Goal: Information Seeking & Learning: Check status

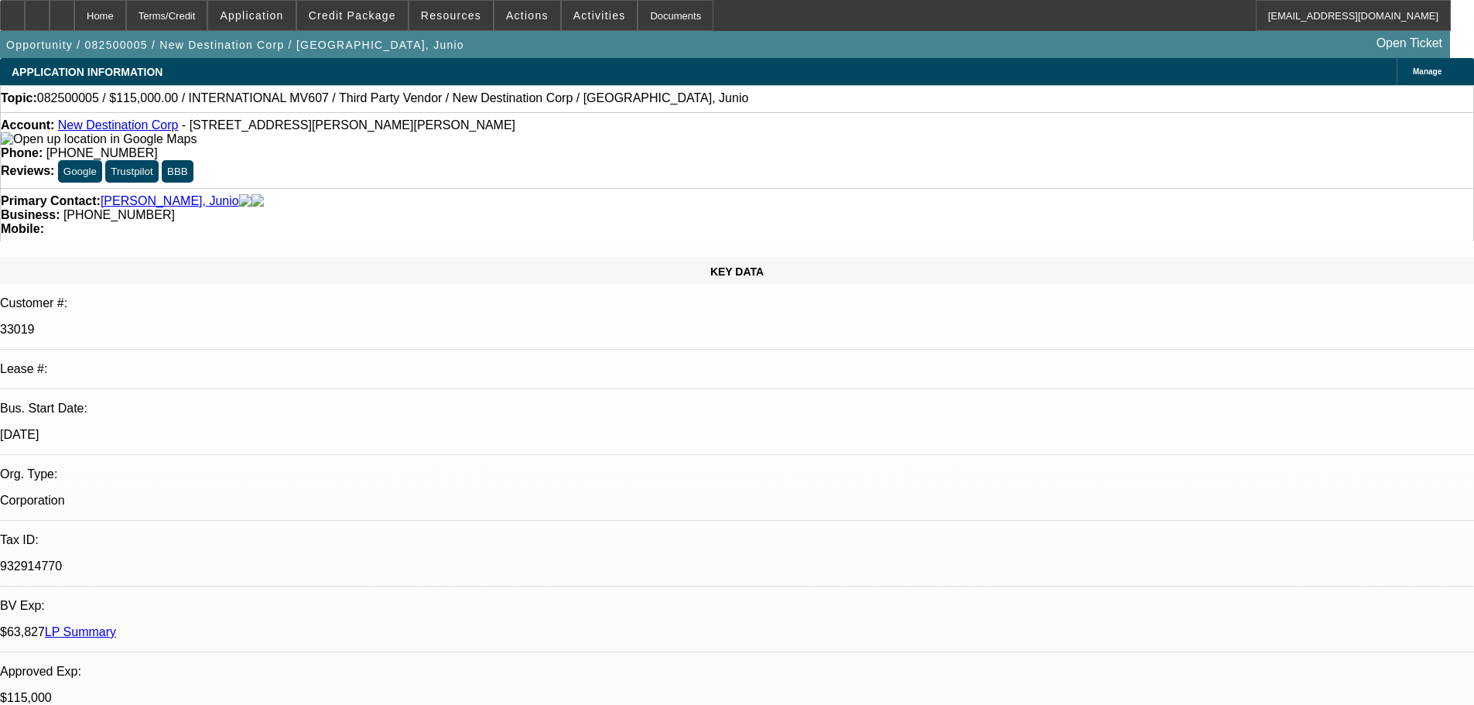
select select "0"
select select "2"
select select "0.1"
select select "4"
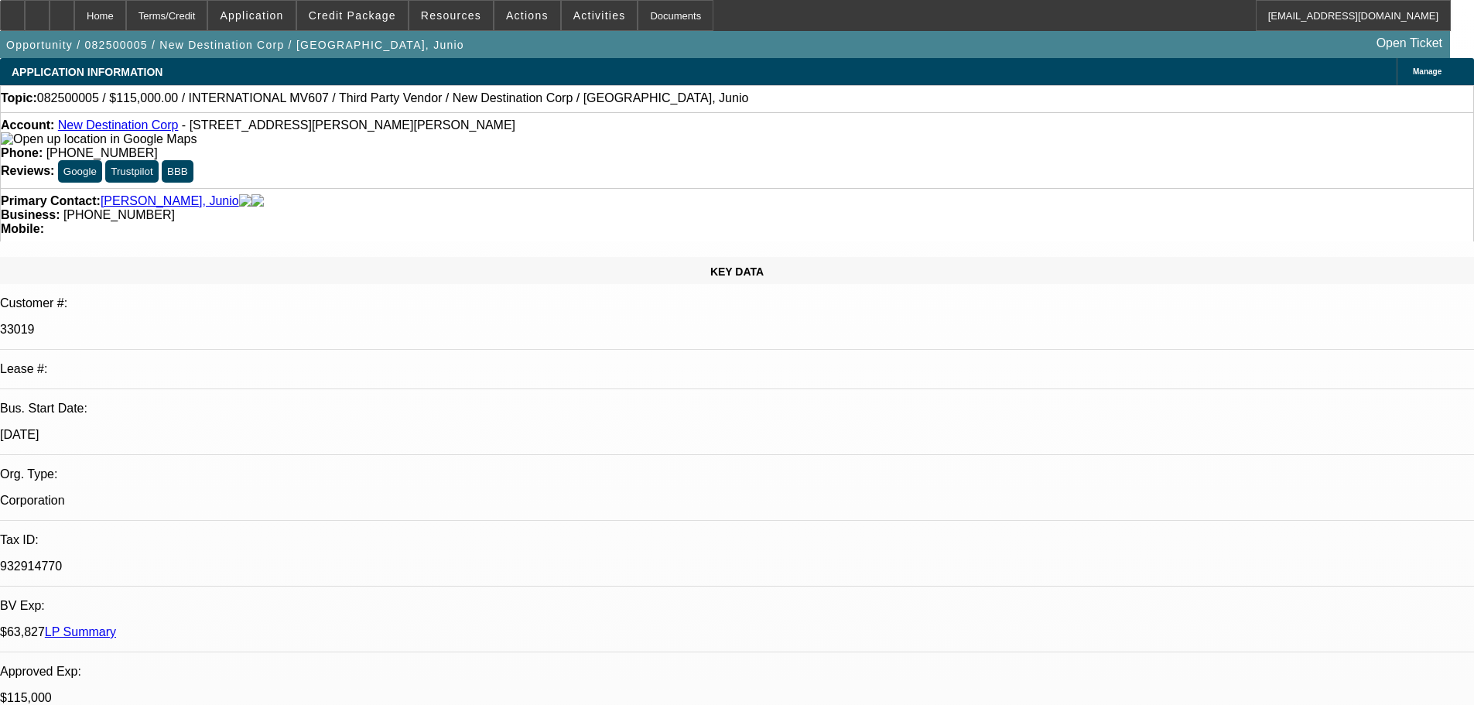
select select "0"
select select "2"
select select "0.1"
select select "4"
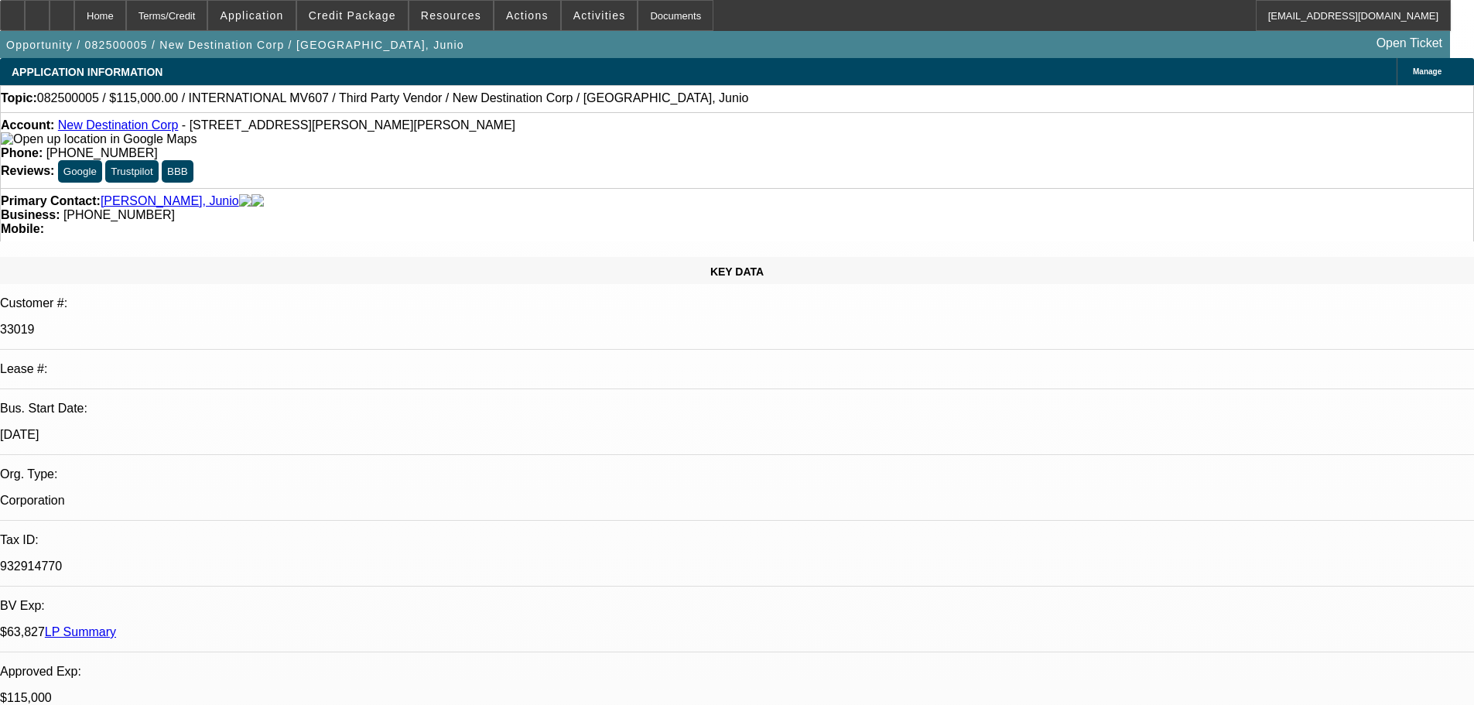
select select "0"
select select "2"
select select "0.1"
select select "4"
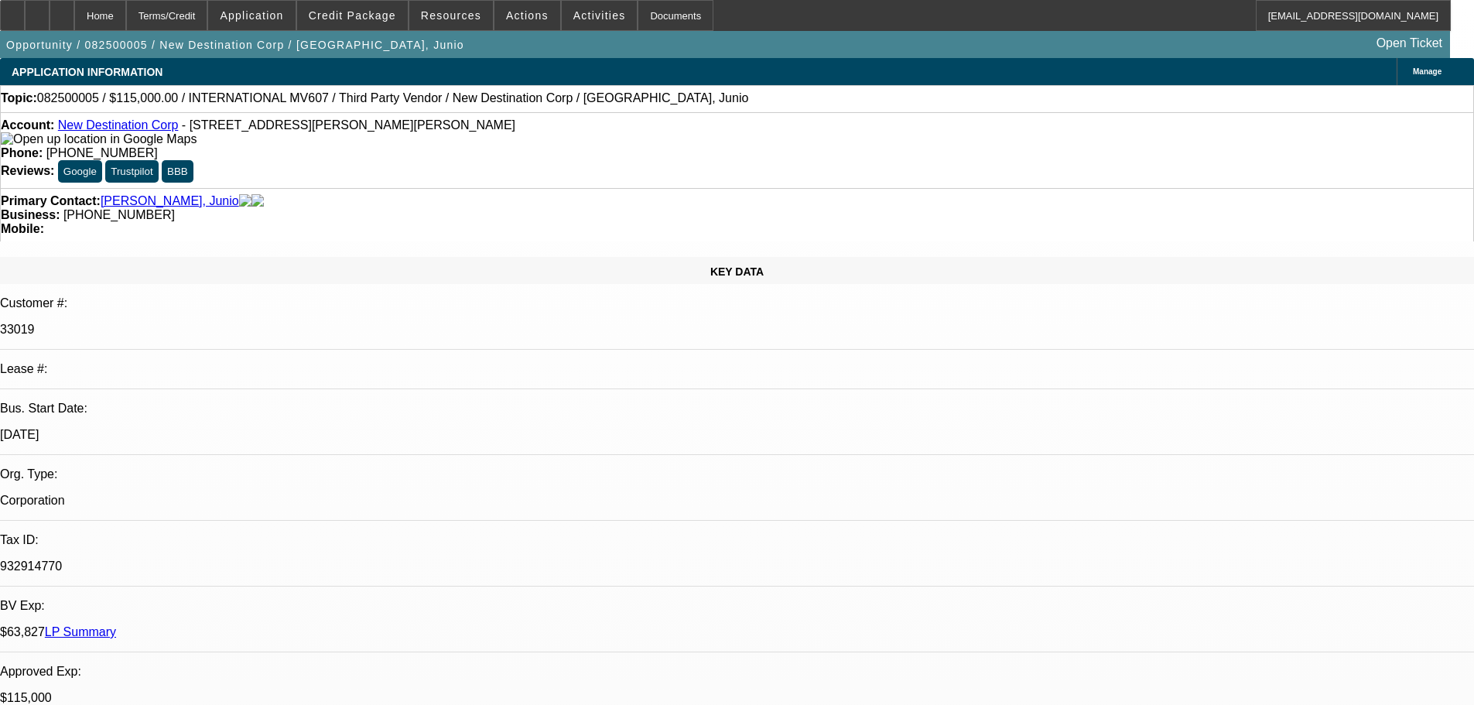
select select "0"
select select "2"
select select "0.1"
select select "4"
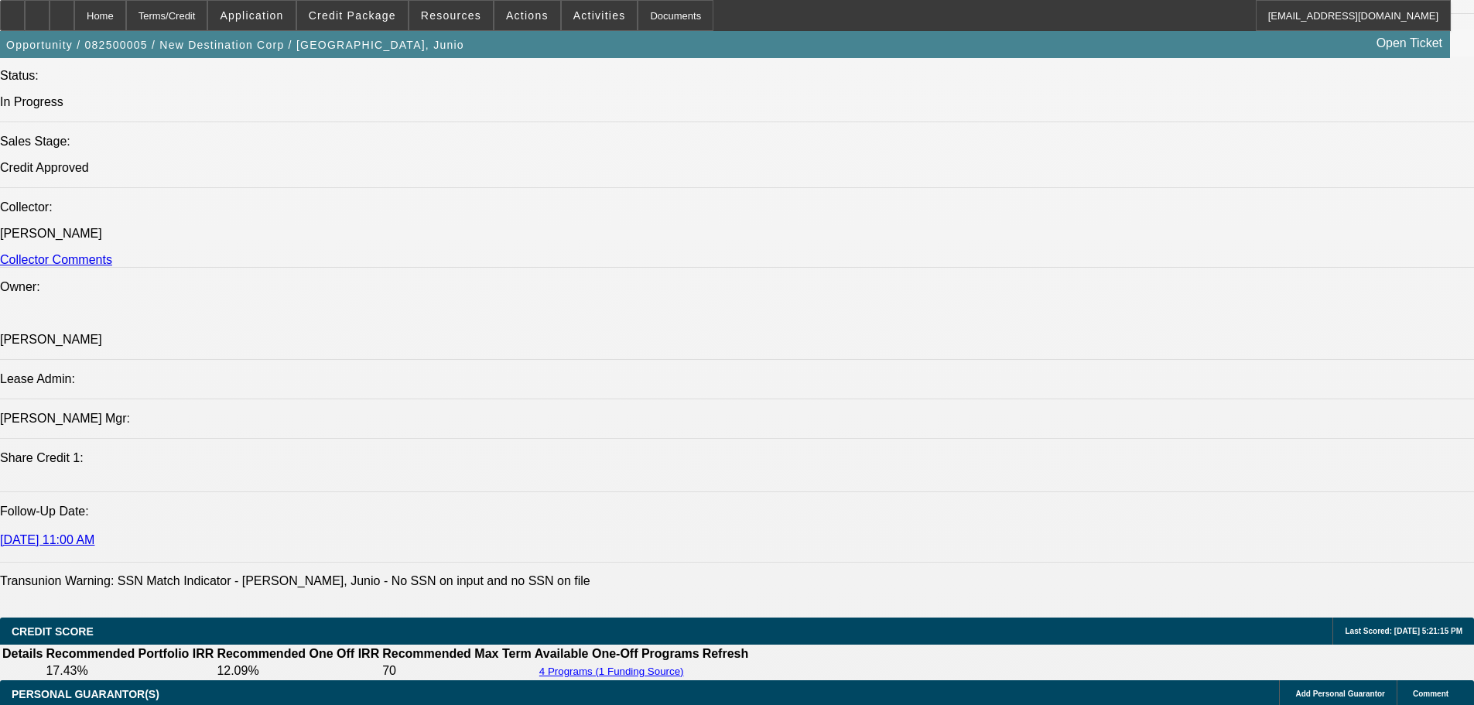
drag, startPoint x: 767, startPoint y: 442, endPoint x: 779, endPoint y: 592, distance: 149.8
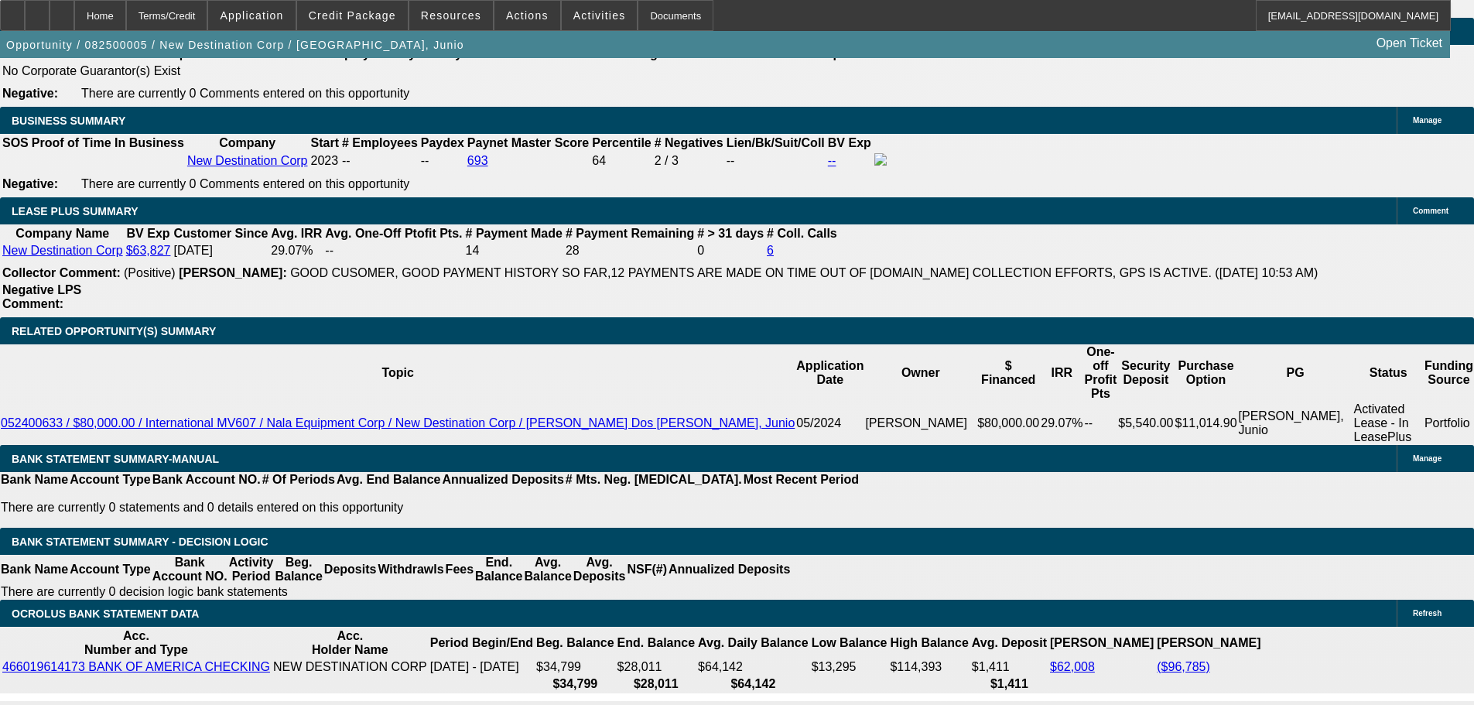
scroll to position [2585, 0]
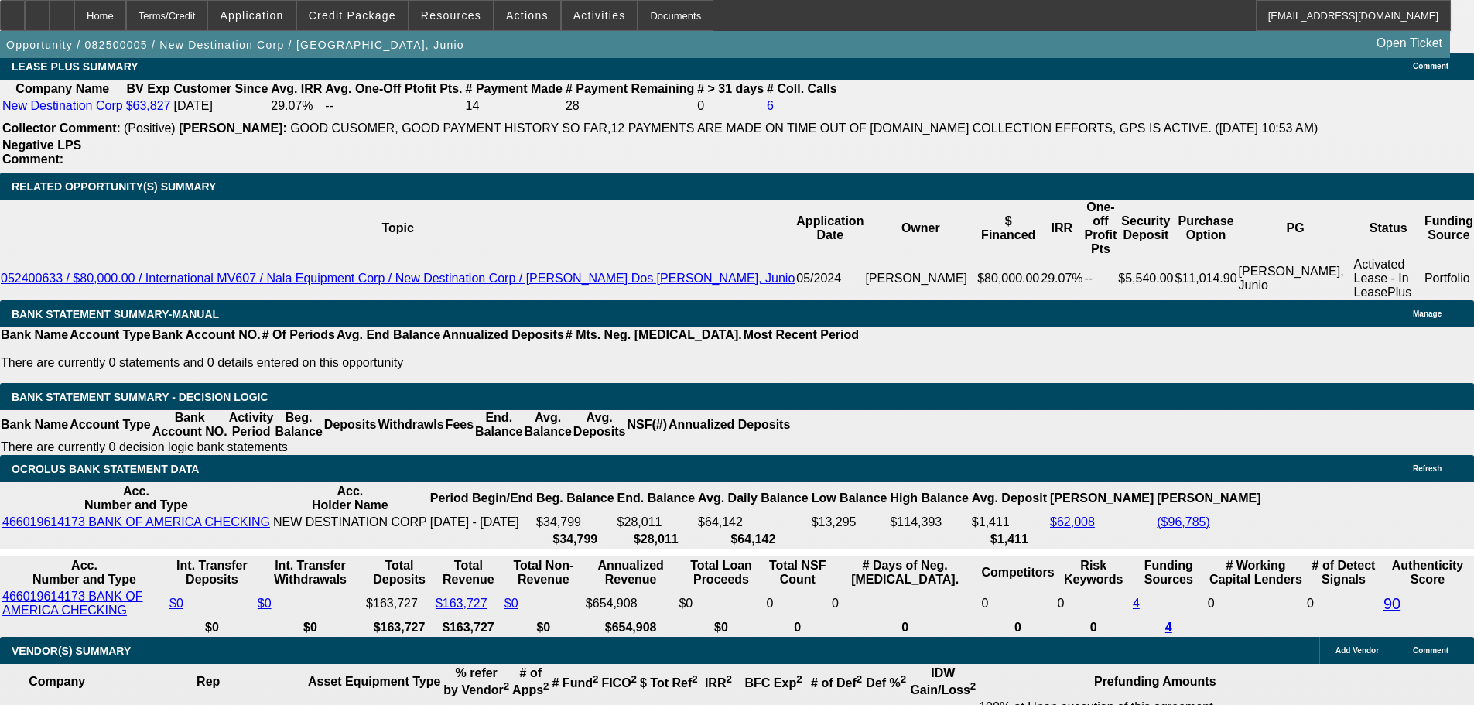
drag, startPoint x: 1091, startPoint y: 548, endPoint x: 1408, endPoint y: 601, distance: 320.7
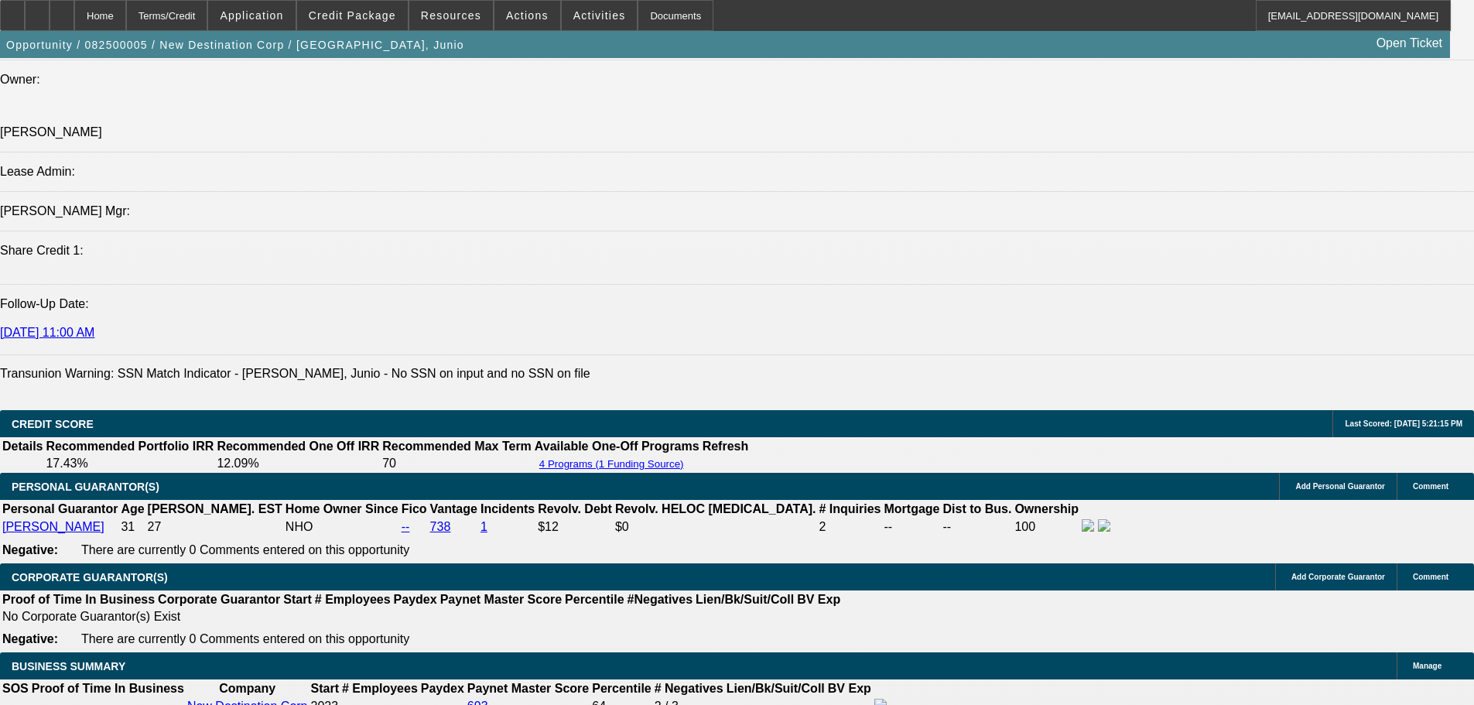
scroll to position [0, 0]
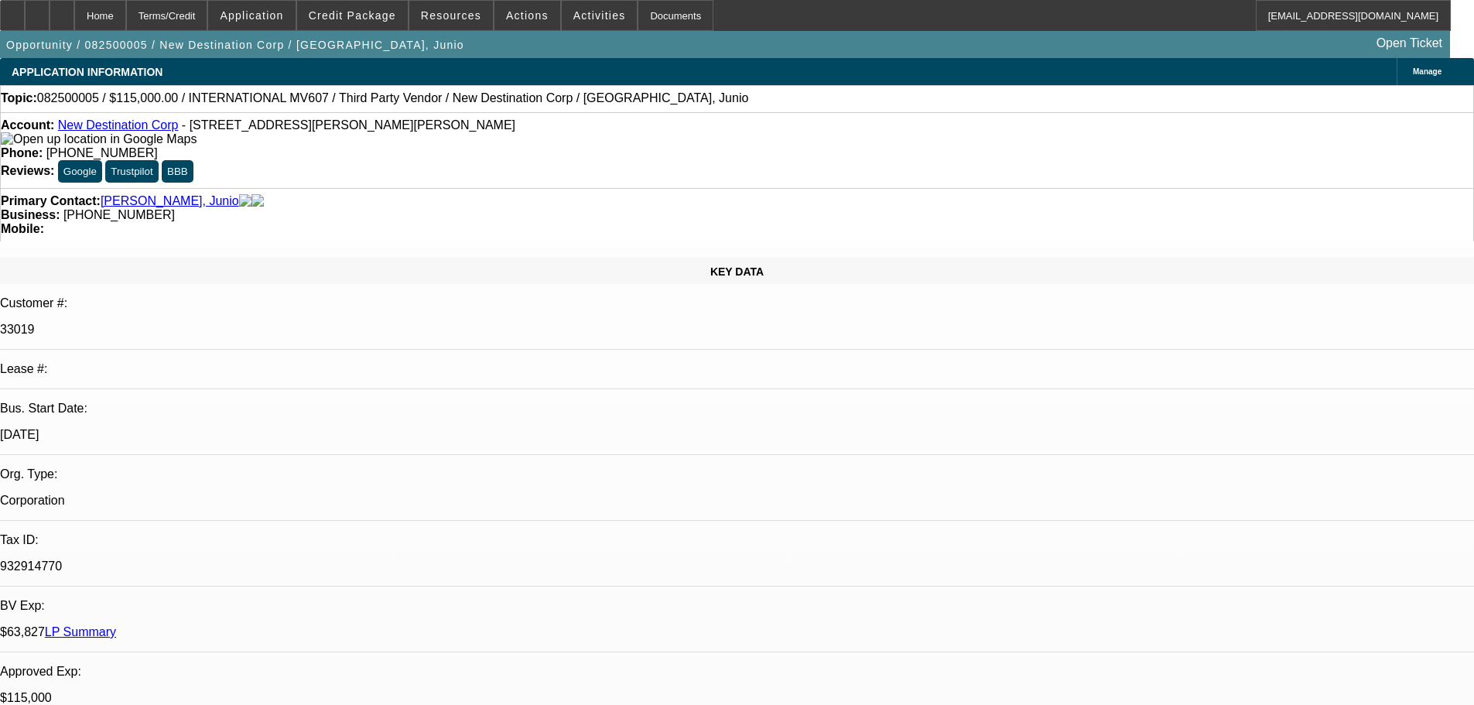
drag, startPoint x: 725, startPoint y: 216, endPoint x: 693, endPoint y: -12, distance: 229.6
drag, startPoint x: 1072, startPoint y: 539, endPoint x: 1394, endPoint y: 547, distance: 321.9
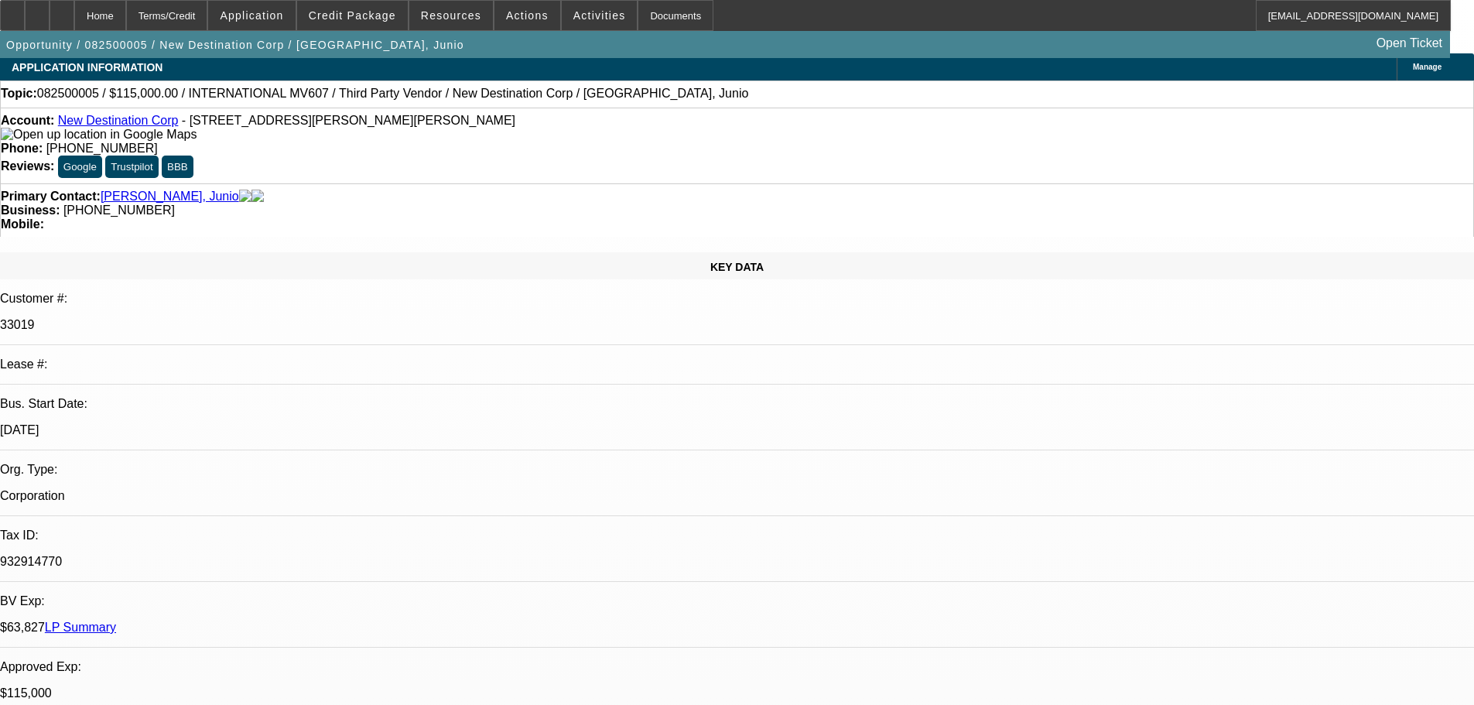
scroll to position [232, 0]
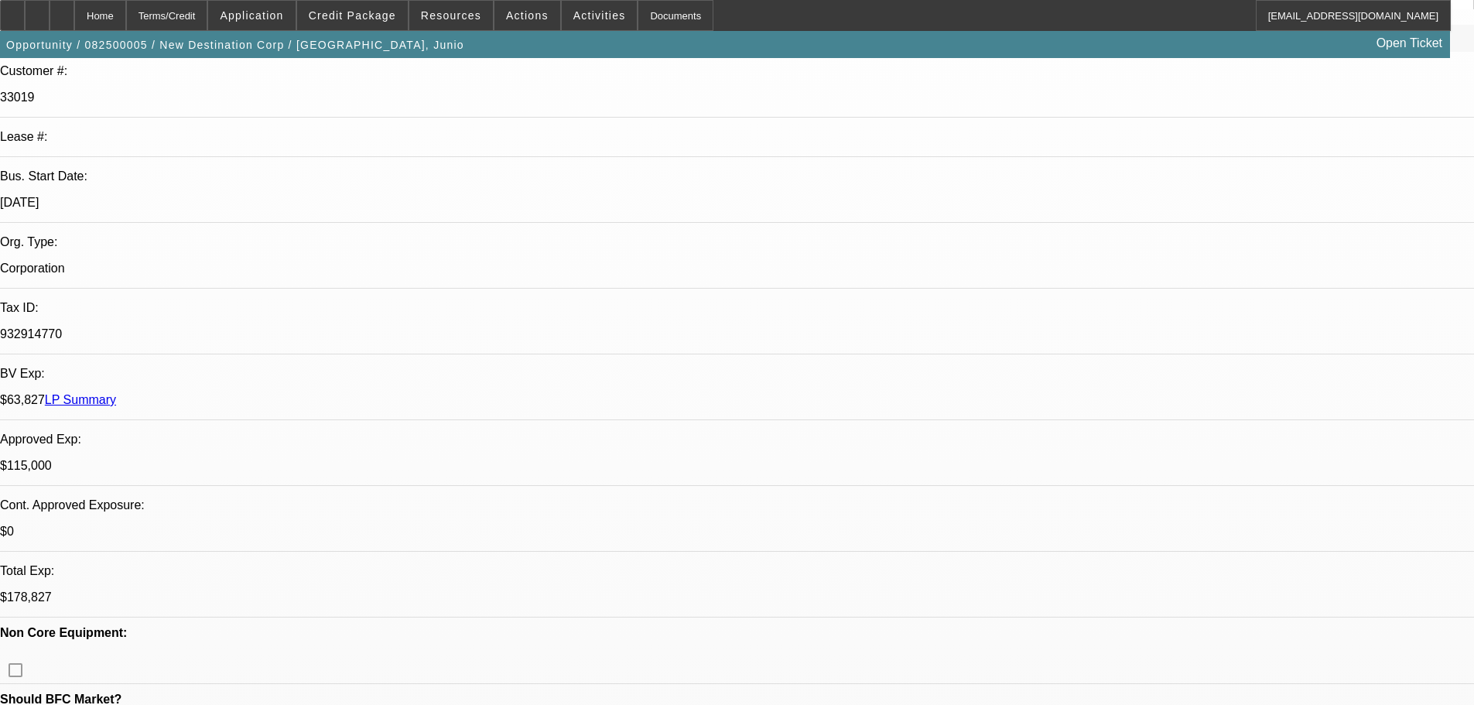
click at [389, 7] on span at bounding box center [352, 15] width 111 height 37
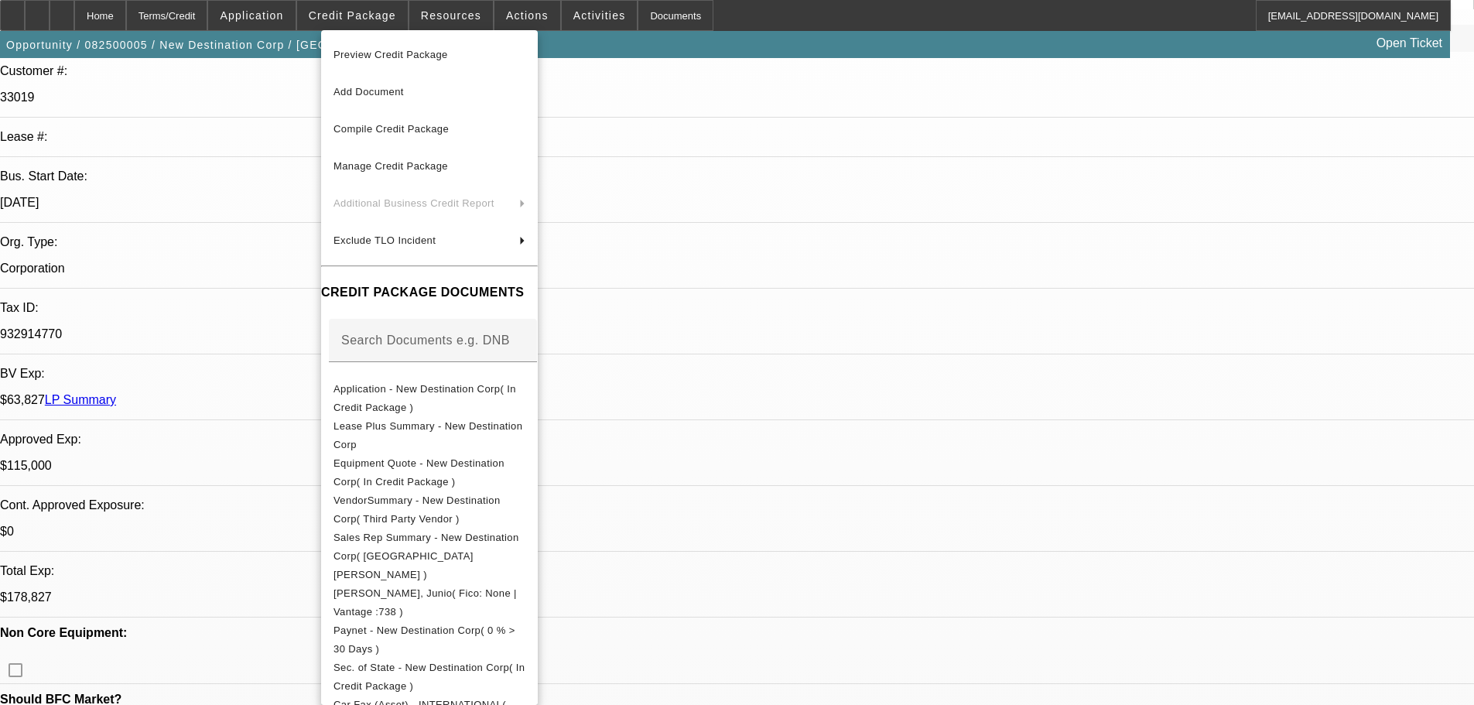
click at [425, 38] on button "Preview Credit Package" at bounding box center [429, 54] width 217 height 37
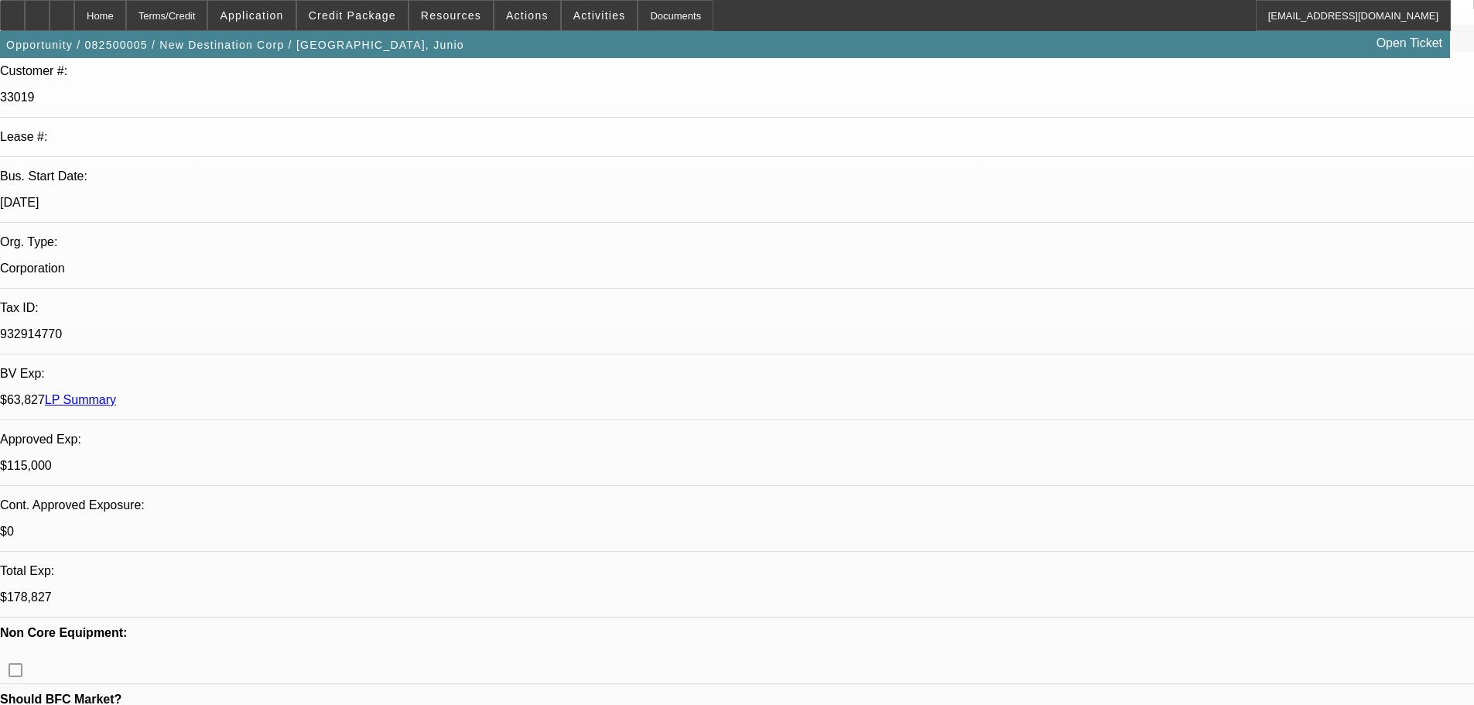
scroll to position [155, 0]
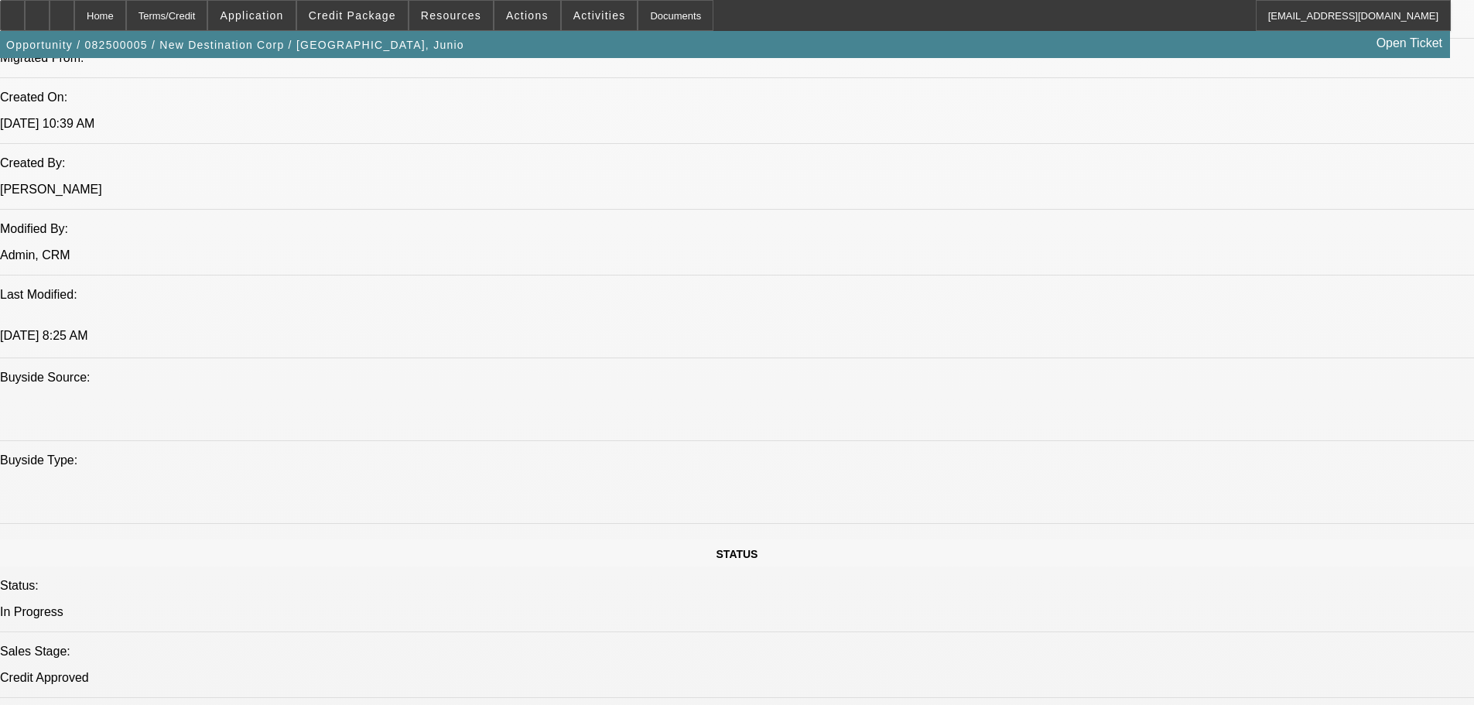
scroll to position [1315, 0]
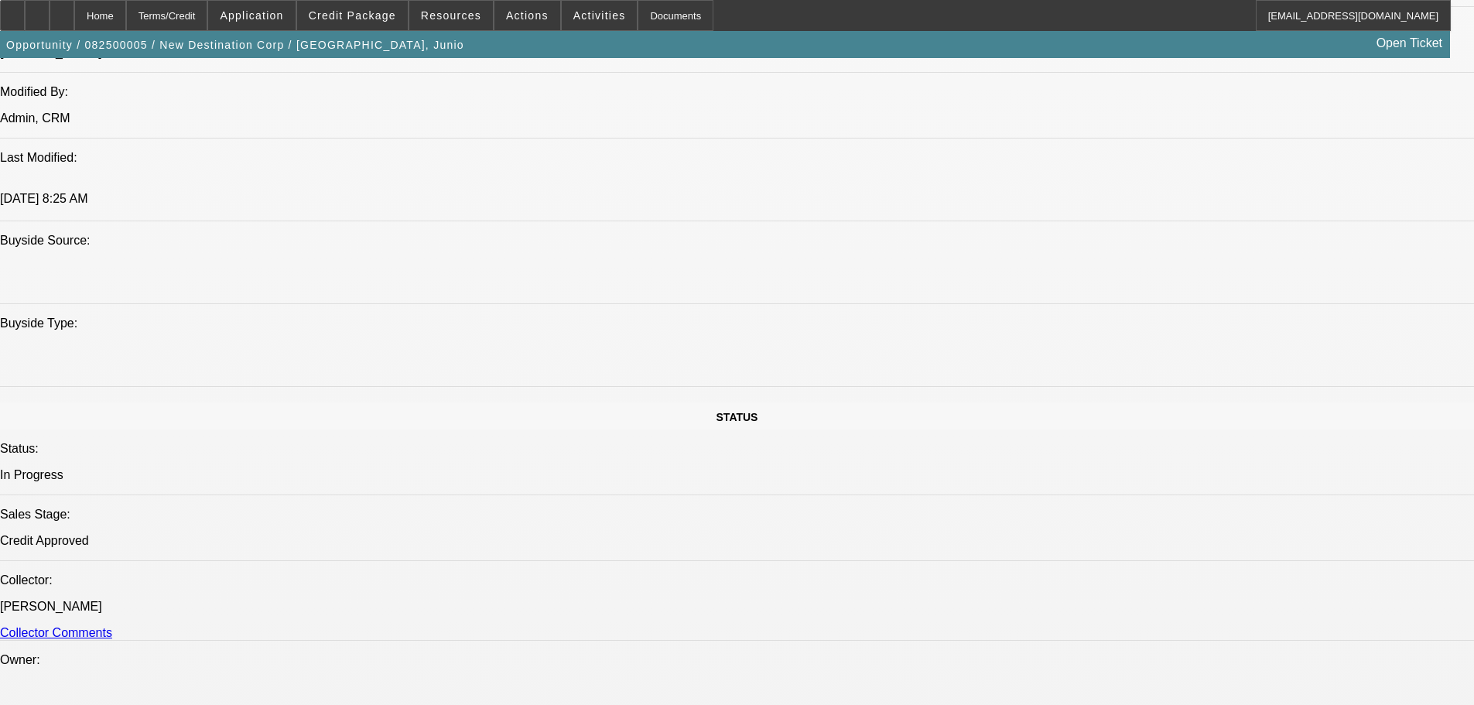
drag, startPoint x: 452, startPoint y: 470, endPoint x: 374, endPoint y: 446, distance: 81.0
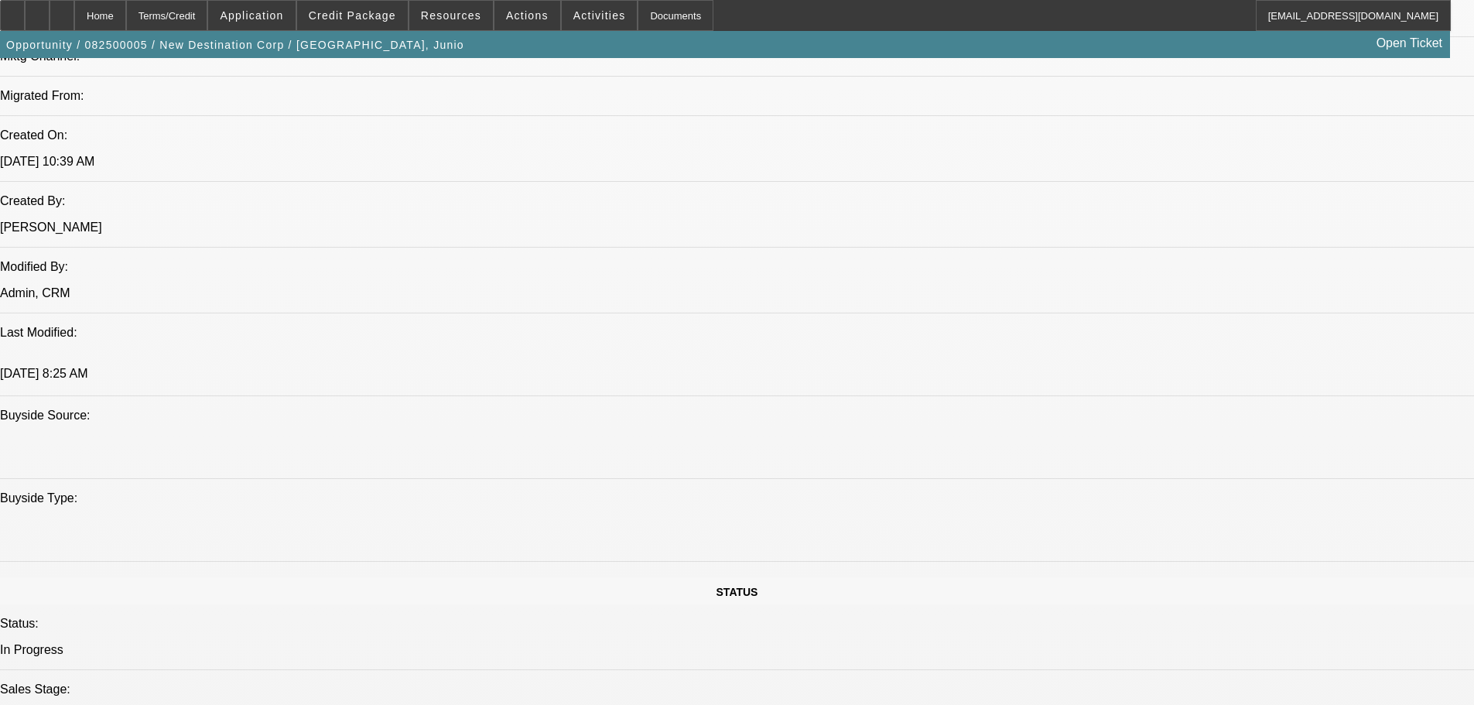
scroll to position [1006, 0]
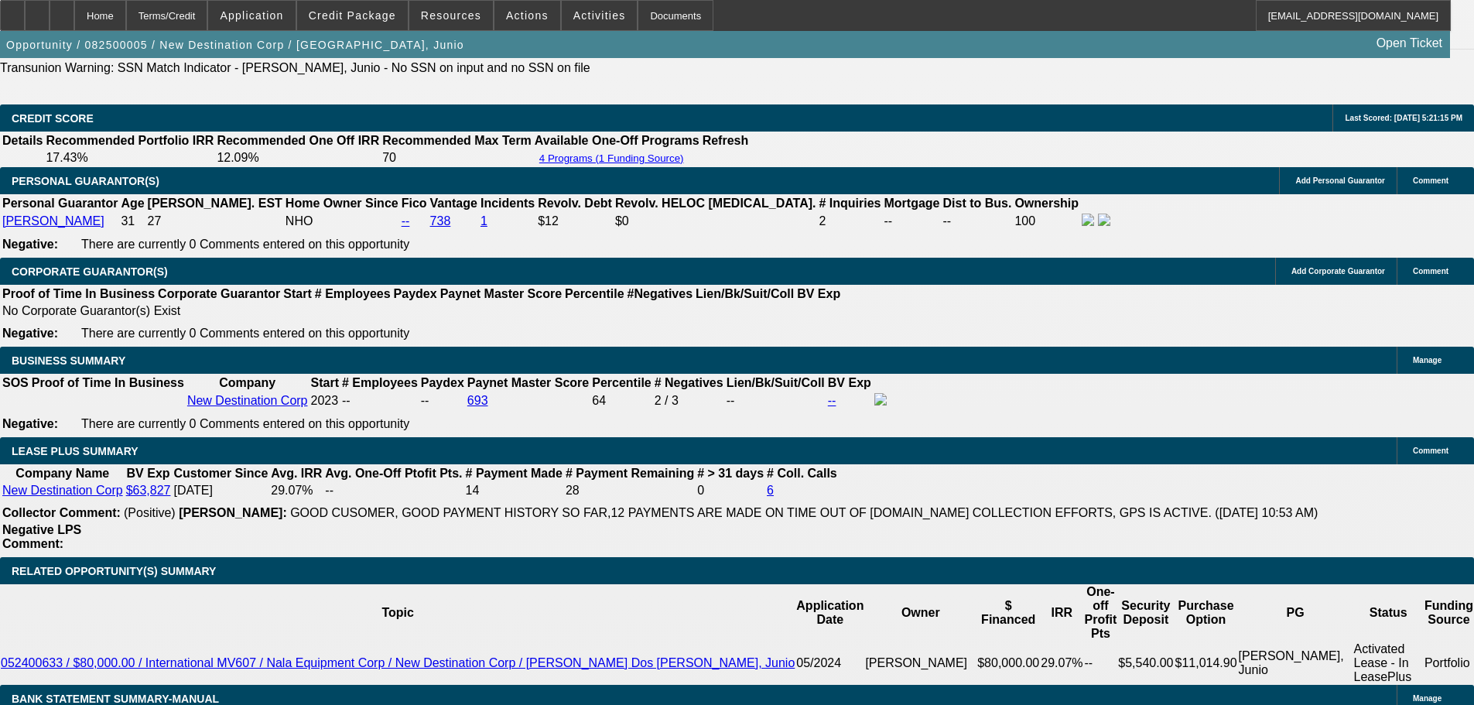
drag, startPoint x: 376, startPoint y: 675, endPoint x: 387, endPoint y: 603, distance: 73.5
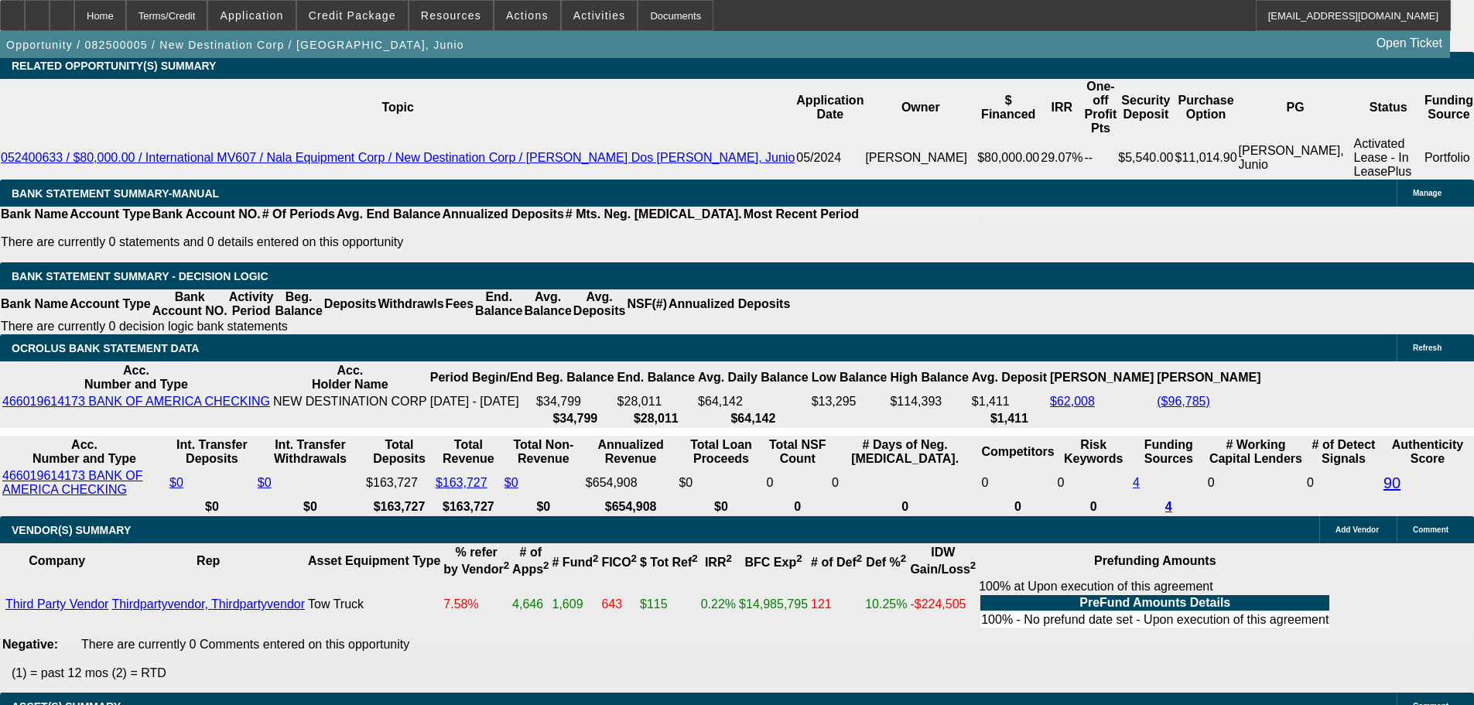
scroll to position [2679, 0]
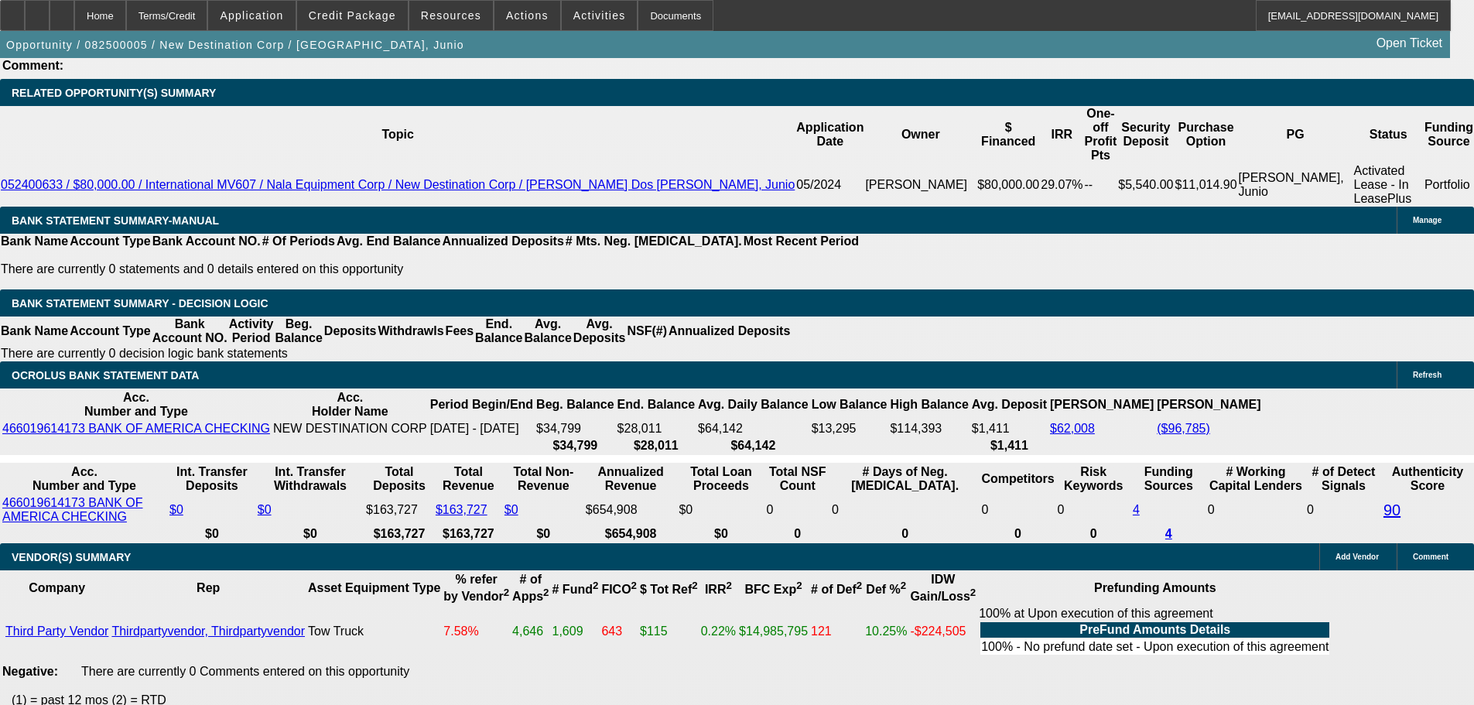
drag, startPoint x: 1198, startPoint y: 635, endPoint x: 1356, endPoint y: 652, distance: 158.7
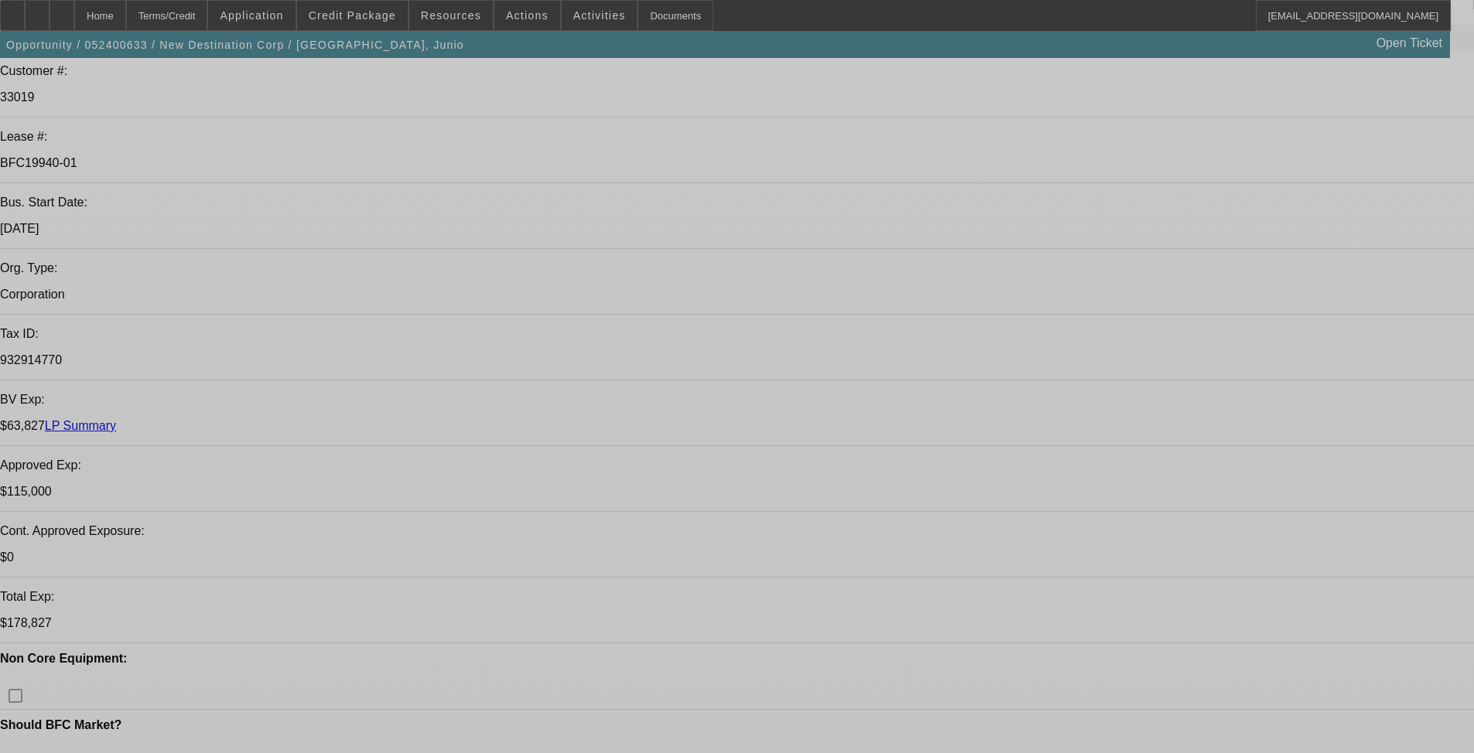
select select "0"
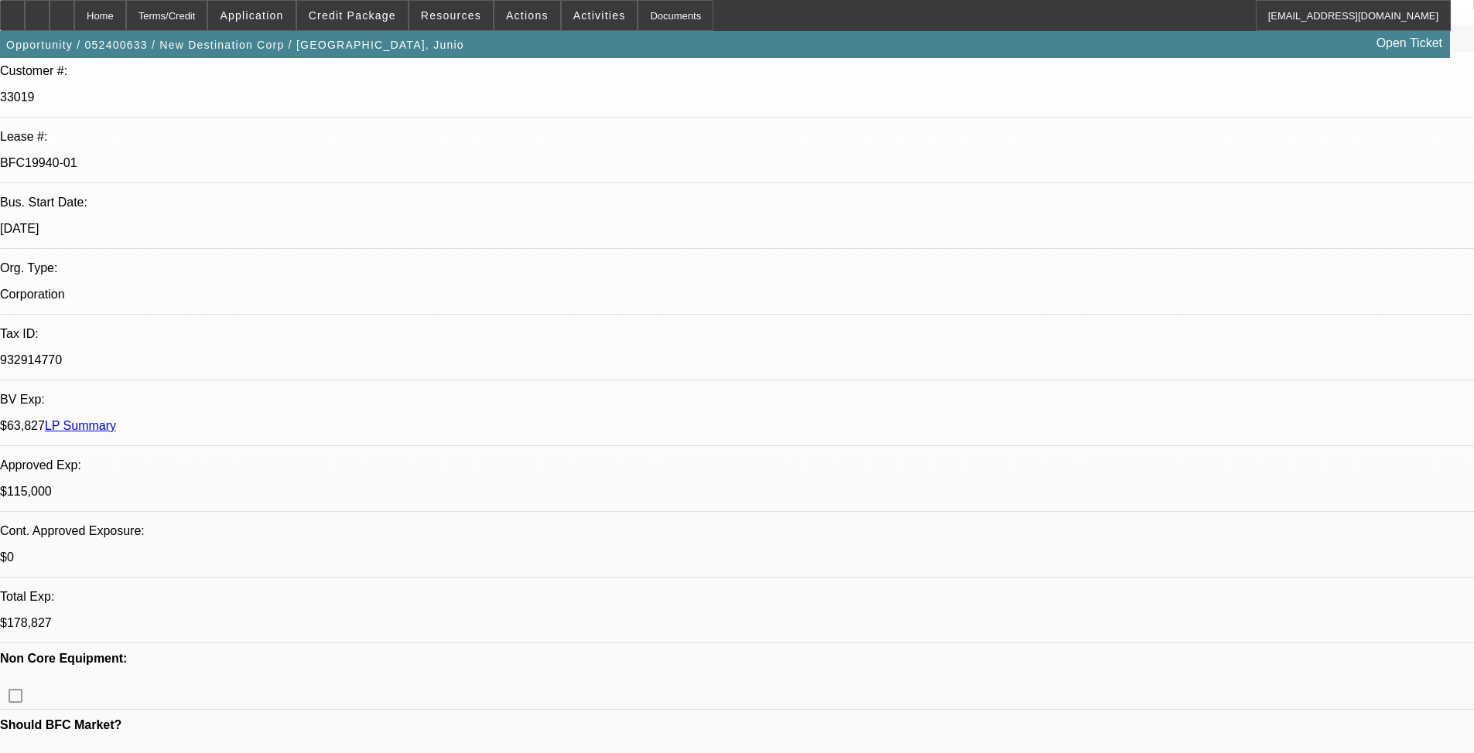
select select "2"
select select "0.1"
select select "4"
select select "0"
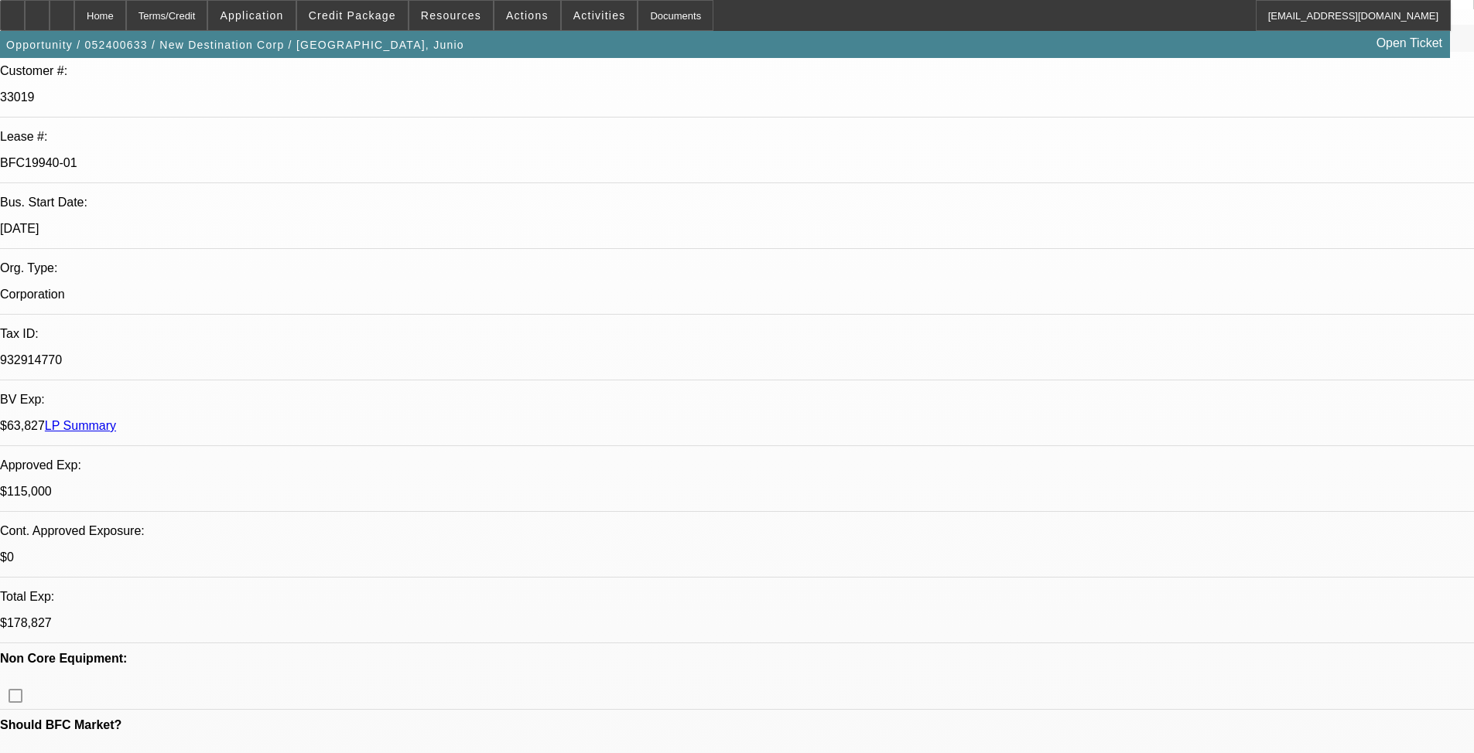
select select "2"
select select "0.1"
select select "4"
select select "0"
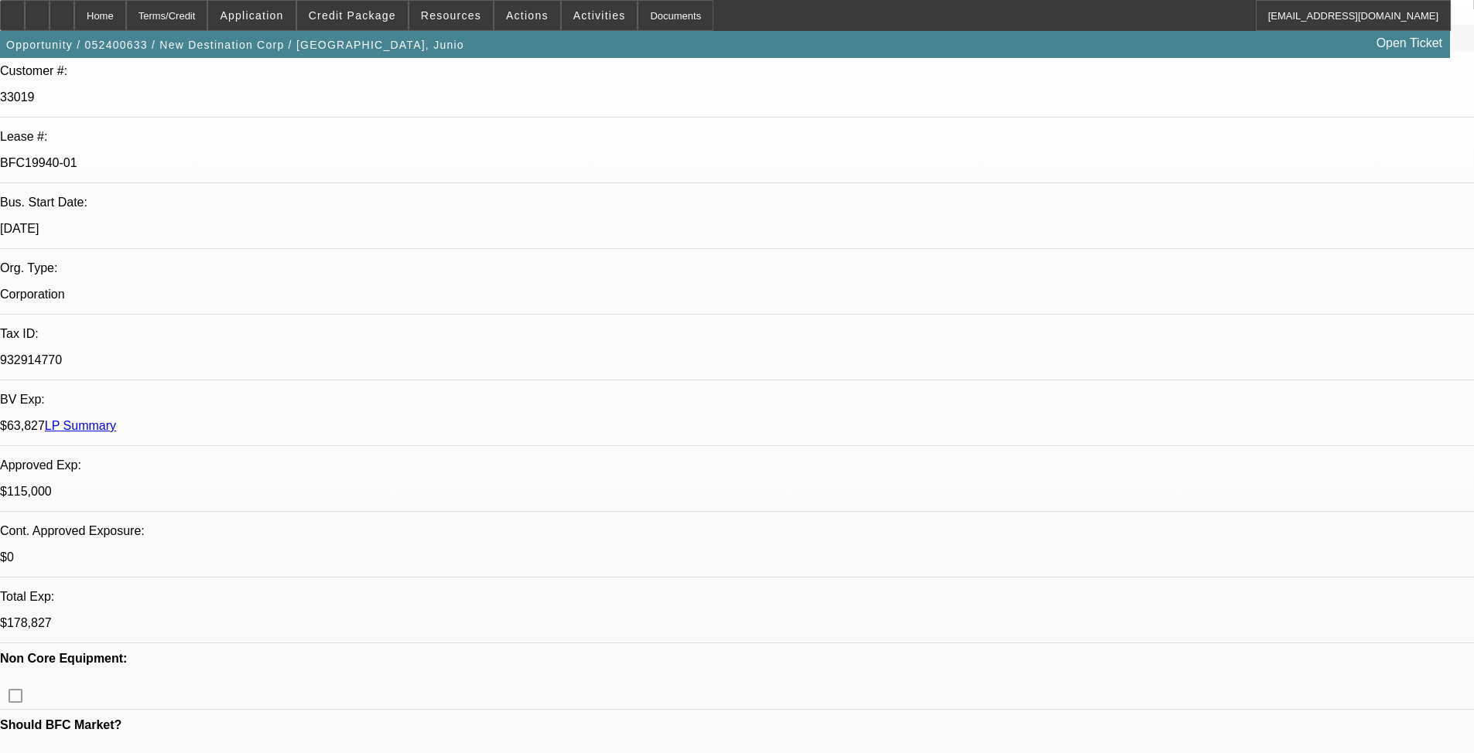
select select "2"
select select "0.1"
select select "4"
select select "0"
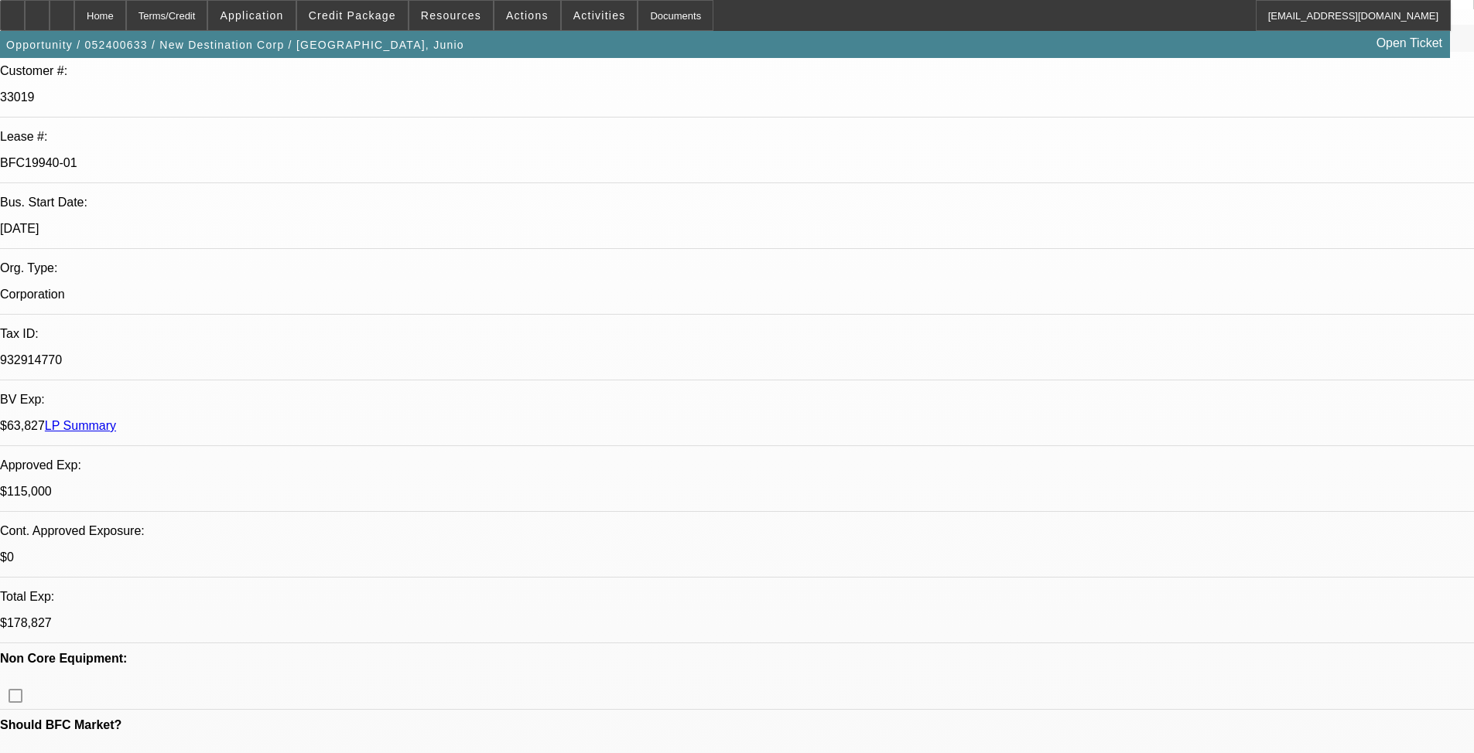
select select "2"
select select "0.1"
select select "4"
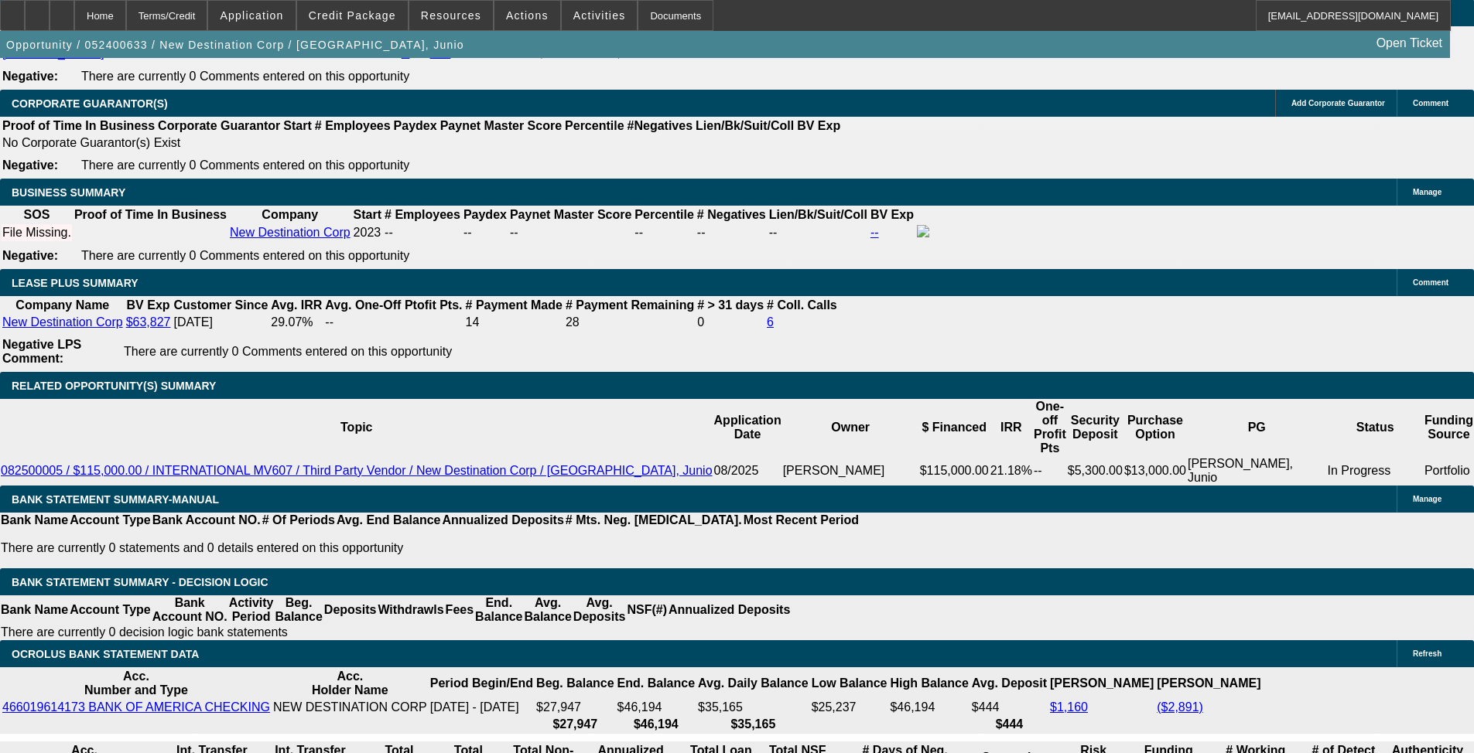
scroll to position [2553, 0]
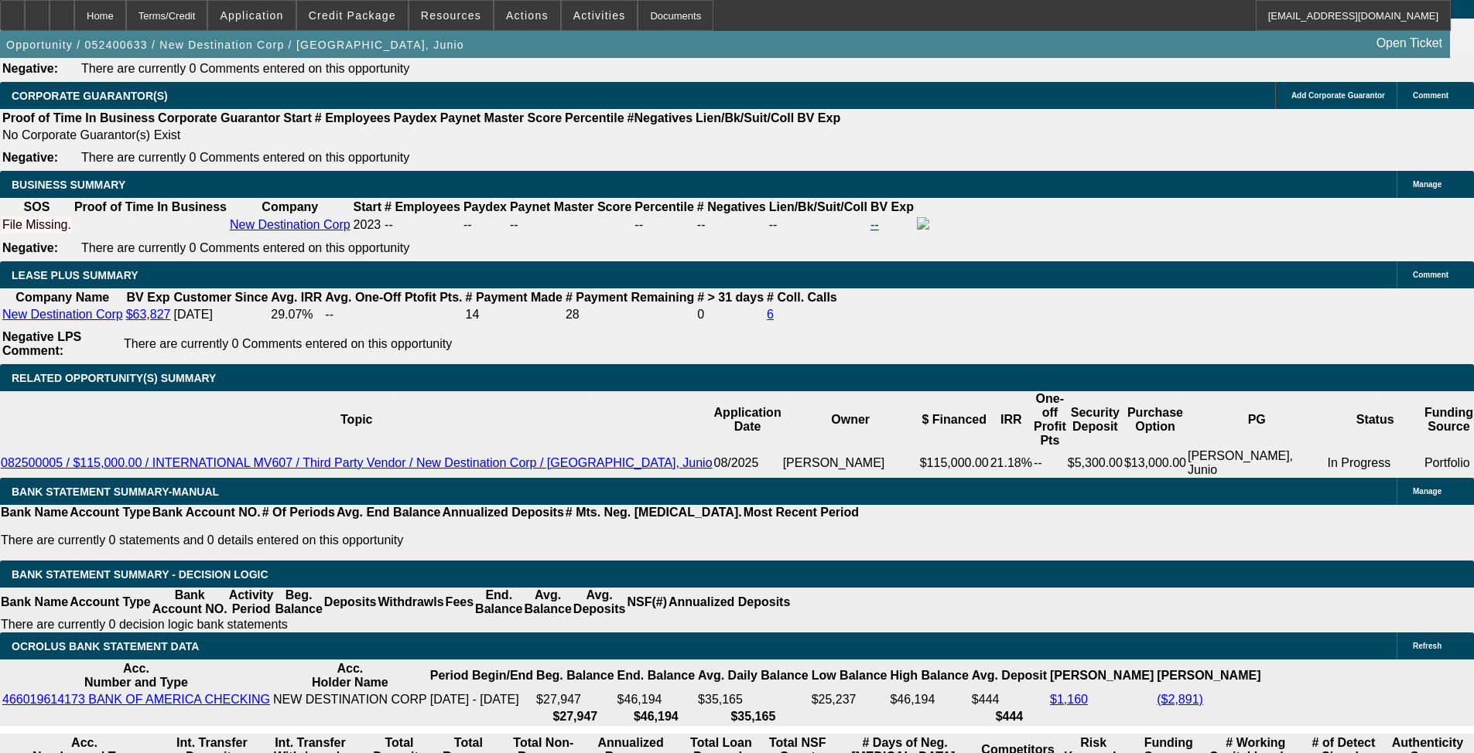
drag, startPoint x: 512, startPoint y: 546, endPoint x: 502, endPoint y: 476, distance: 70.3
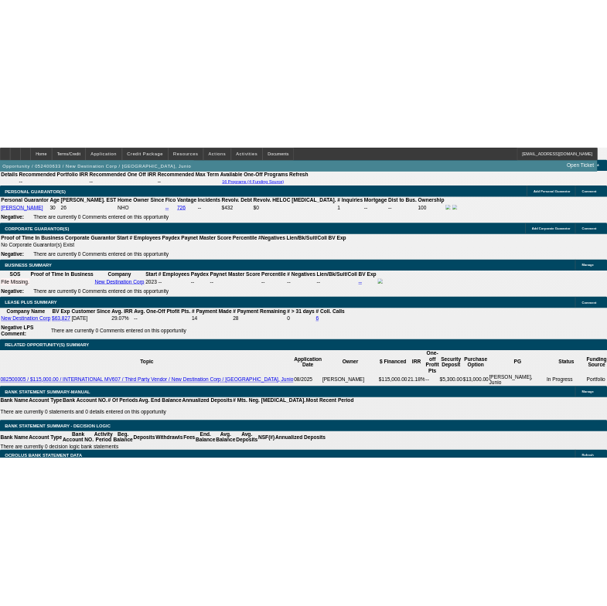
scroll to position [2578, 0]
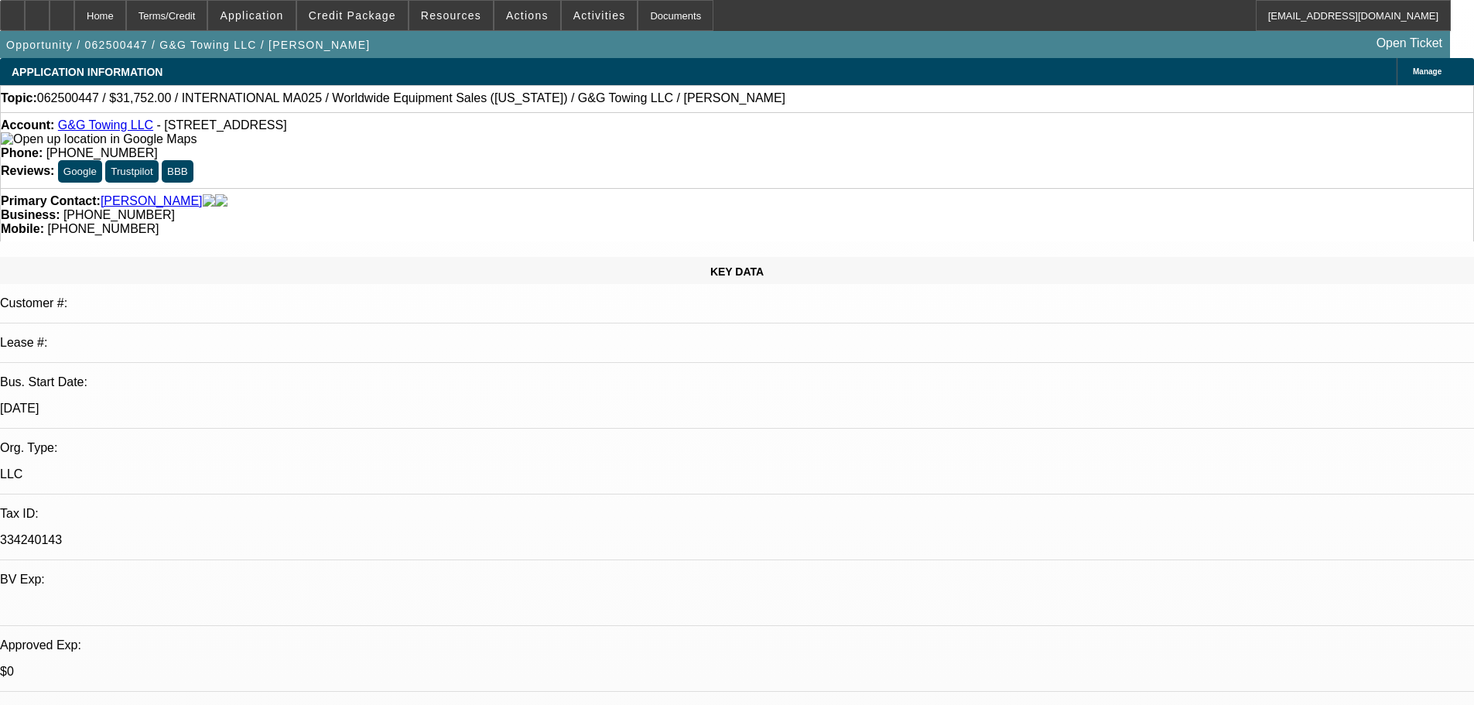
select select "0"
select select "0.1"
select select "4"
select select "0"
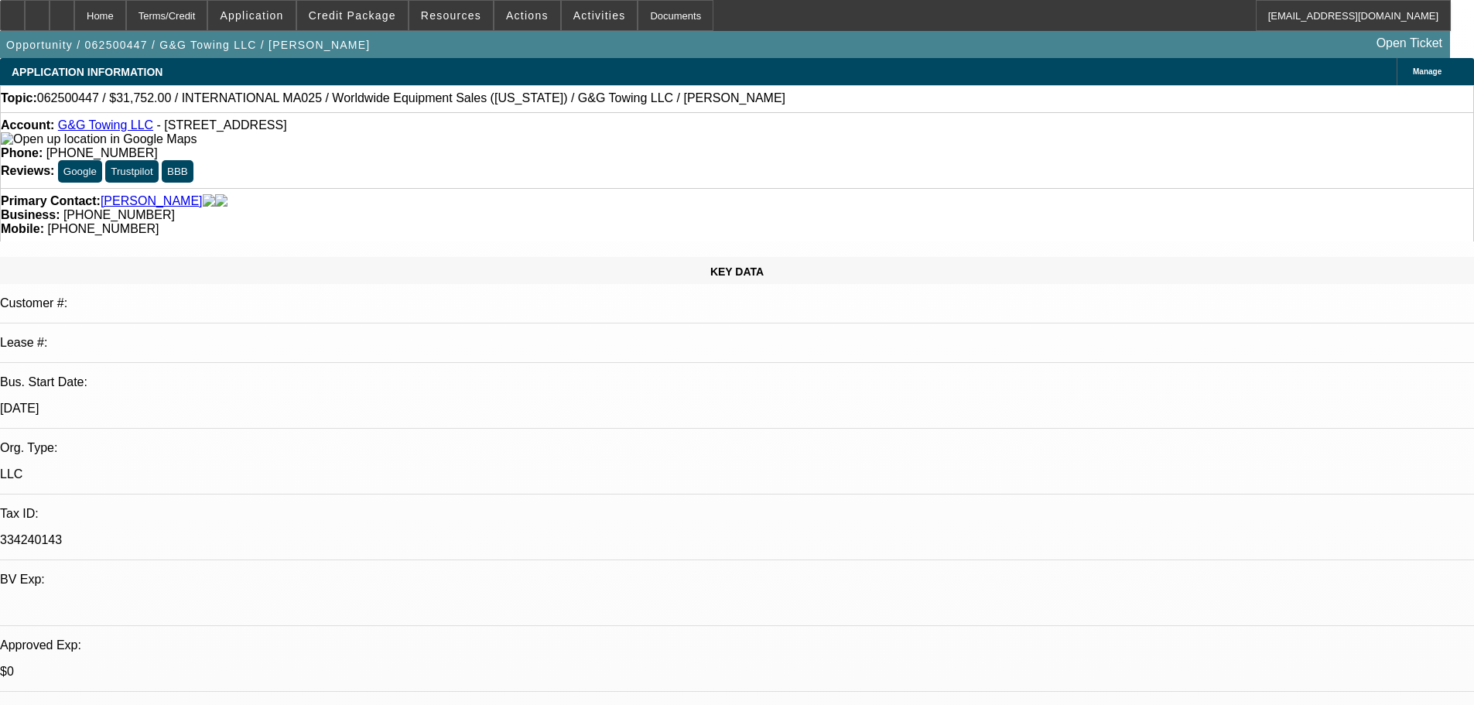
select select "2"
select select "0.1"
select select "4"
select select "0"
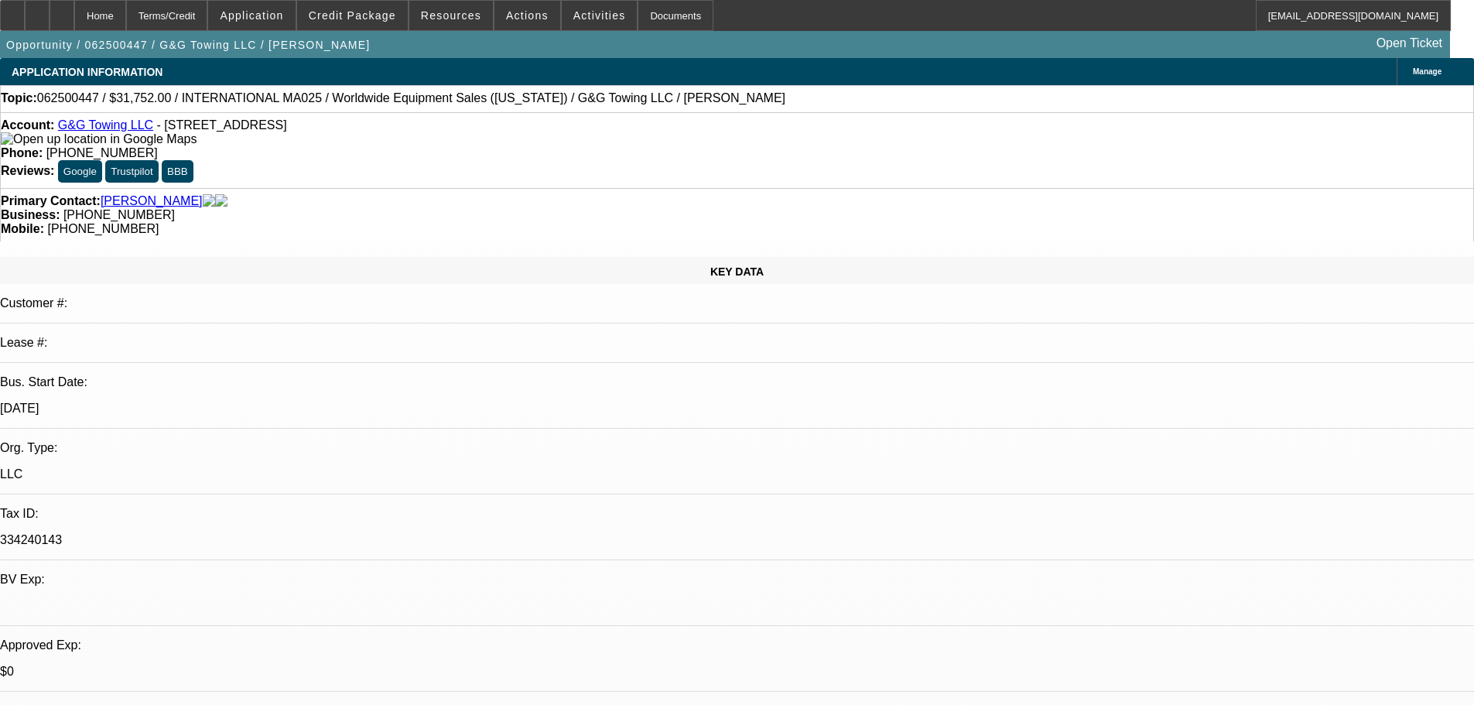
select select "2"
select select "0.1"
select select "4"
select select "0"
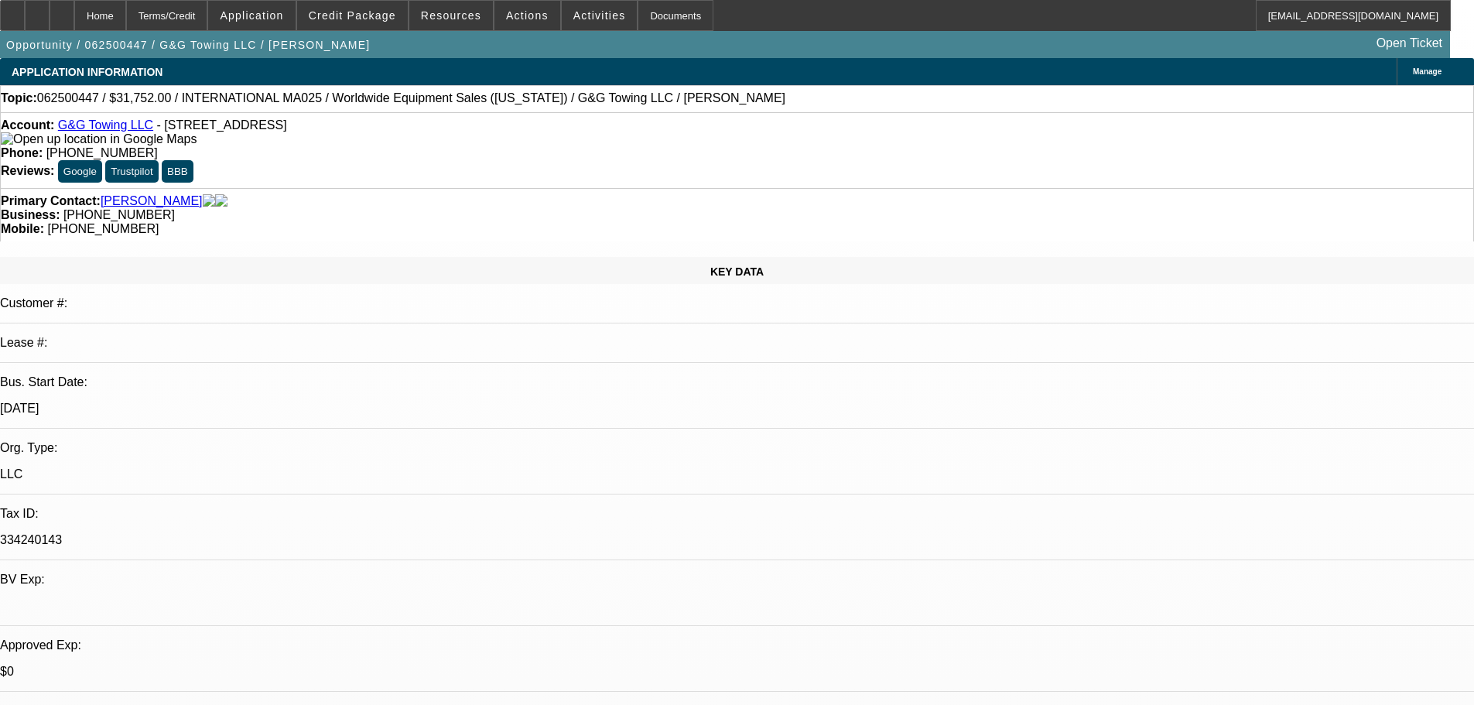
select select "2"
select select "0.1"
select select "4"
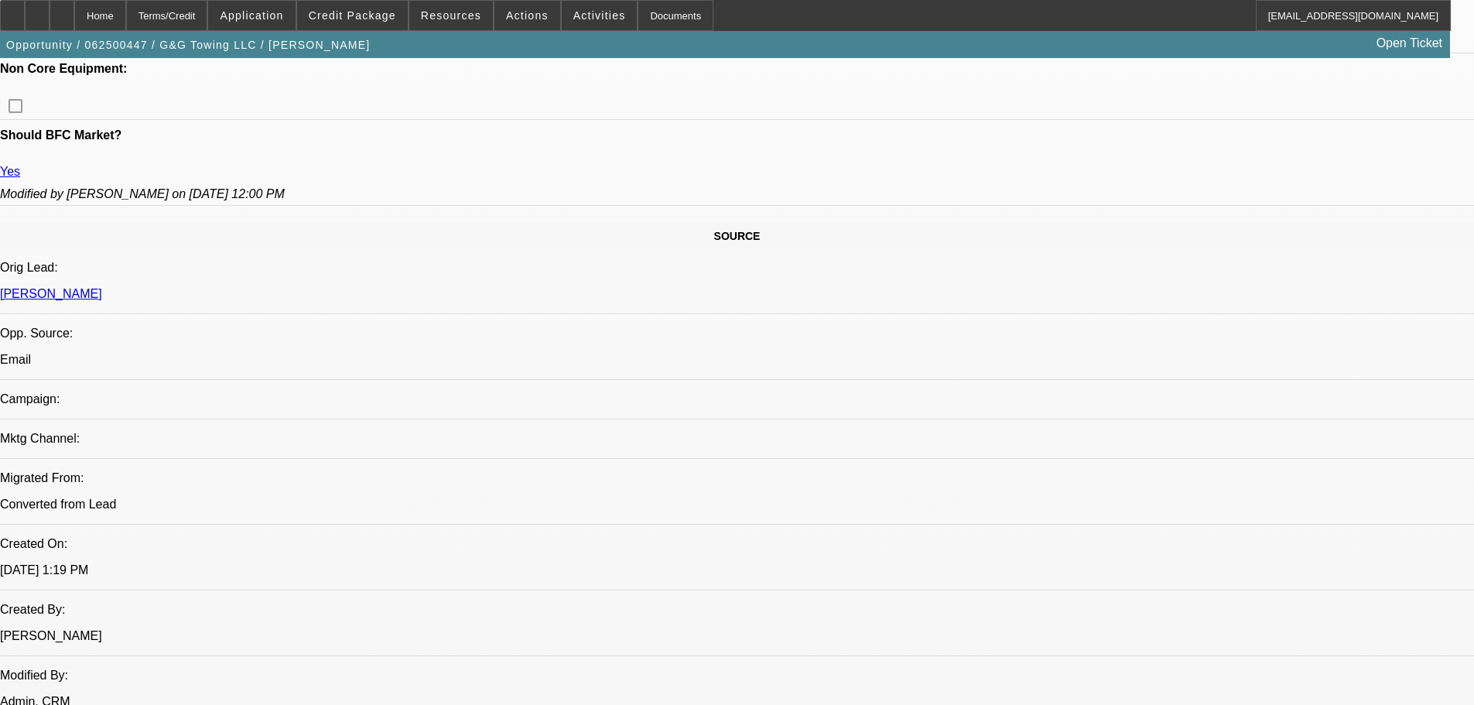
scroll to position [851, 0]
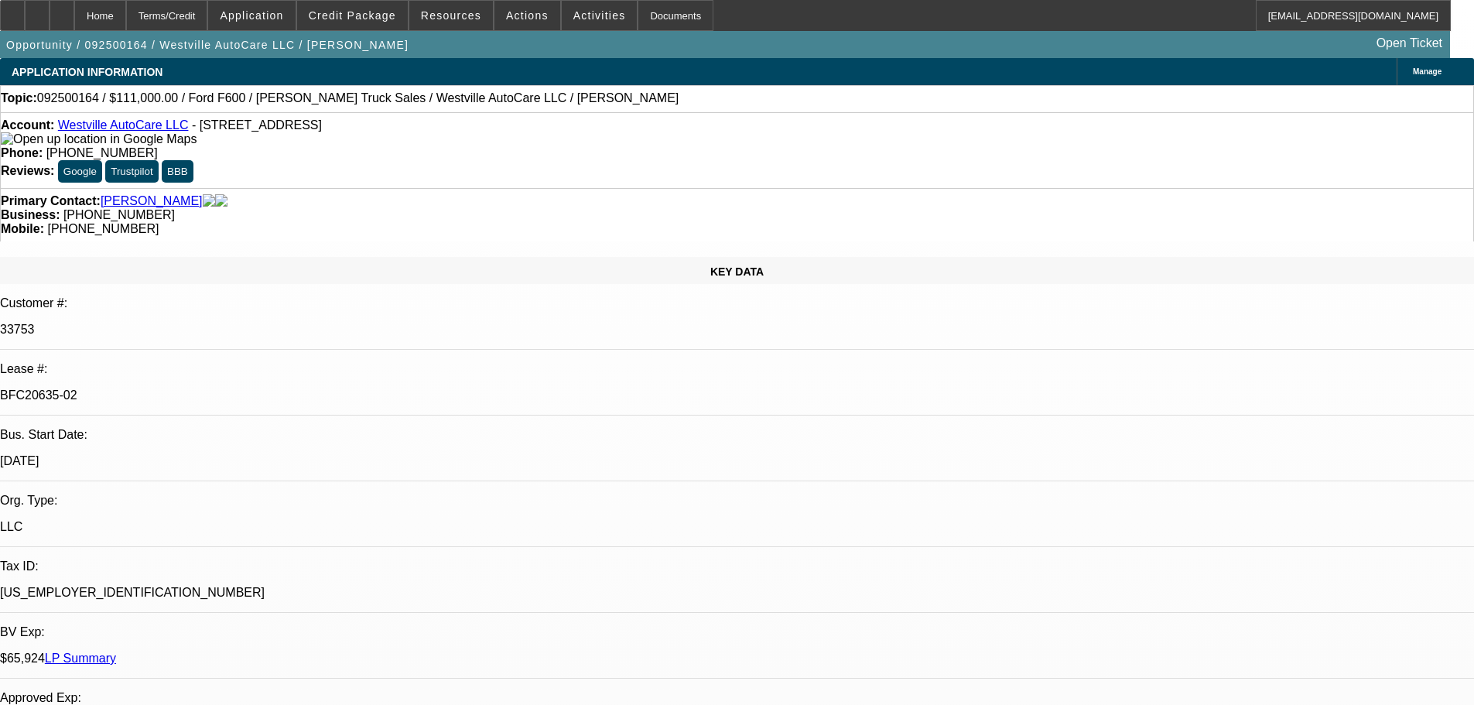
select select "0"
select select "2"
select select "0"
select select "6"
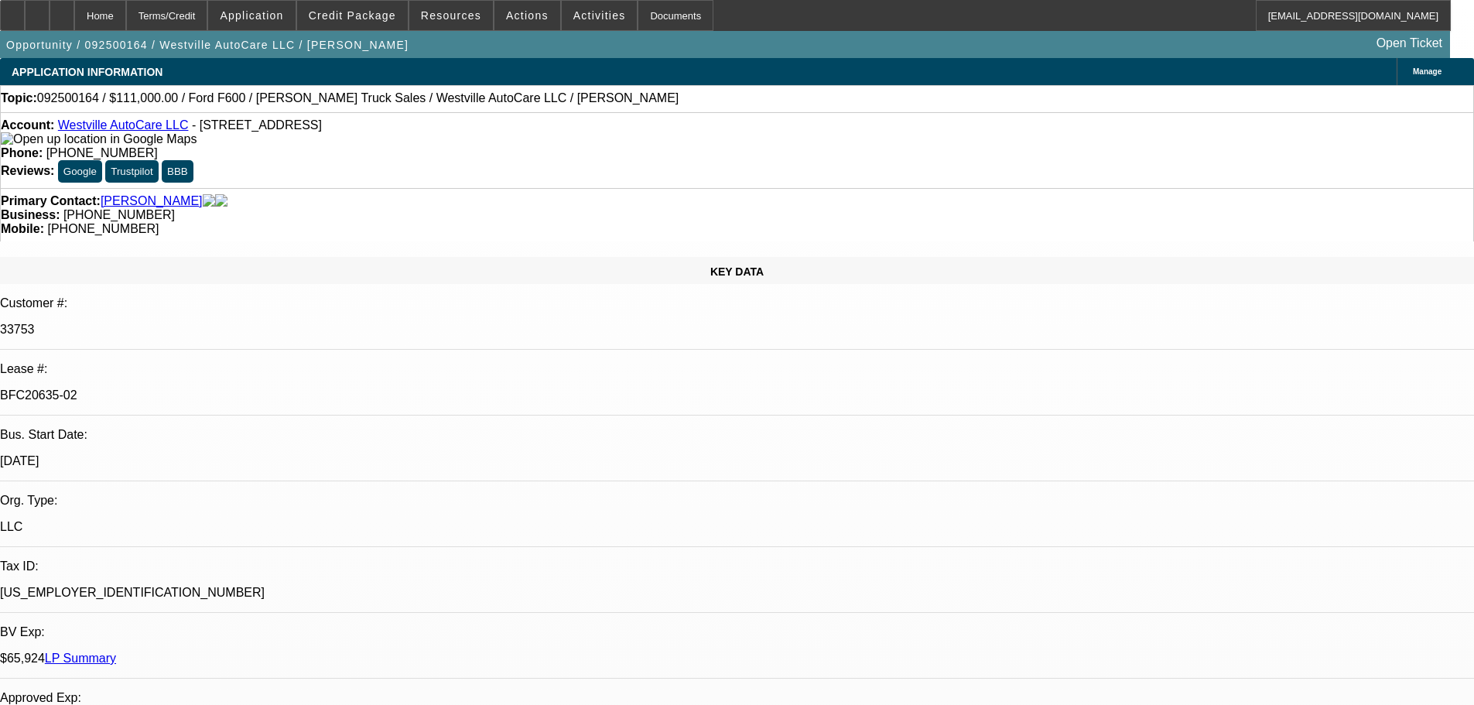
select select "0"
select select "2"
select select "0"
select select "6"
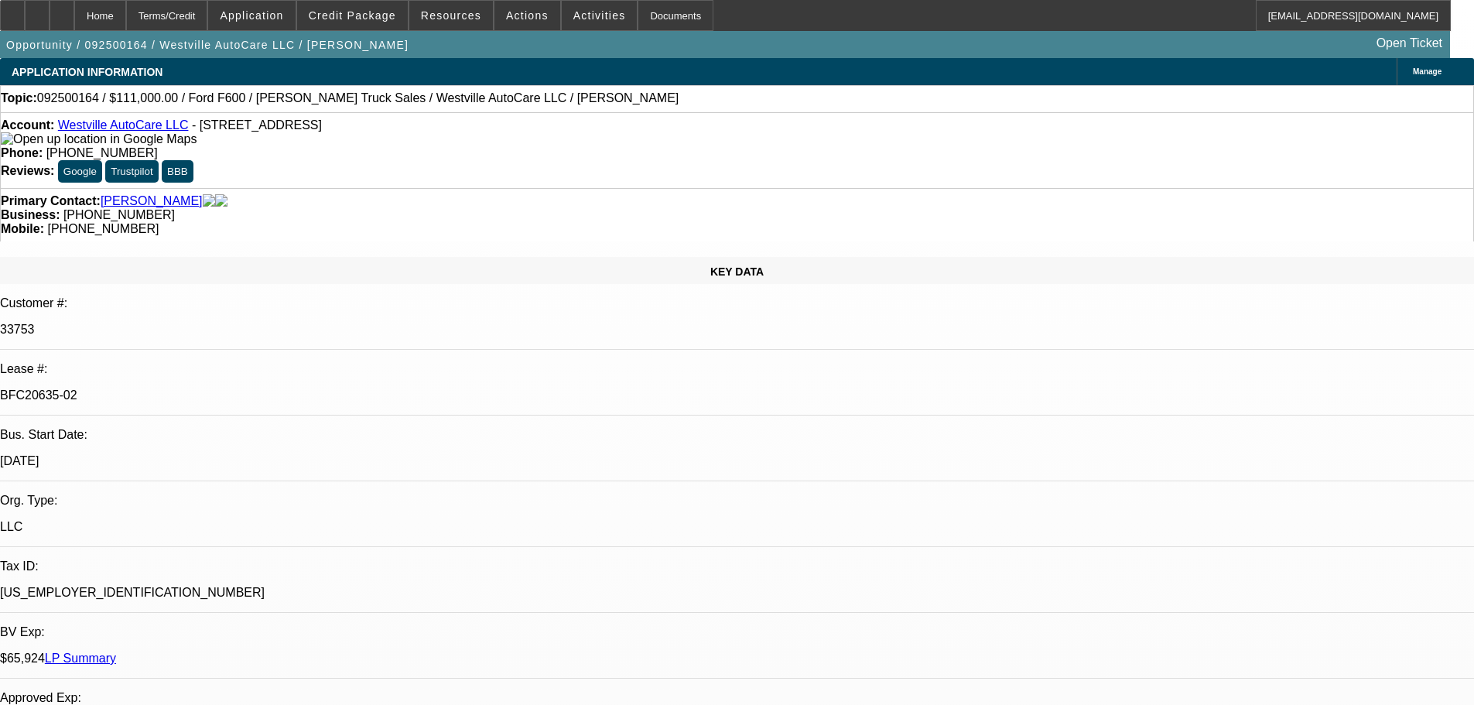
select select "0"
select select "2"
select select "0"
select select "6"
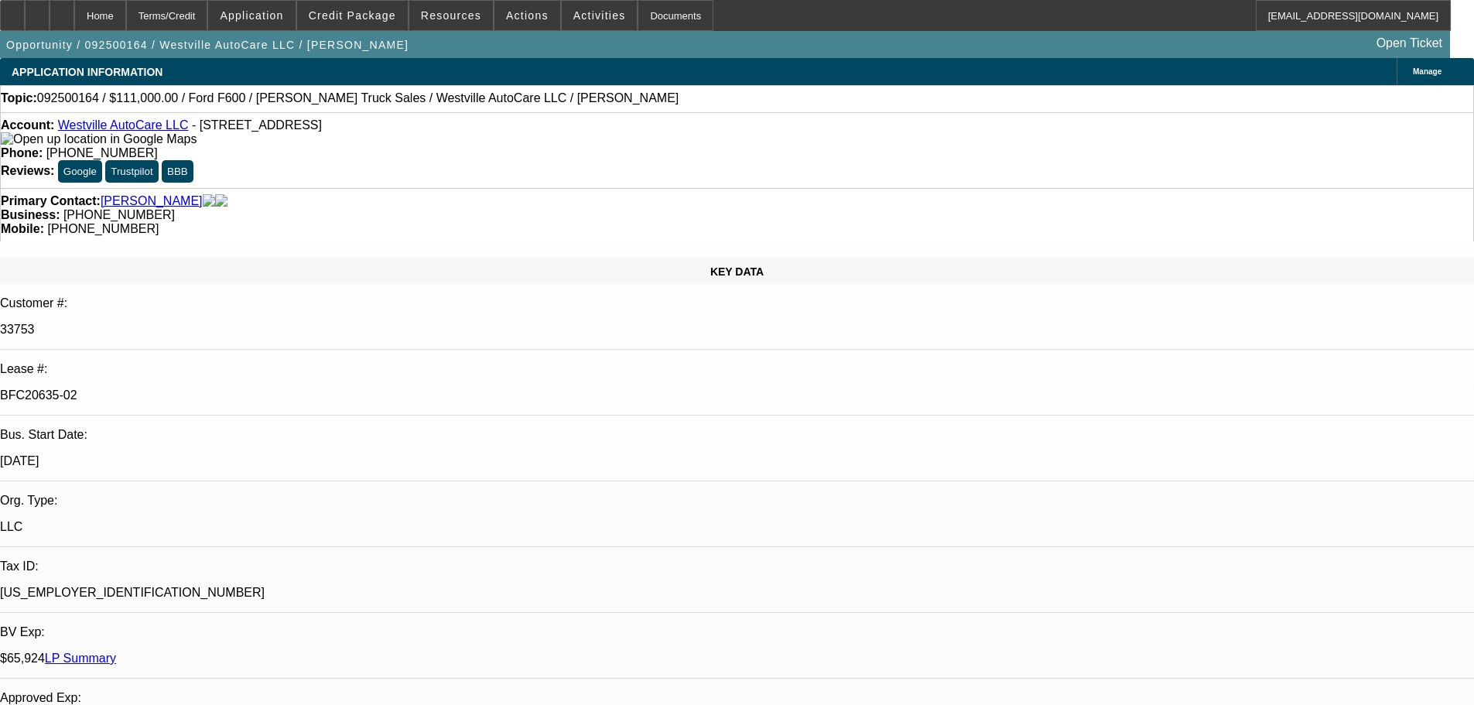
select select "0"
select select "2"
select select "0"
select select "6"
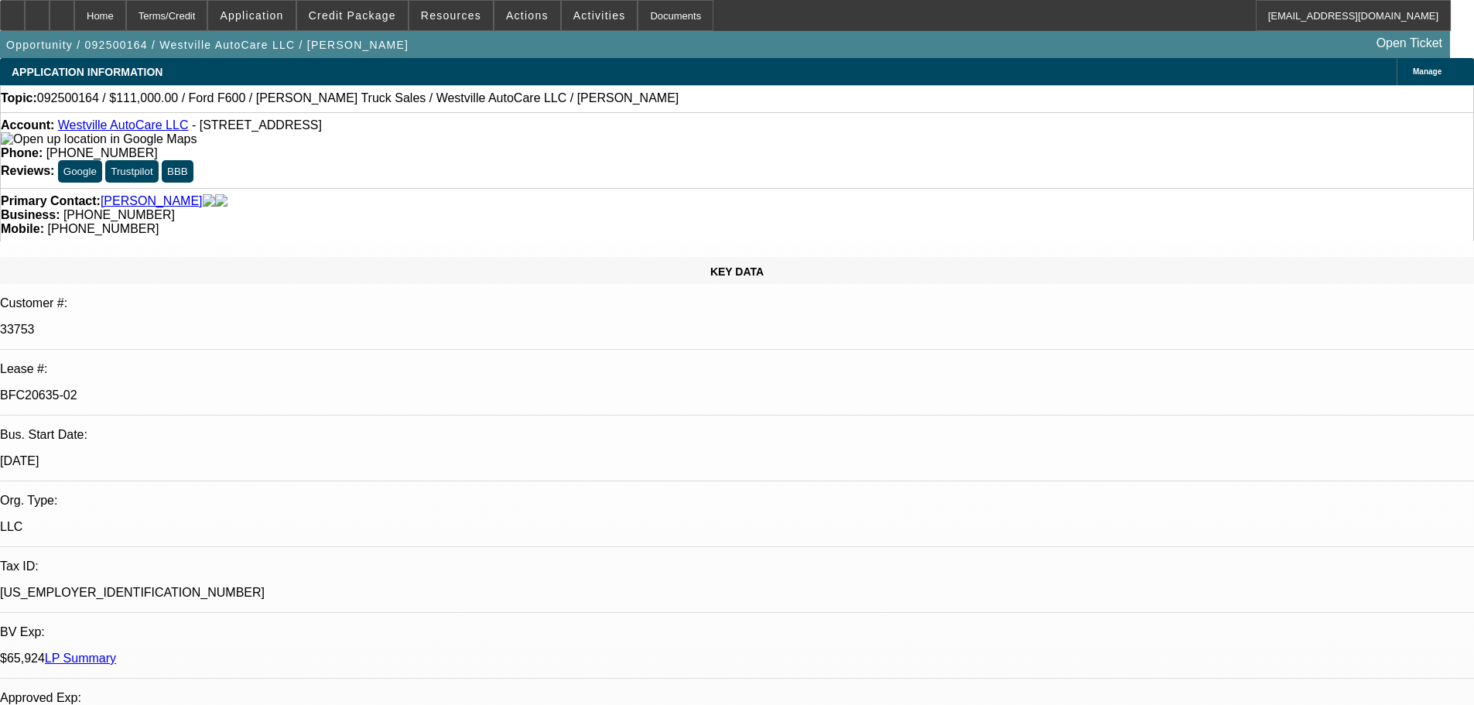
scroll to position [142, 0]
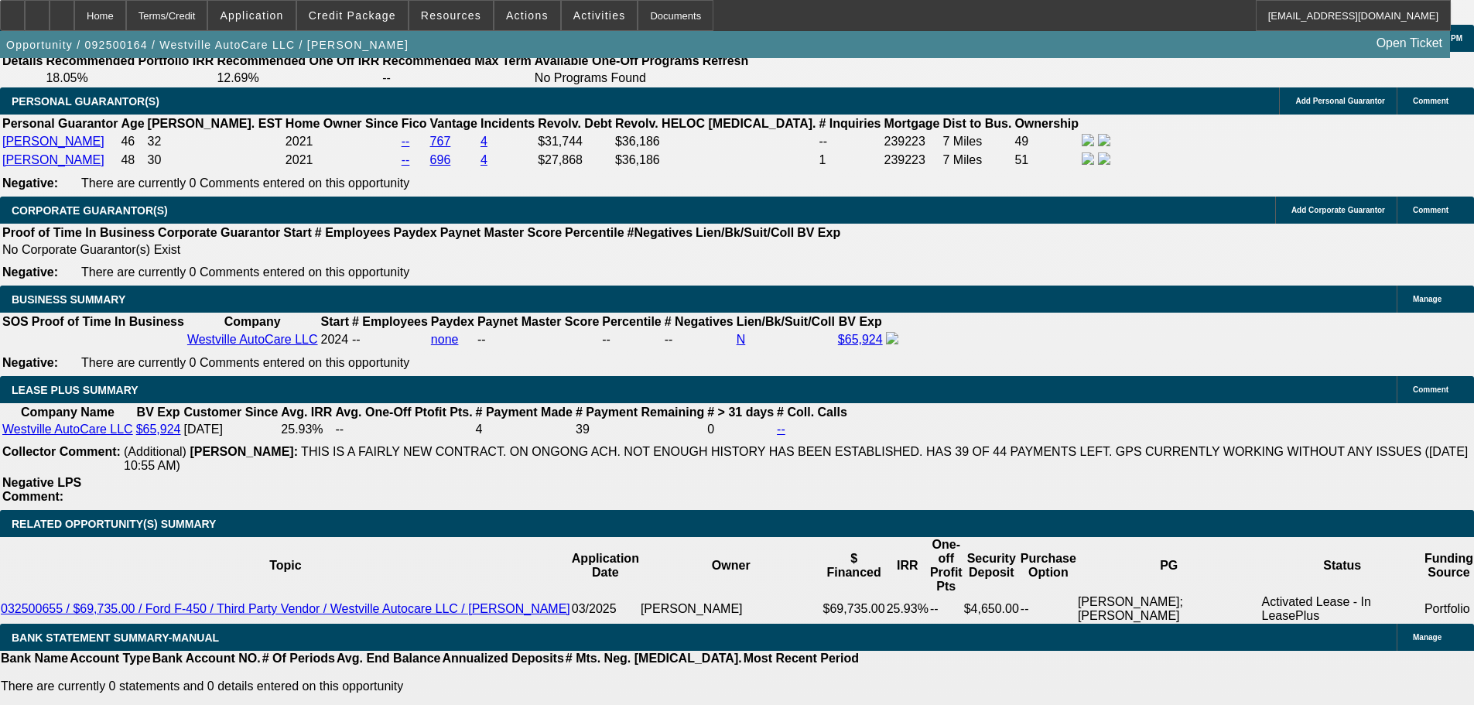
drag, startPoint x: 635, startPoint y: 230, endPoint x: 685, endPoint y: 546, distance: 320.3
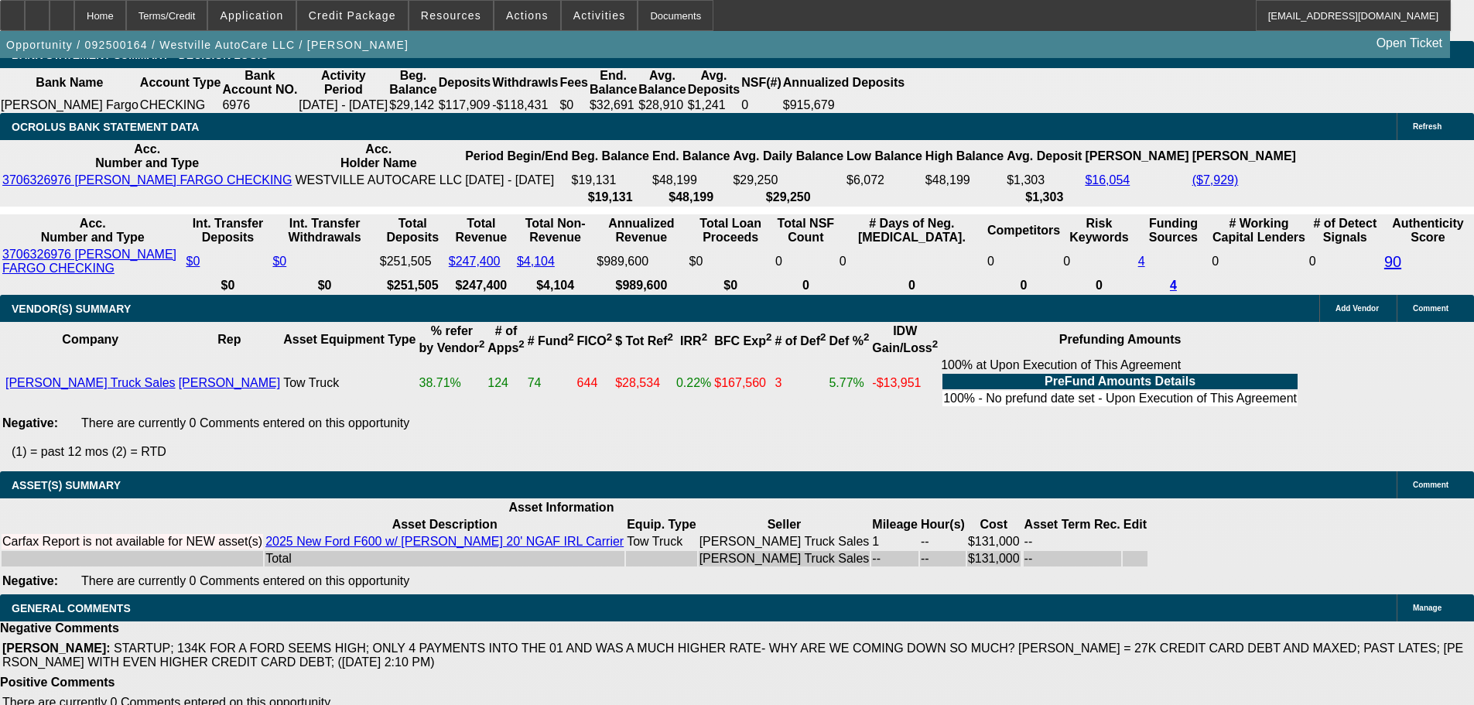
scroll to position [2969, 0]
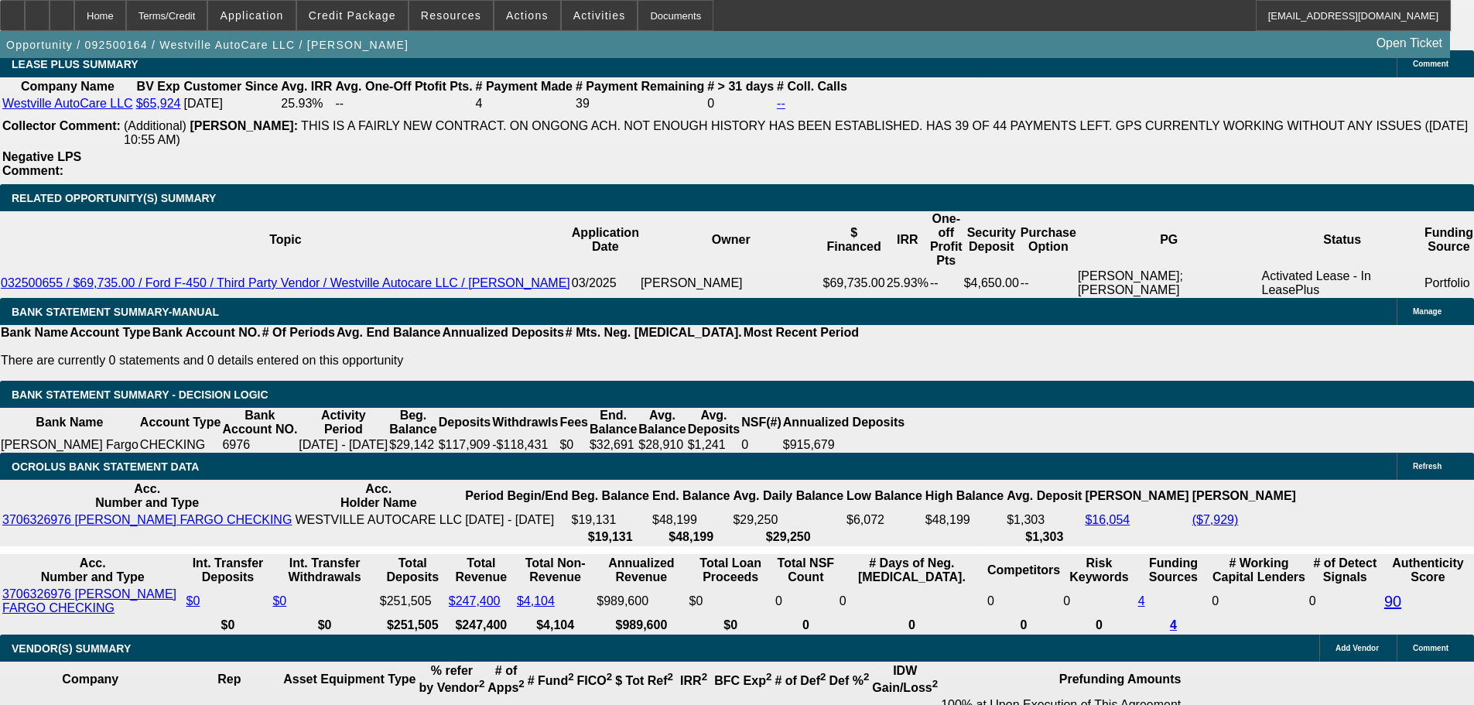
drag, startPoint x: 447, startPoint y: 466, endPoint x: 394, endPoint y: 281, distance: 193.2
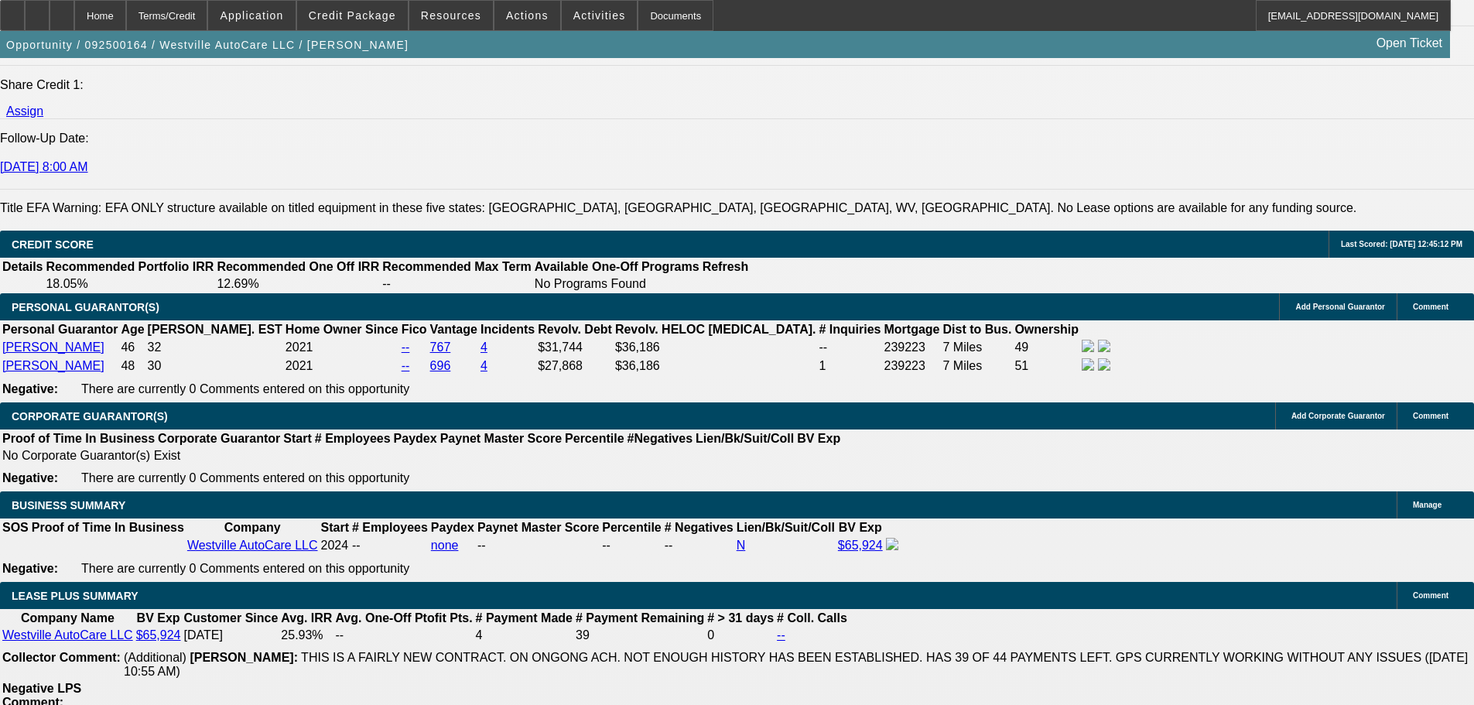
drag, startPoint x: 425, startPoint y: 469, endPoint x: 422, endPoint y: 369, distance: 99.8
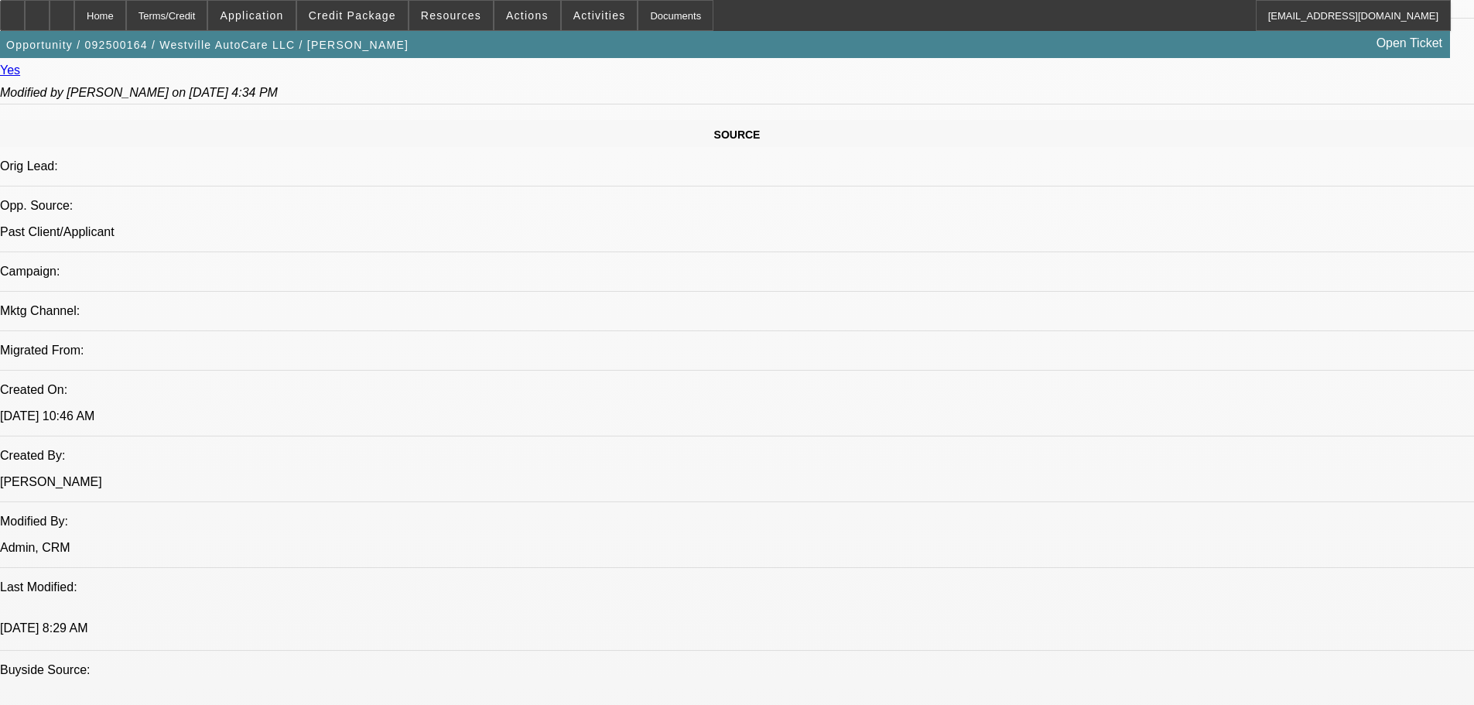
scroll to position [920, 0]
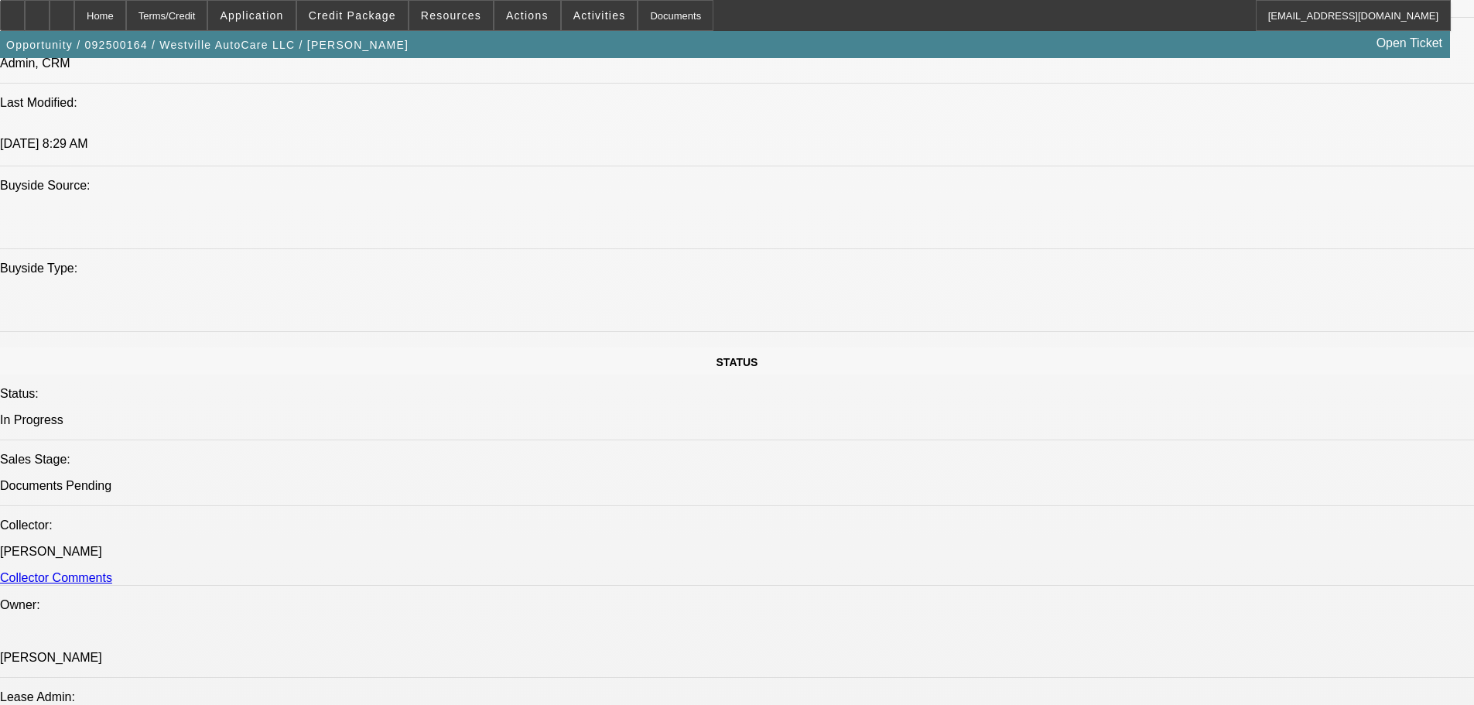
drag, startPoint x: 851, startPoint y: 405, endPoint x: 848, endPoint y: 493, distance: 89.0
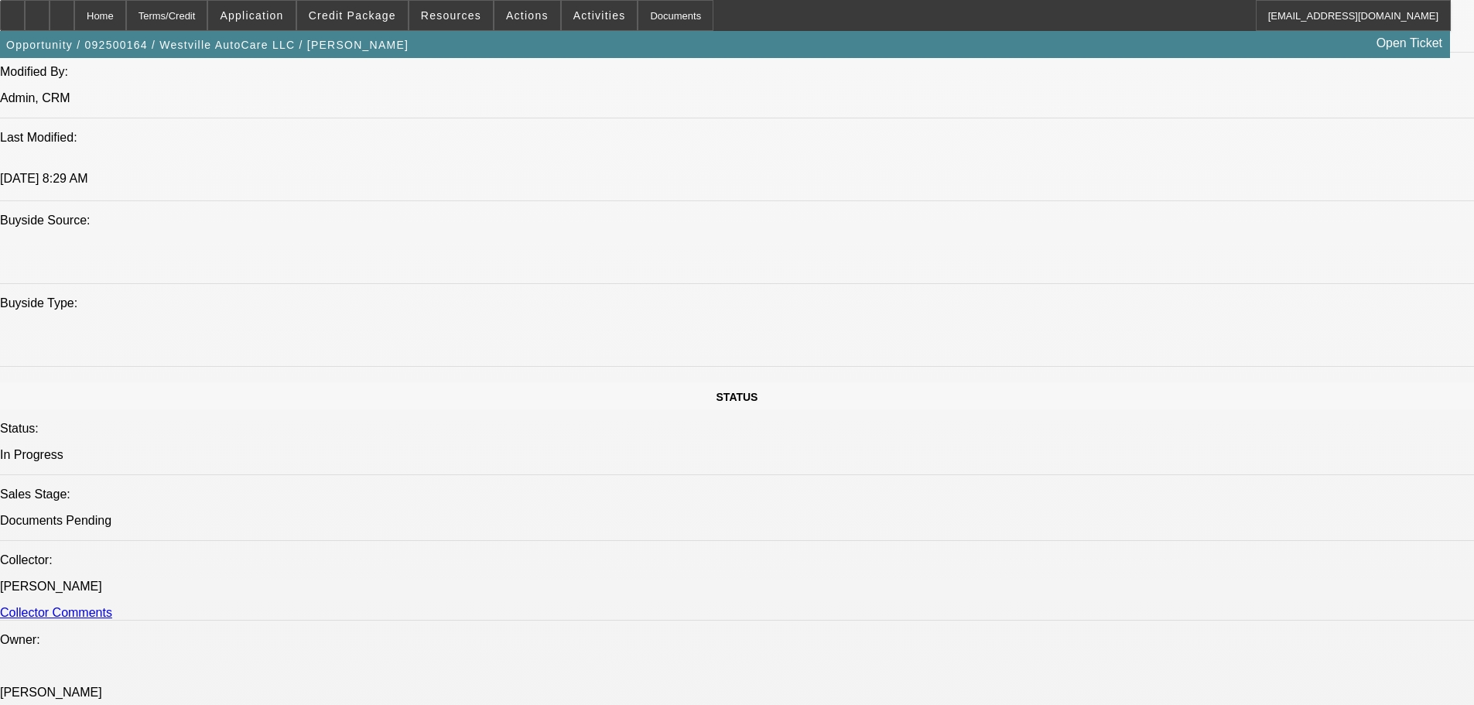
scroll to position [1366, 0]
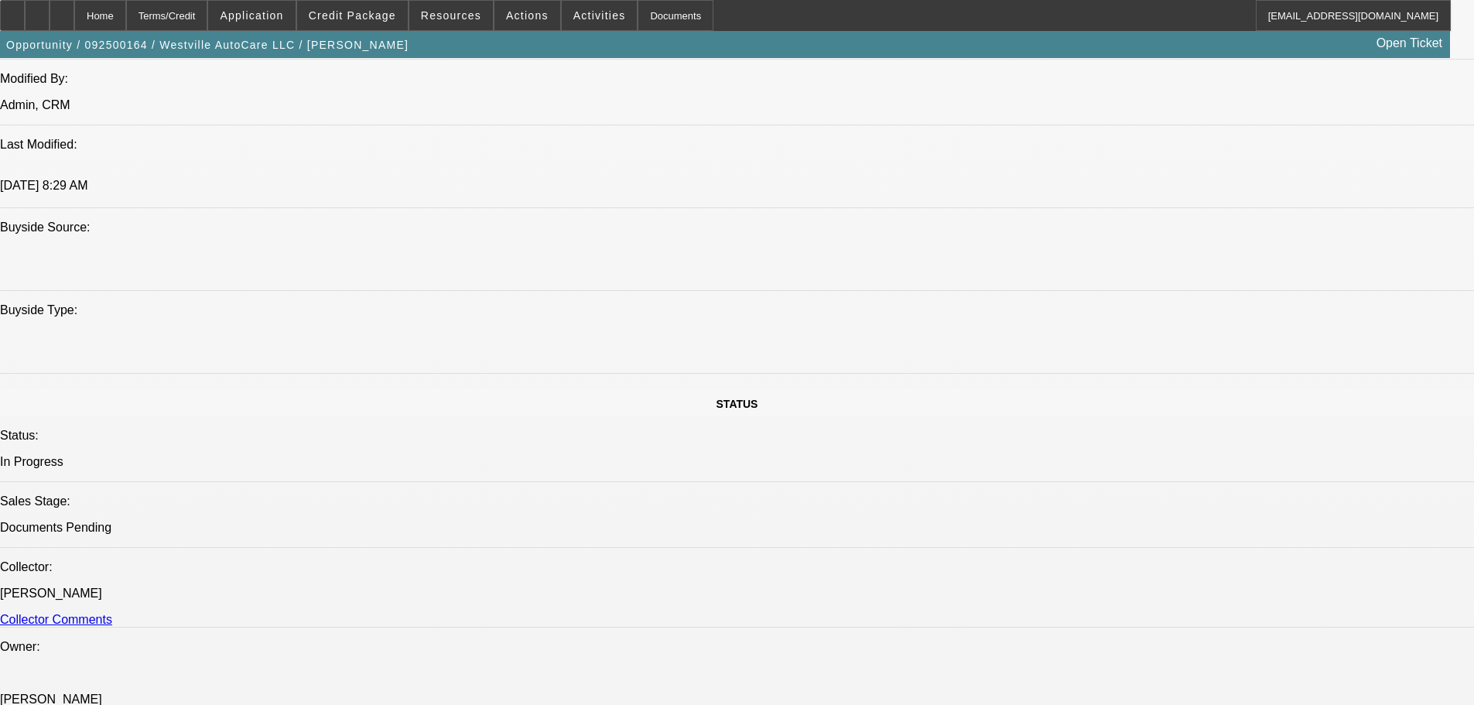
drag, startPoint x: 446, startPoint y: 425, endPoint x: 398, endPoint y: 425, distance: 47.2
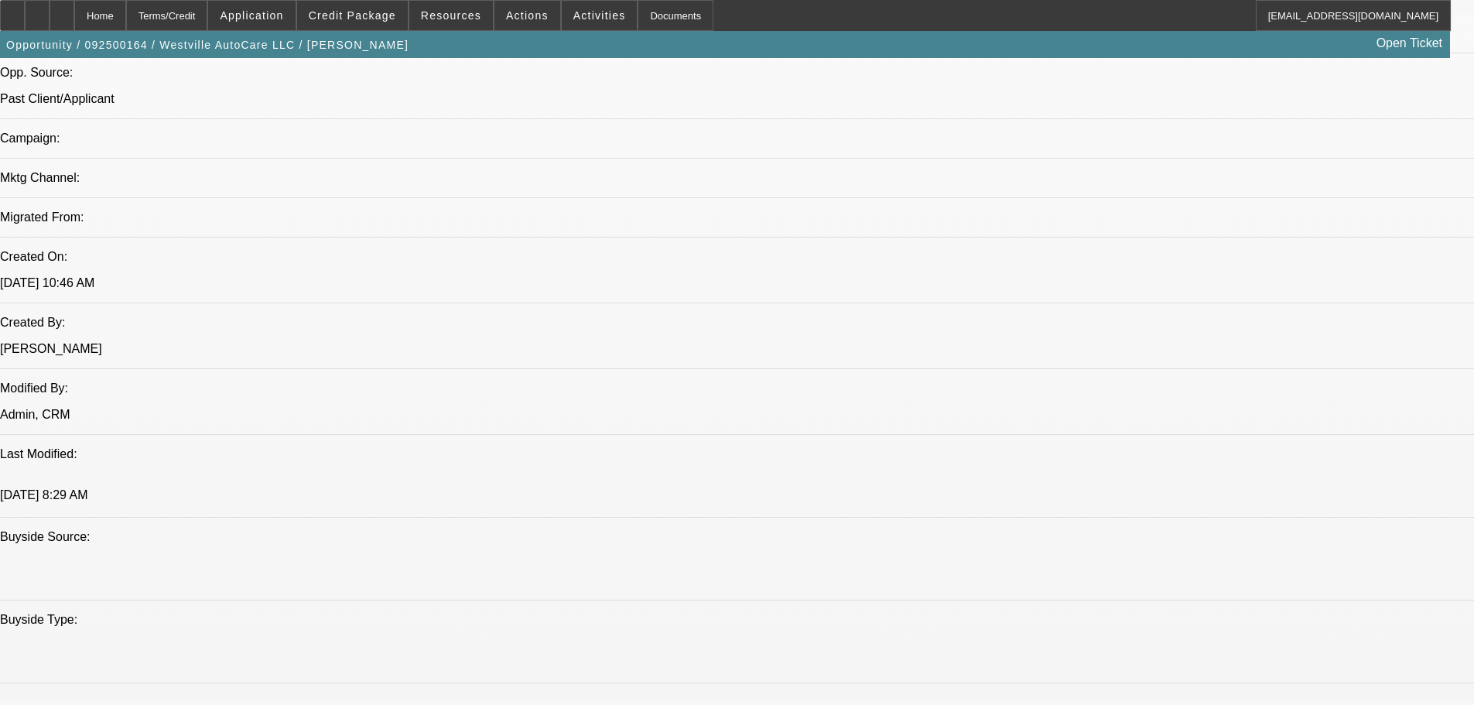
scroll to position [0, 0]
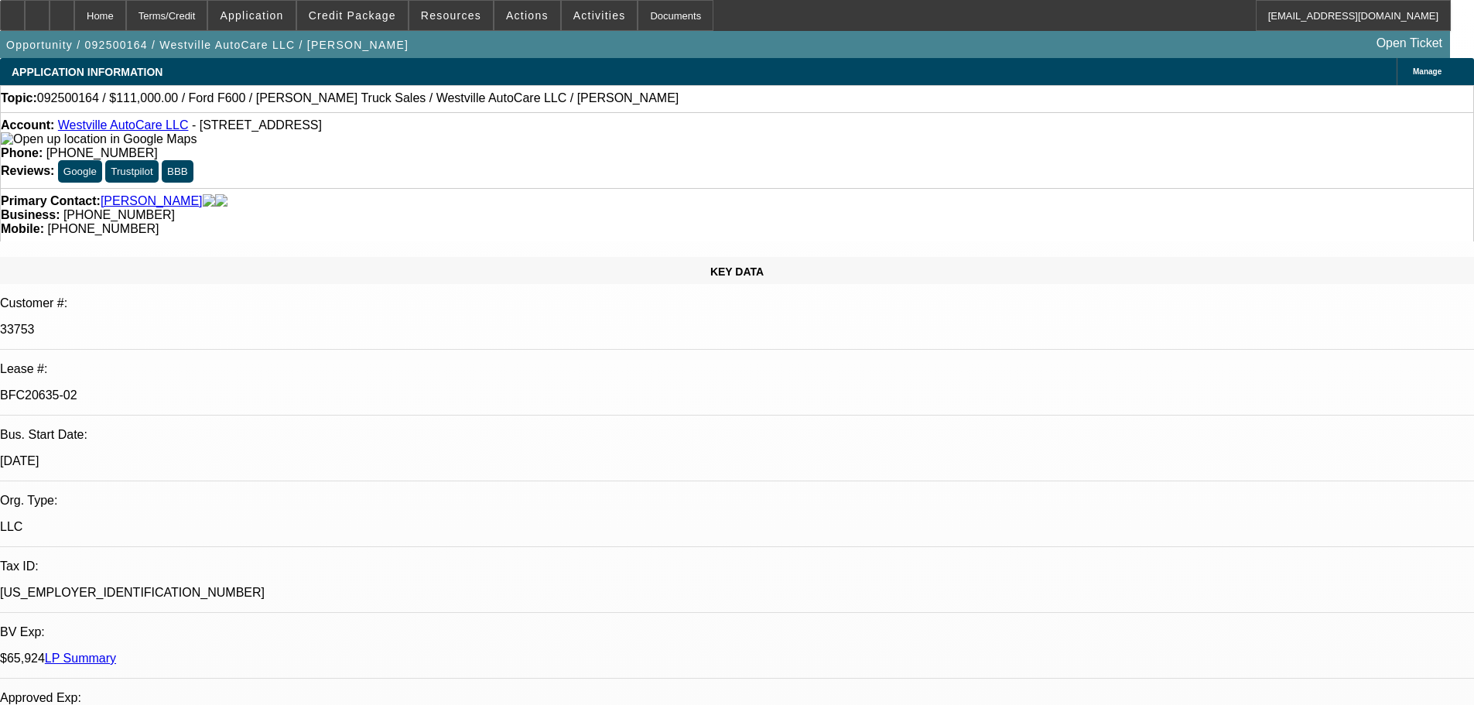
drag, startPoint x: 768, startPoint y: 425, endPoint x: 732, endPoint y: 35, distance: 392.3
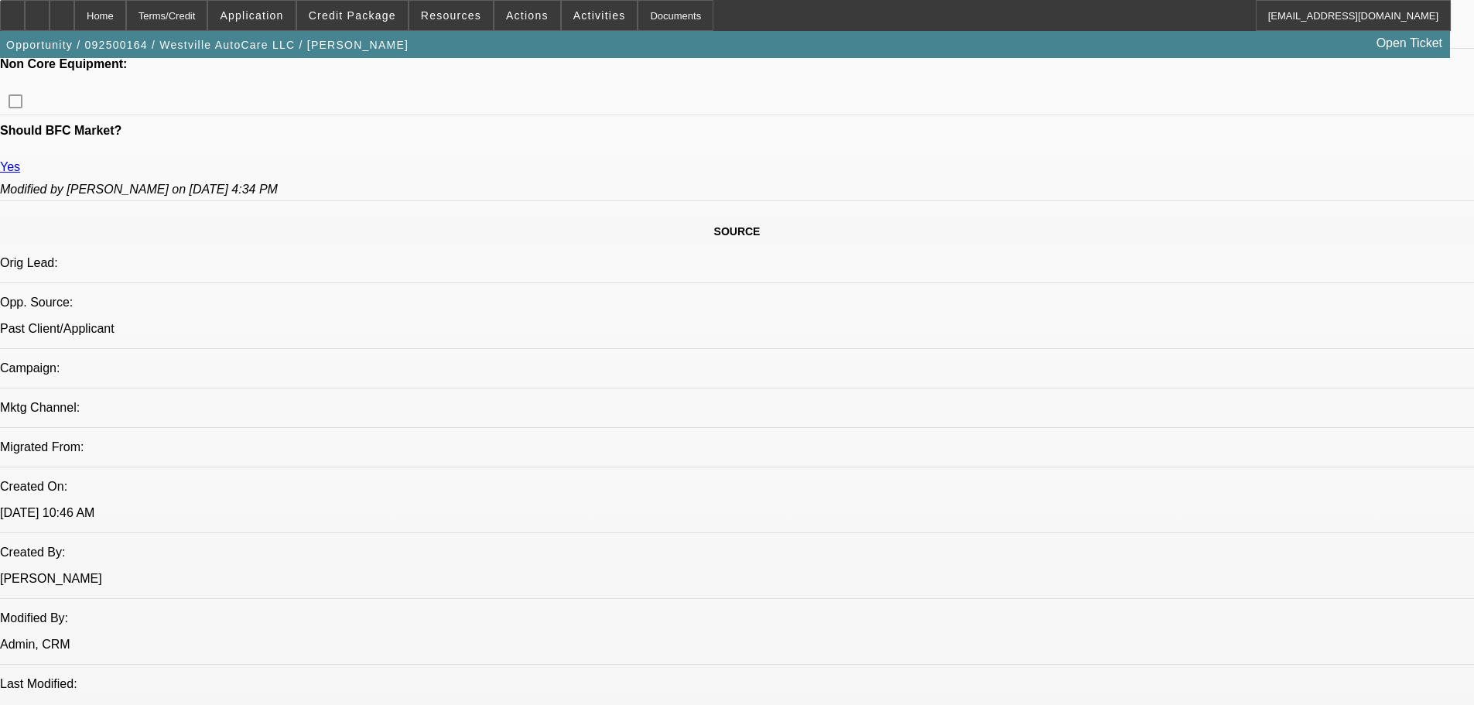
scroll to position [928, 0]
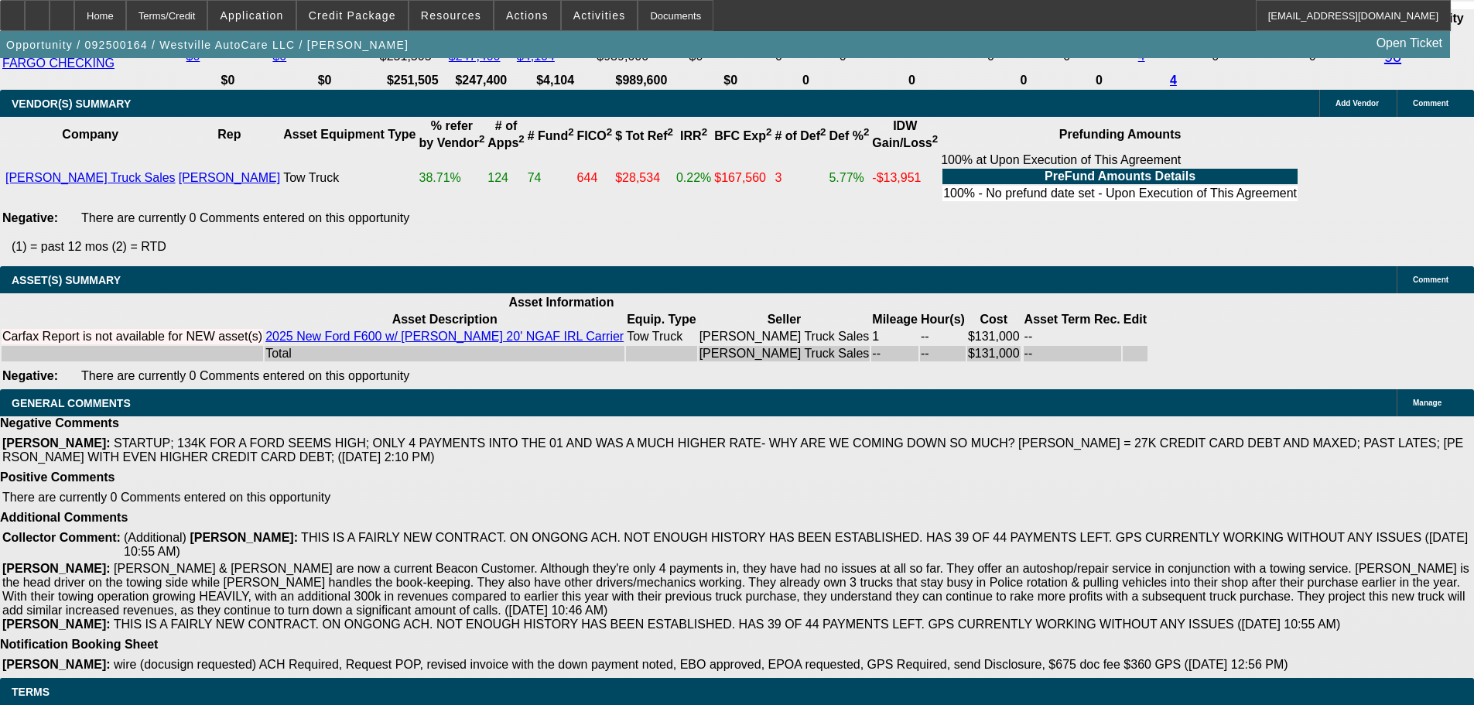
drag, startPoint x: 859, startPoint y: 460, endPoint x: 855, endPoint y: 698, distance: 237.5
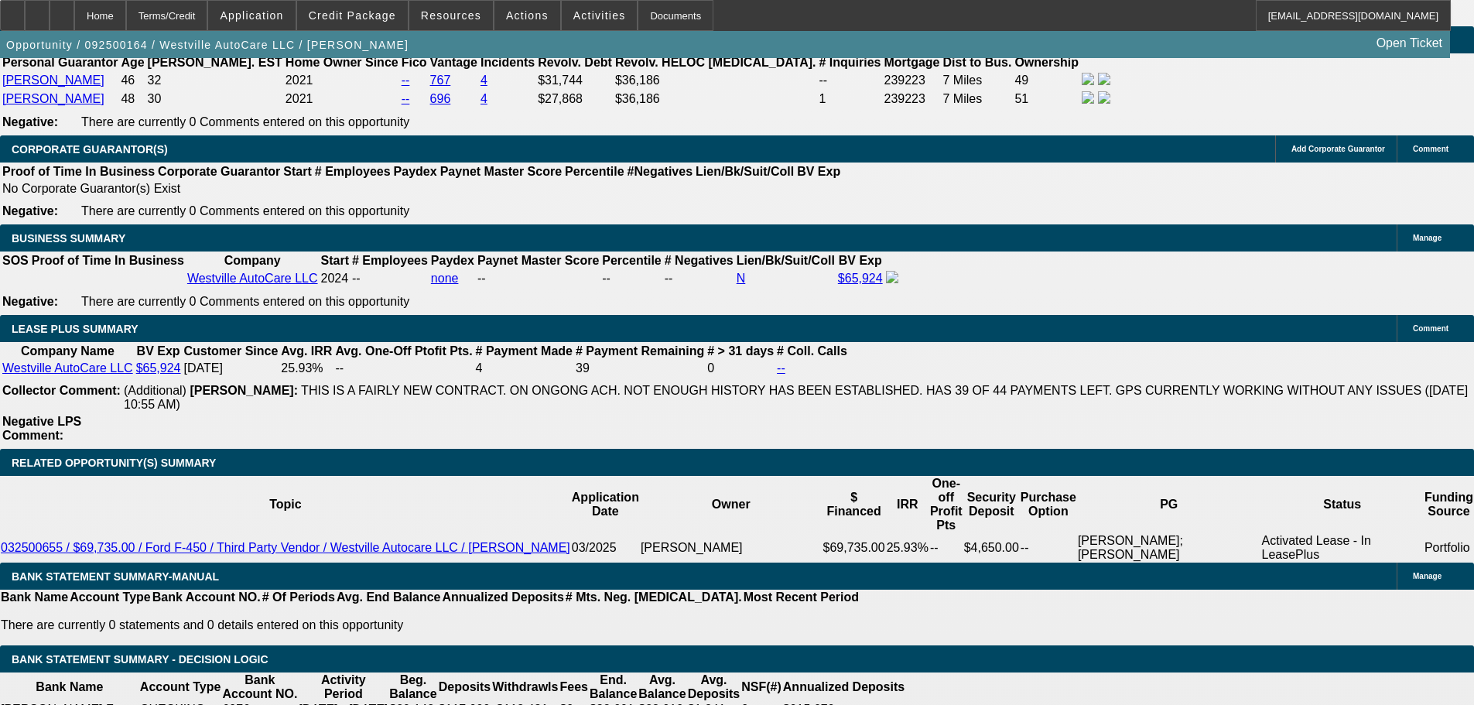
scroll to position [2090, 0]
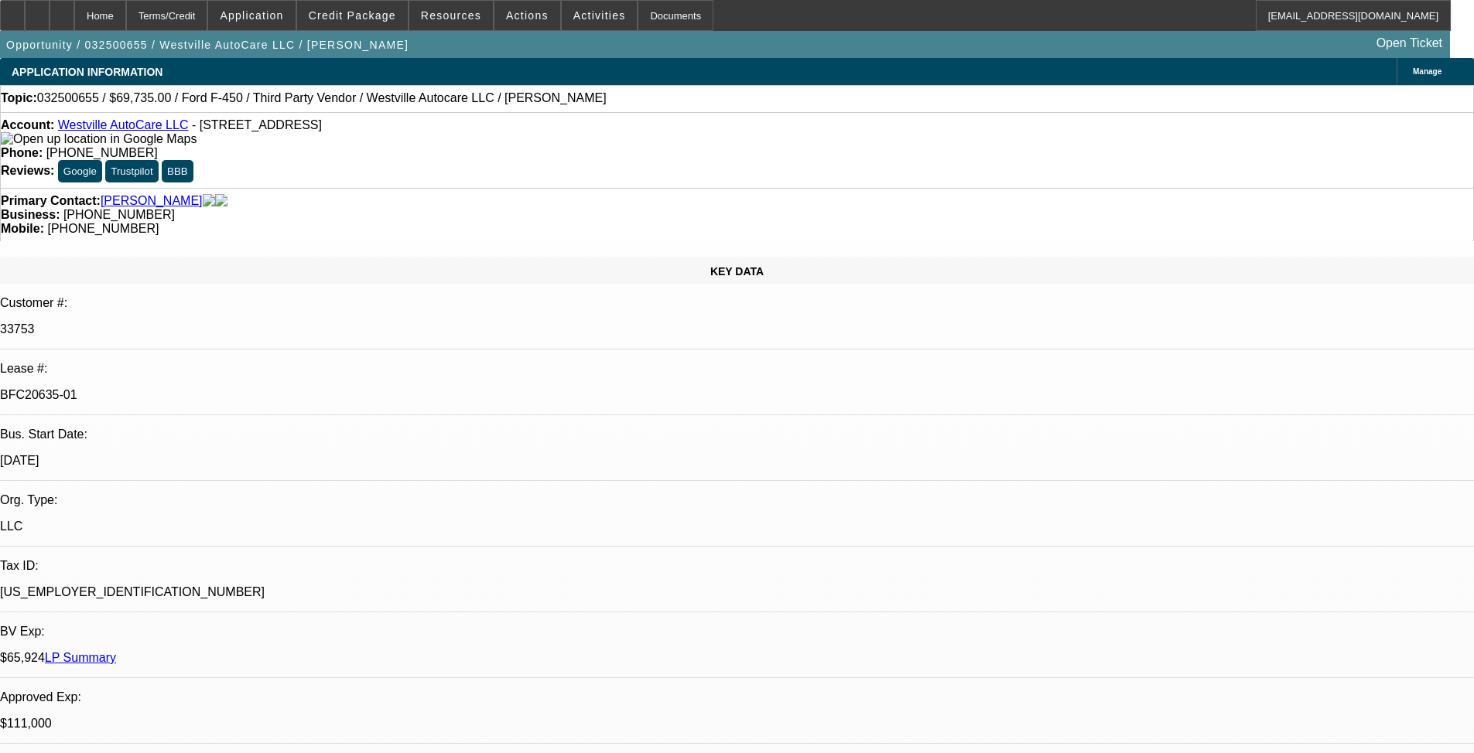
select select "0"
select select "2"
select select "0"
select select "6"
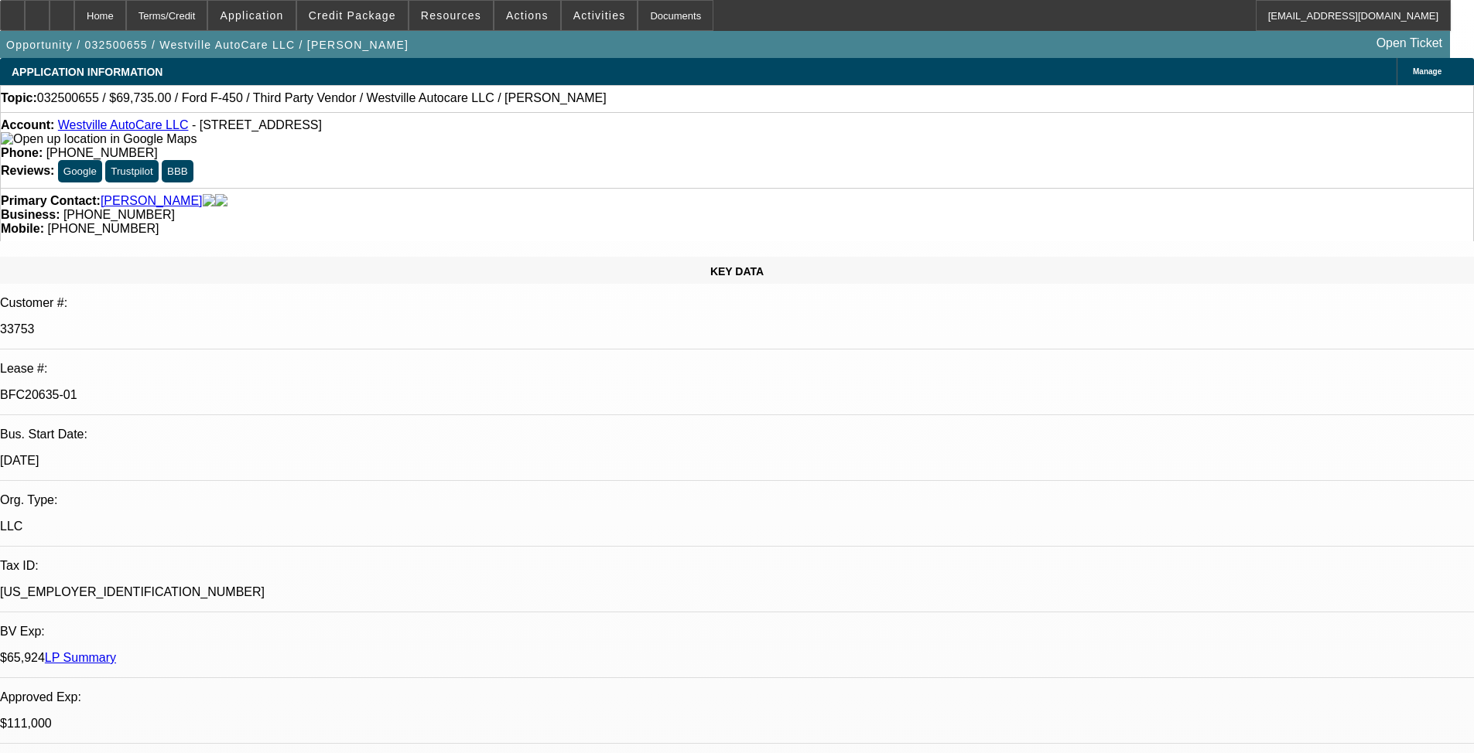
select select "0"
select select "2"
select select "0"
select select "6"
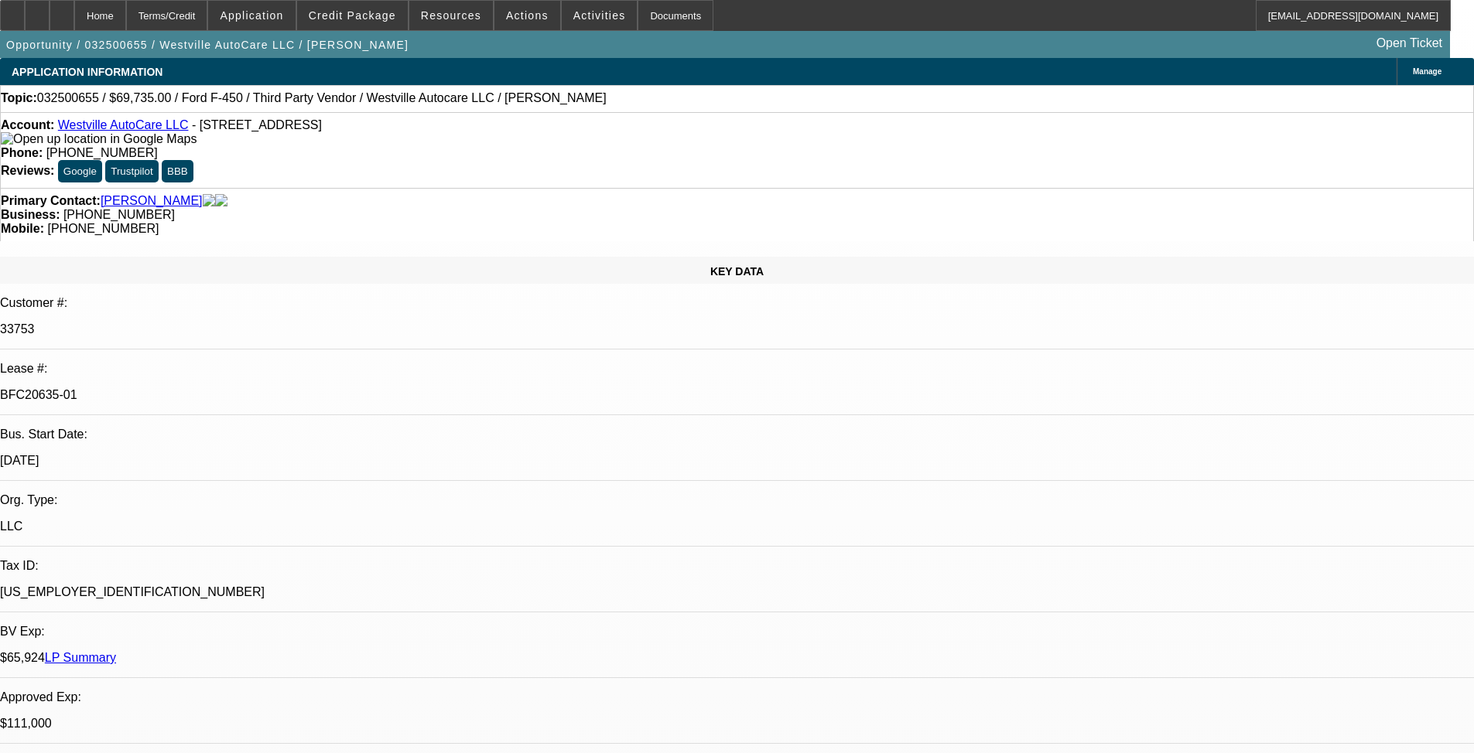
select select "0"
select select "2"
select select "0"
select select "6"
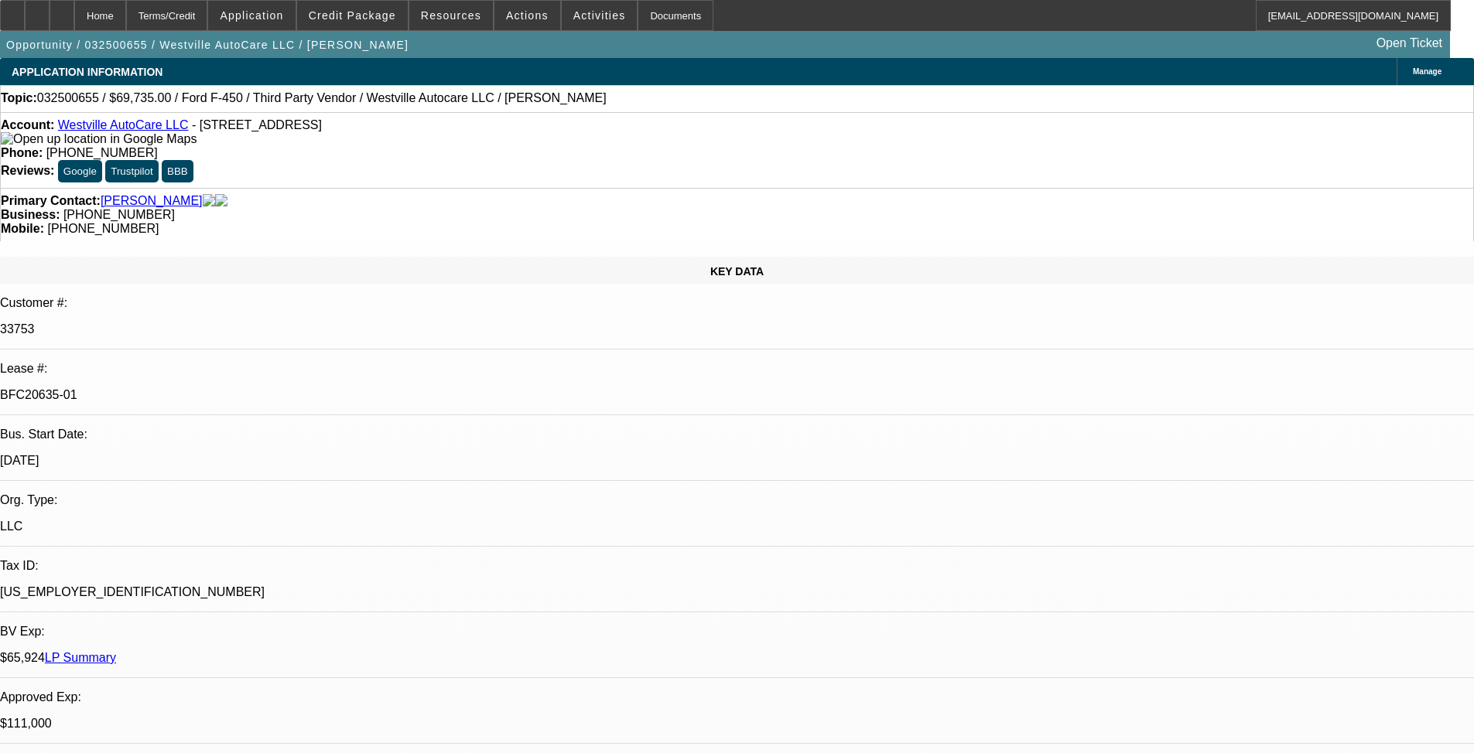
select select "0"
select select "2"
select select "0"
select select "6"
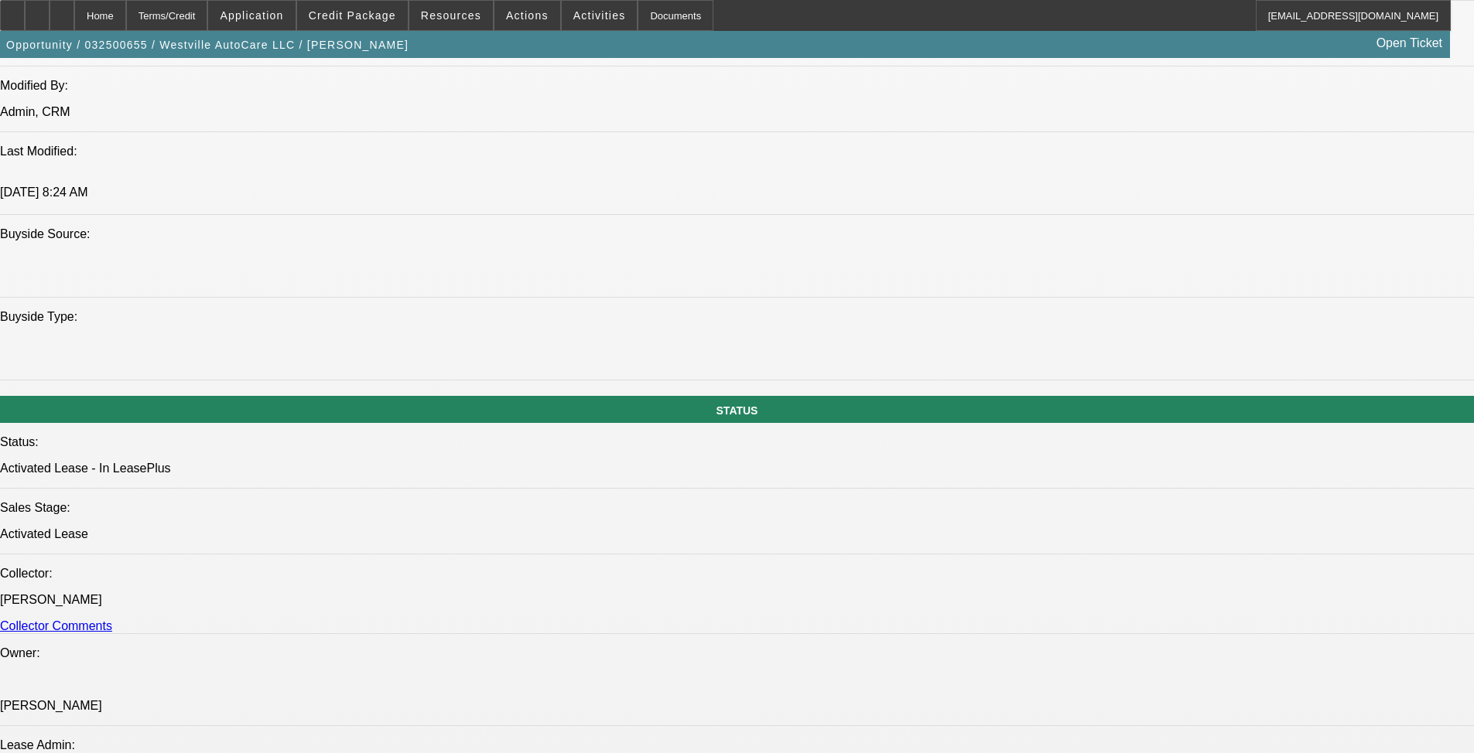
drag, startPoint x: 603, startPoint y: 362, endPoint x: 623, endPoint y: 472, distance: 111.7
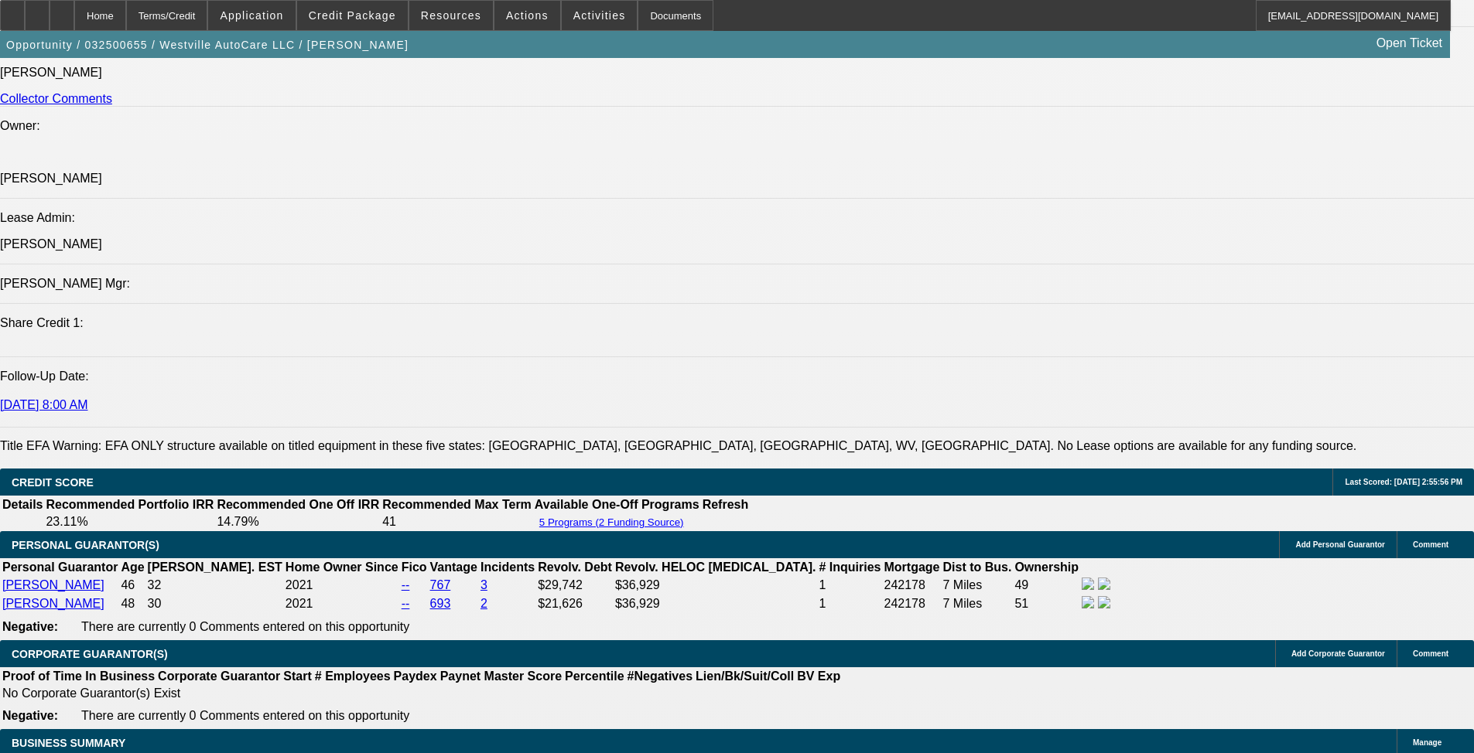
scroll to position [1855, 0]
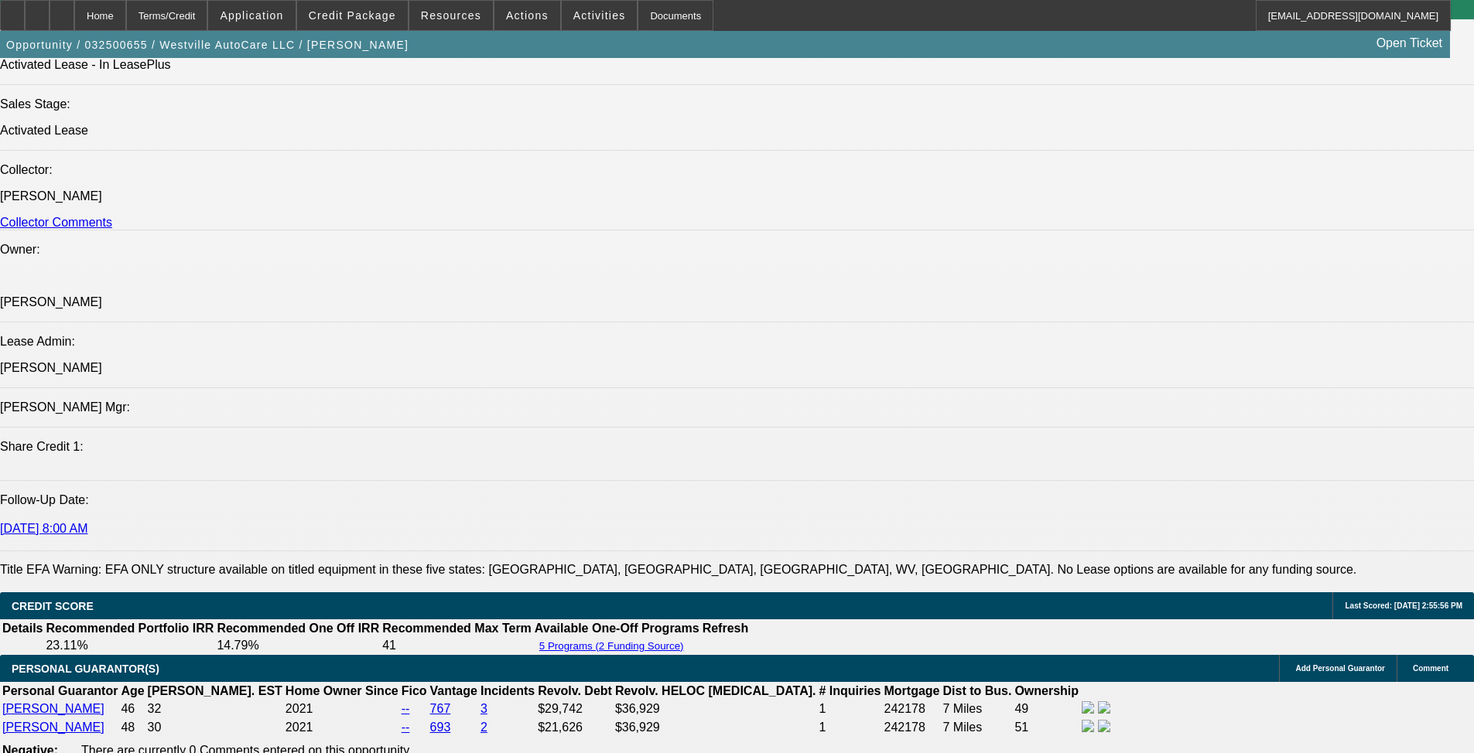
drag, startPoint x: 390, startPoint y: 388, endPoint x: 456, endPoint y: 389, distance: 66.5
drag, startPoint x: 453, startPoint y: 388, endPoint x: 390, endPoint y: 388, distance: 62.7
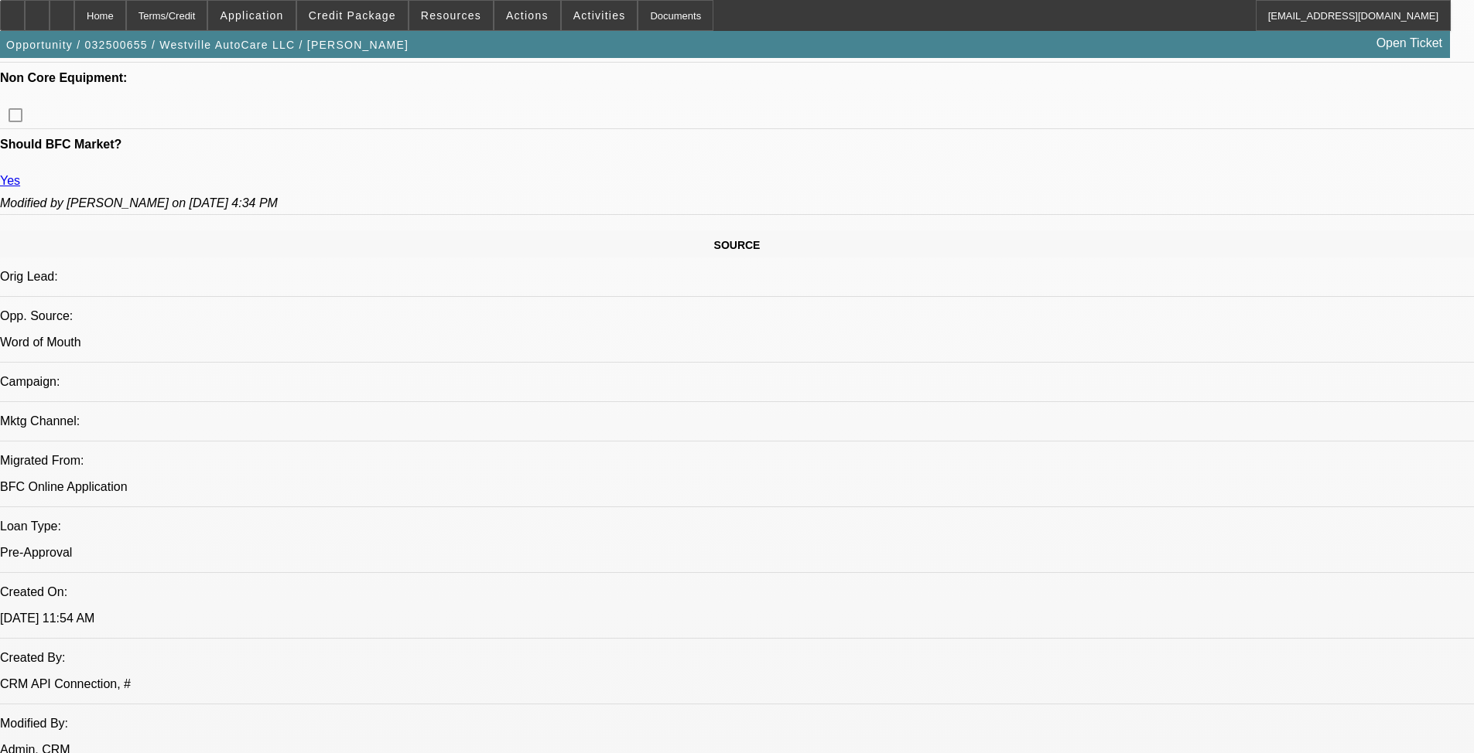
scroll to position [849, 0]
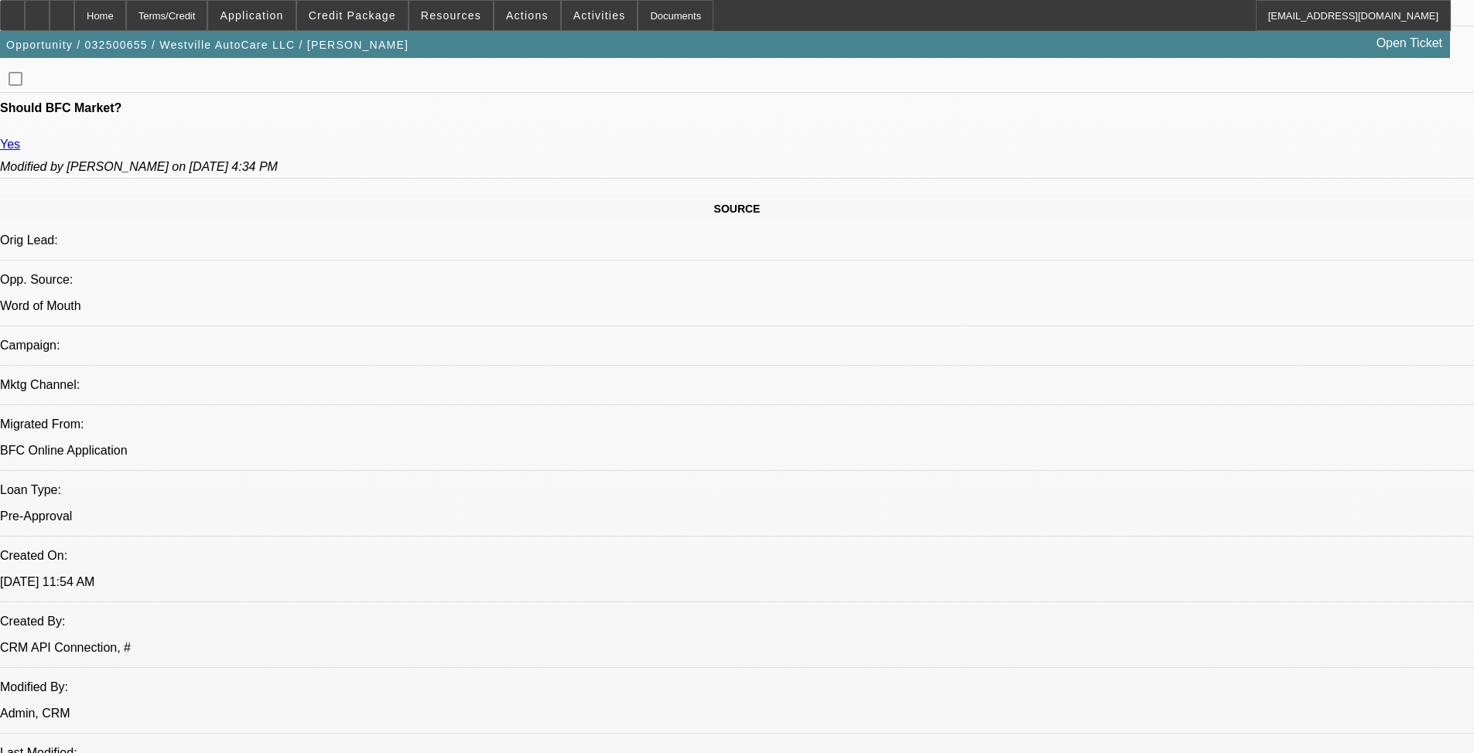
drag, startPoint x: 961, startPoint y: 623, endPoint x: 887, endPoint y: 635, distance: 74.4
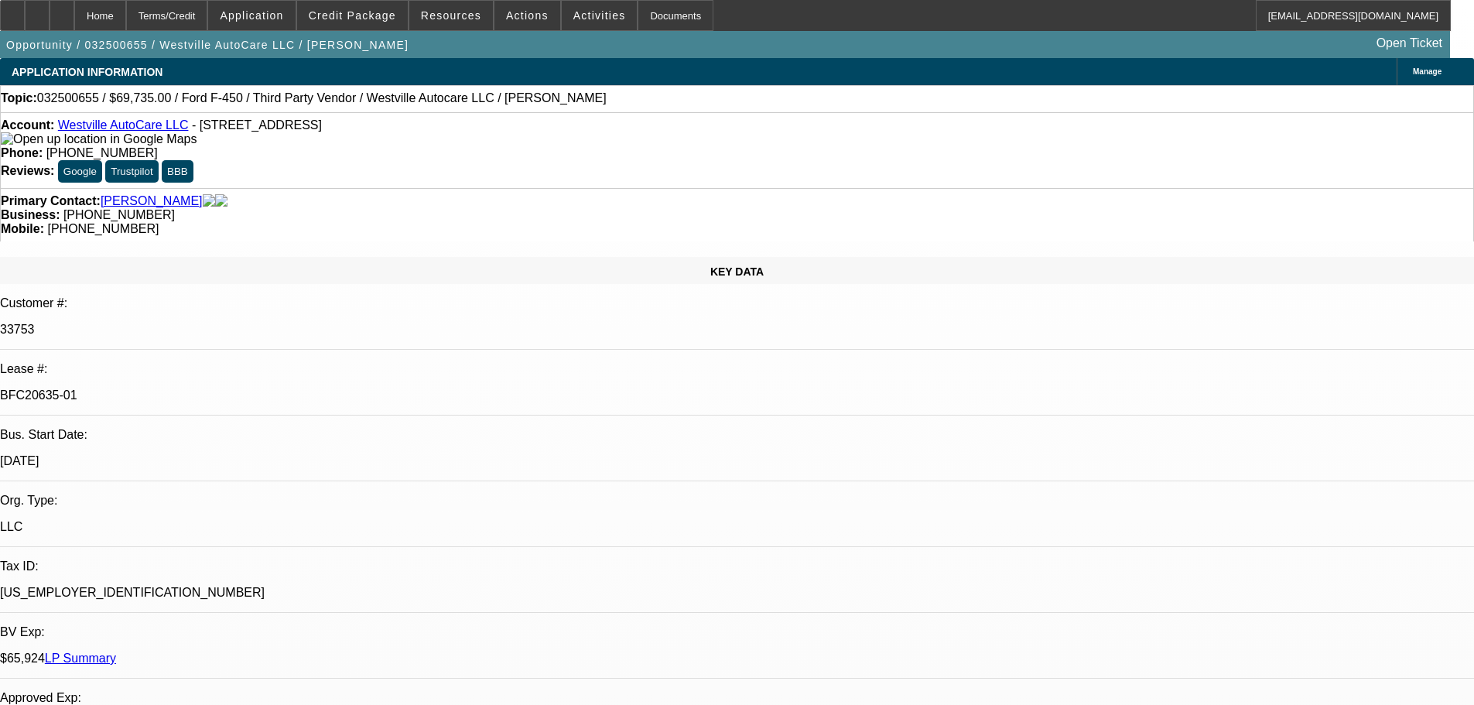
select select "0"
select select "2"
select select "0"
select select "6"
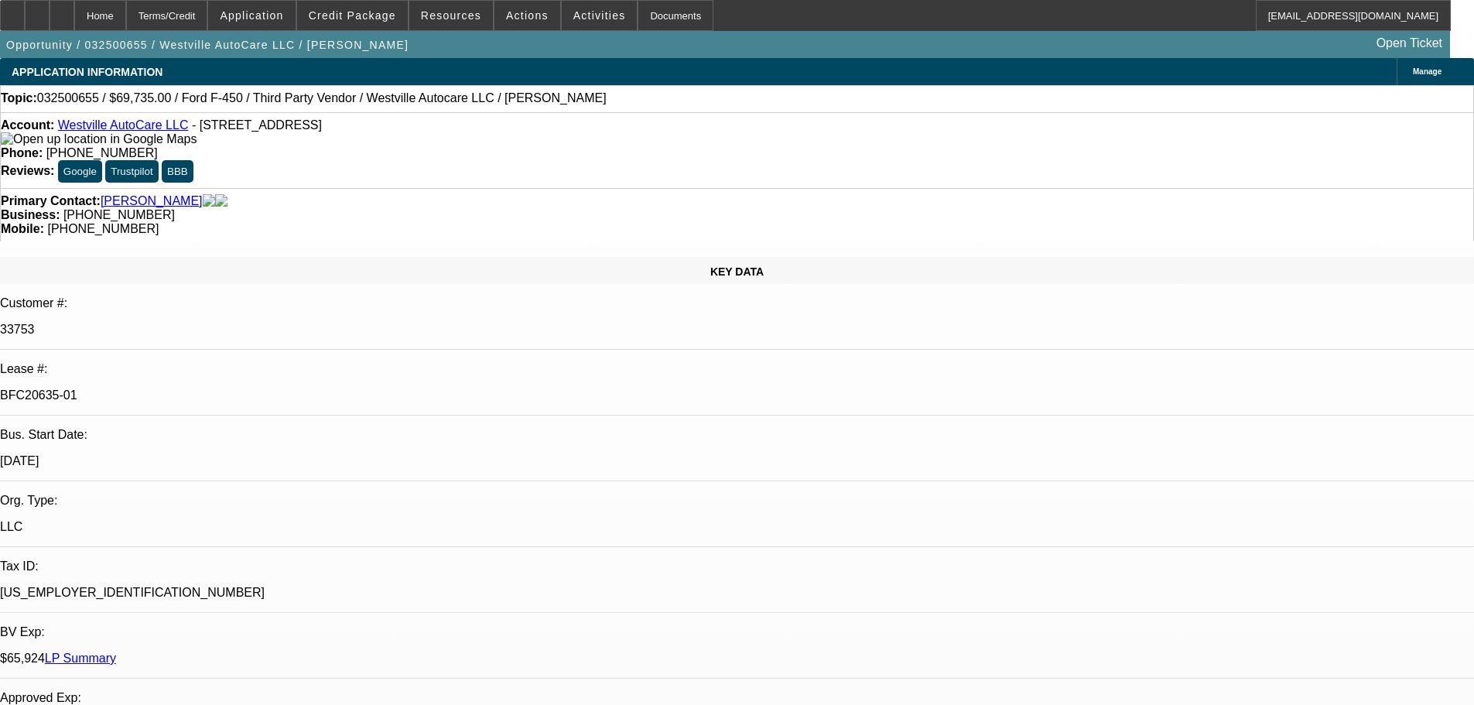
select select "0"
select select "2"
select select "0"
select select "6"
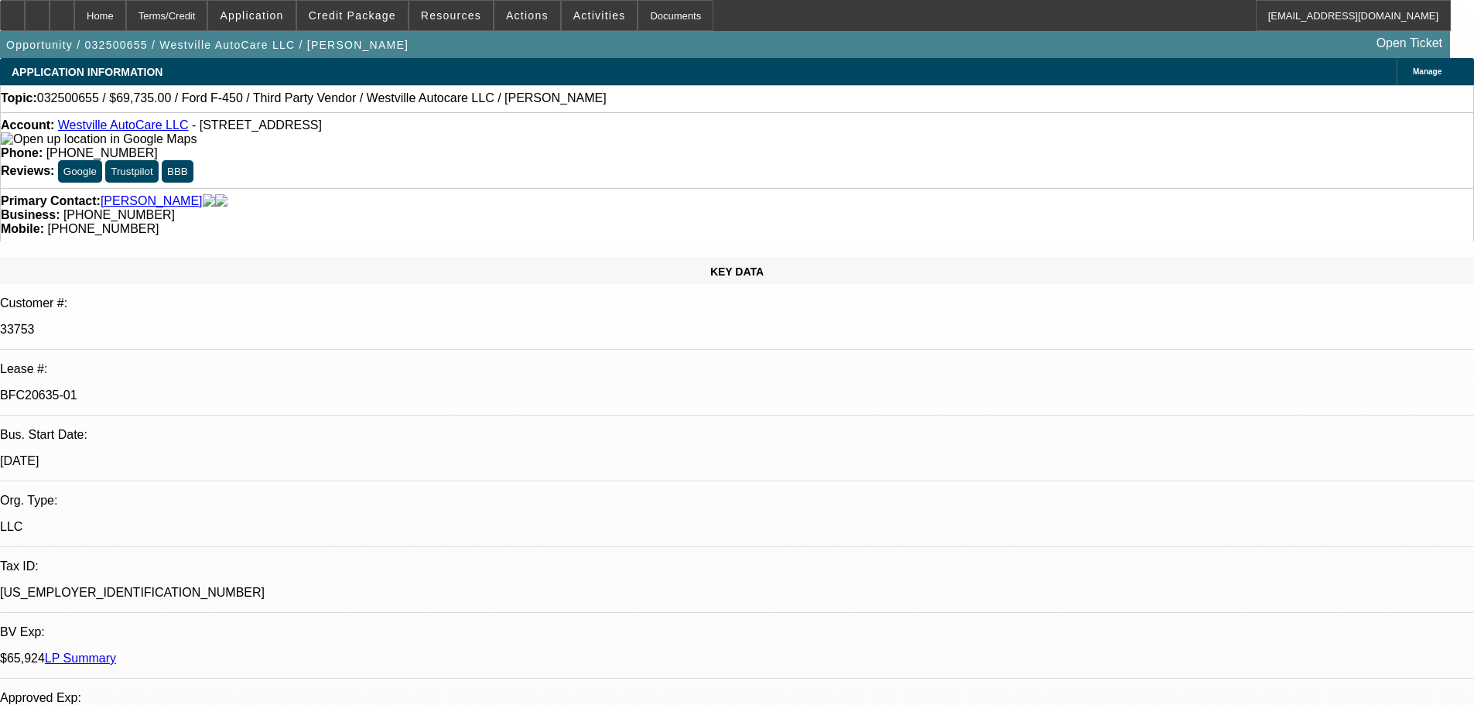
select select "0"
select select "2"
select select "0"
select select "6"
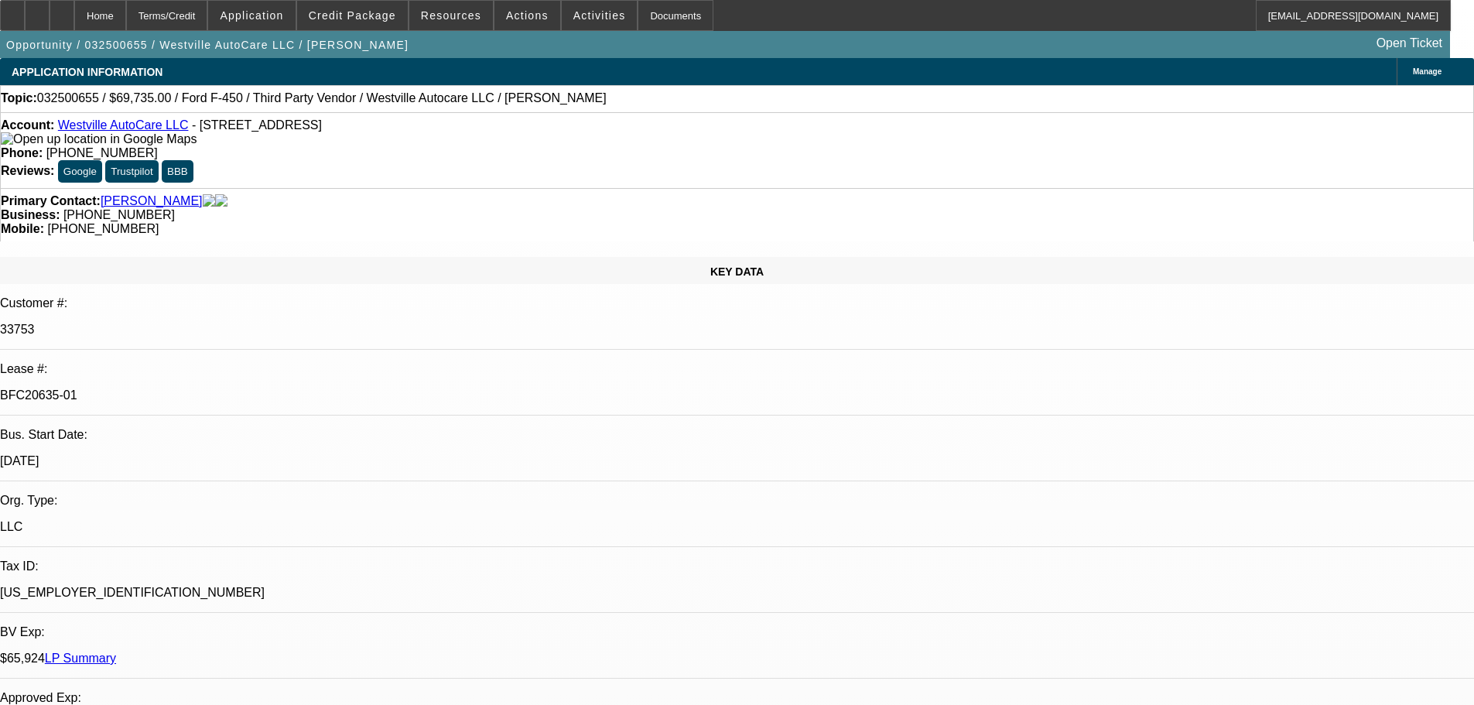
select select "0"
select select "2"
select select "0"
select select "6"
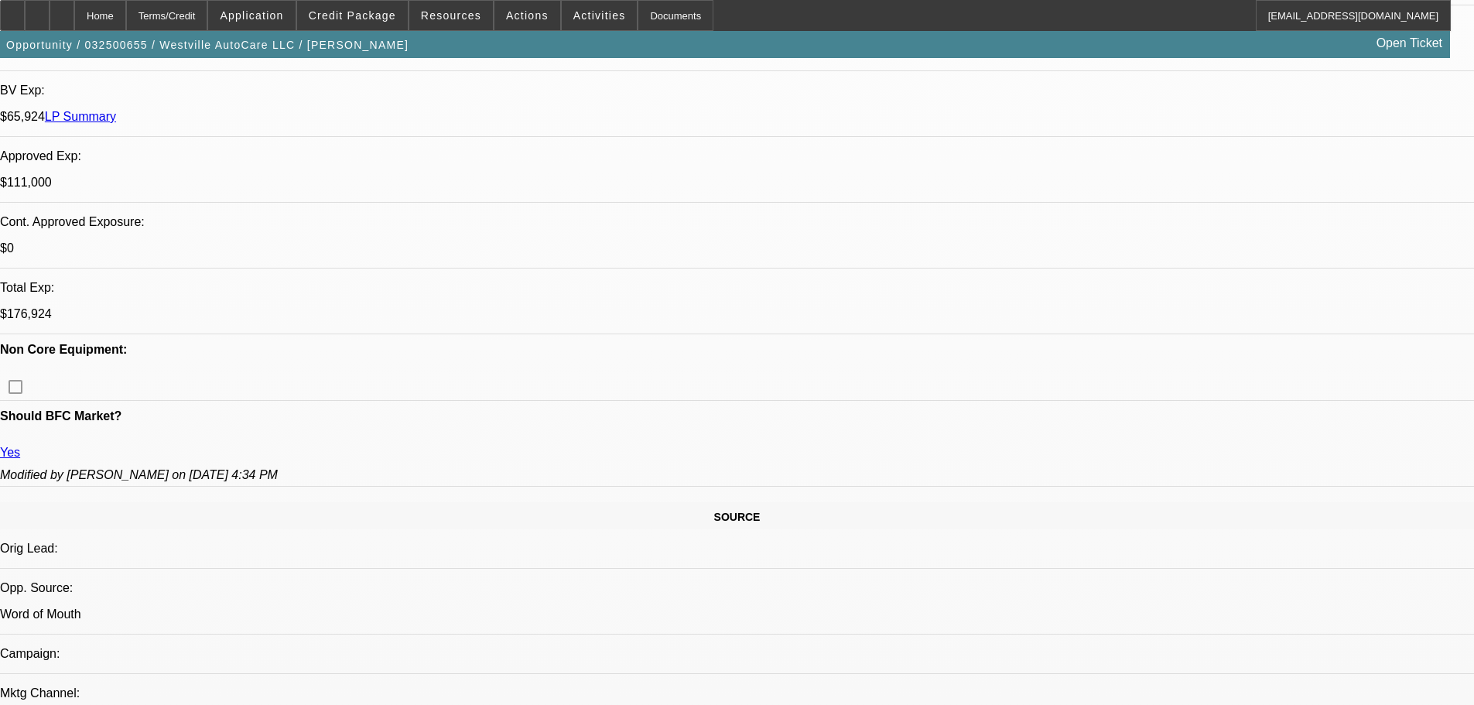
scroll to position [3832, 0]
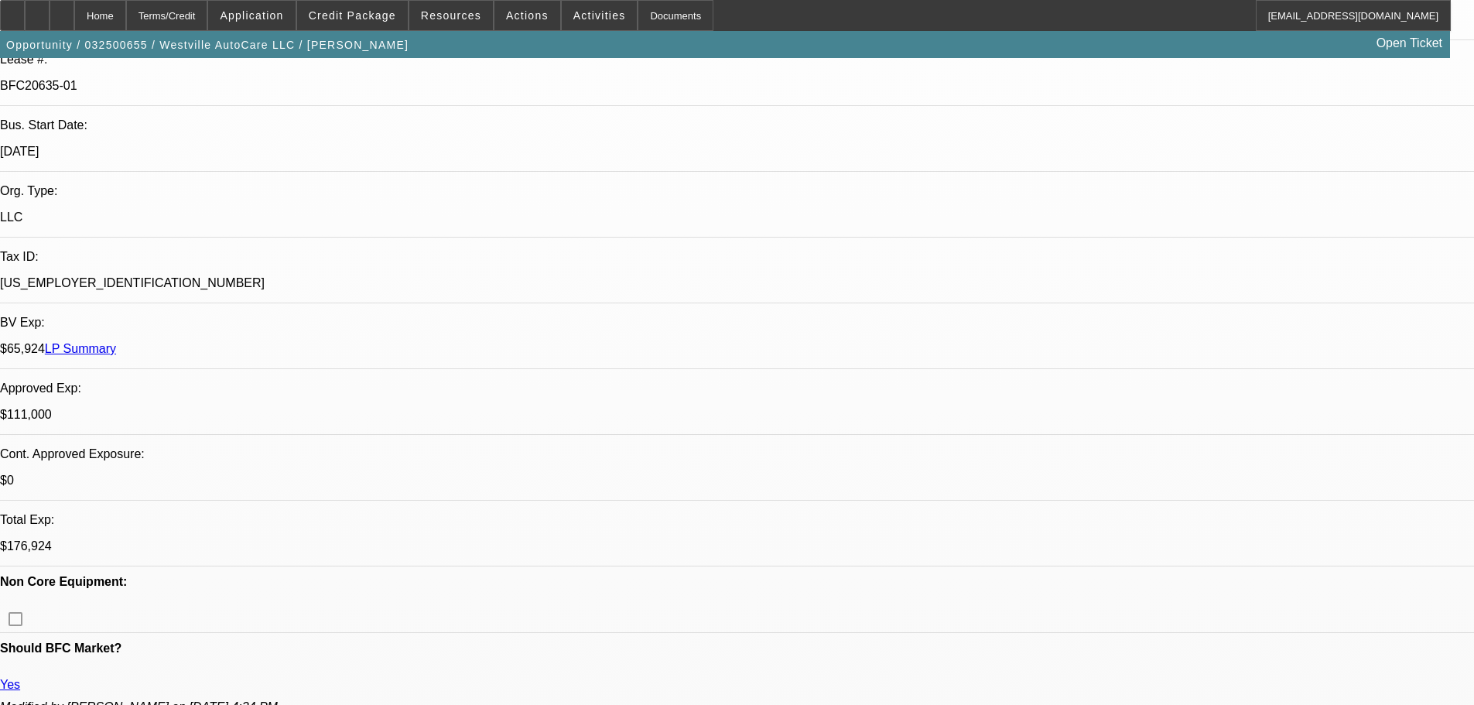
scroll to position [3523, 0]
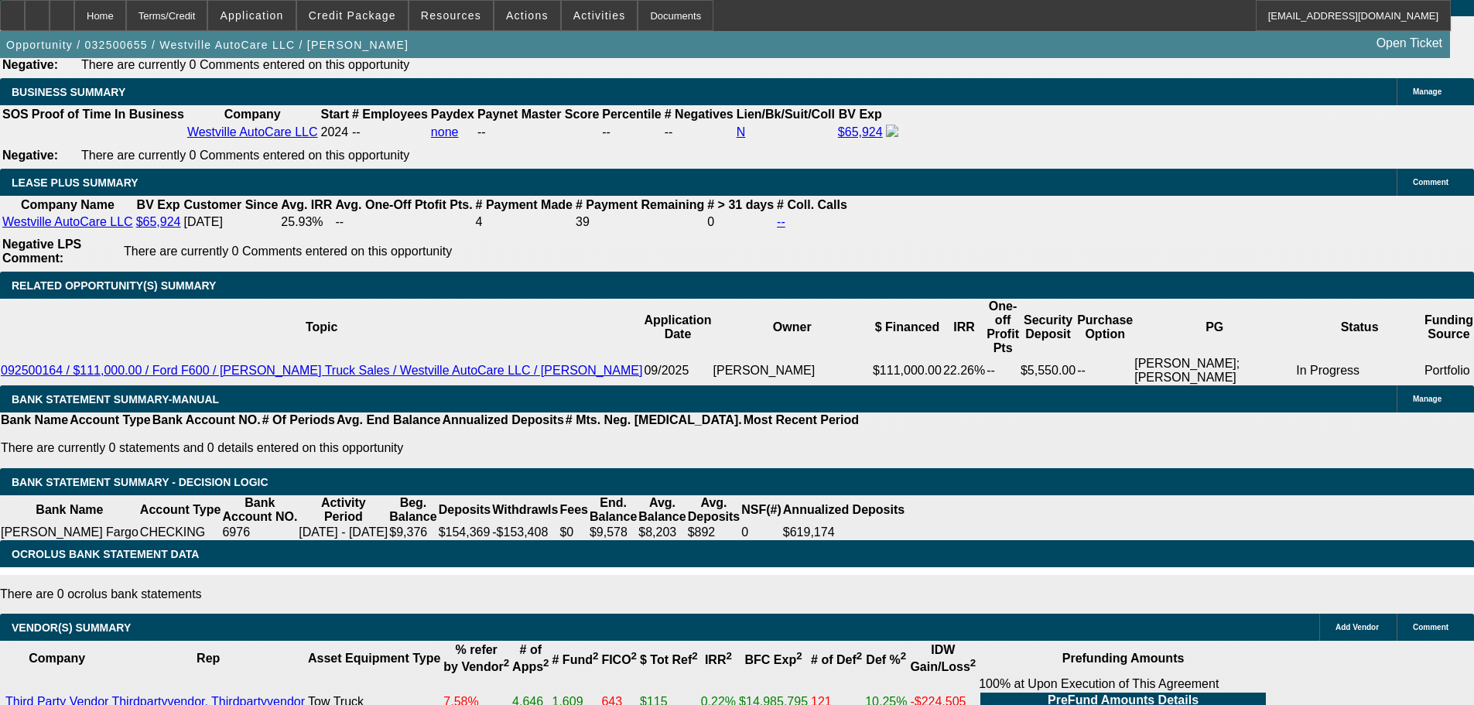
scroll to position [2243, 0]
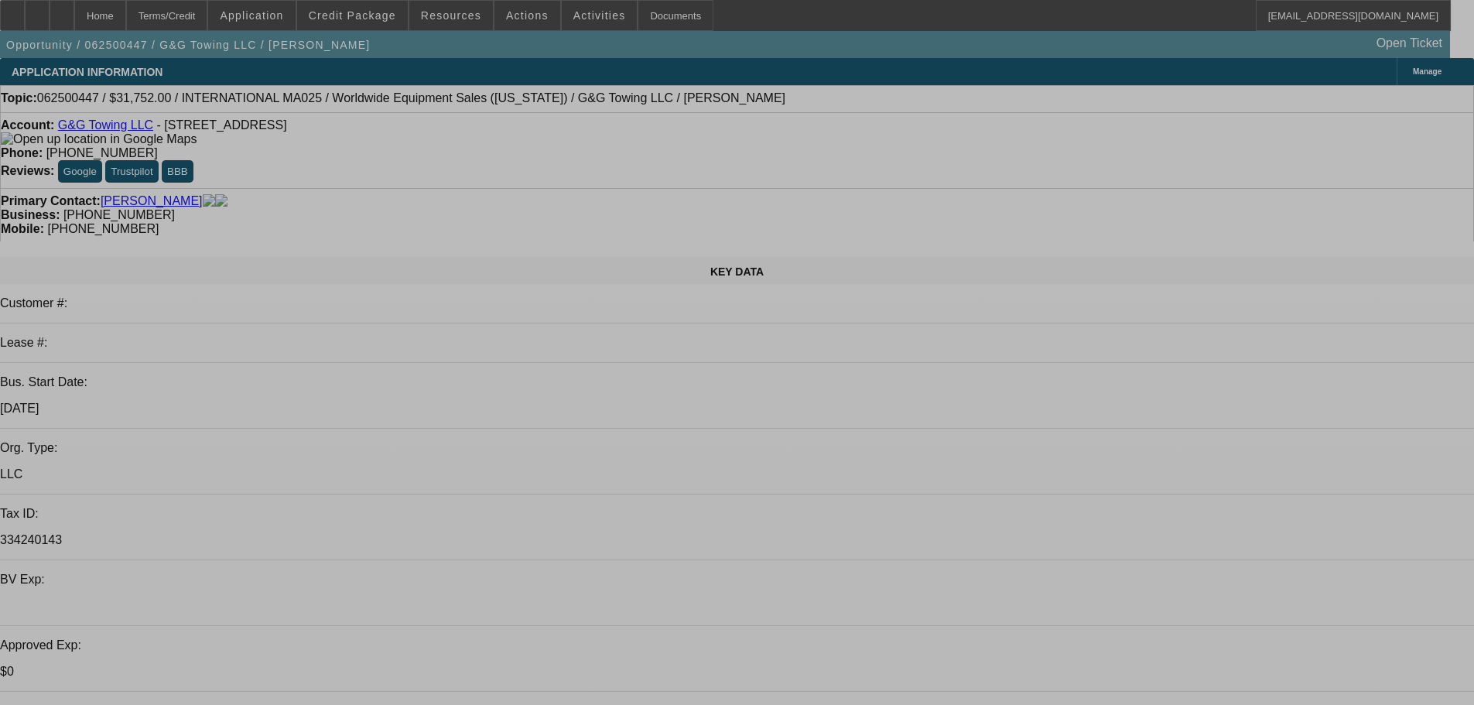
select select "0"
select select "0.1"
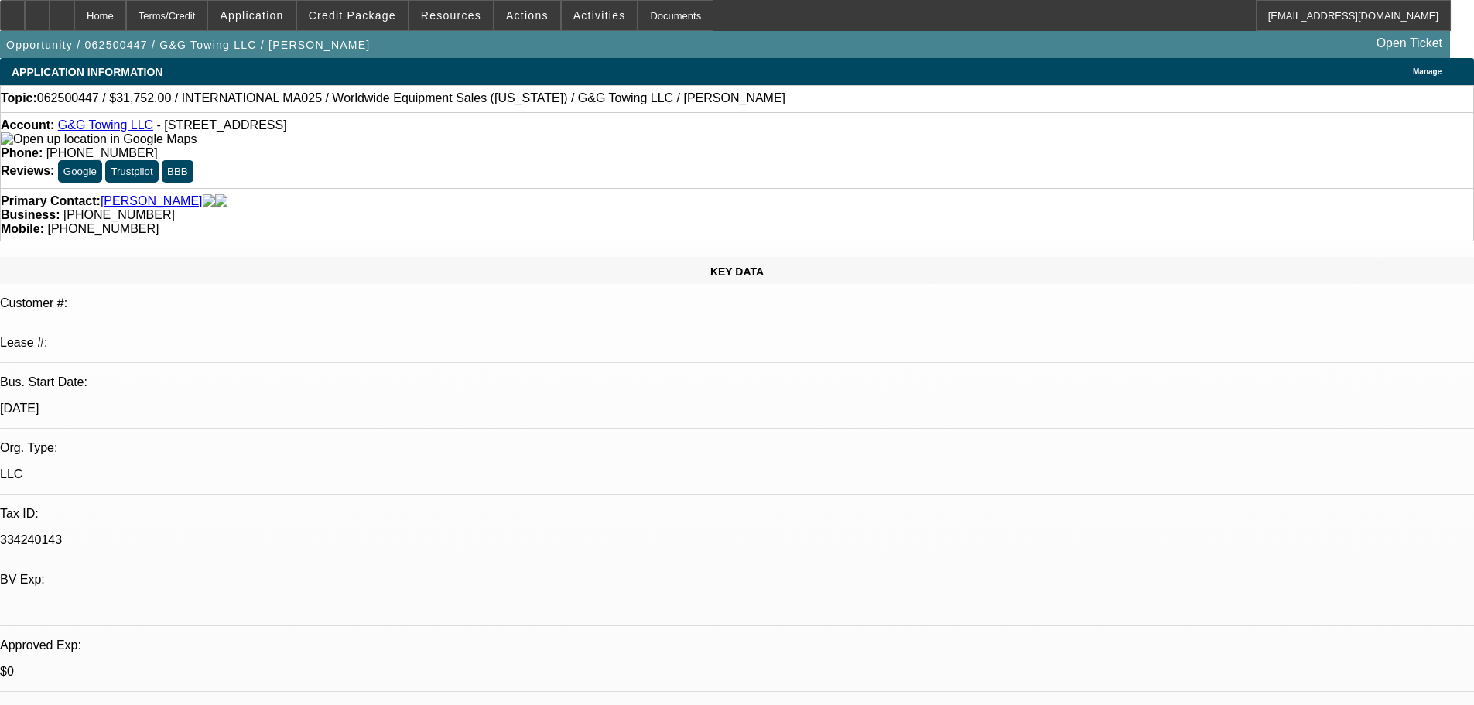
select select "4"
select select "0"
select select "2"
select select "0.1"
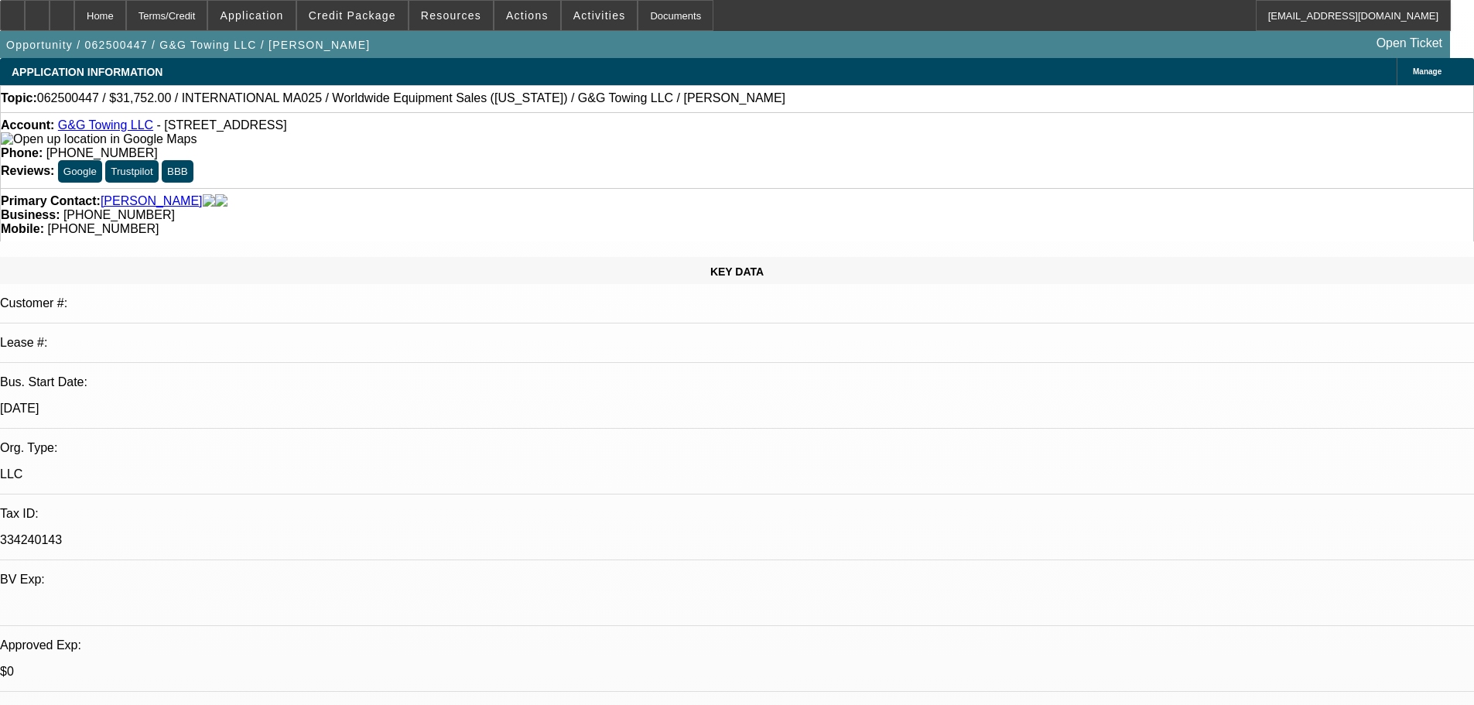
select select "4"
select select "0"
select select "2"
select select "0.1"
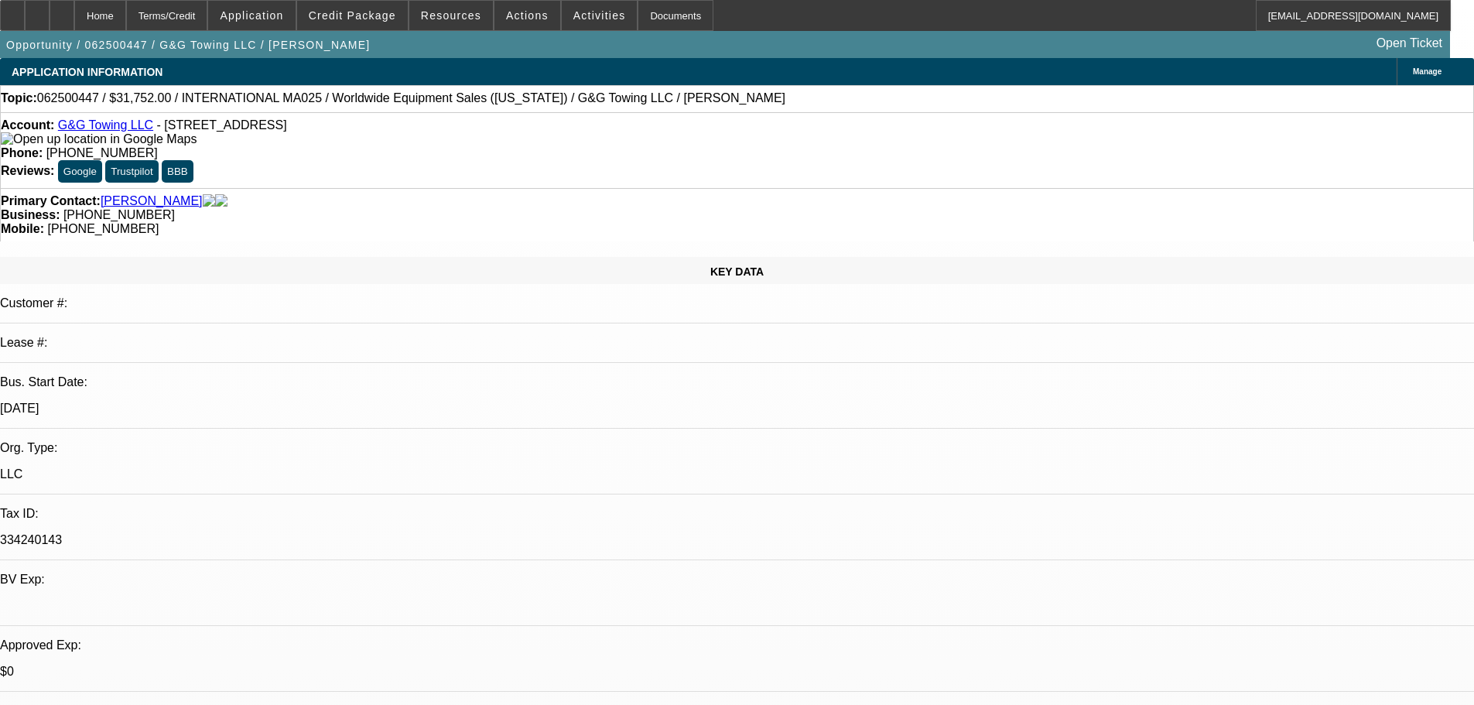
select select "4"
select select "0"
select select "2"
select select "0.1"
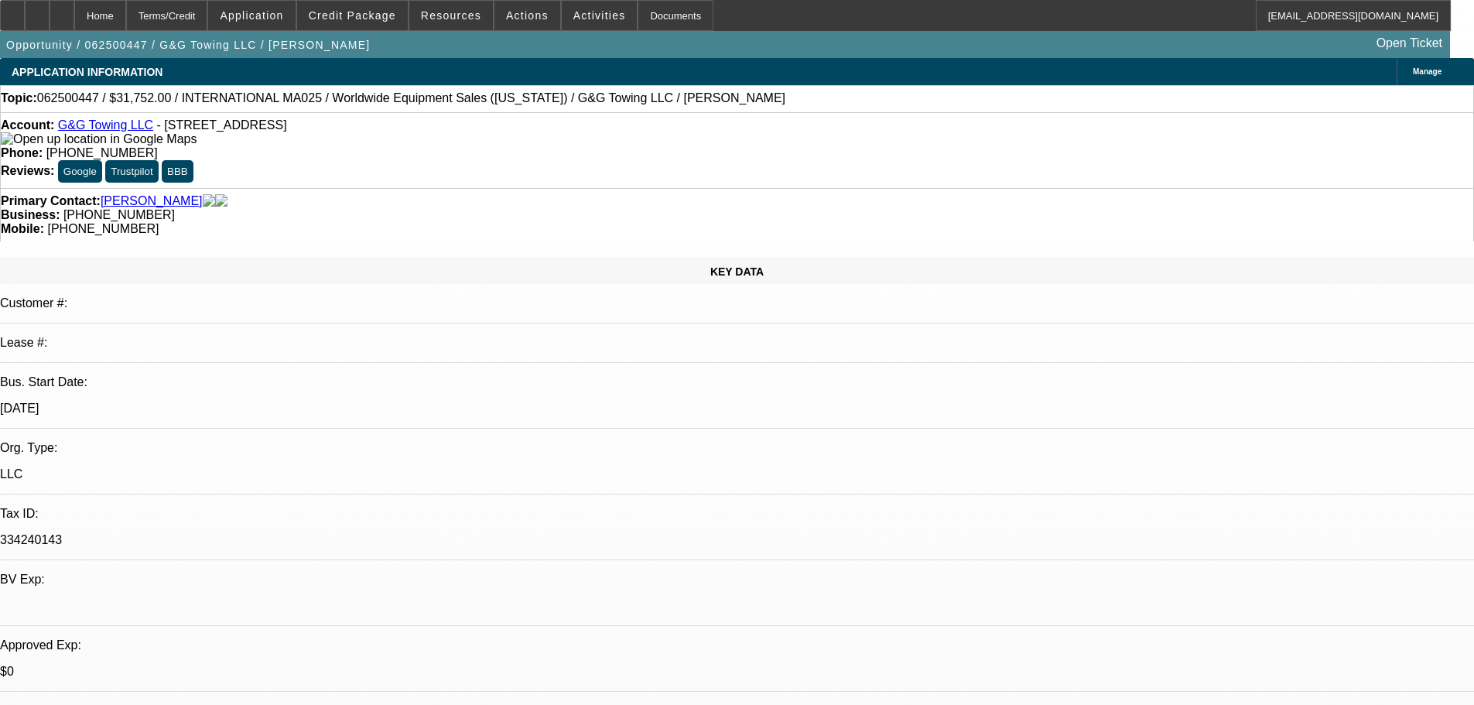
select select "4"
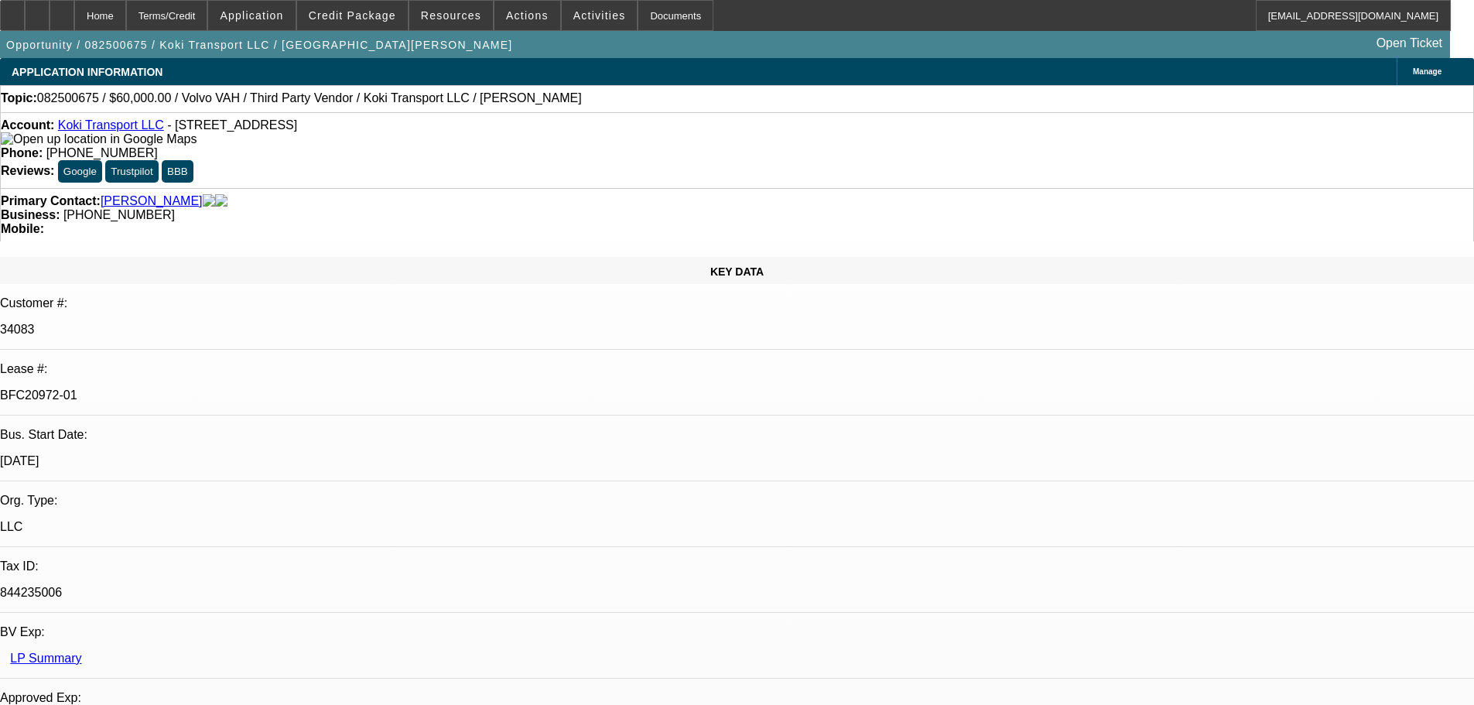
select select "0.2"
select select "2"
select select "0"
select select "6"
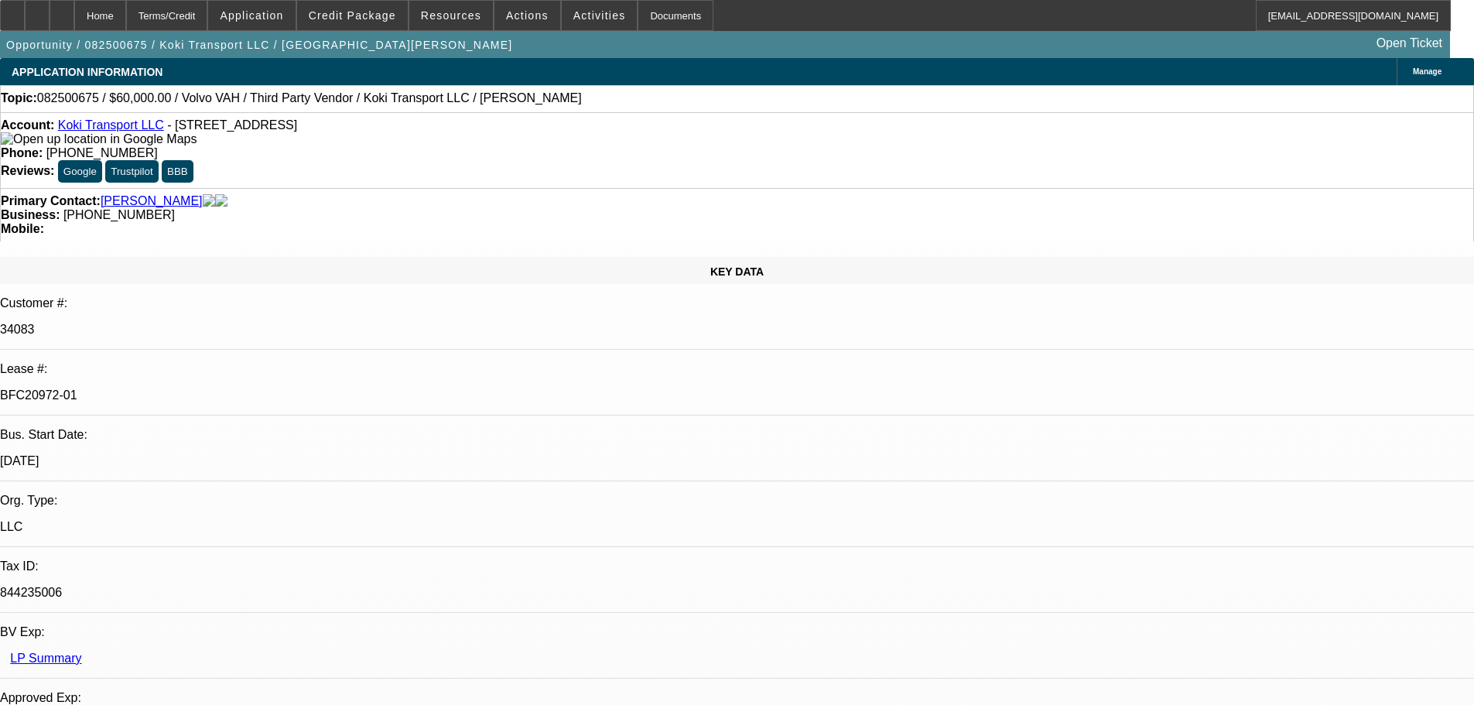
select select "0"
select select "2"
select select "0.1"
select select "4"
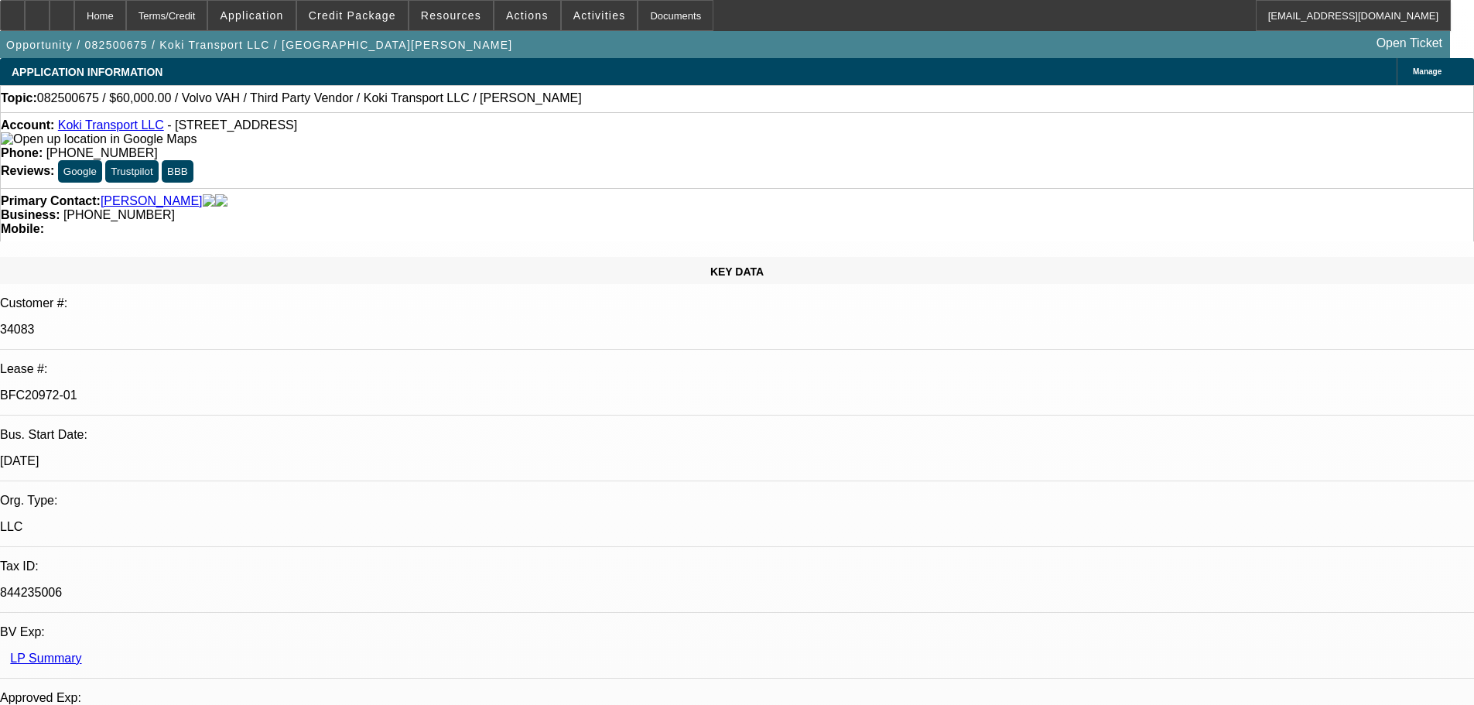
select select "0.2"
select select "2"
select select "0.1"
select select "4"
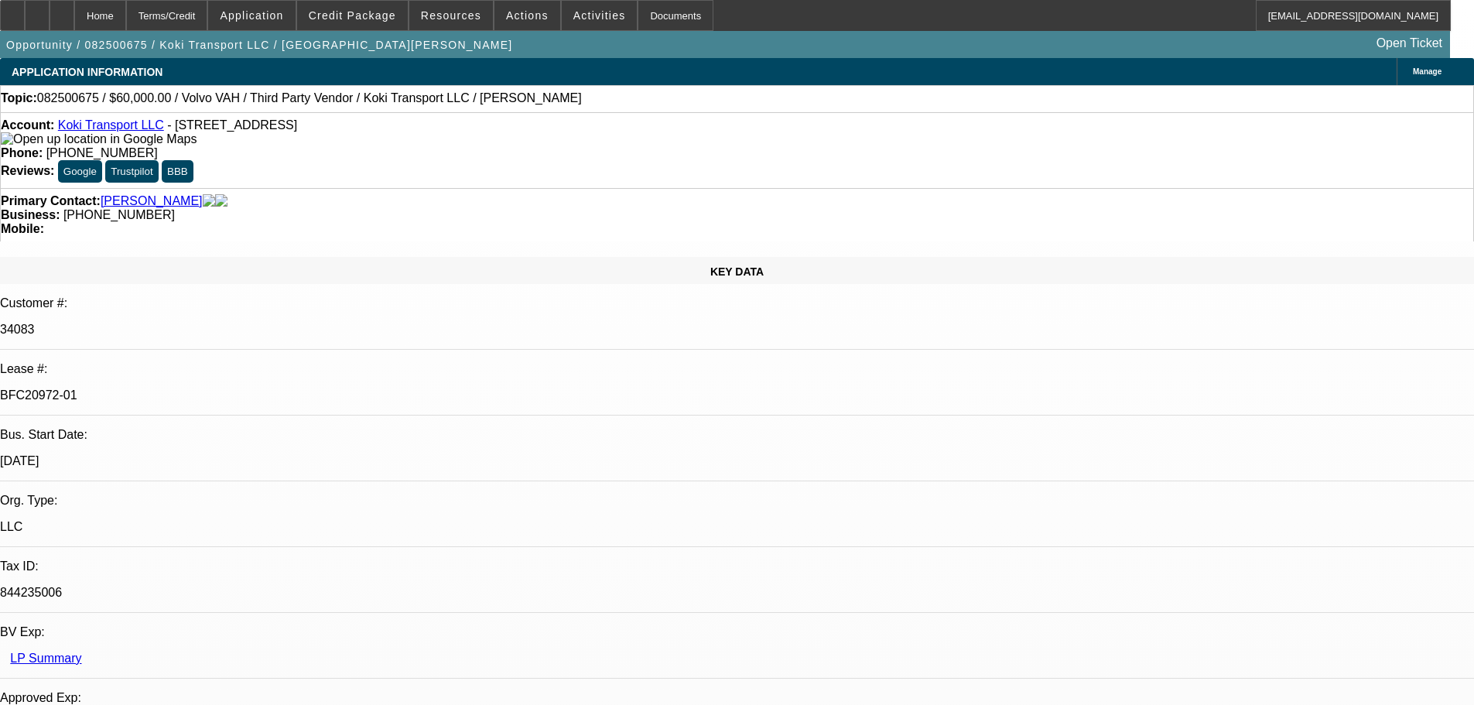
select select "0.15"
select select "2"
select select "0.1"
select select "4"
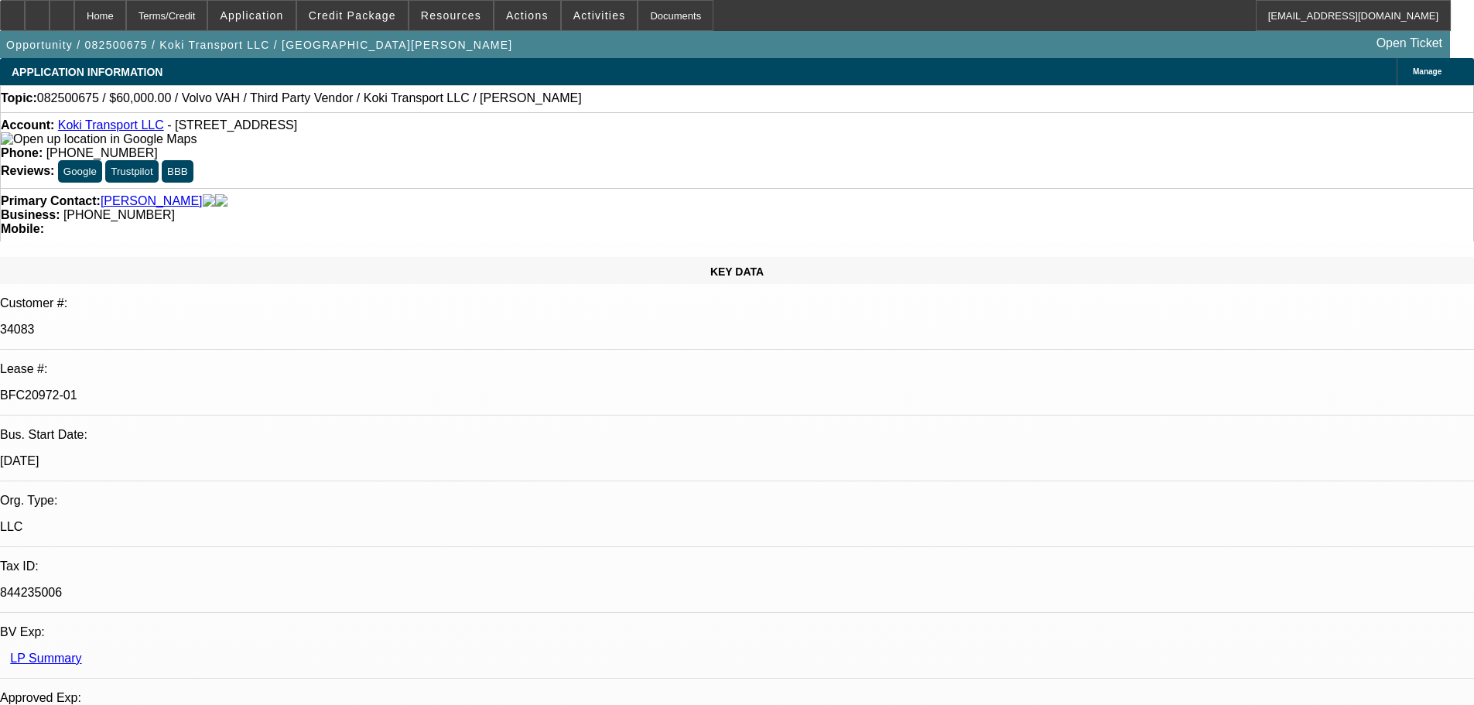
drag, startPoint x: 608, startPoint y: 312, endPoint x: 608, endPoint y: 548, distance: 235.9
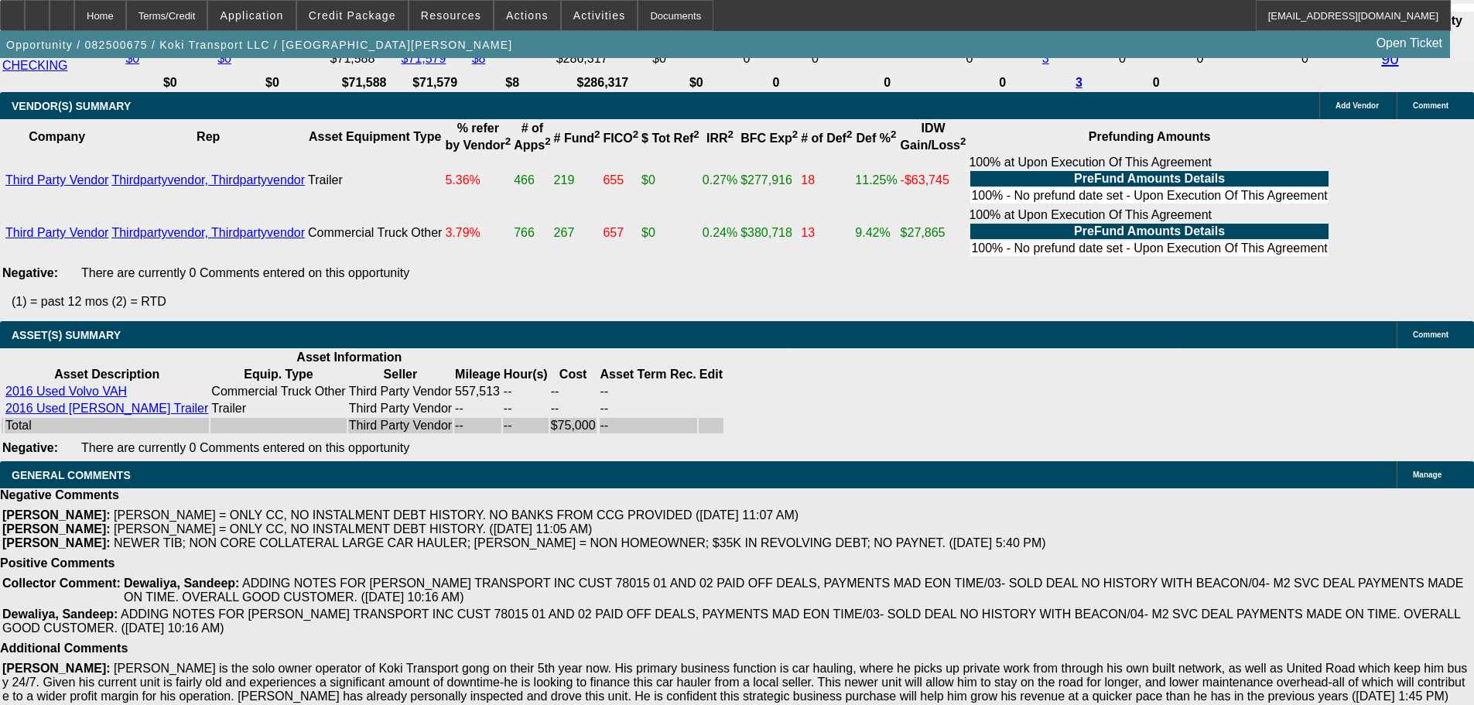
drag, startPoint x: 665, startPoint y: 484, endPoint x: 653, endPoint y: 630, distance: 145.9
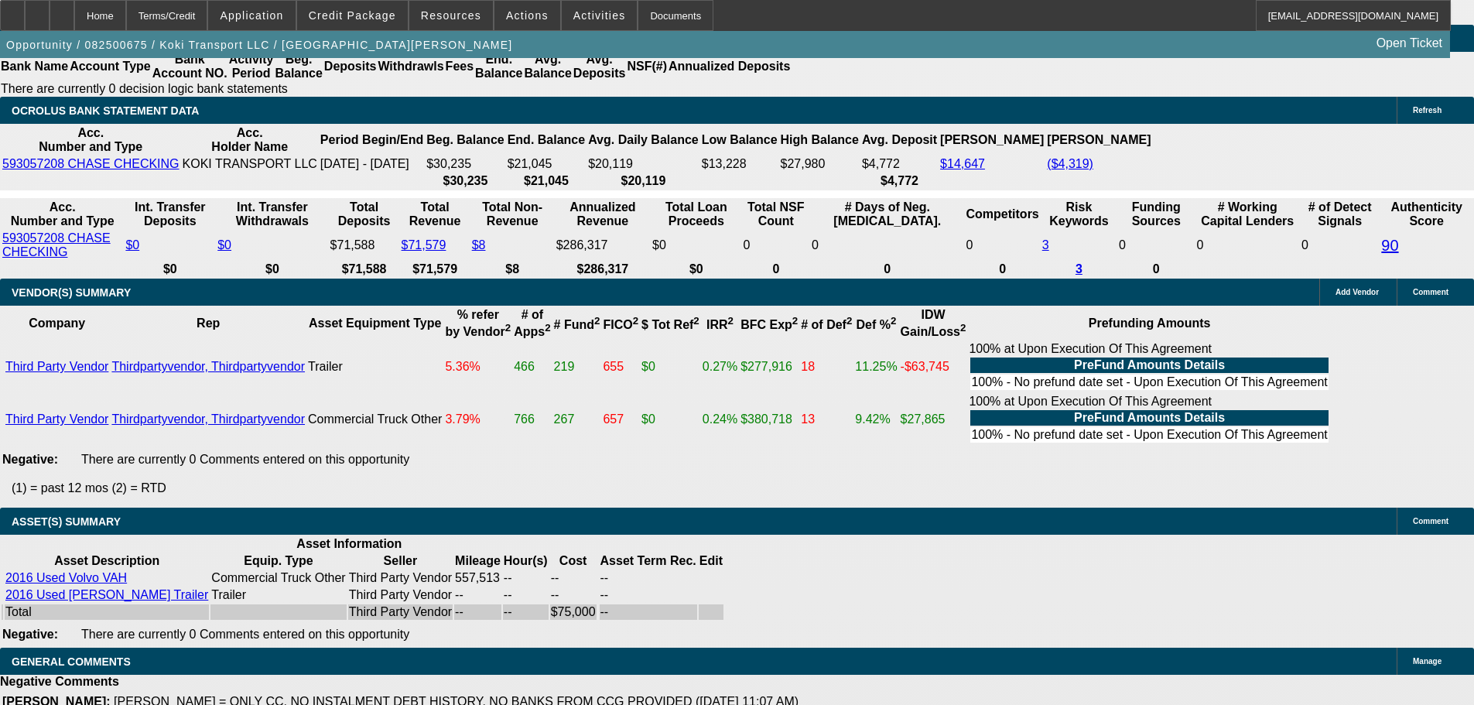
drag, startPoint x: 681, startPoint y: 548, endPoint x: 675, endPoint y: 371, distance: 176.5
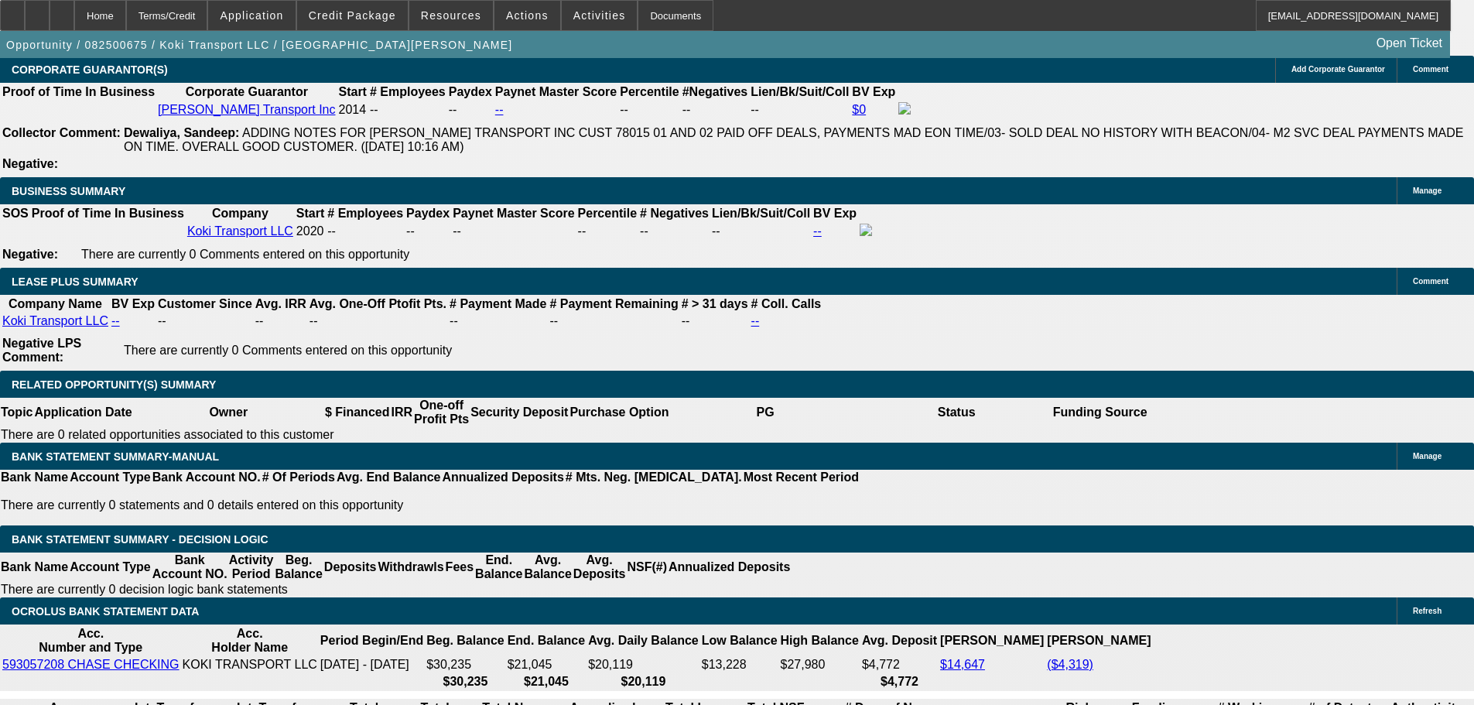
drag, startPoint x: 681, startPoint y: 458, endPoint x: 681, endPoint y: 679, distance: 221.2
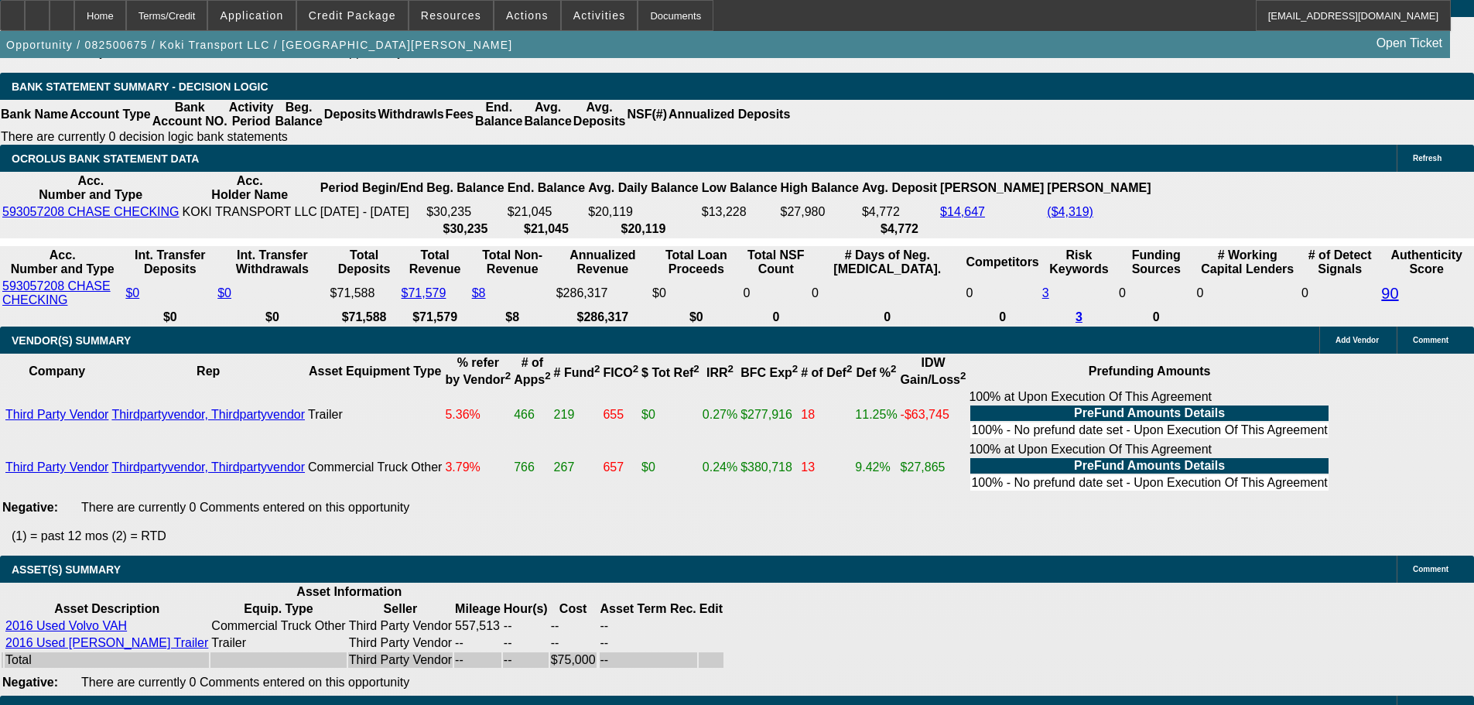
drag, startPoint x: 683, startPoint y: 664, endPoint x: 681, endPoint y: 548, distance: 116.0
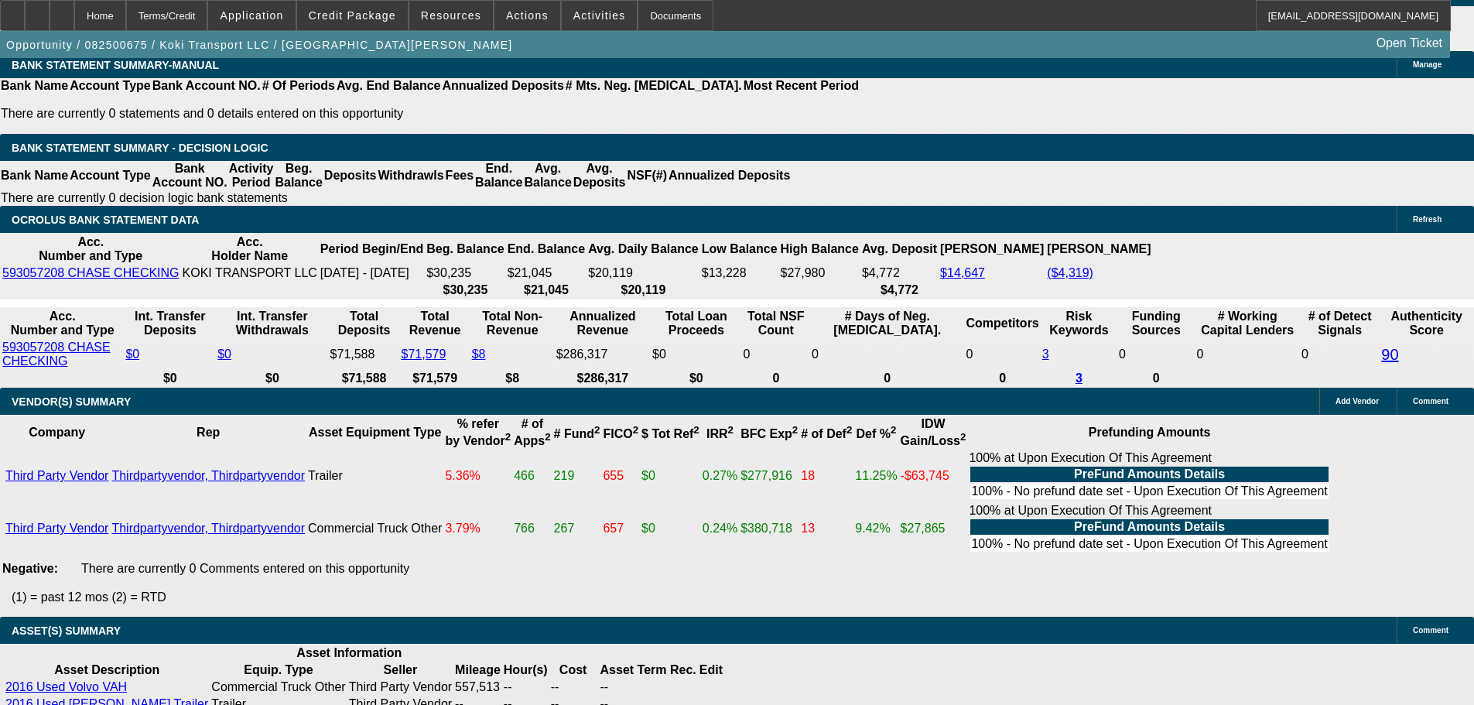
drag, startPoint x: 681, startPoint y: 511, endPoint x: 681, endPoint y: 483, distance: 27.8
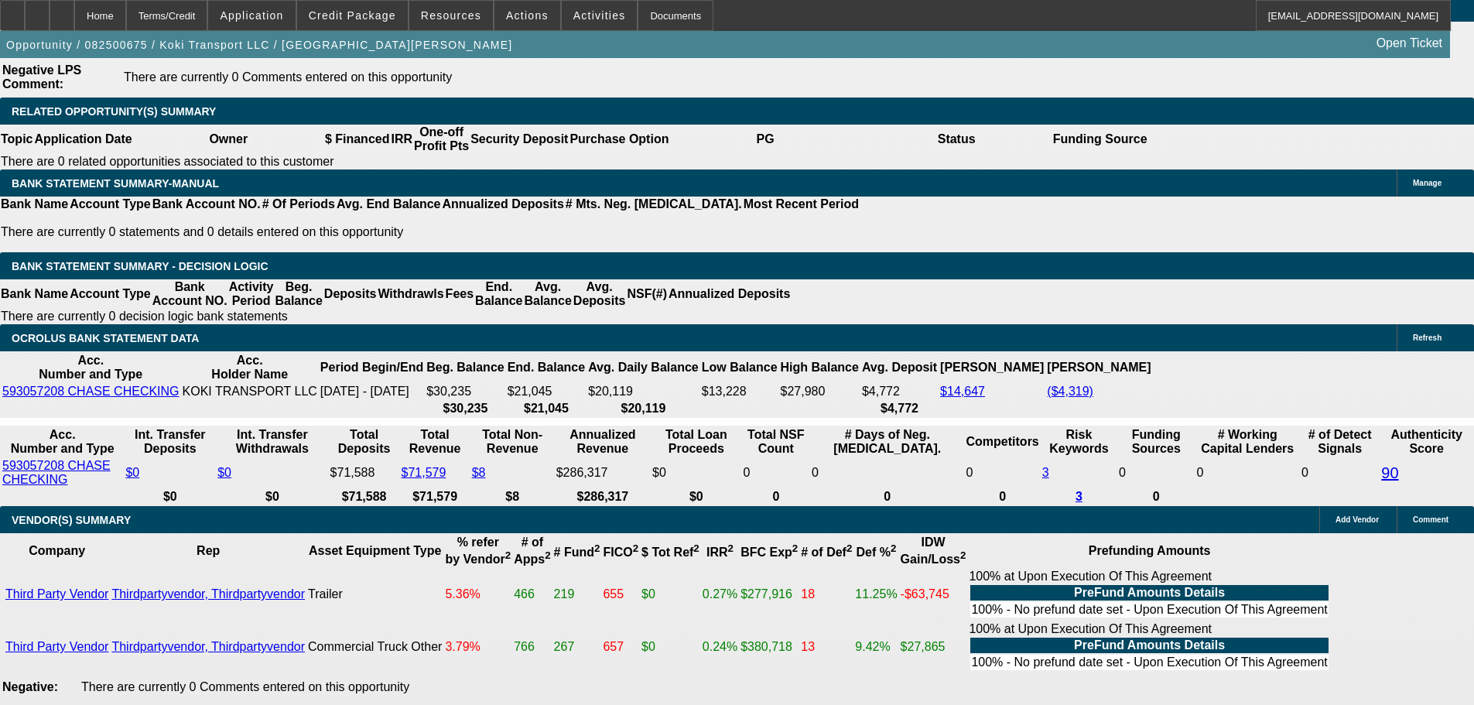
scroll to position [2599, 0]
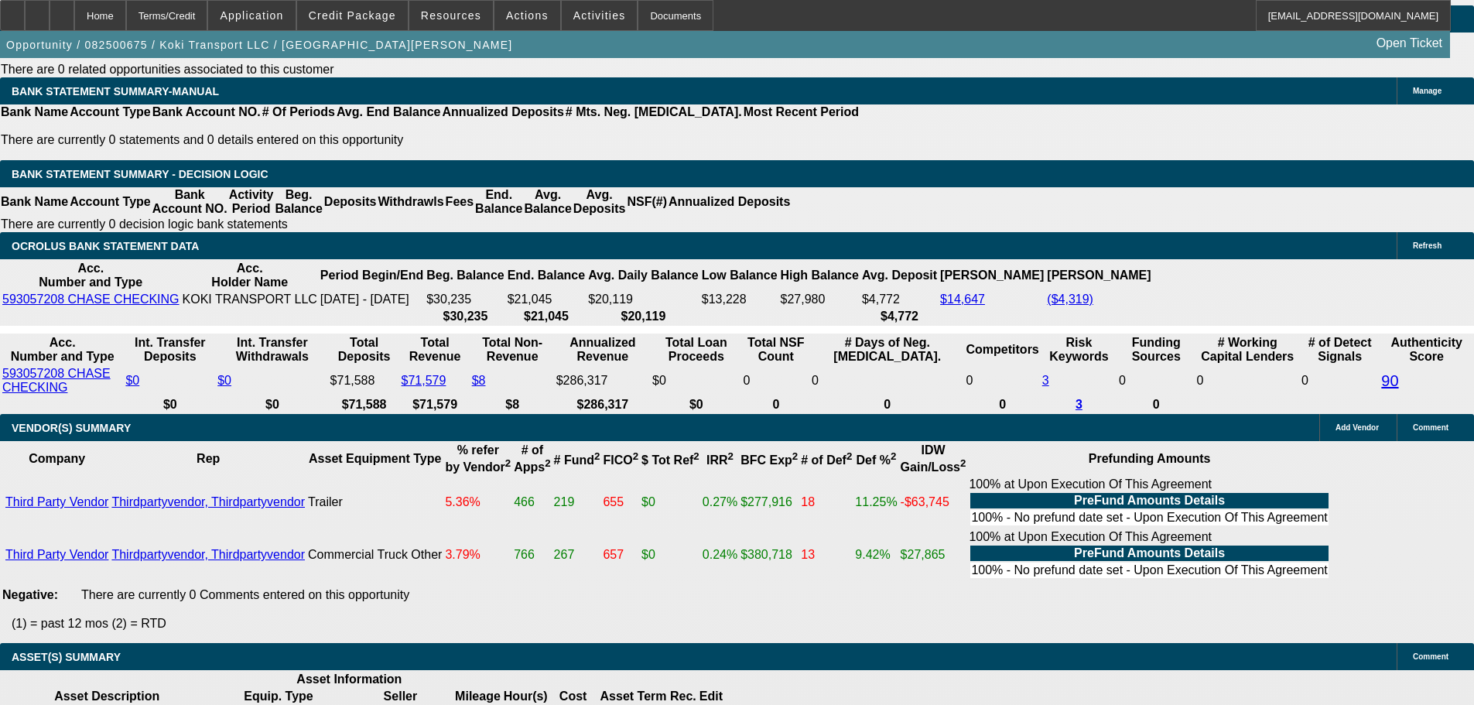
scroll to position [3063, 0]
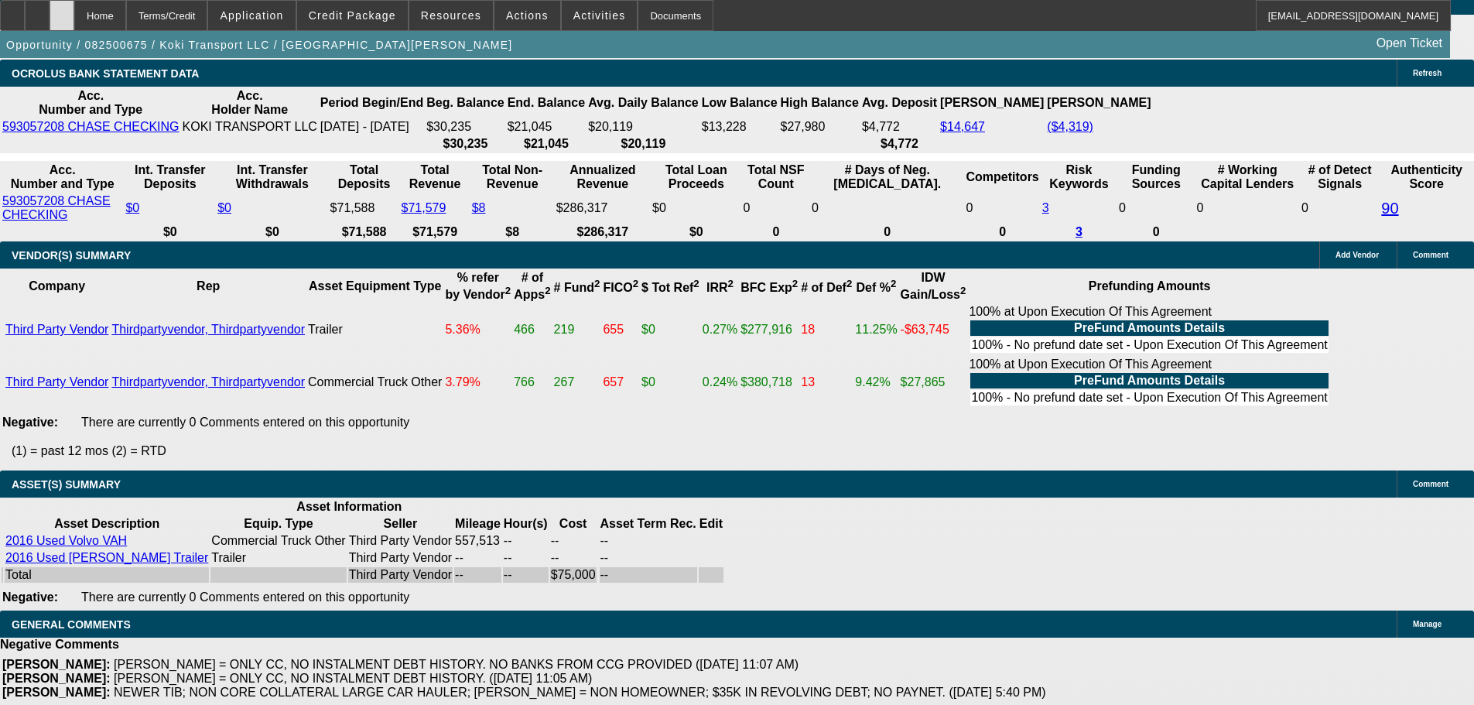
click at [74, 15] on div at bounding box center [62, 15] width 25 height 31
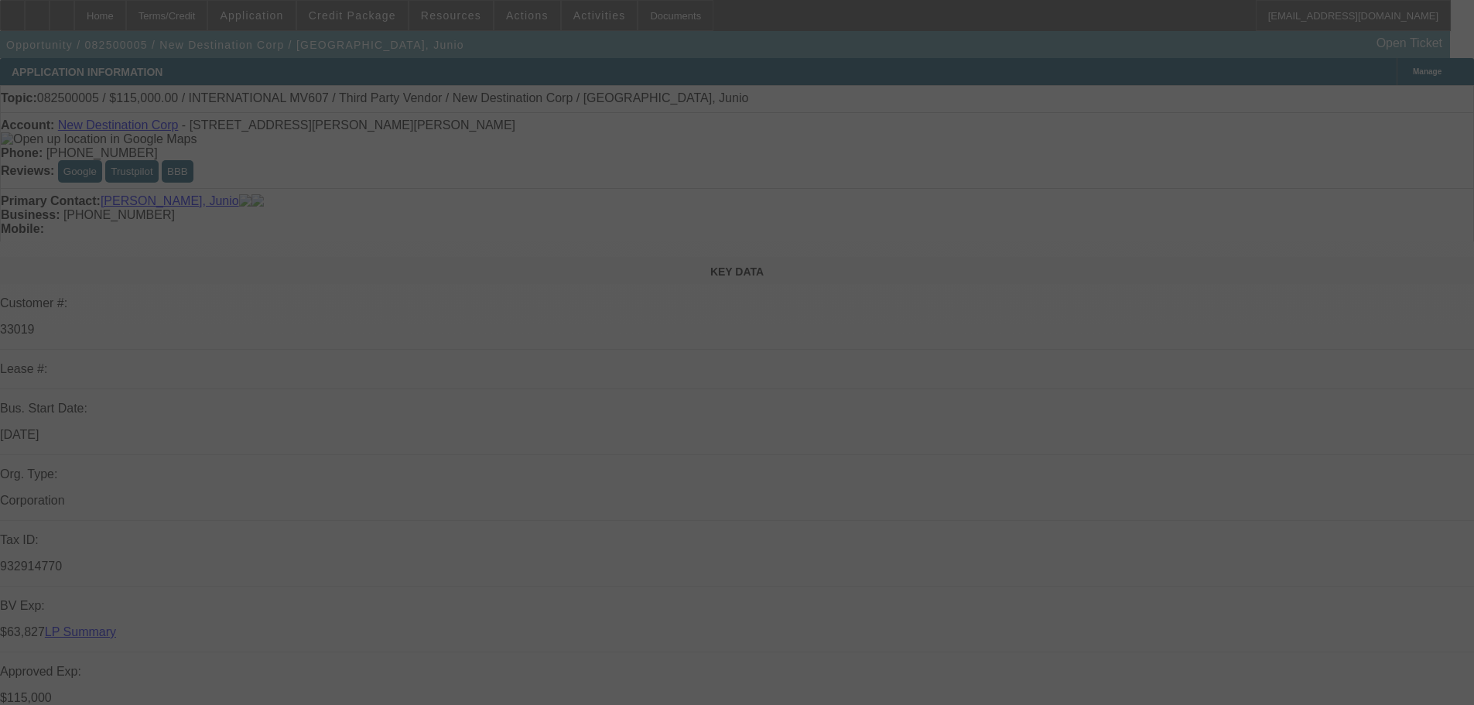
click at [1288, 316] on div at bounding box center [737, 352] width 1474 height 705
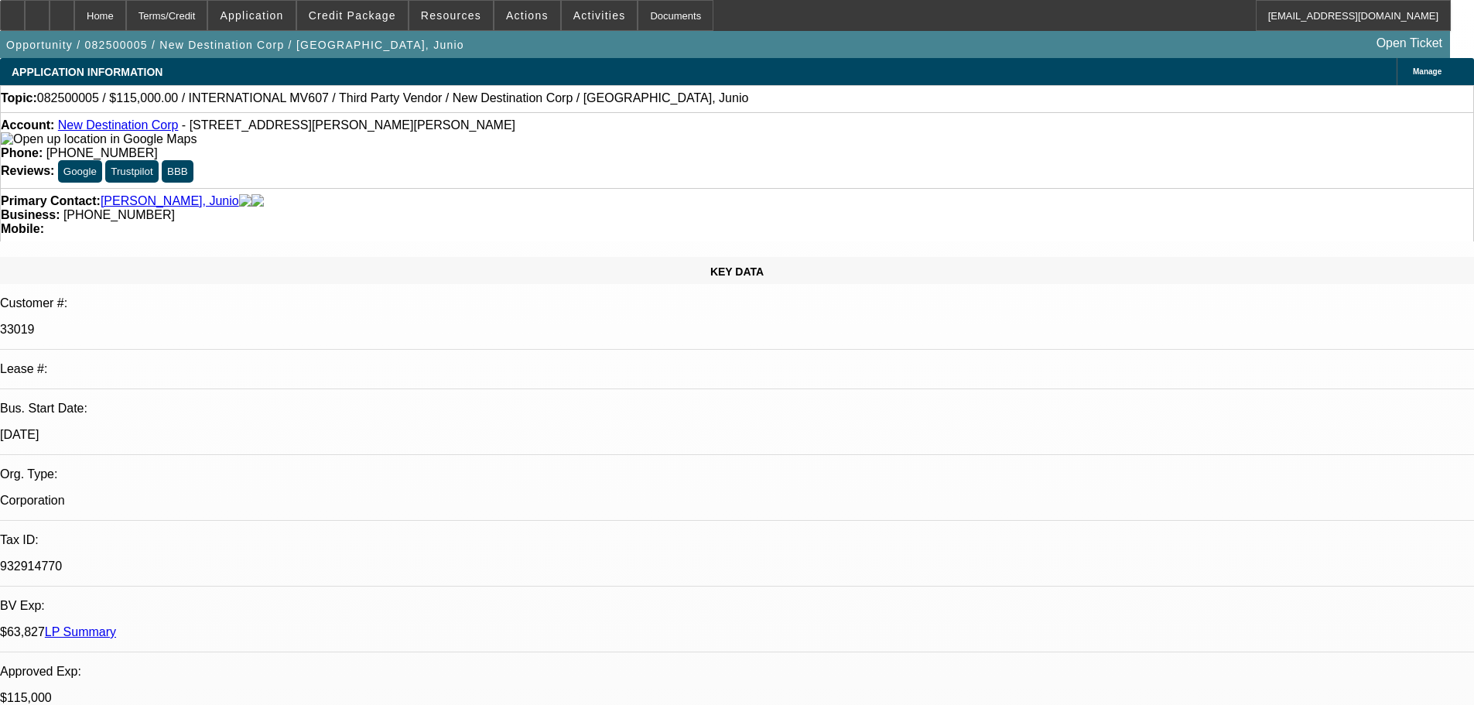
select select "0"
select select "2"
select select "0.1"
select select "4"
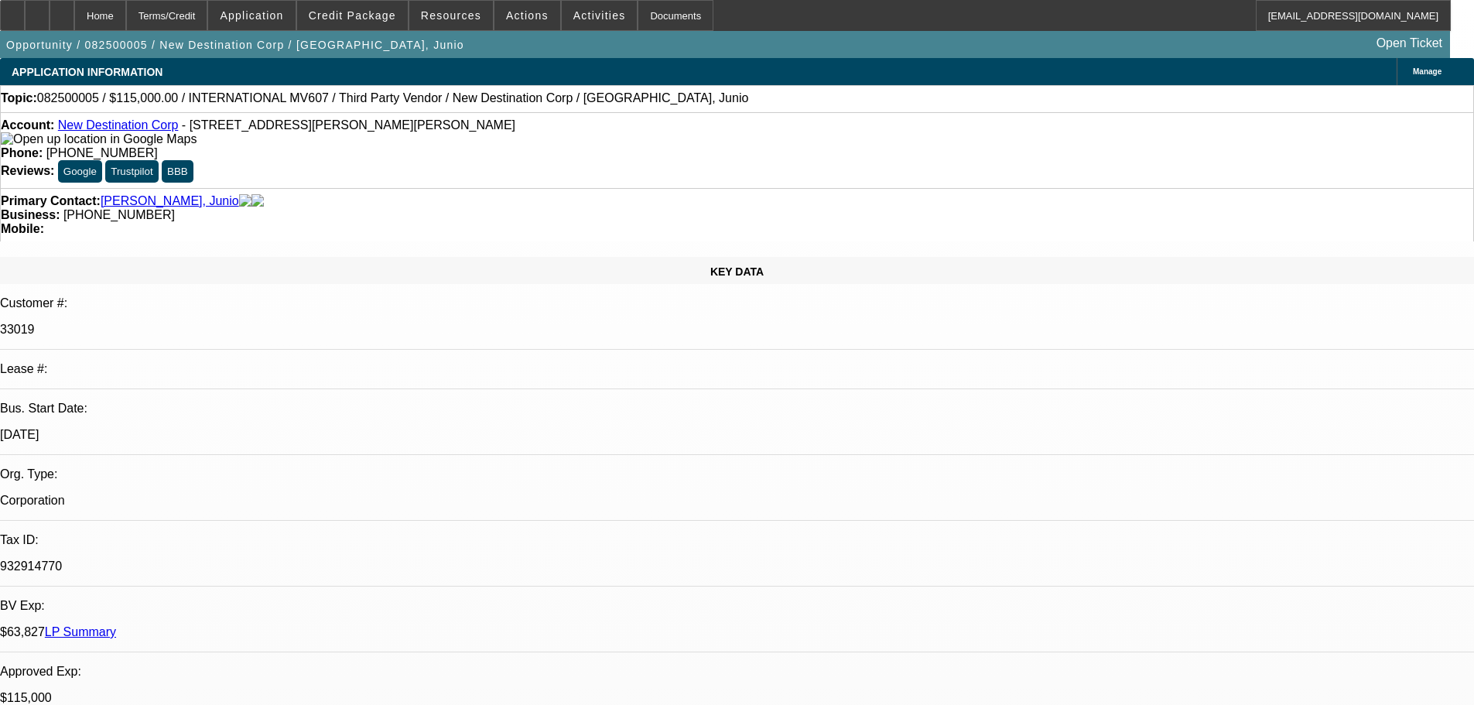
select select "0"
select select "2"
select select "0.1"
select select "4"
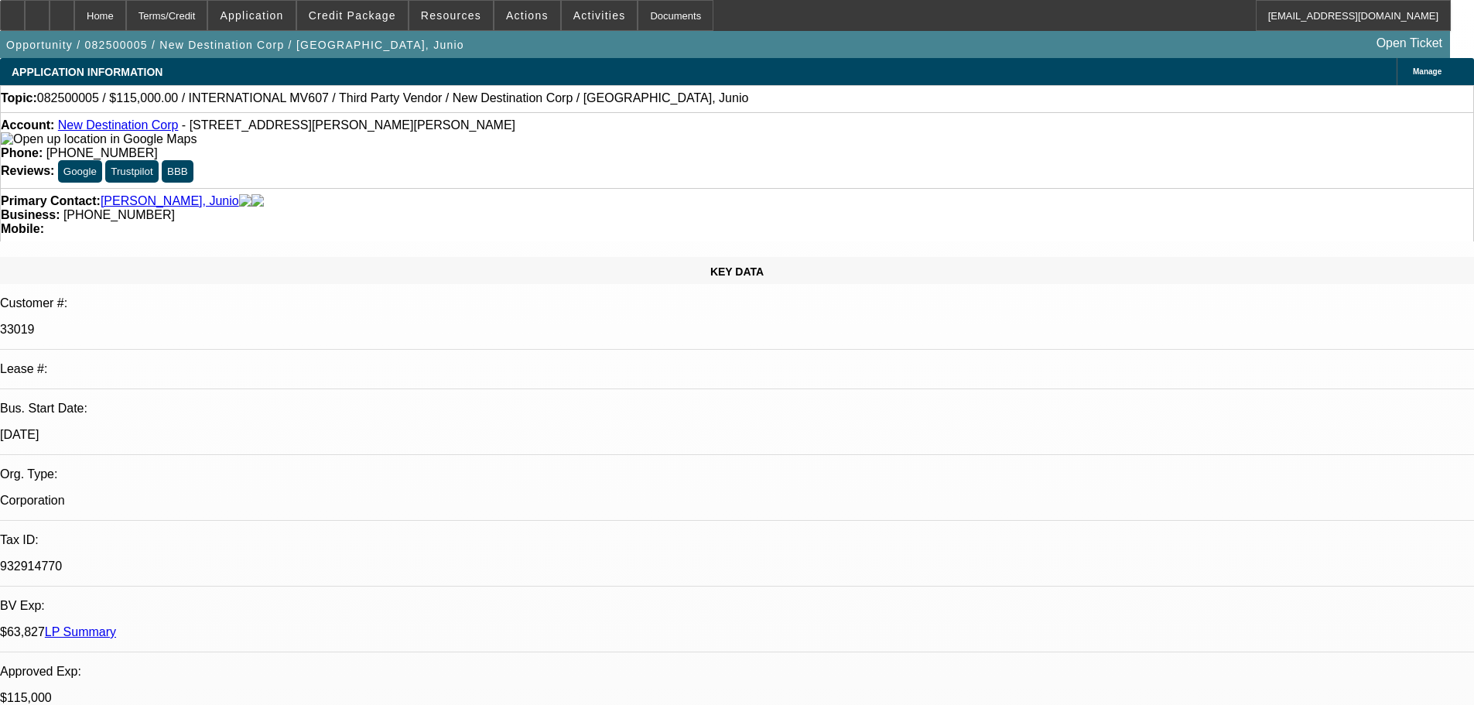
select select "0"
select select "2"
select select "0.1"
select select "4"
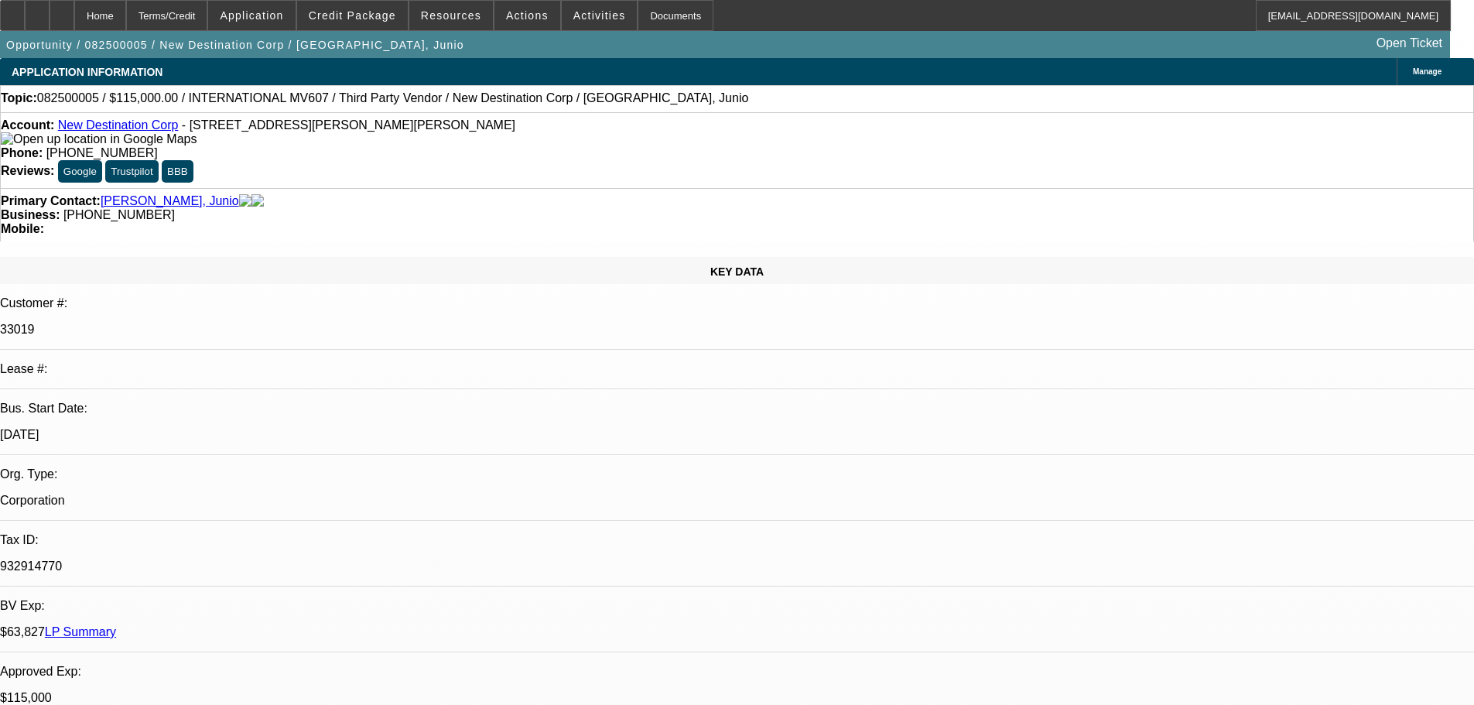
select select "0"
select select "2"
select select "0.1"
select select "4"
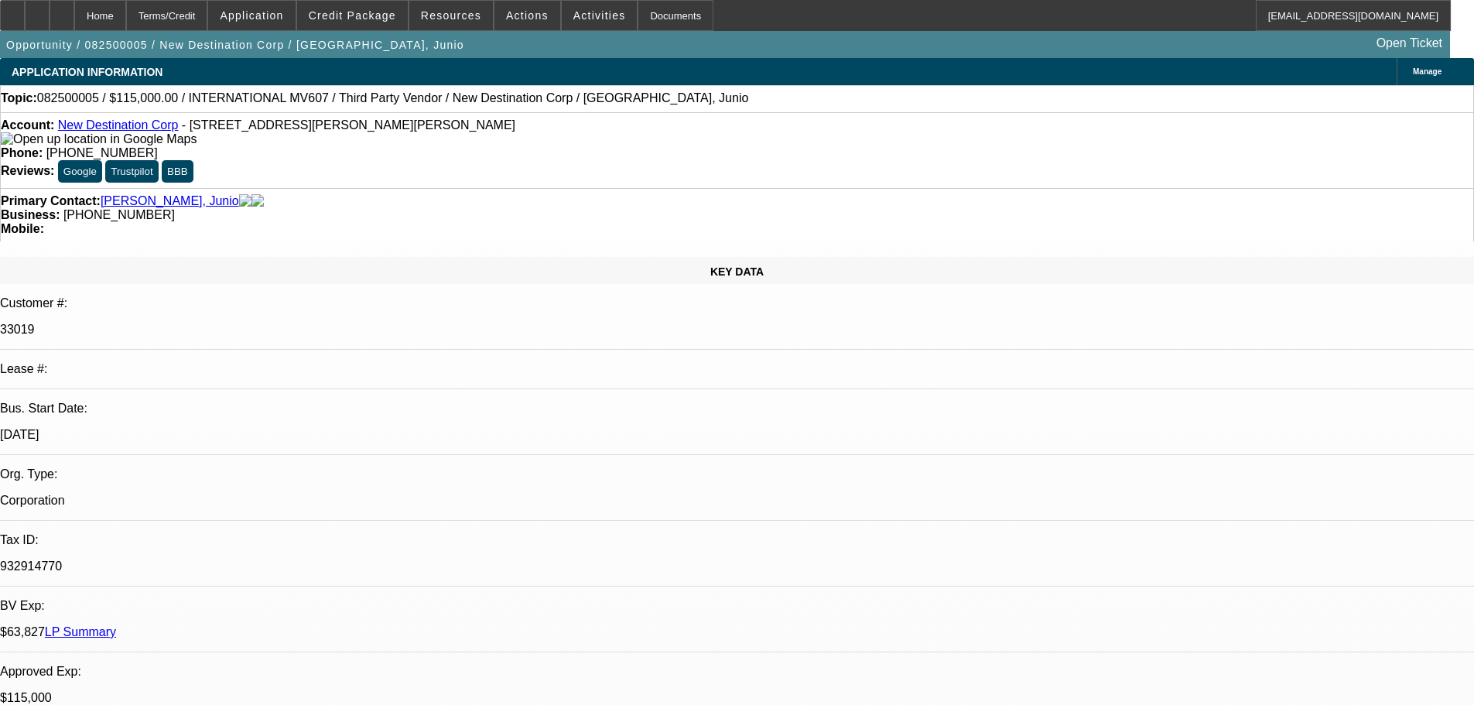
scroll to position [155, 0]
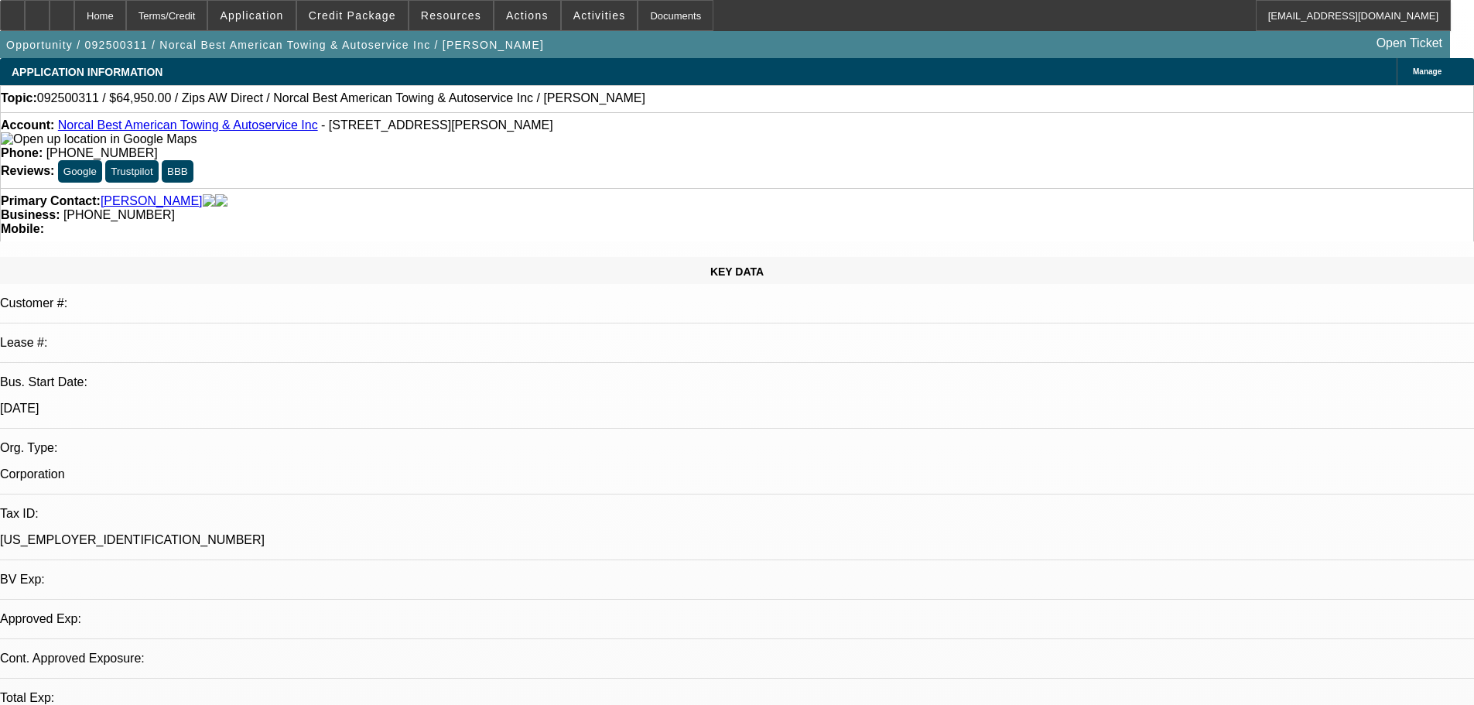
select select "0"
select select "5"
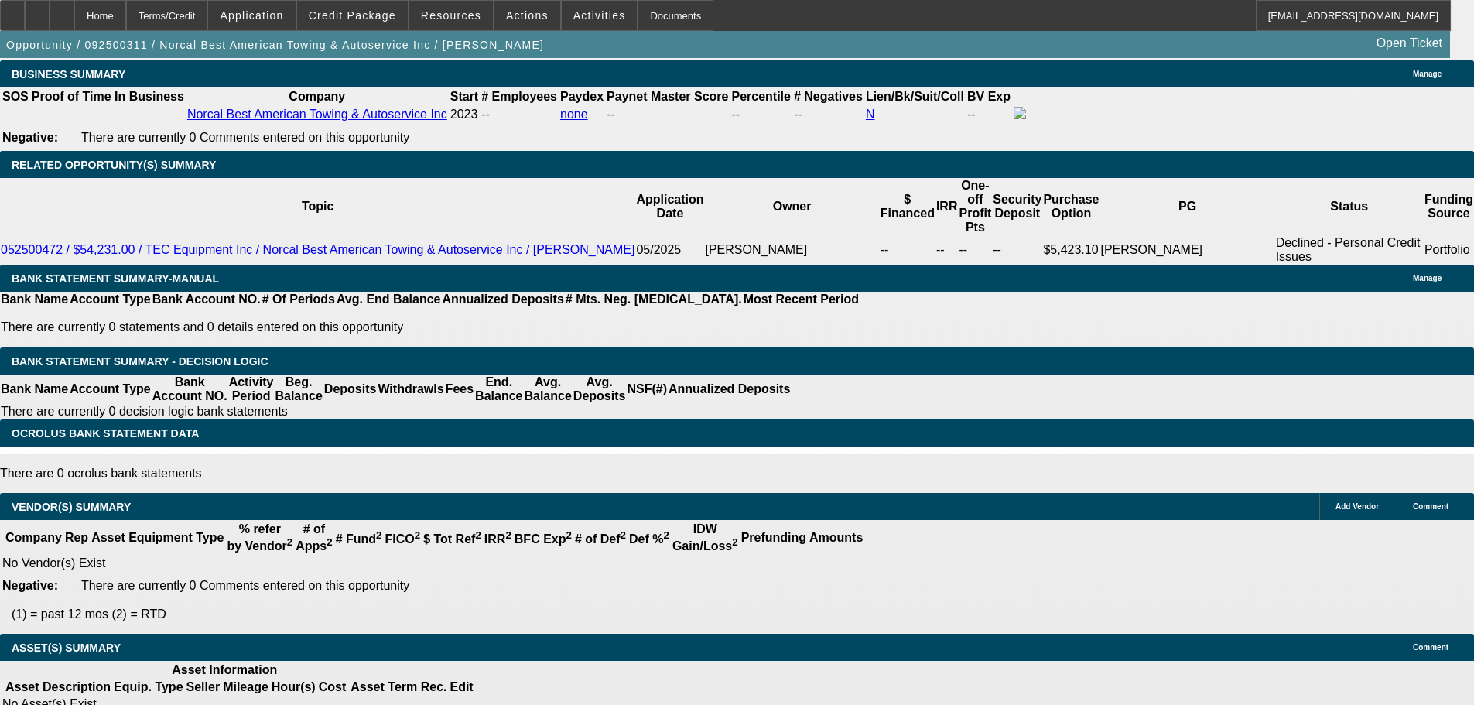
drag, startPoint x: 617, startPoint y: 480, endPoint x: 617, endPoint y: 569, distance: 89.7
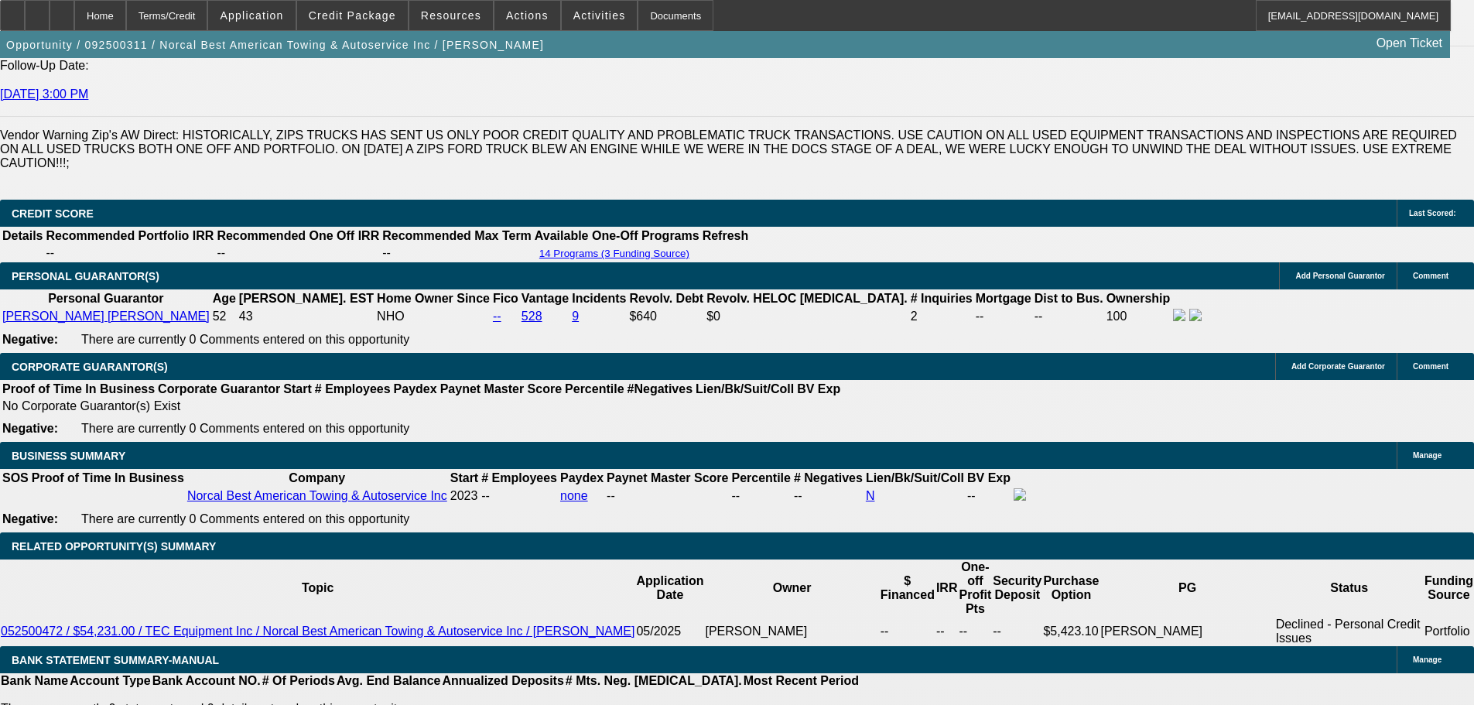
scroll to position [1989, 0]
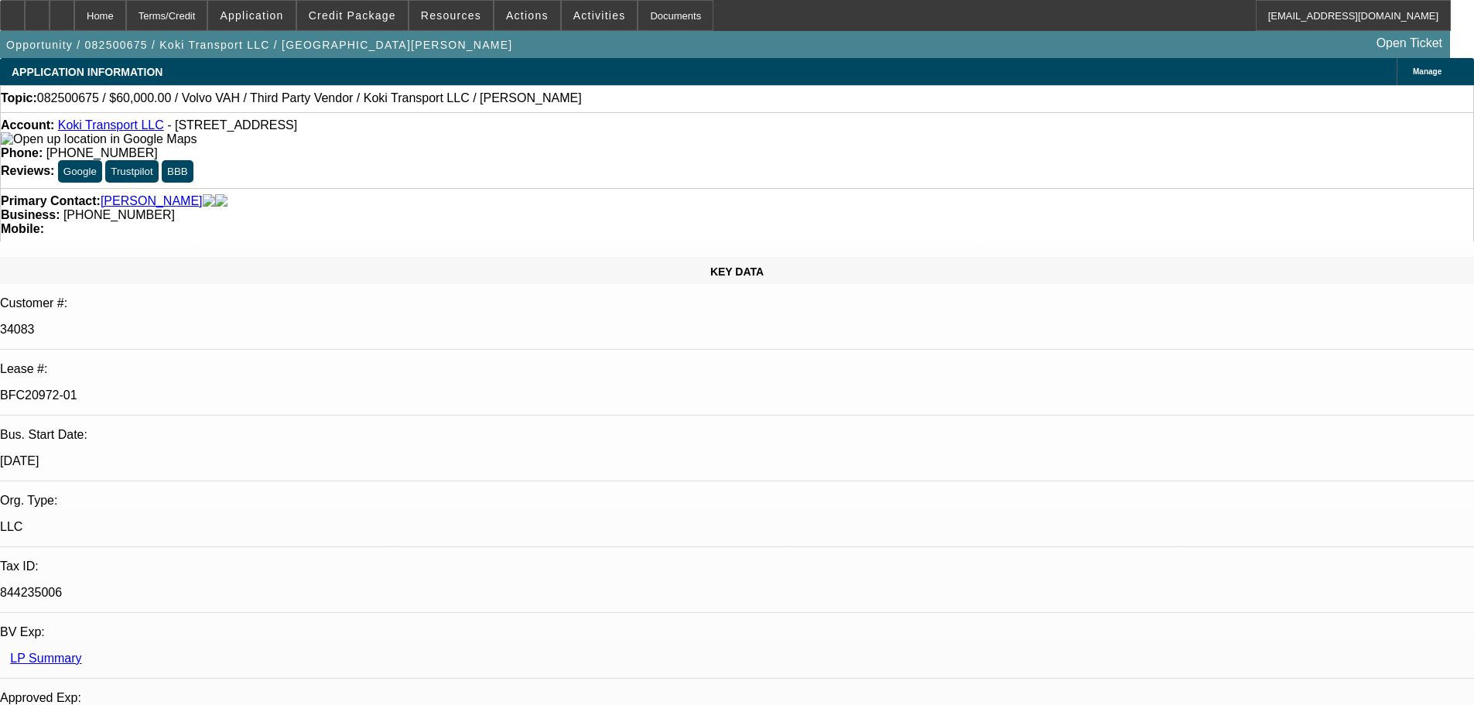
select select "0.2"
select select "2"
select select "0"
select select "6"
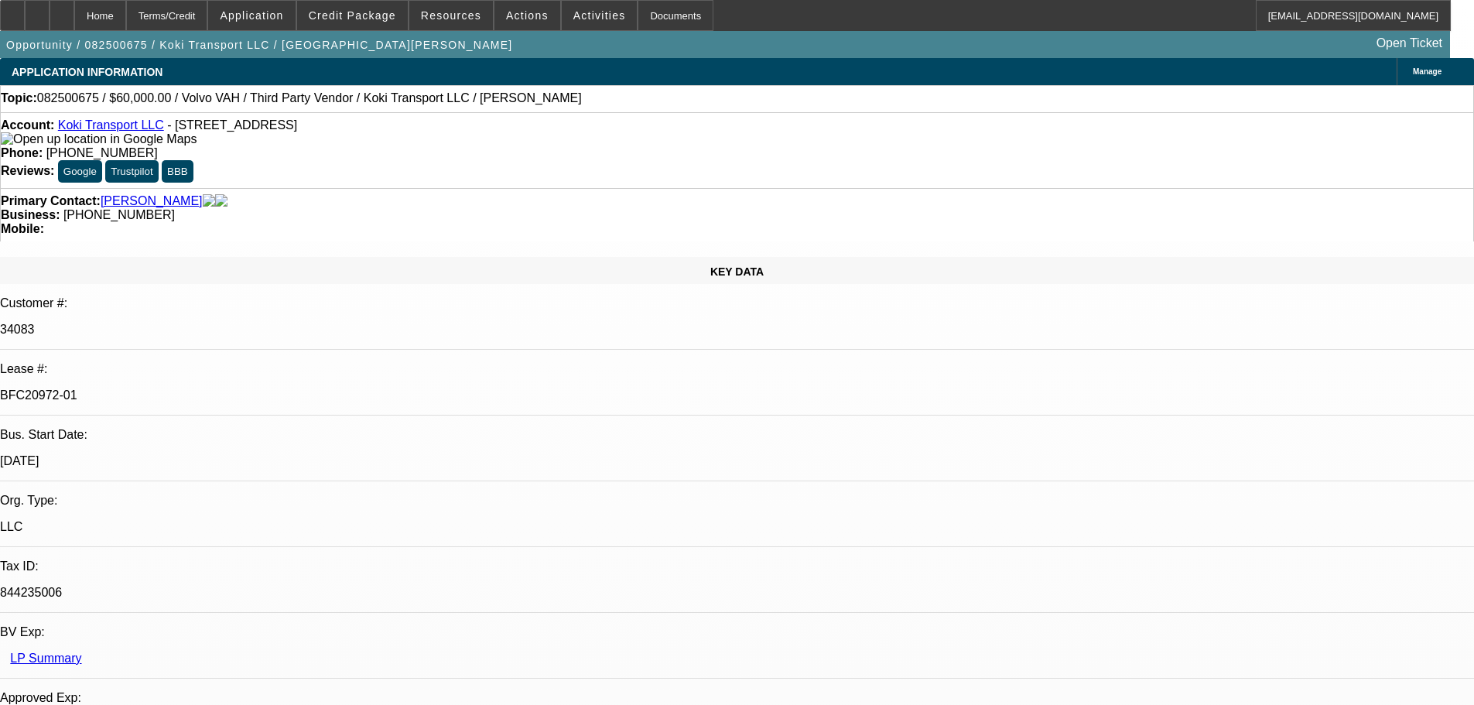
select select "0"
select select "2"
select select "0.1"
select select "4"
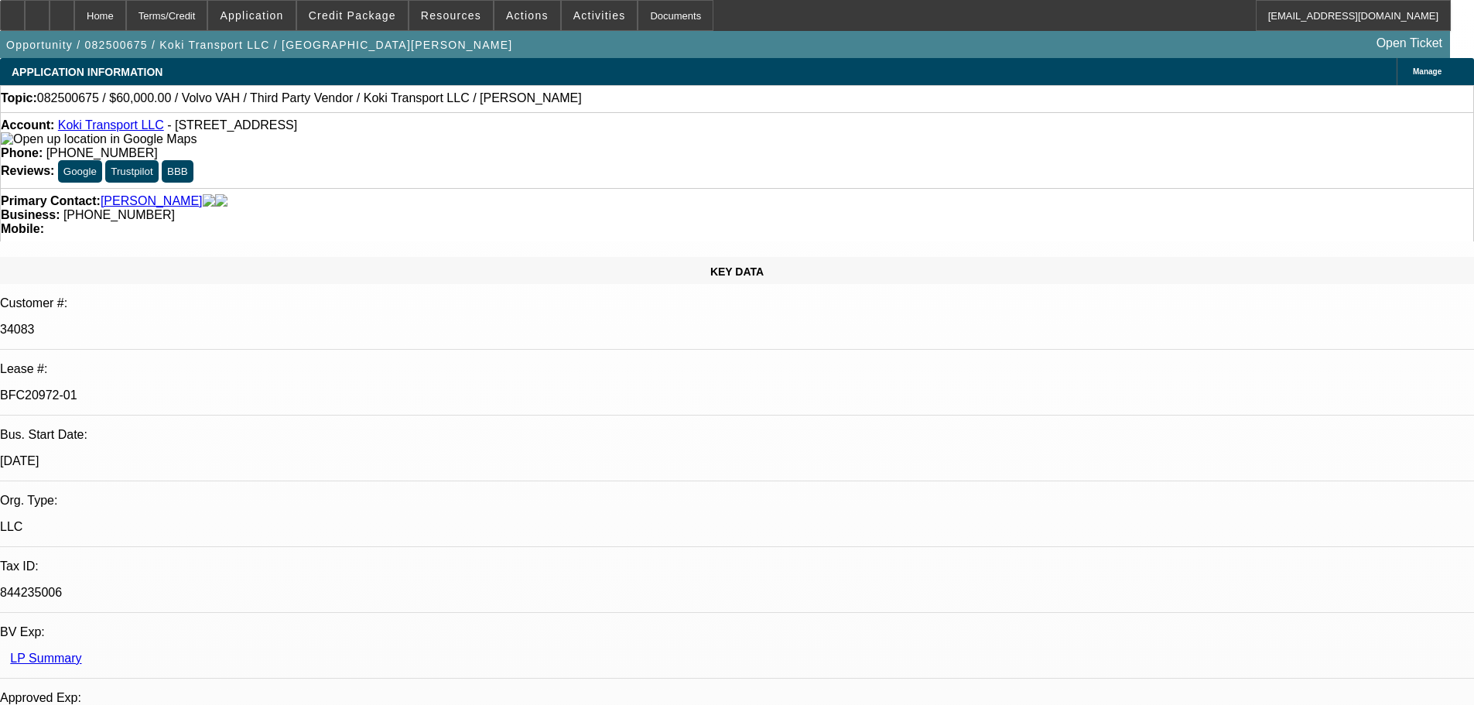
select select "0.2"
select select "2"
select select "0.1"
select select "4"
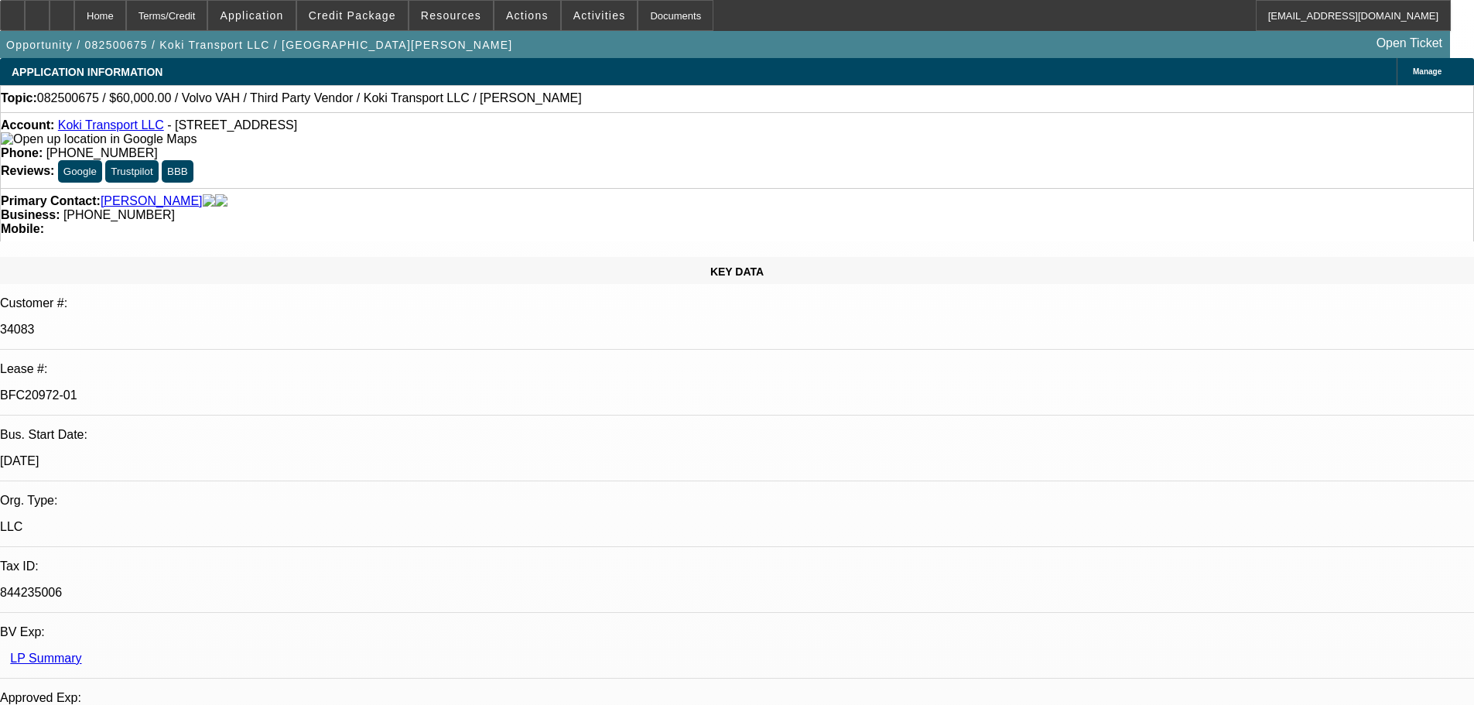
select select "0.15"
select select "2"
select select "0.1"
select select "4"
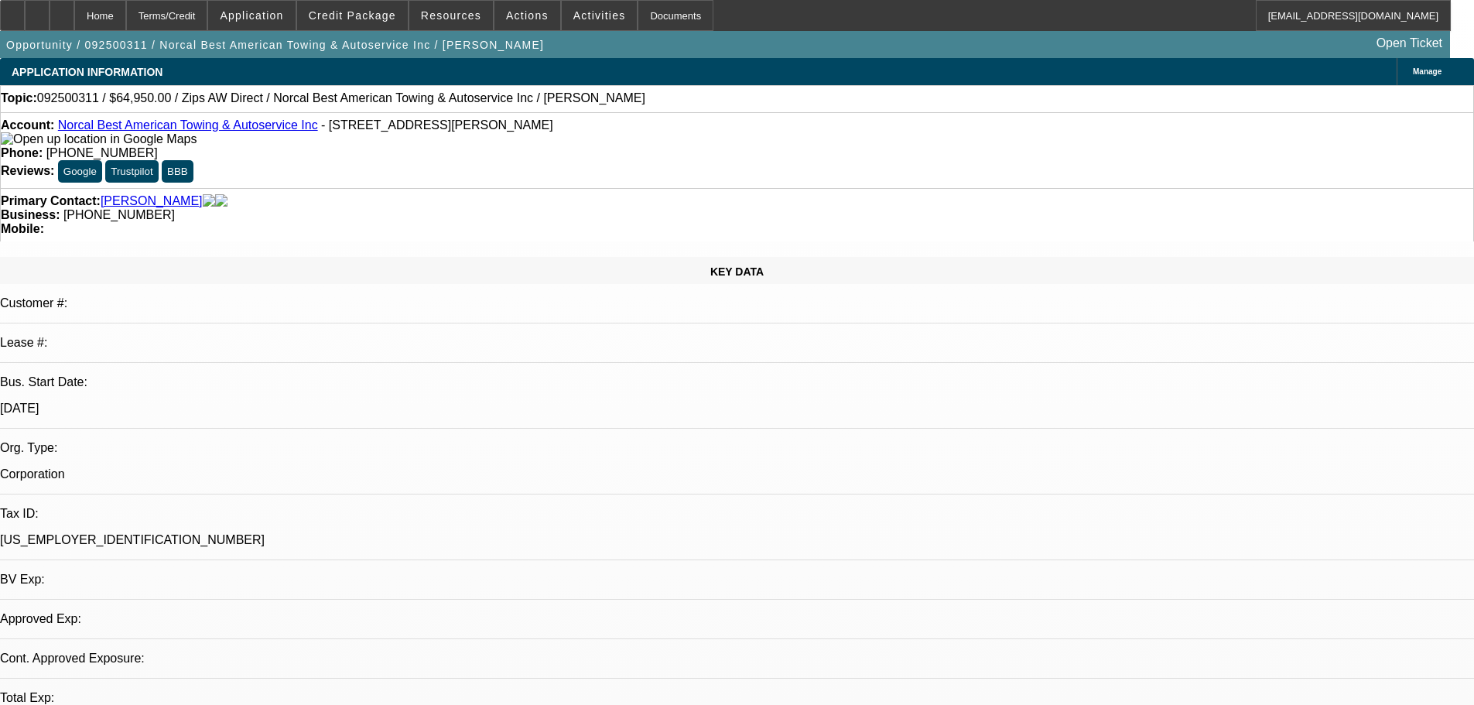
select select "0"
select select "5"
drag, startPoint x: 623, startPoint y: 172, endPoint x: 551, endPoint y: 169, distance: 72.0
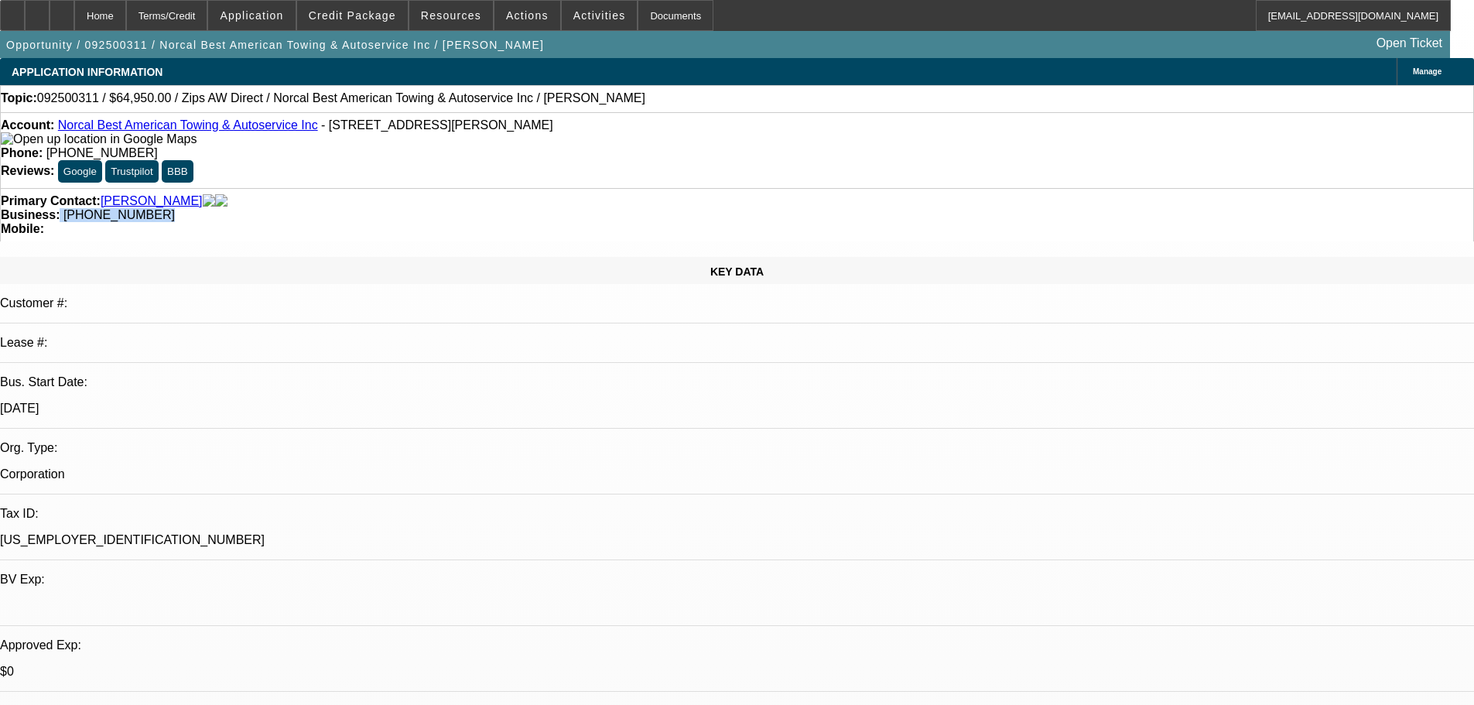
click at [551, 208] on div "Business: [PHONE_NUMBER]" at bounding box center [737, 215] width 1472 height 14
click at [175, 208] on span "[PHONE_NUMBER]" at bounding box center [118, 214] width 111 height 13
drag, startPoint x: 555, startPoint y: 169, endPoint x: 694, endPoint y: 179, distance: 138.8
click at [694, 188] on div "Primary Contact: [PERSON_NAME] Business: [PHONE_NUMBER] Mobile:" at bounding box center [737, 214] width 1474 height 53
drag, startPoint x: 615, startPoint y: 170, endPoint x: 628, endPoint y: 172, distance: 13.2
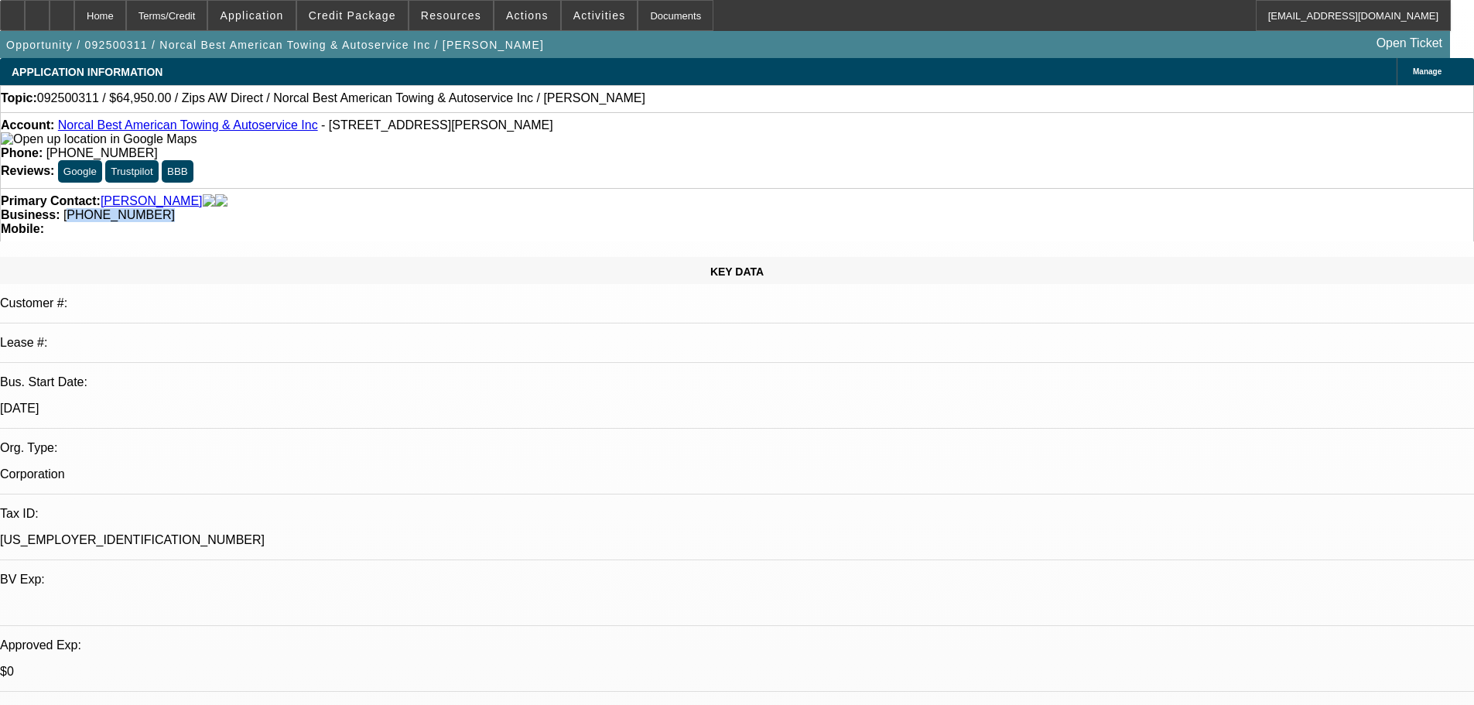
click at [175, 208] on span "[PHONE_NUMBER]" at bounding box center [118, 214] width 111 height 13
click at [628, 208] on div "Business: [PHONE_NUMBER]" at bounding box center [737, 215] width 1472 height 14
drag, startPoint x: 622, startPoint y: 172, endPoint x: 552, endPoint y: 168, distance: 69.7
click at [552, 208] on div "Business: [PHONE_NUMBER]" at bounding box center [737, 215] width 1472 height 14
copy span "[PHONE_NUMBER]"
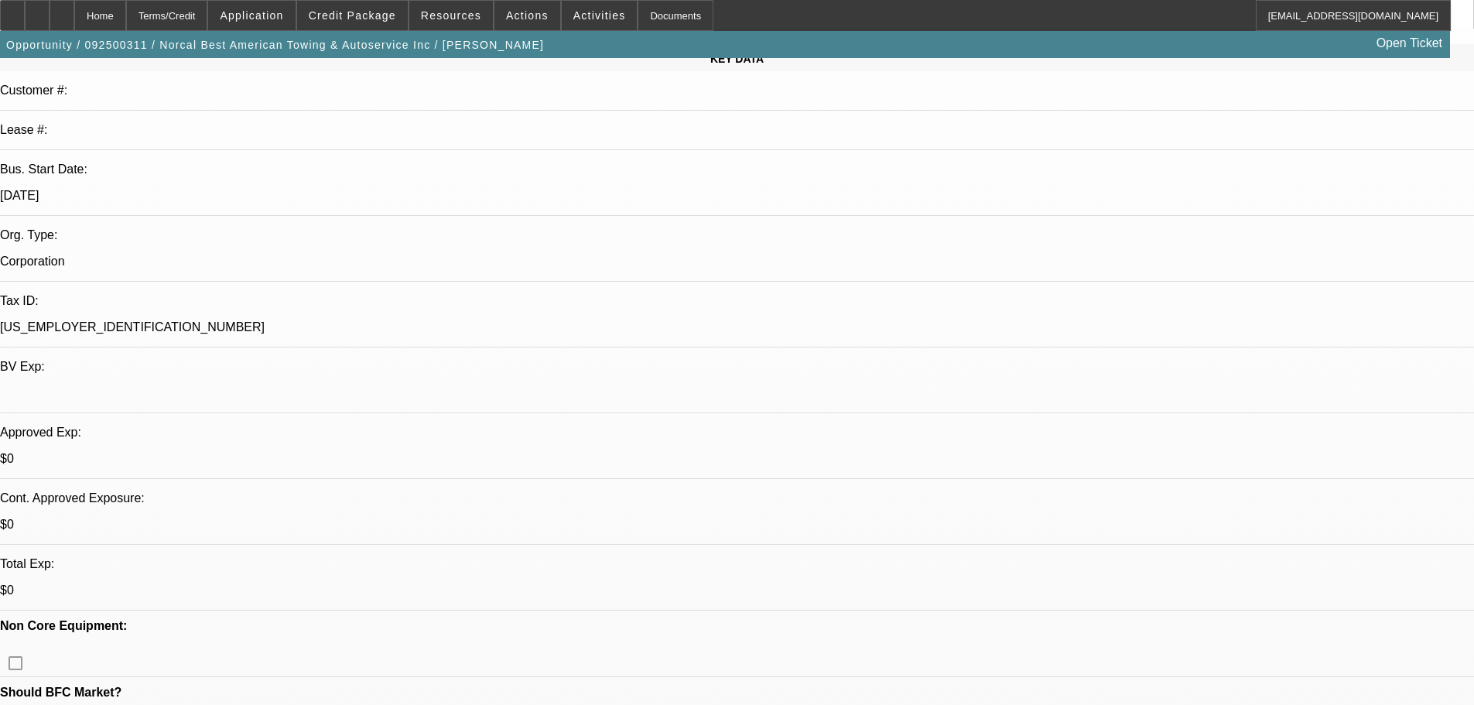
scroll to position [387, 0]
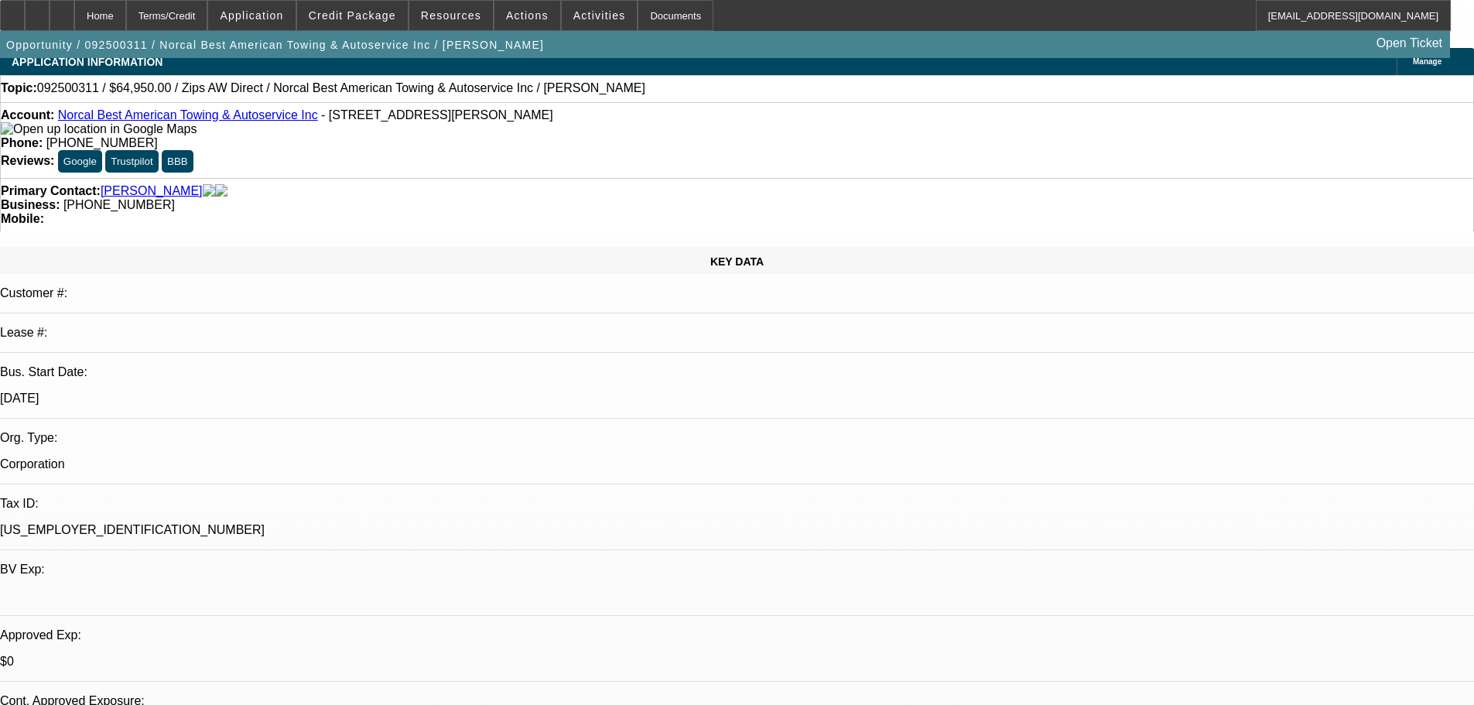
scroll to position [0, 0]
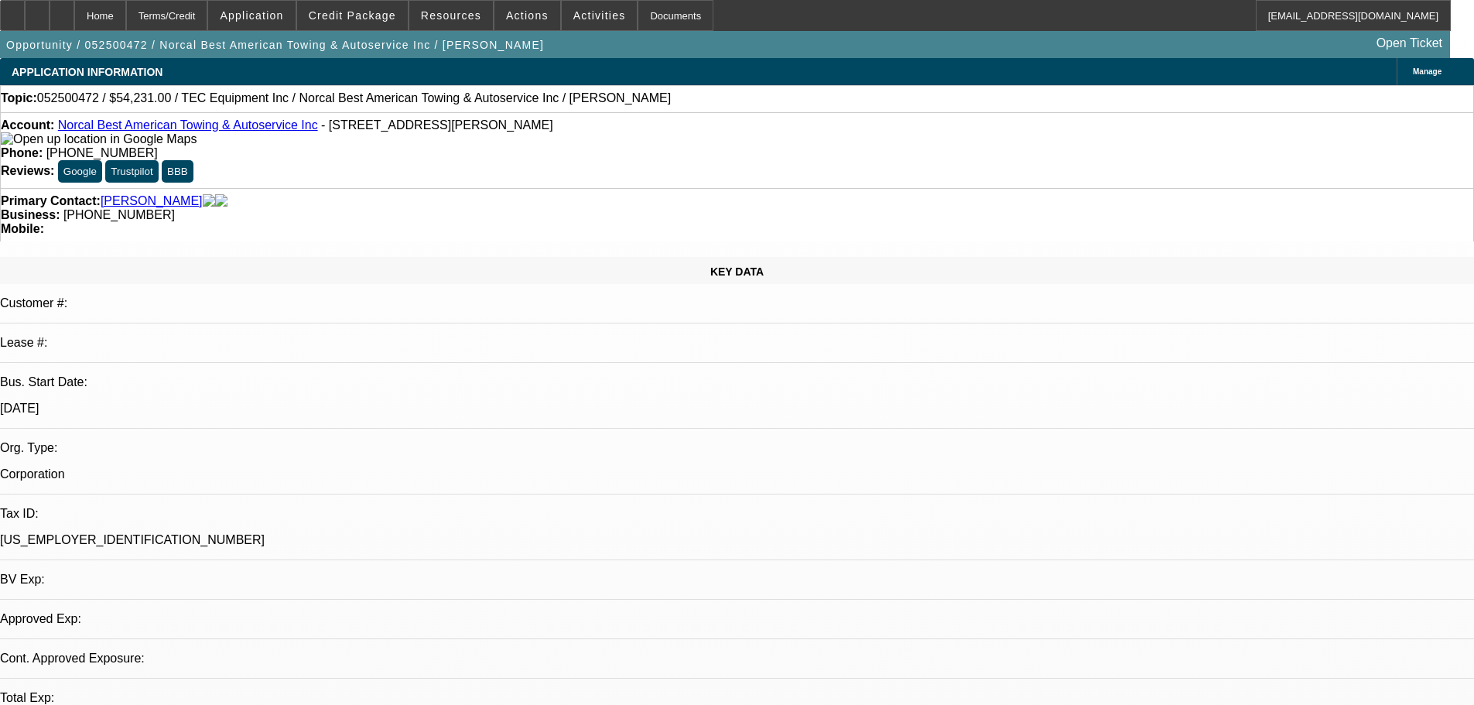
select select "0"
select select "2"
select select "0.1"
select select "4"
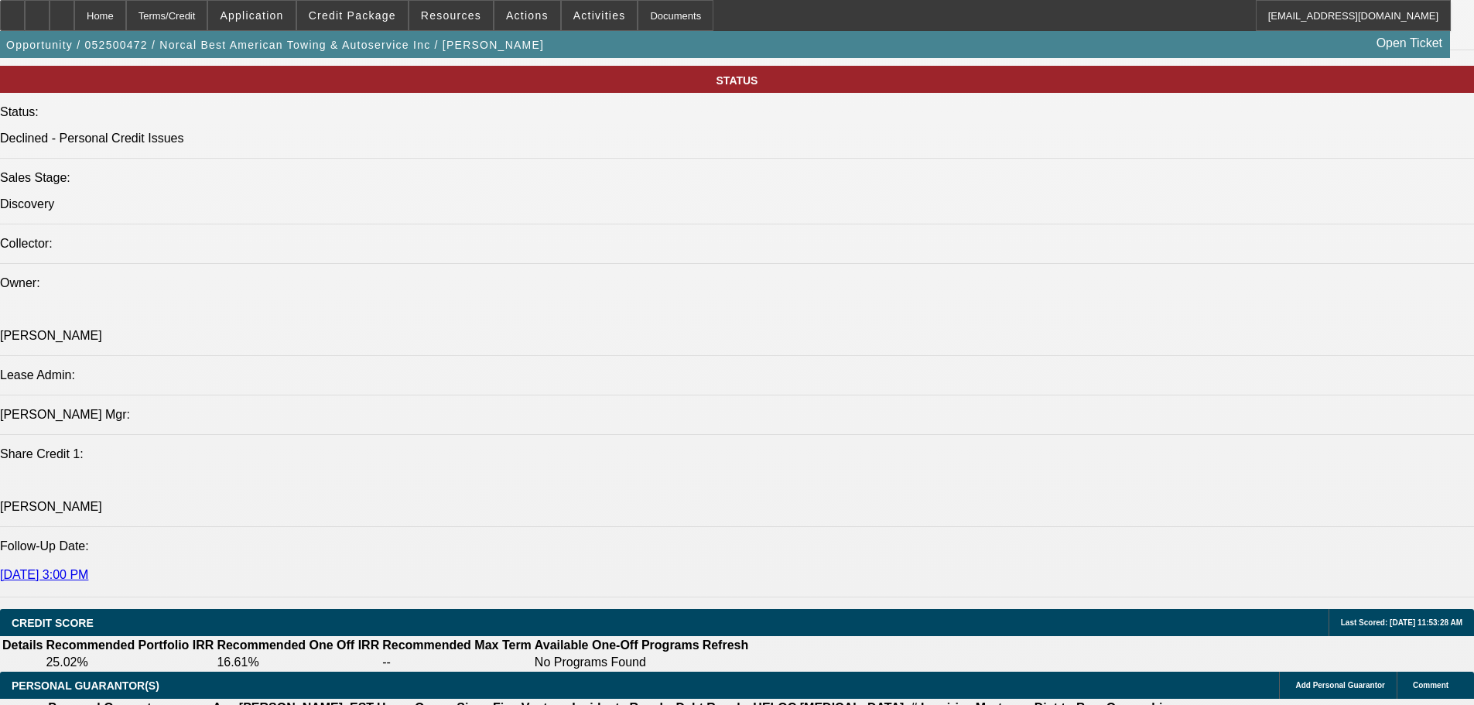
scroll to position [1856, 0]
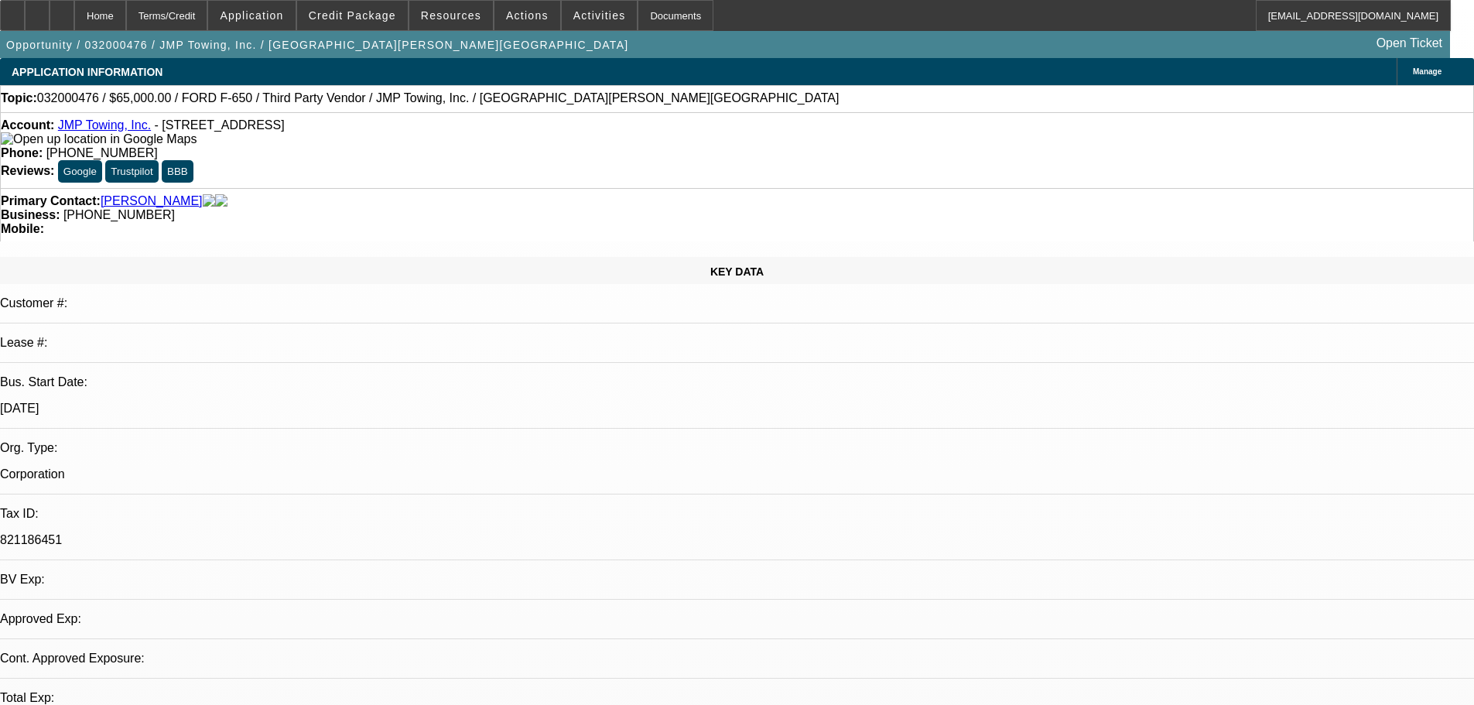
select select "0"
select select "2"
select select "0.1"
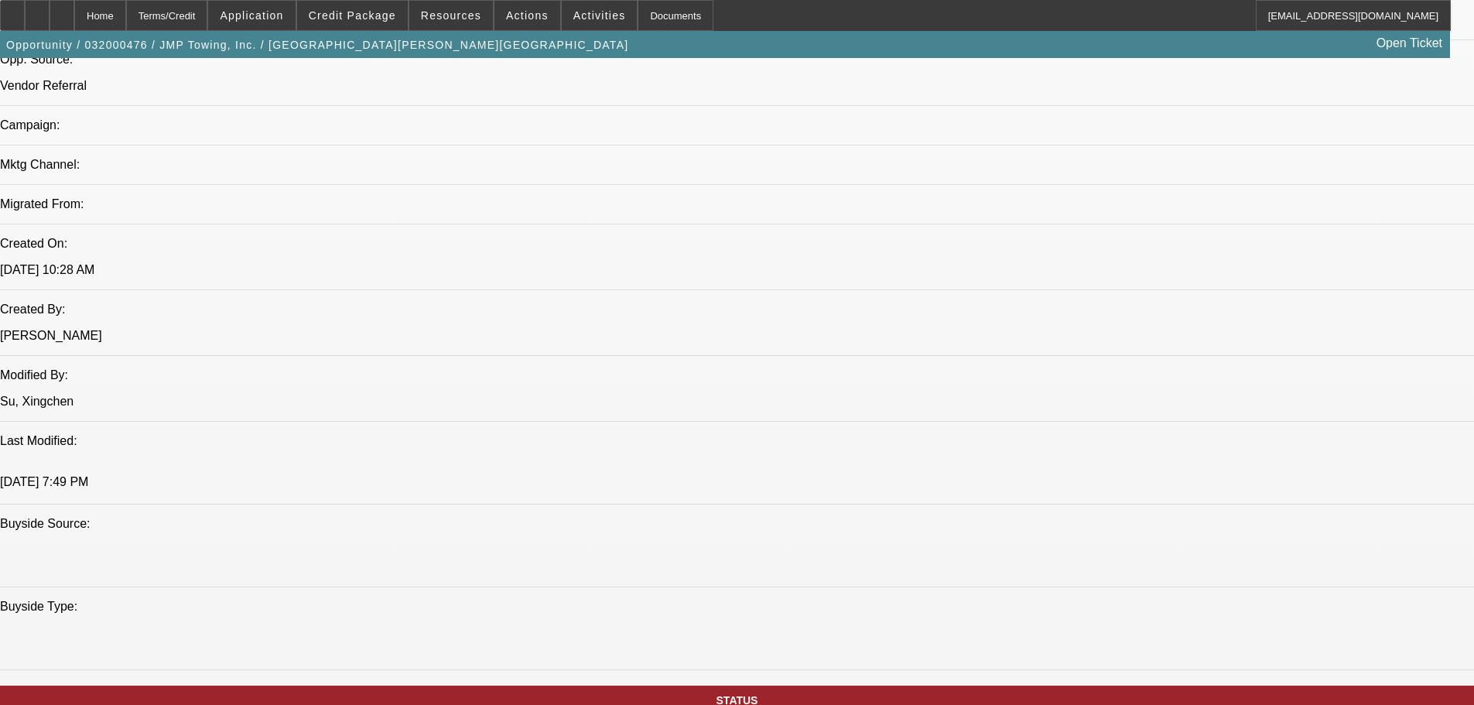
scroll to position [1392, 0]
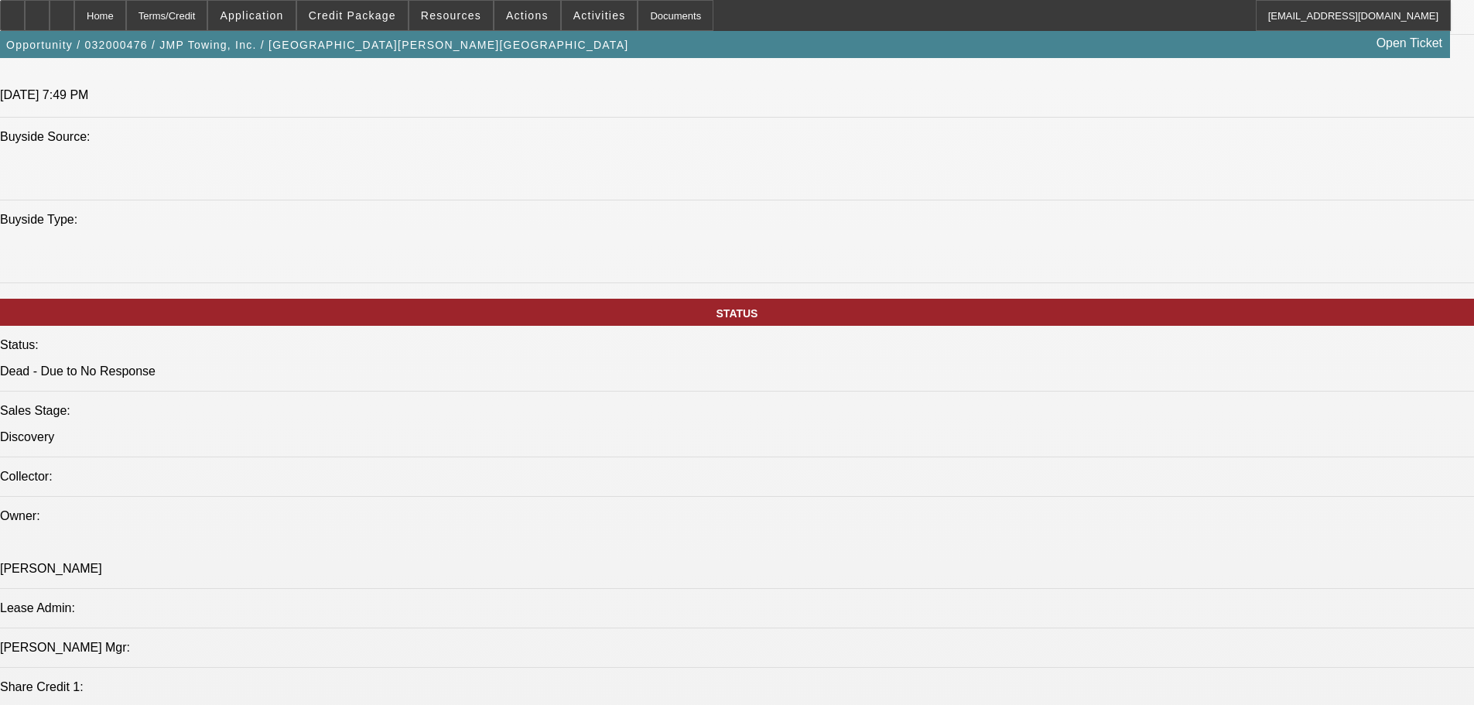
drag, startPoint x: 312, startPoint y: 262, endPoint x: 93, endPoint y: 262, distance: 219.7
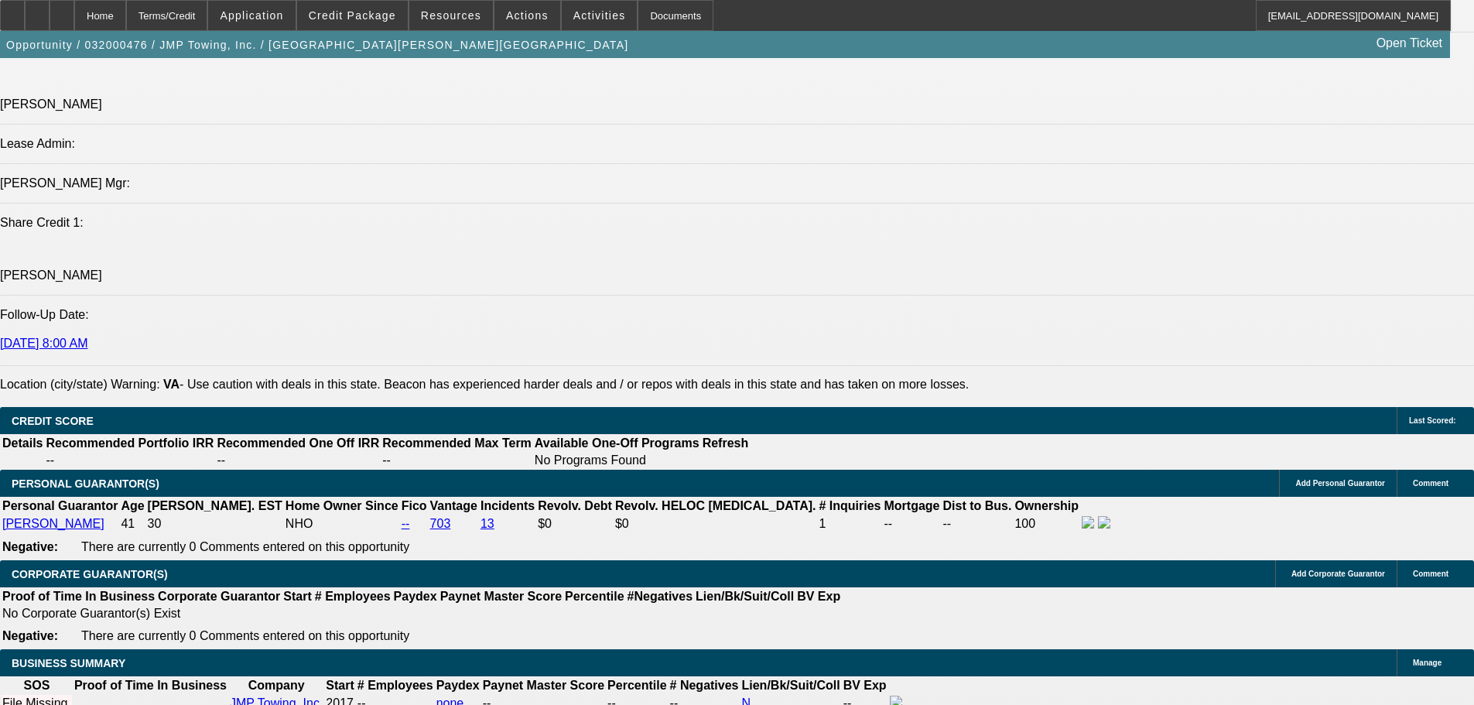
scroll to position [2166, 0]
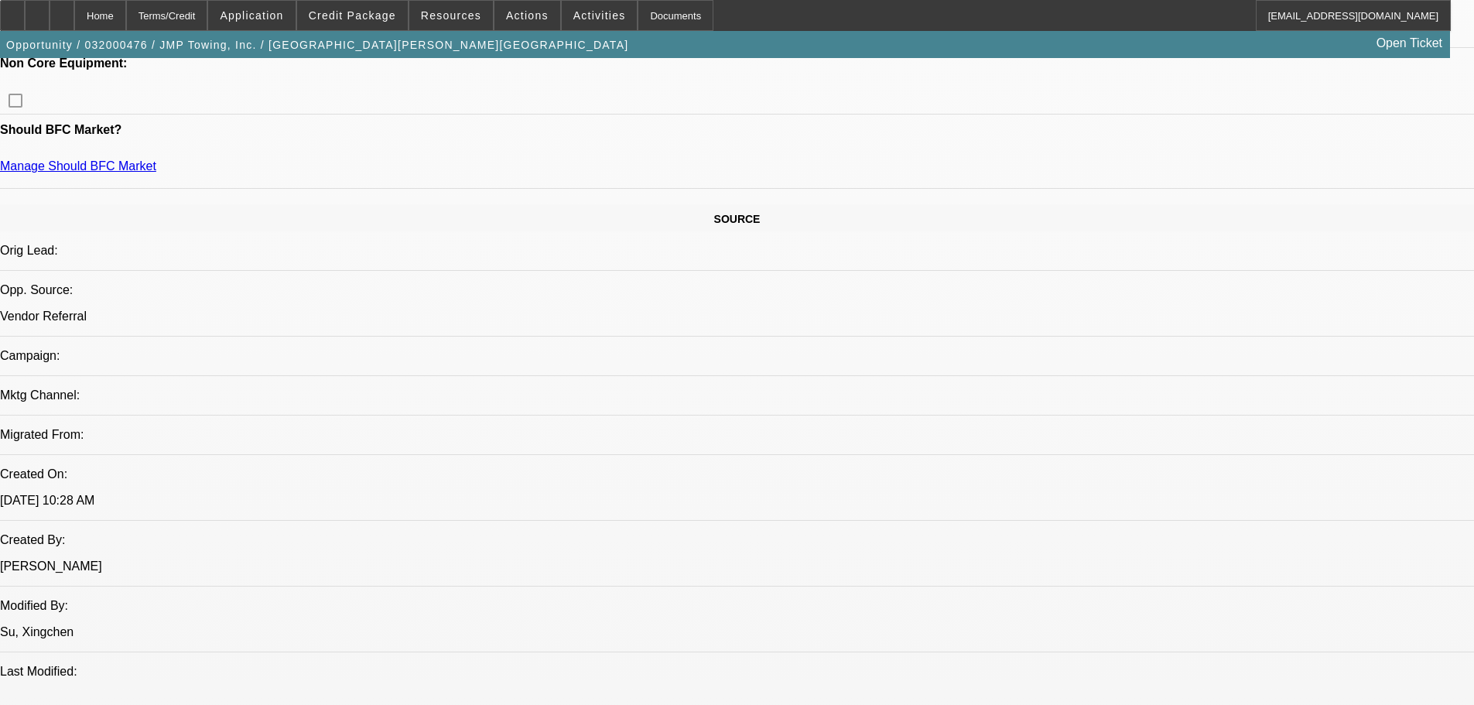
scroll to position [0, 0]
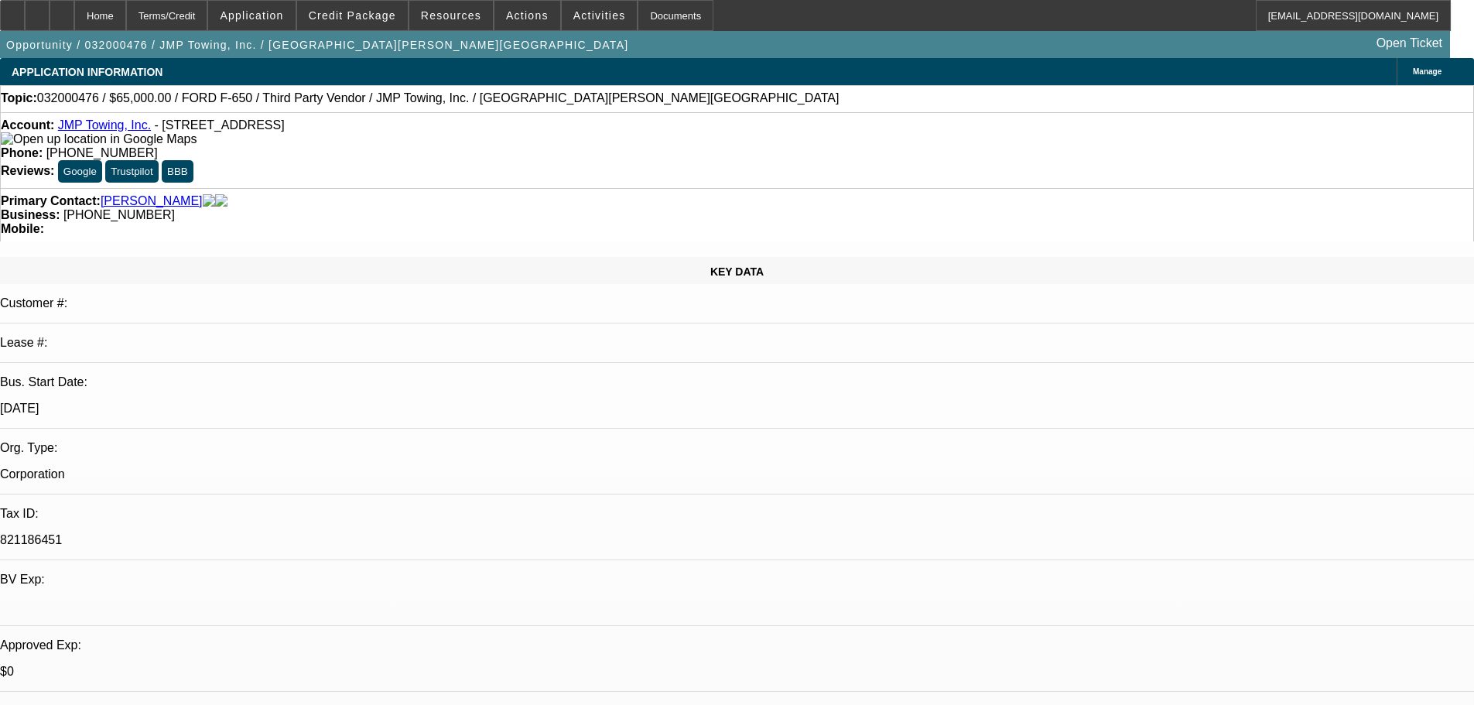
drag, startPoint x: 696, startPoint y: 265, endPoint x: 711, endPoint y: -8, distance: 273.4
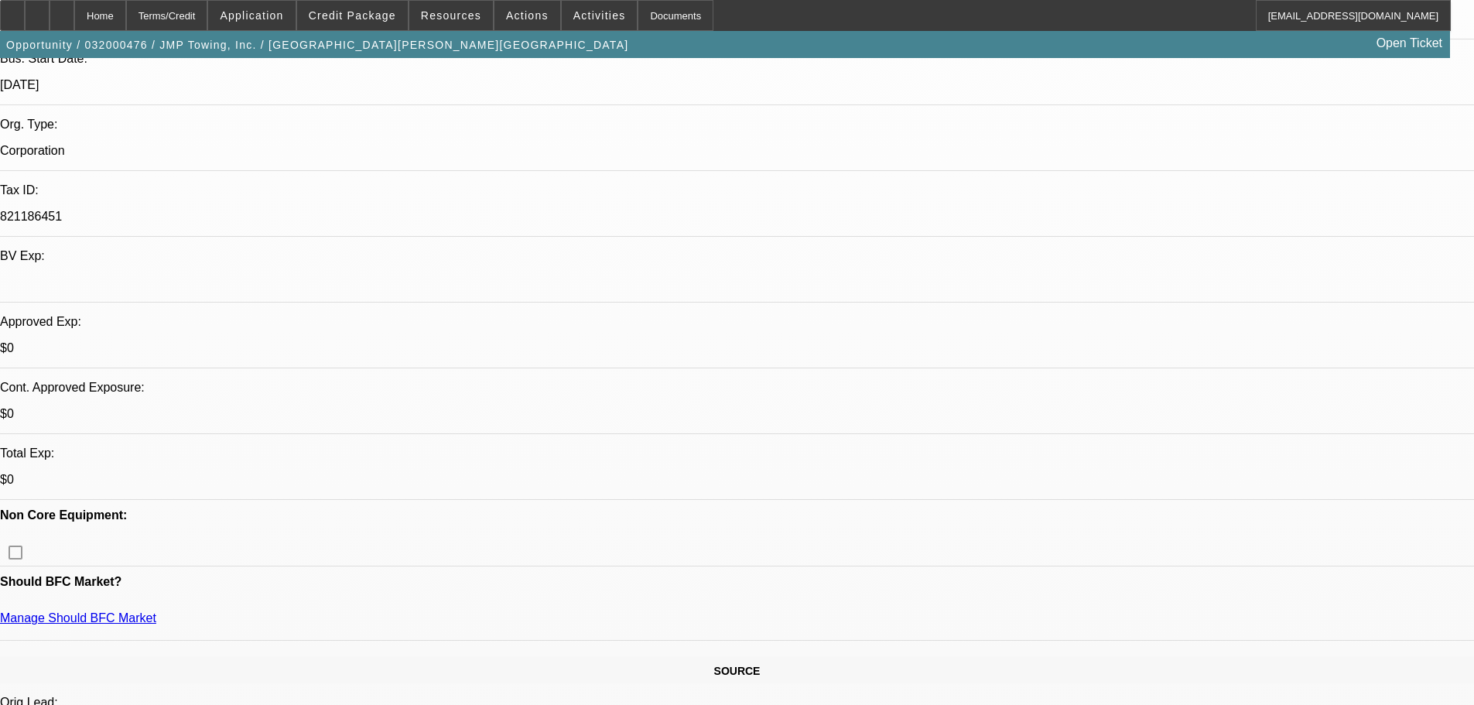
scroll to position [464, 0]
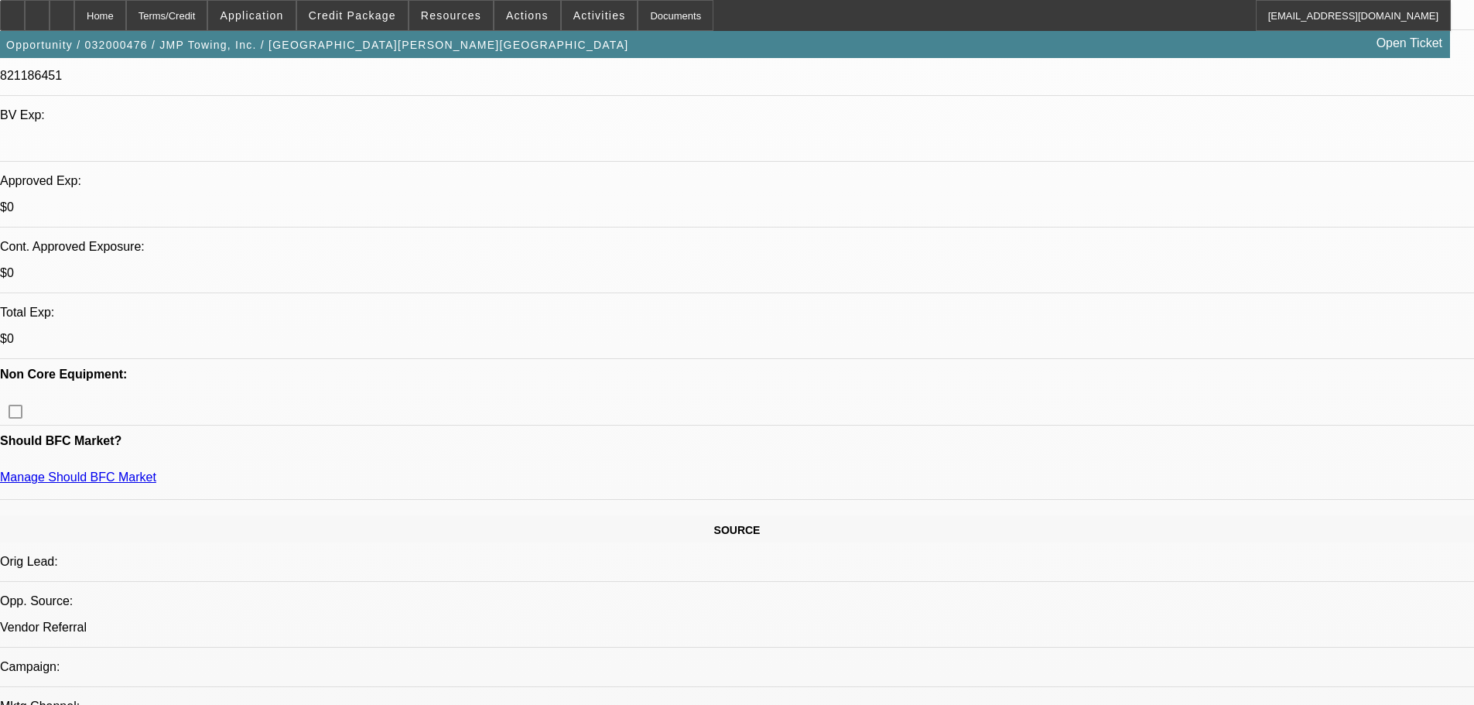
drag, startPoint x: 498, startPoint y: 493, endPoint x: 357, endPoint y: 271, distance: 263.3
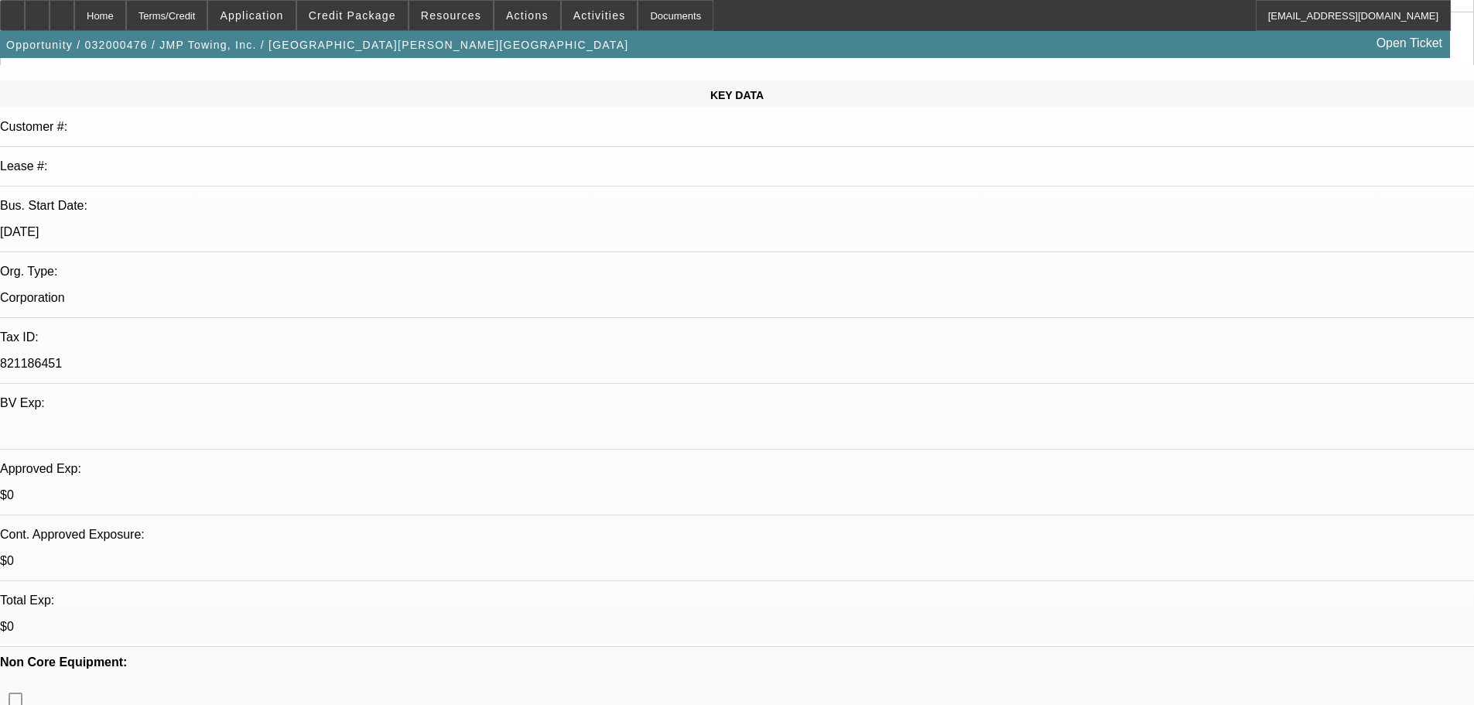
scroll to position [0, 0]
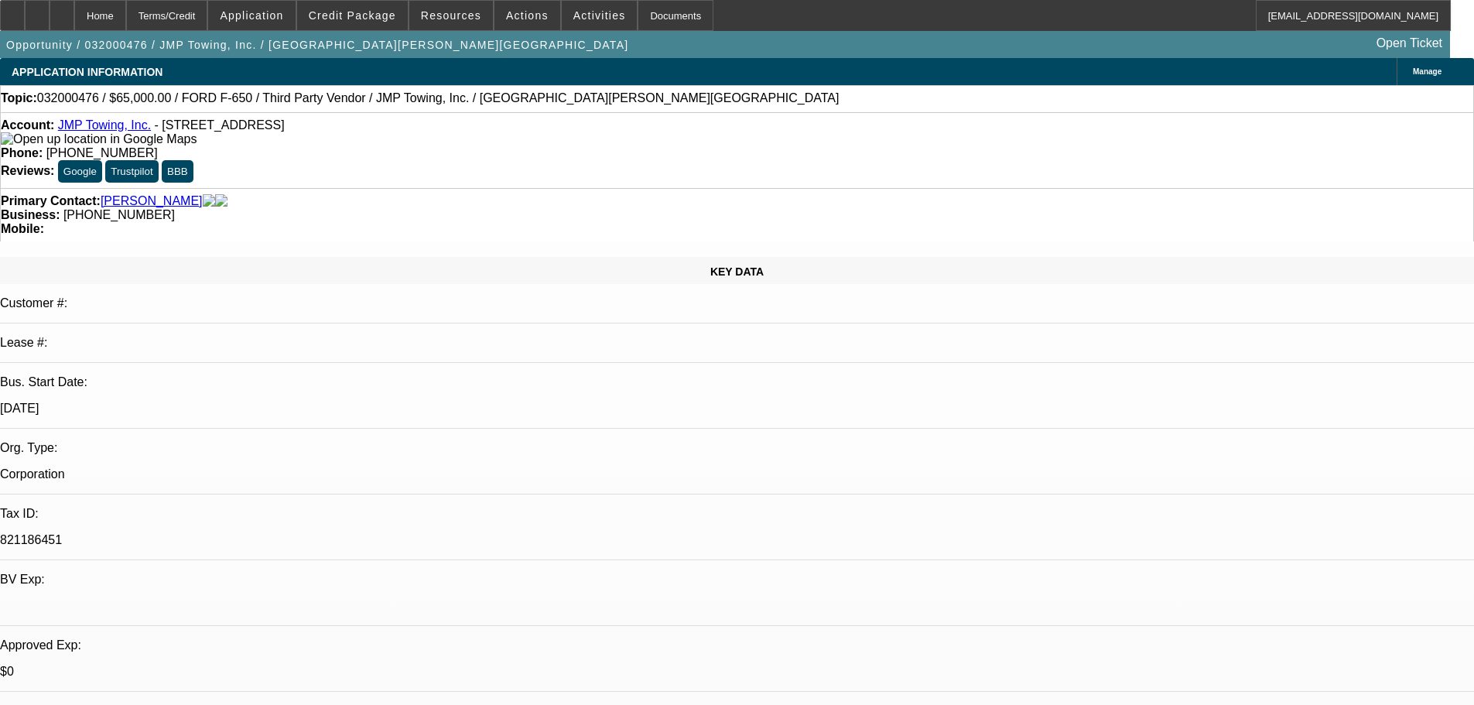
drag, startPoint x: 798, startPoint y: 483, endPoint x: 789, endPoint y: 280, distance: 203.6
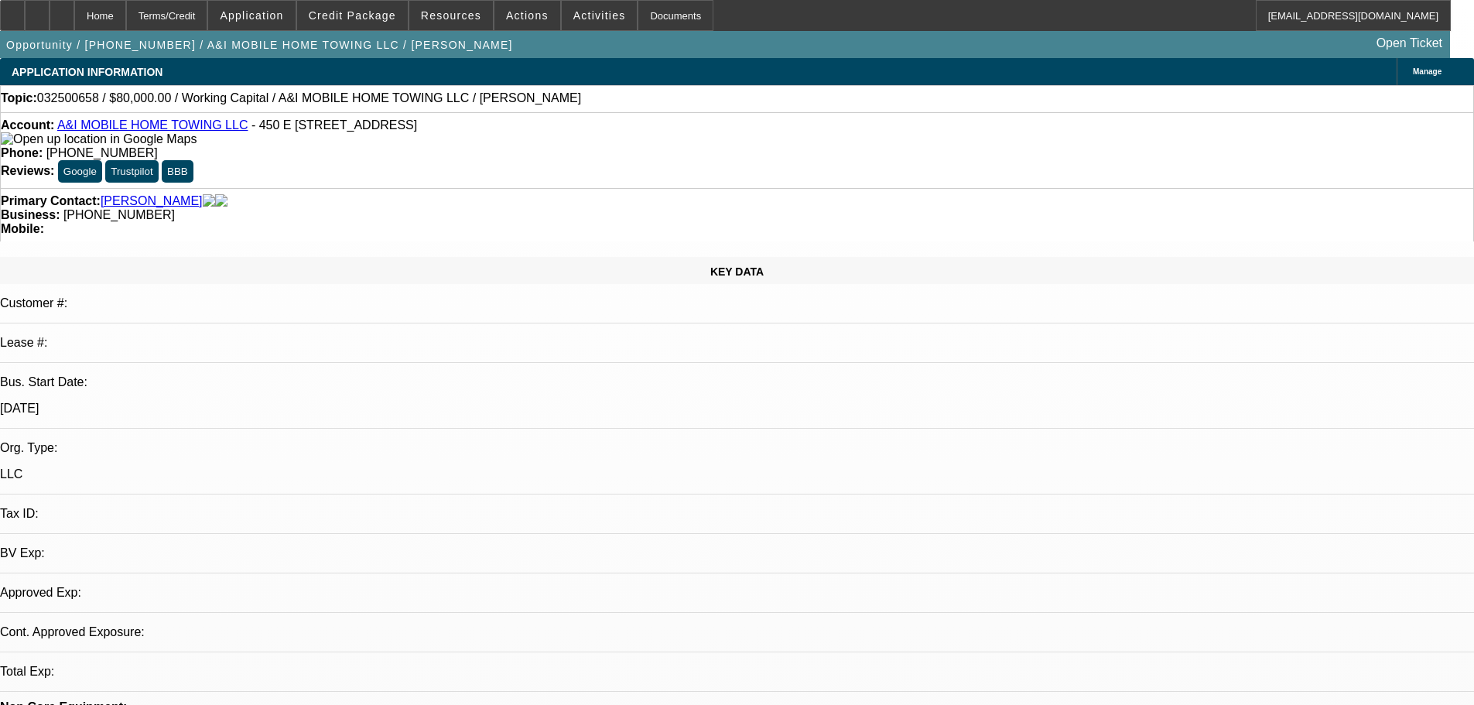
select select "0"
select select "2"
select select "0.1"
select select "4"
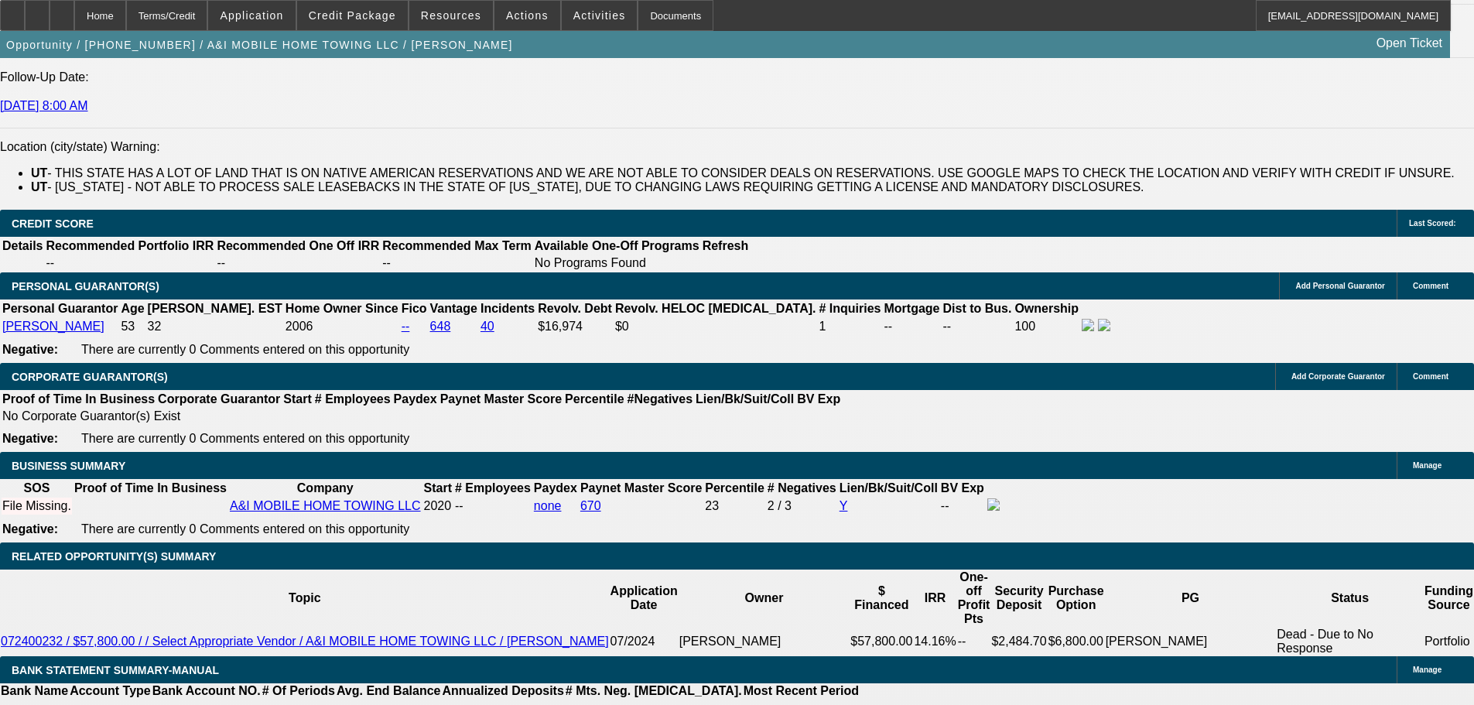
drag, startPoint x: 623, startPoint y: 551, endPoint x: 642, endPoint y: 630, distance: 81.1
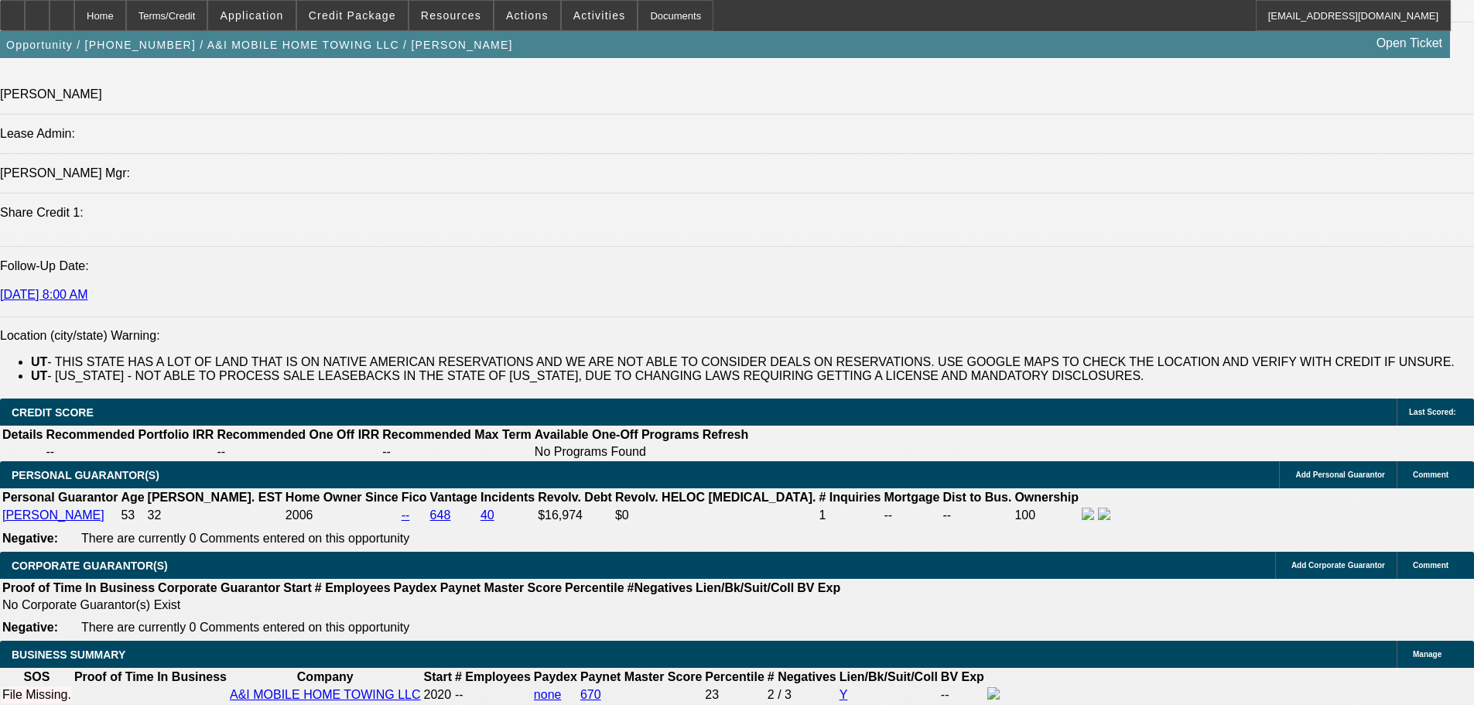
drag, startPoint x: 650, startPoint y: 562, endPoint x: 647, endPoint y: 470, distance: 92.1
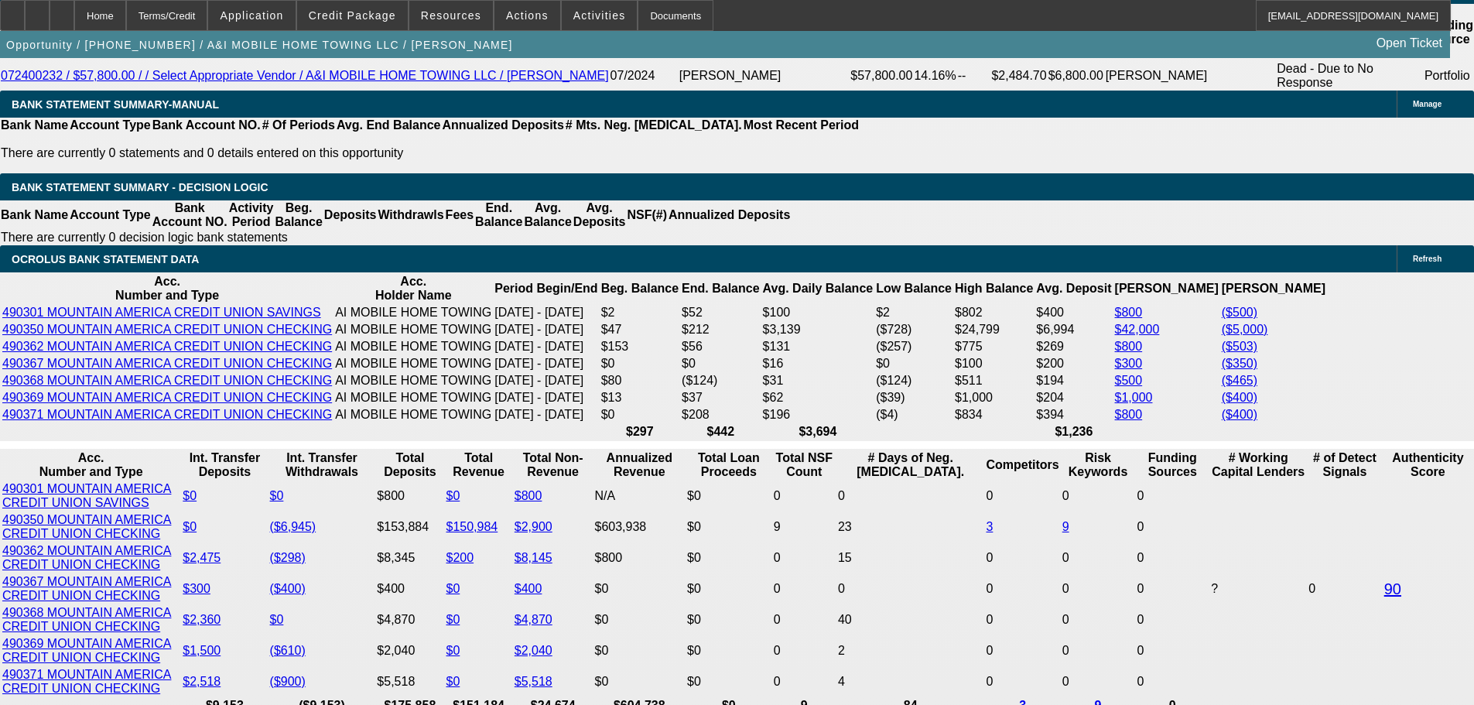
scroll to position [2806, 0]
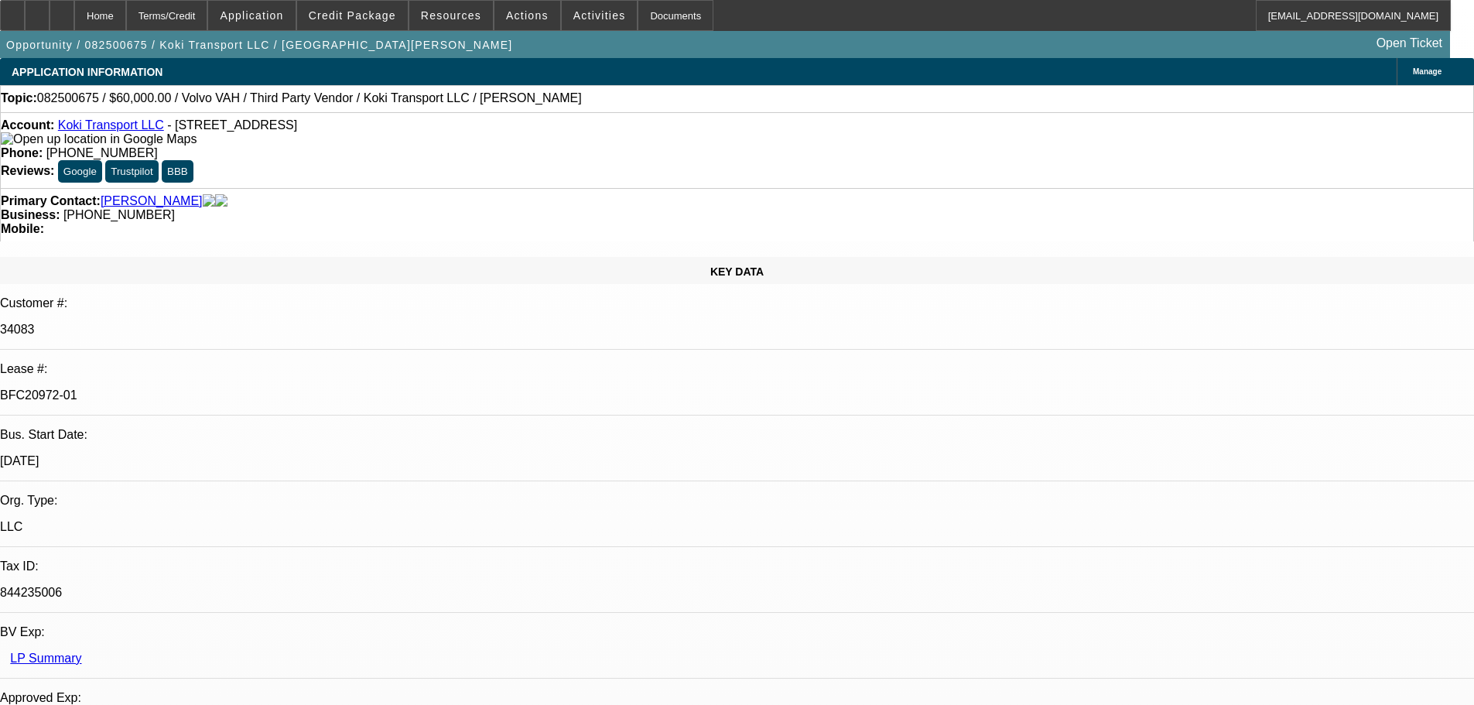
select select "0.2"
select select "2"
select select "0"
select select "6"
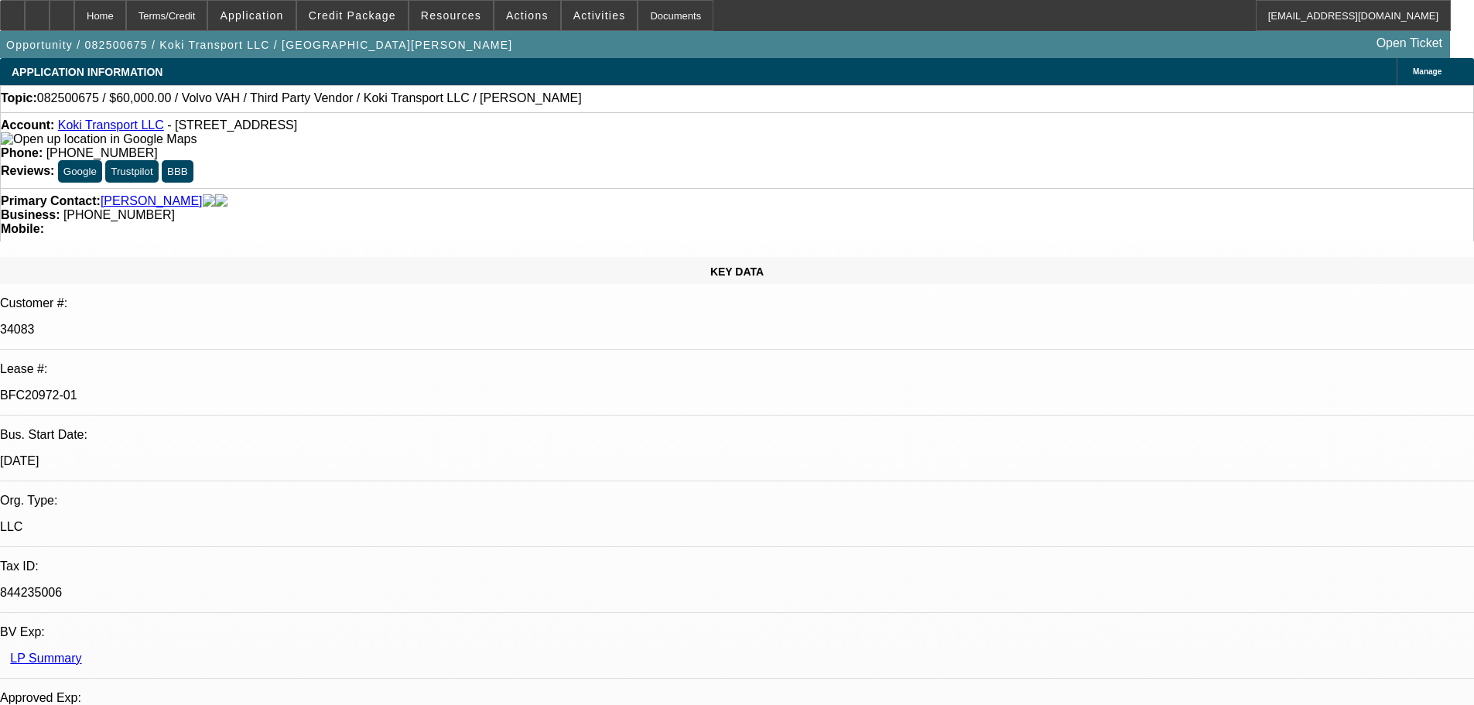
select select "0"
select select "2"
select select "0.1"
select select "4"
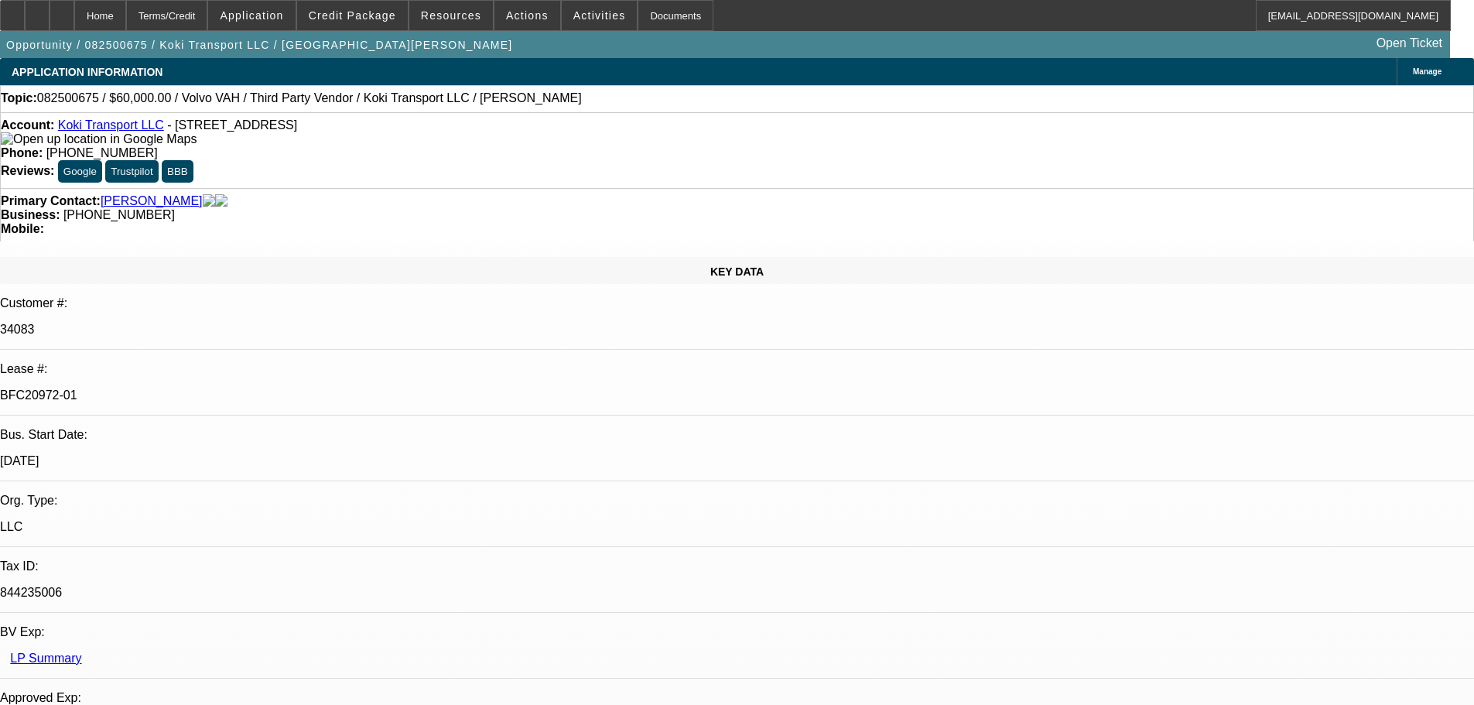
select select "0.2"
select select "2"
select select "0.1"
select select "4"
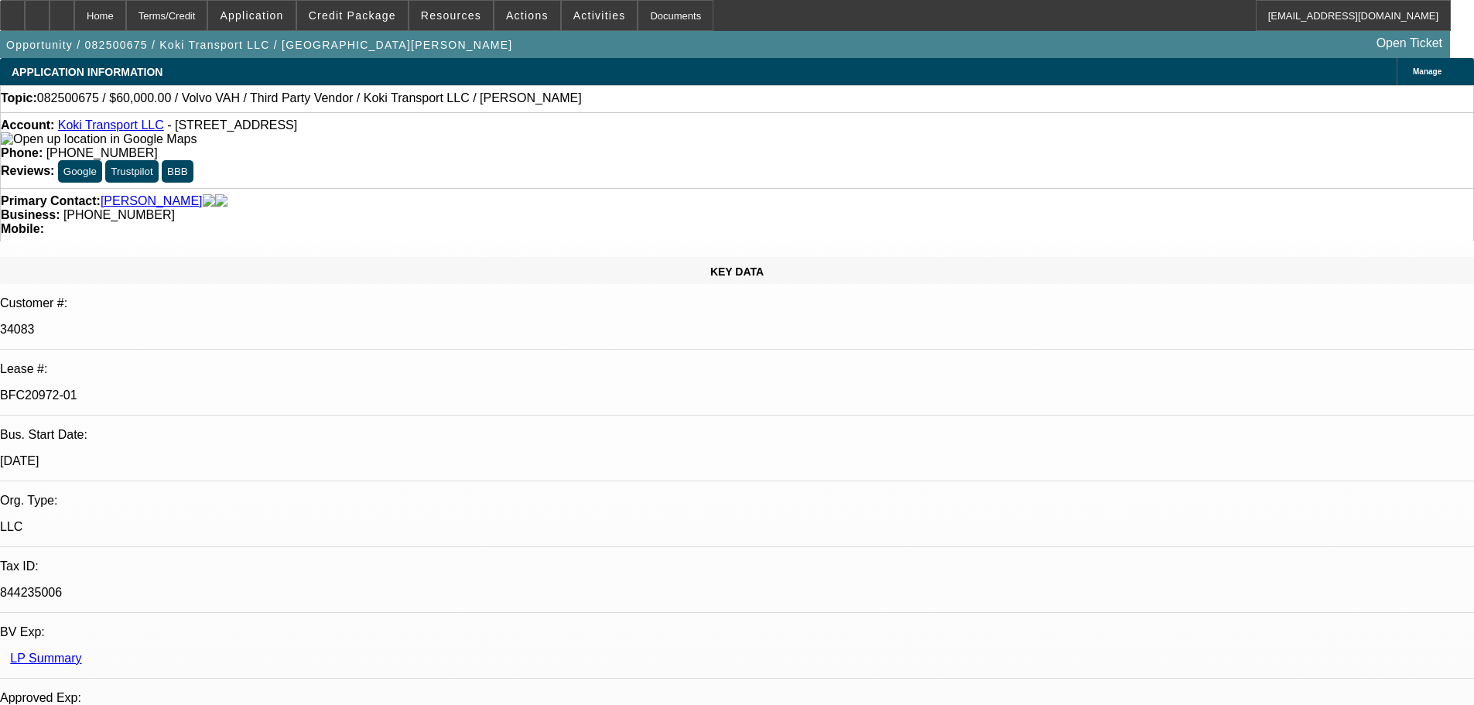
select select "0.15"
select select "2"
select select "0.1"
select select "4"
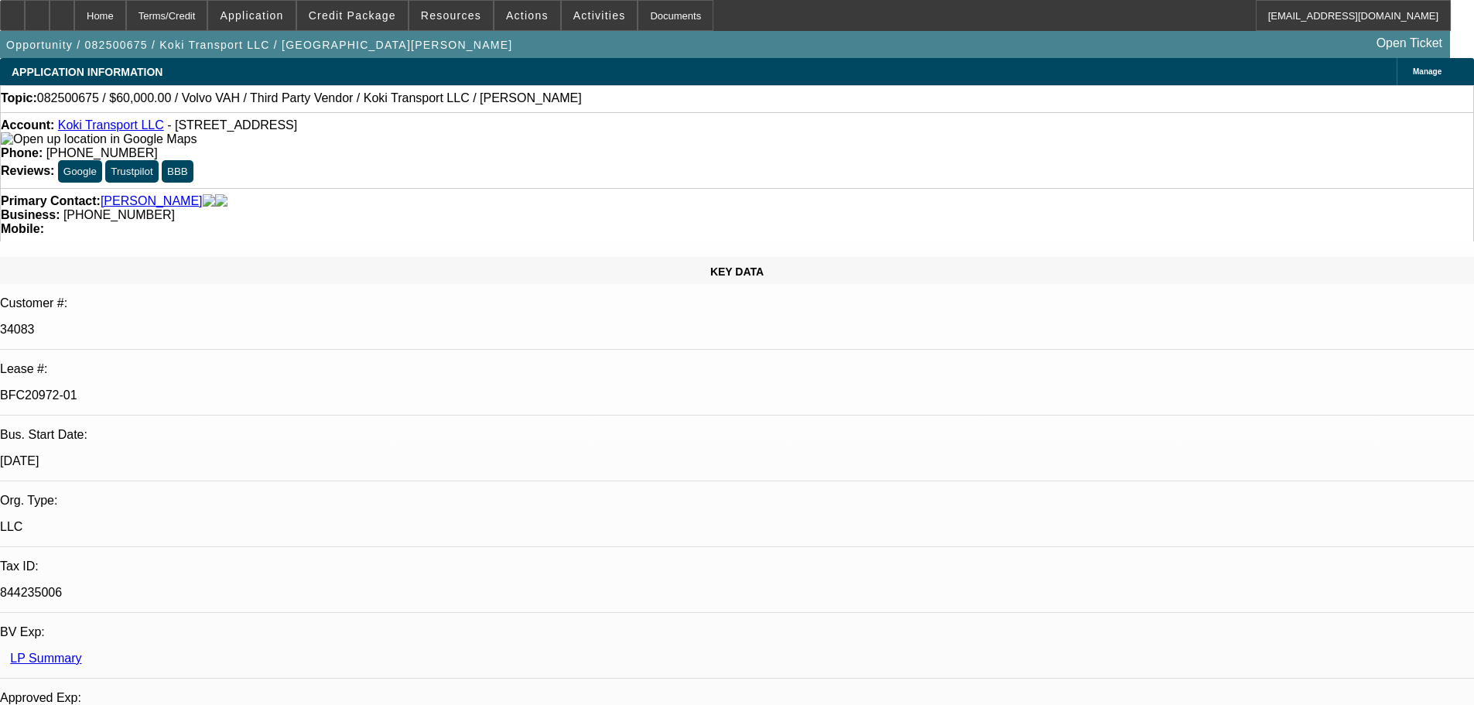
scroll to position [35, 0]
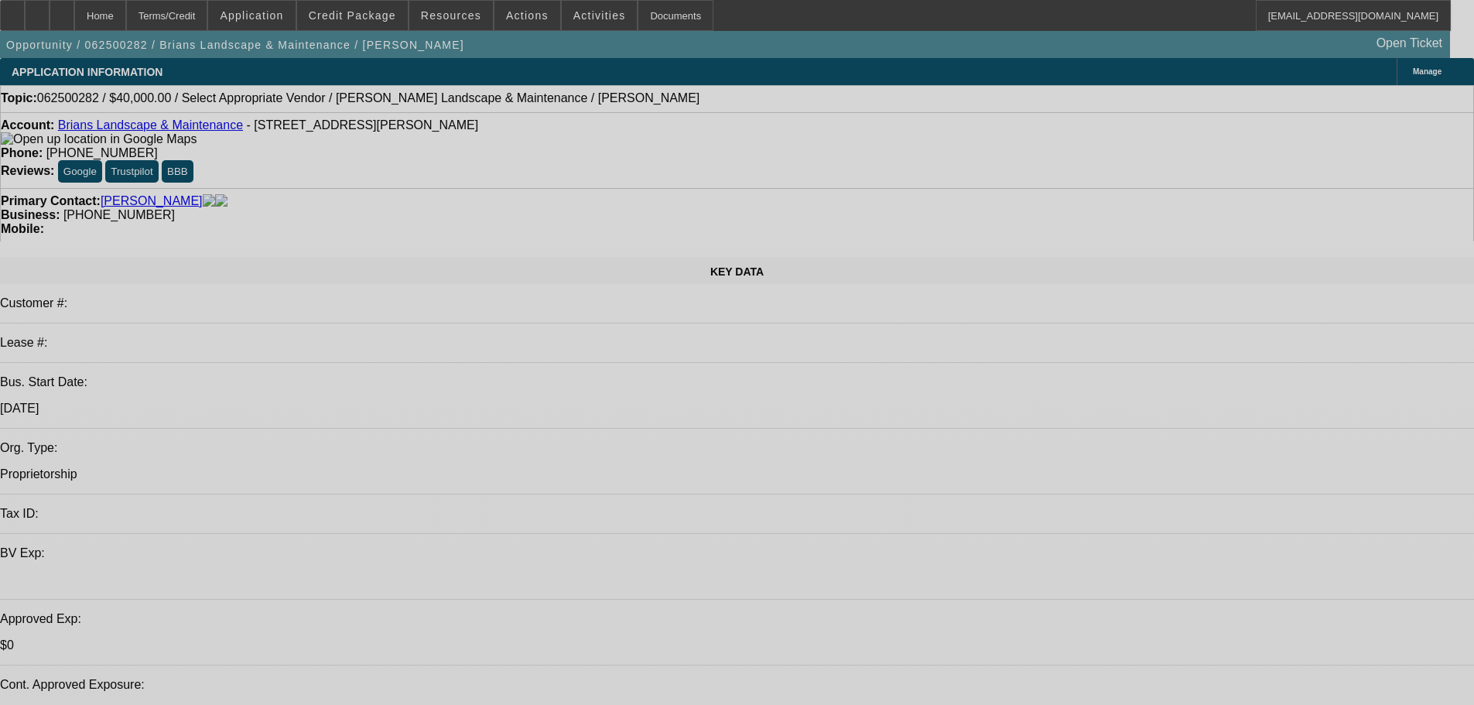
select select "0"
select select "7"
select select "0"
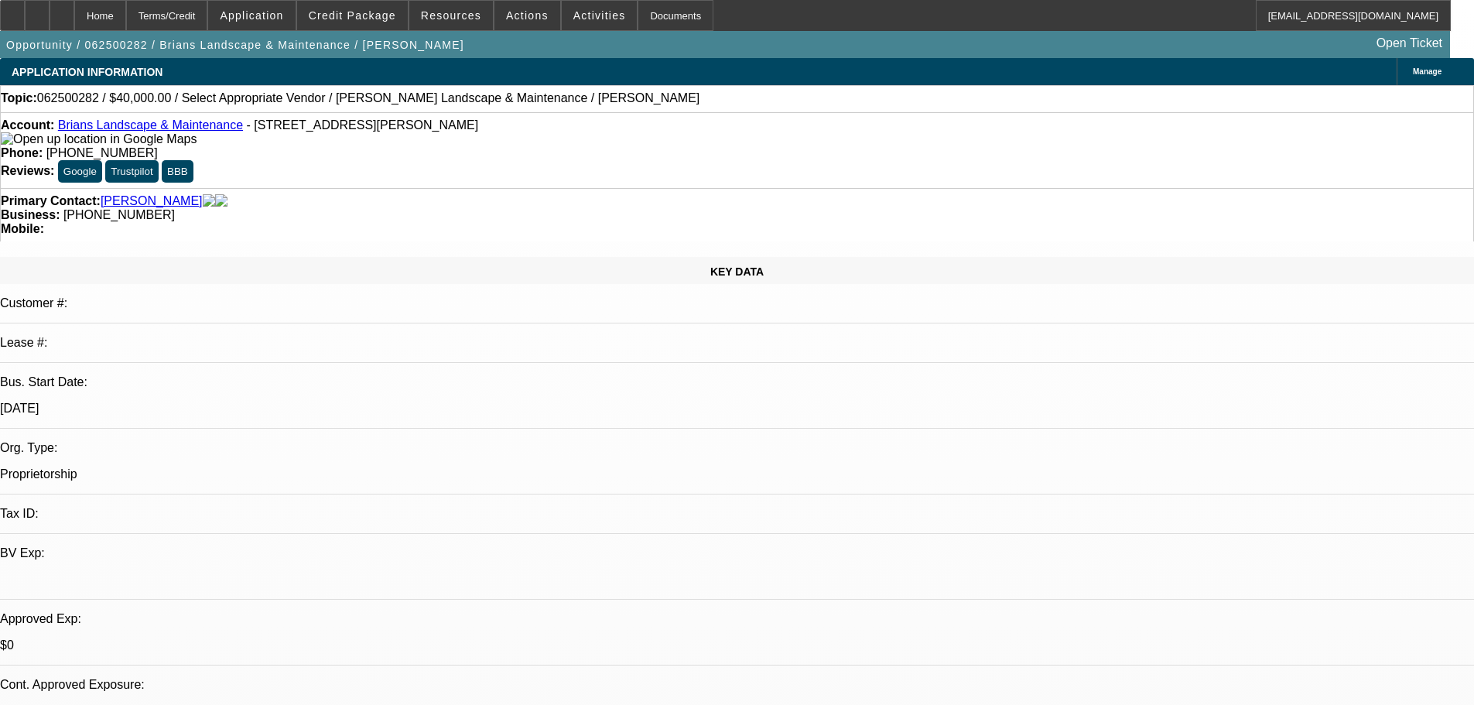
select select "6"
select select "0"
select select "7"
select select "0"
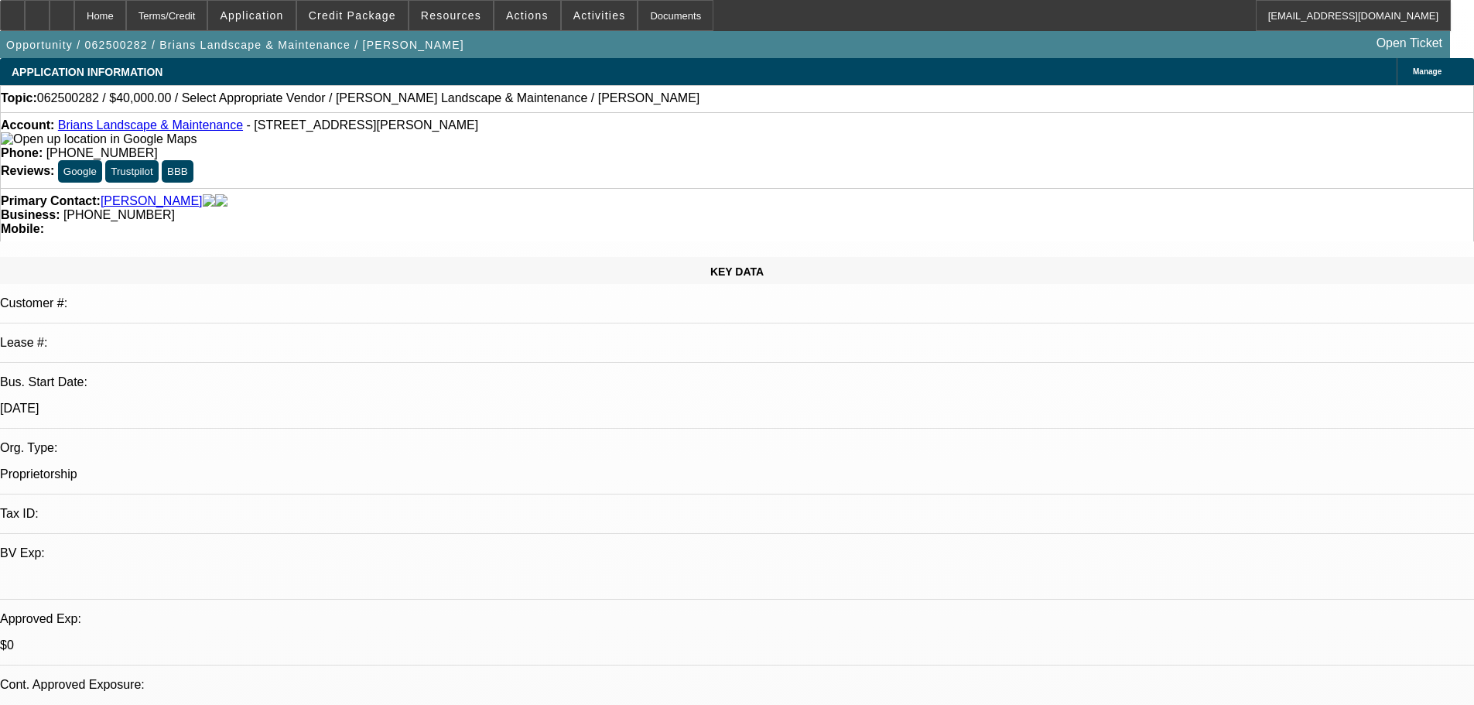
select select "6"
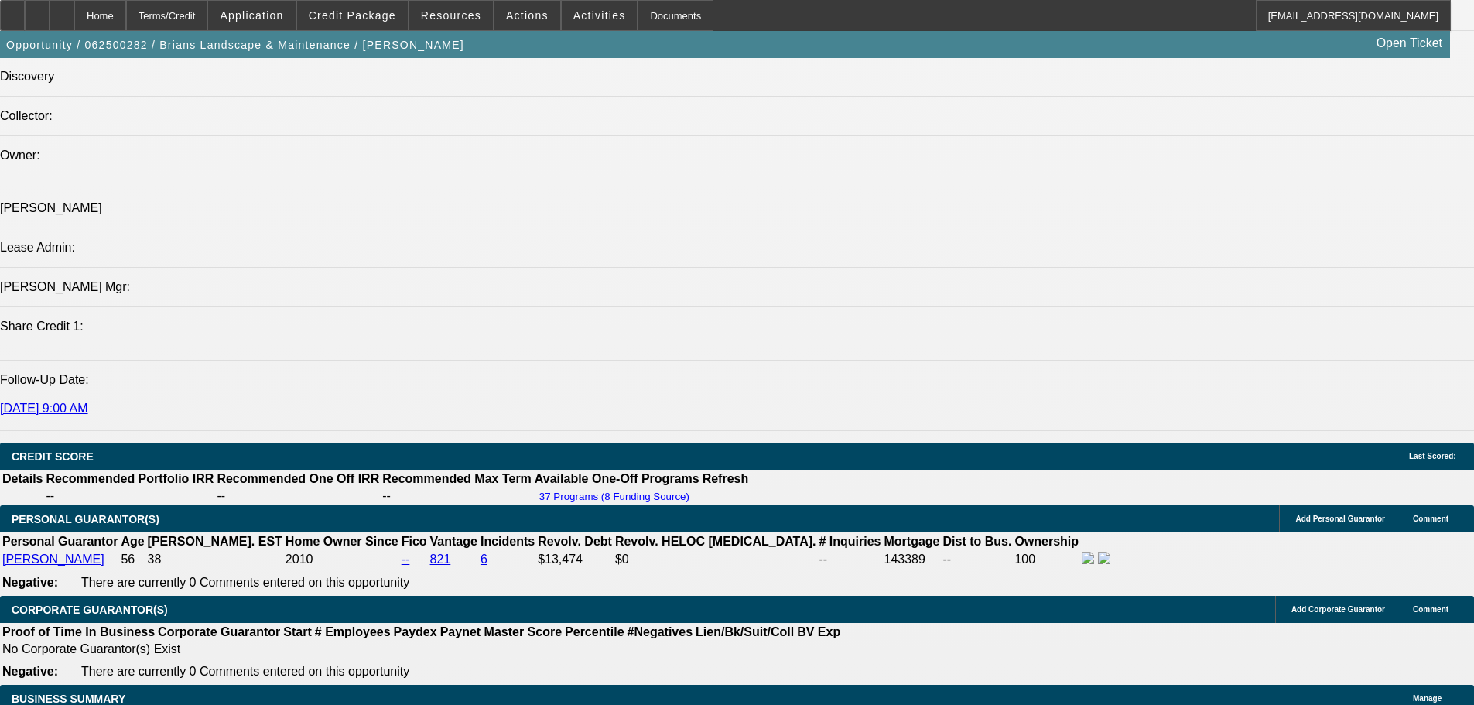
scroll to position [1959, 0]
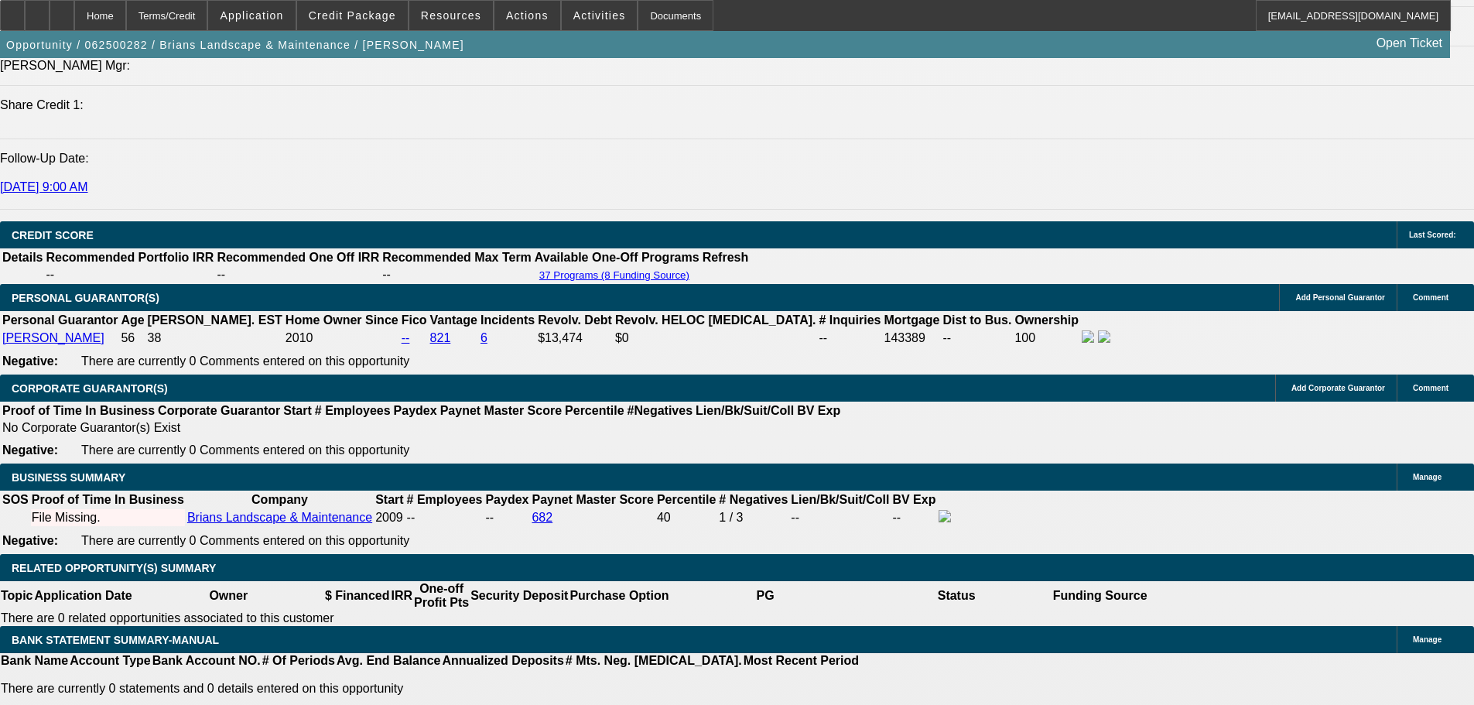
drag, startPoint x: 469, startPoint y: 377, endPoint x: 459, endPoint y: 493, distance: 116.4
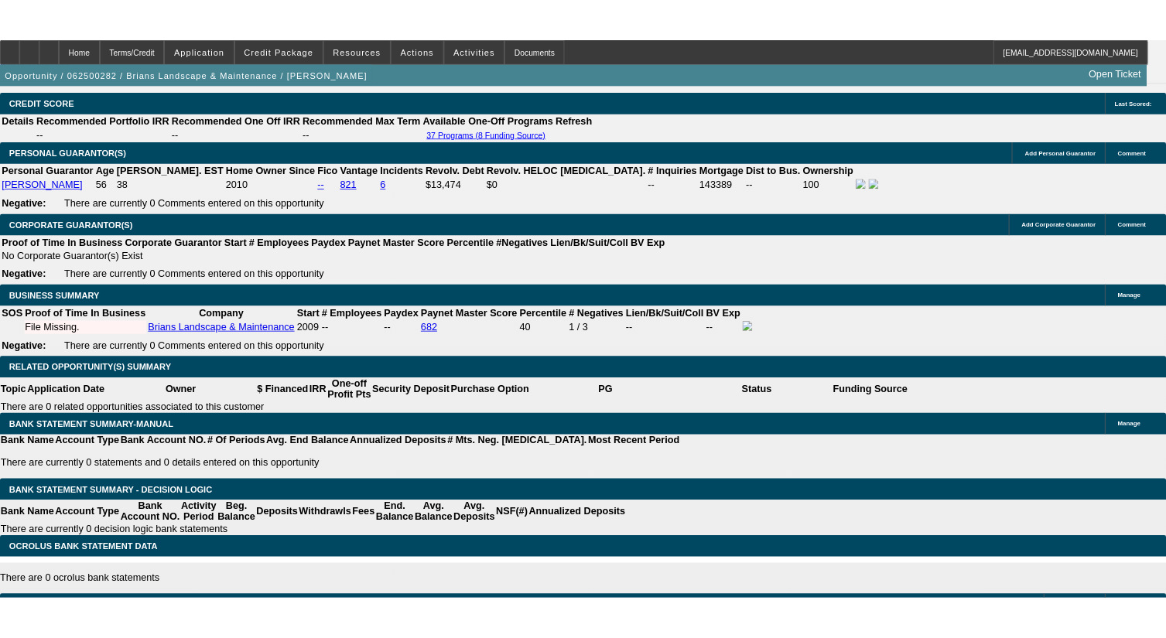
scroll to position [2270, 0]
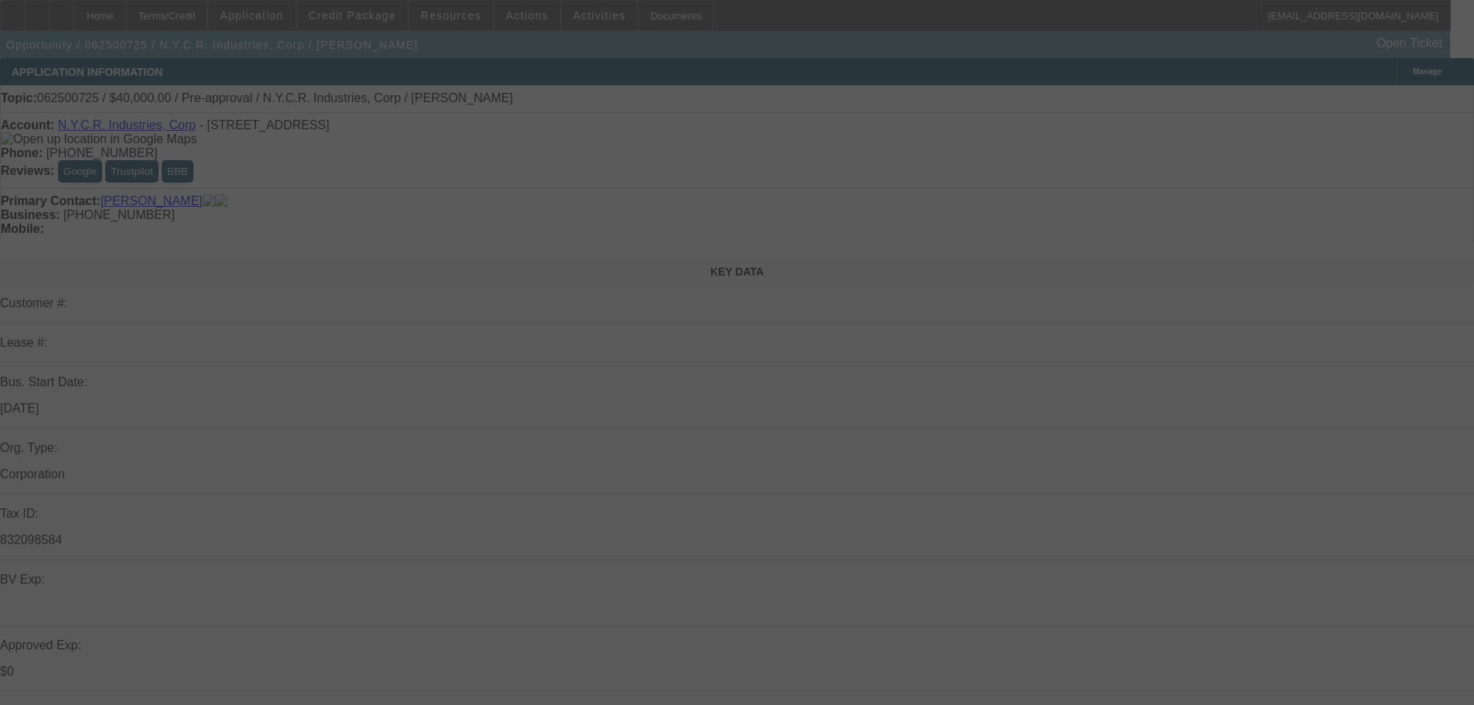
select select "0"
select select "6"
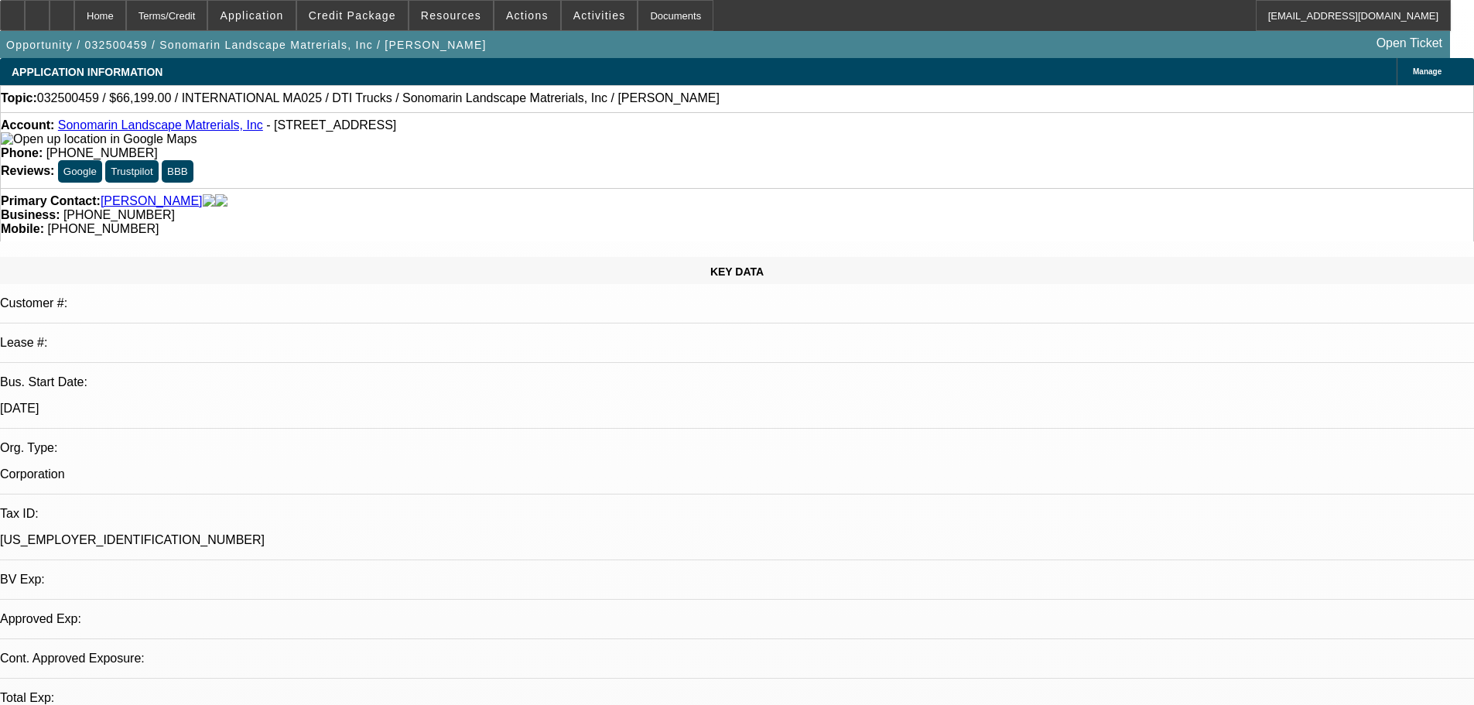
select select "0"
select select "6"
select select "0"
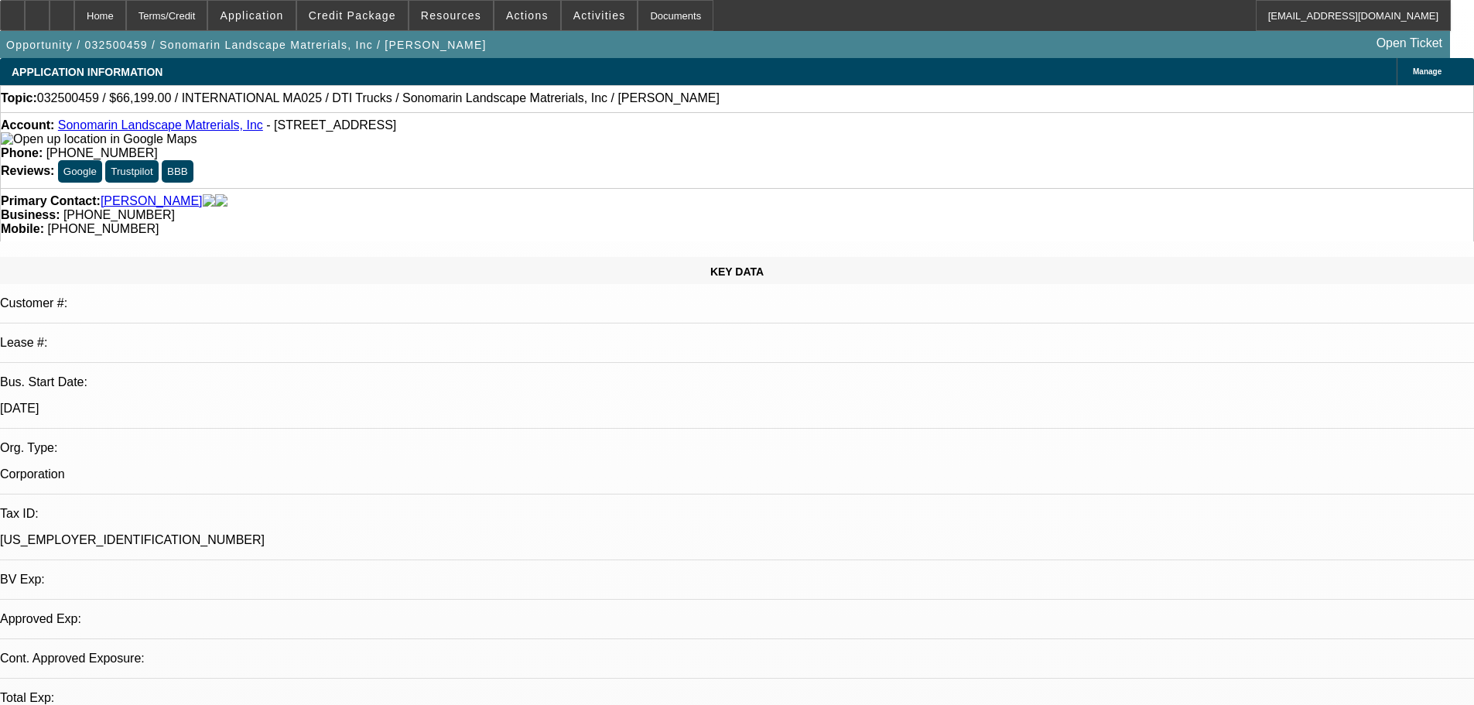
select select "0"
select select "0.1"
select select "4"
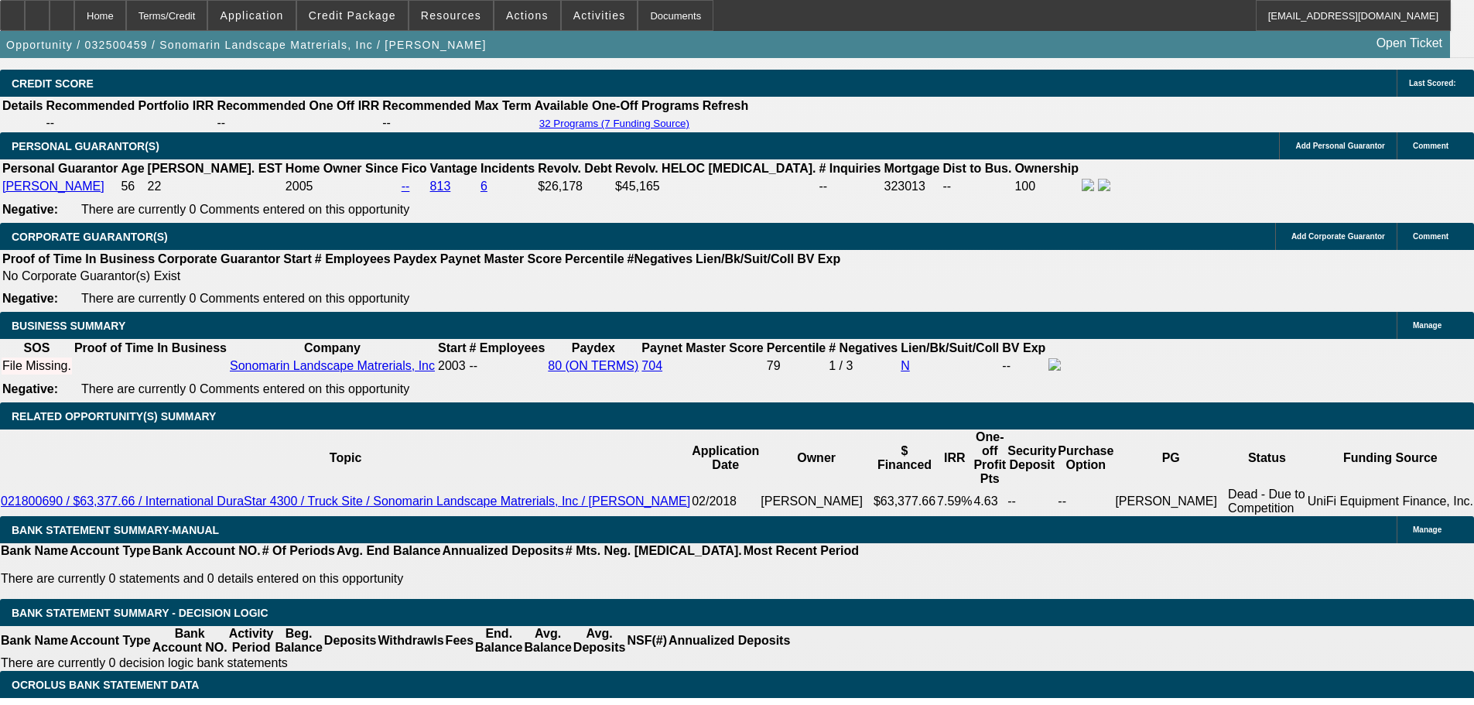
scroll to position [2166, 0]
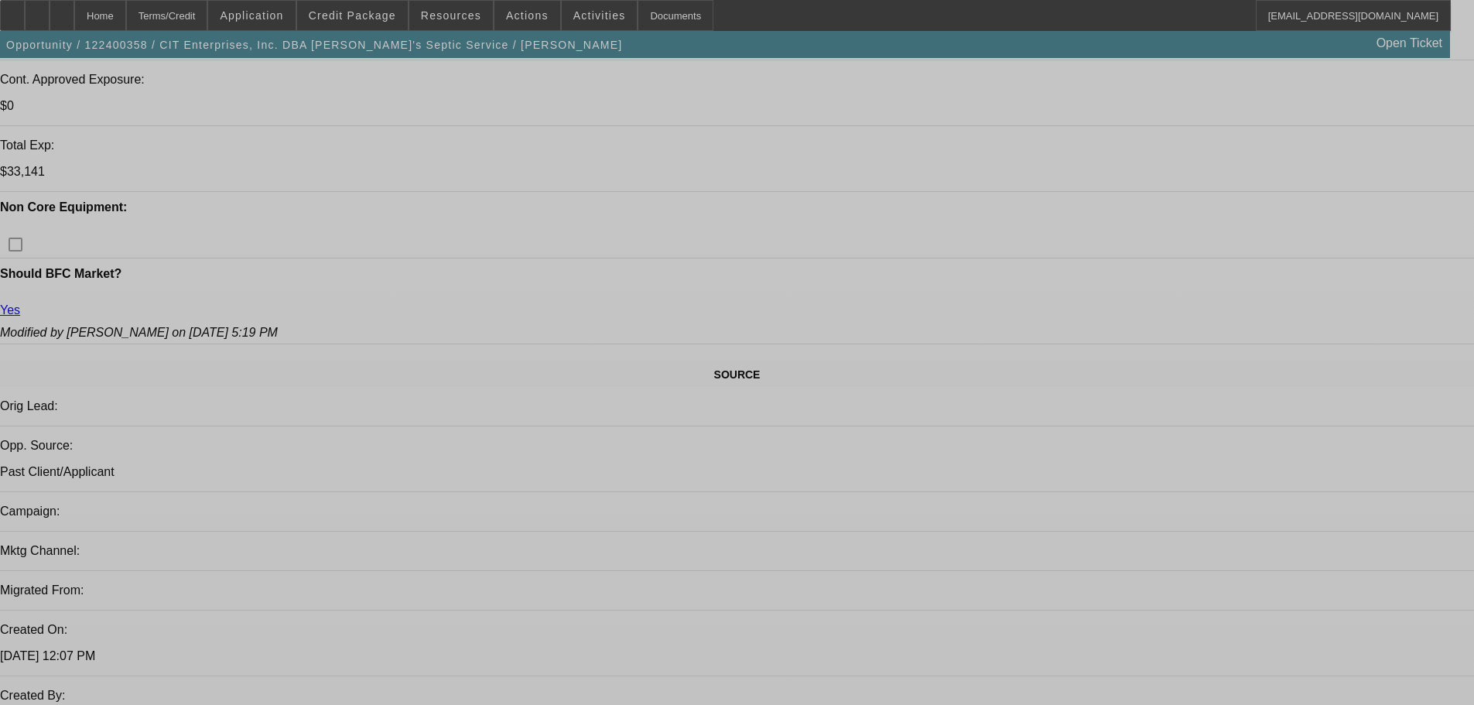
select select "0"
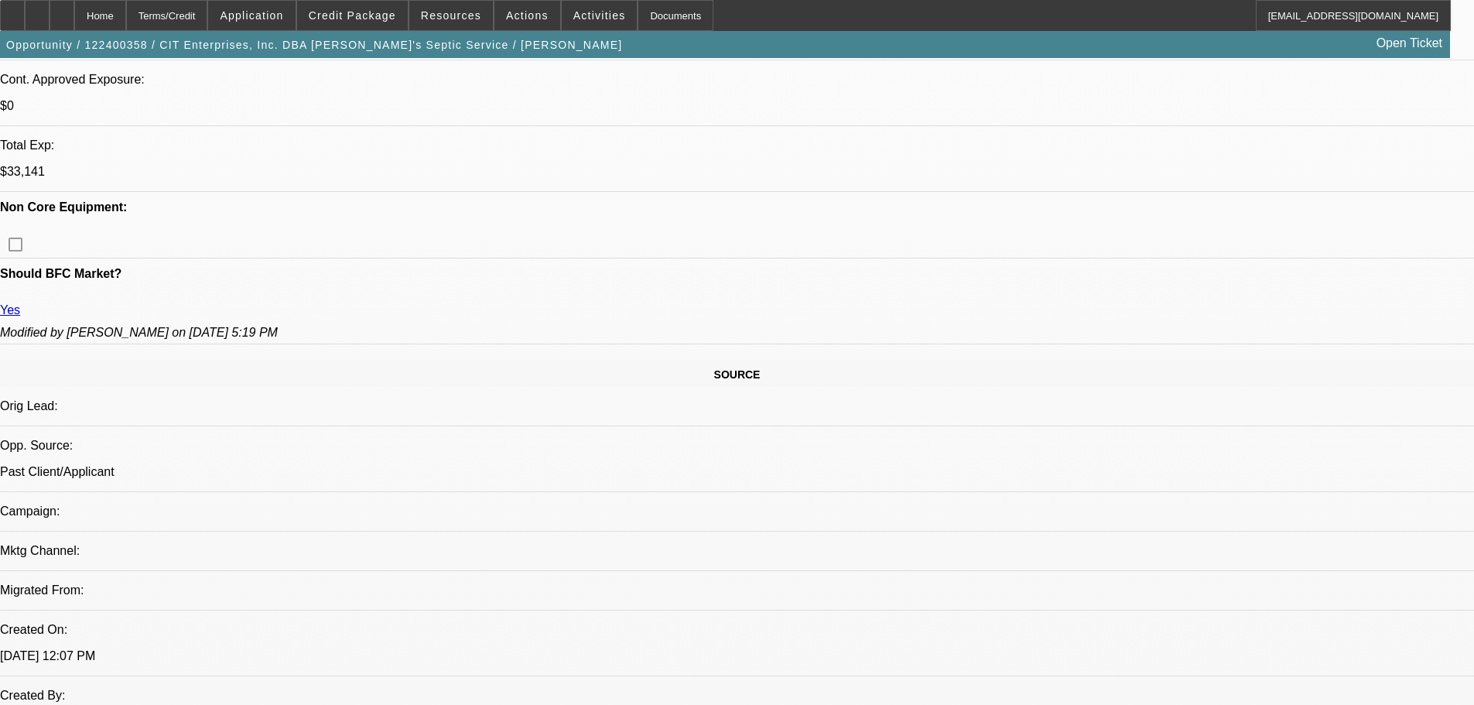
select select "0"
select select "3"
select select "0"
select select "6"
select select "0"
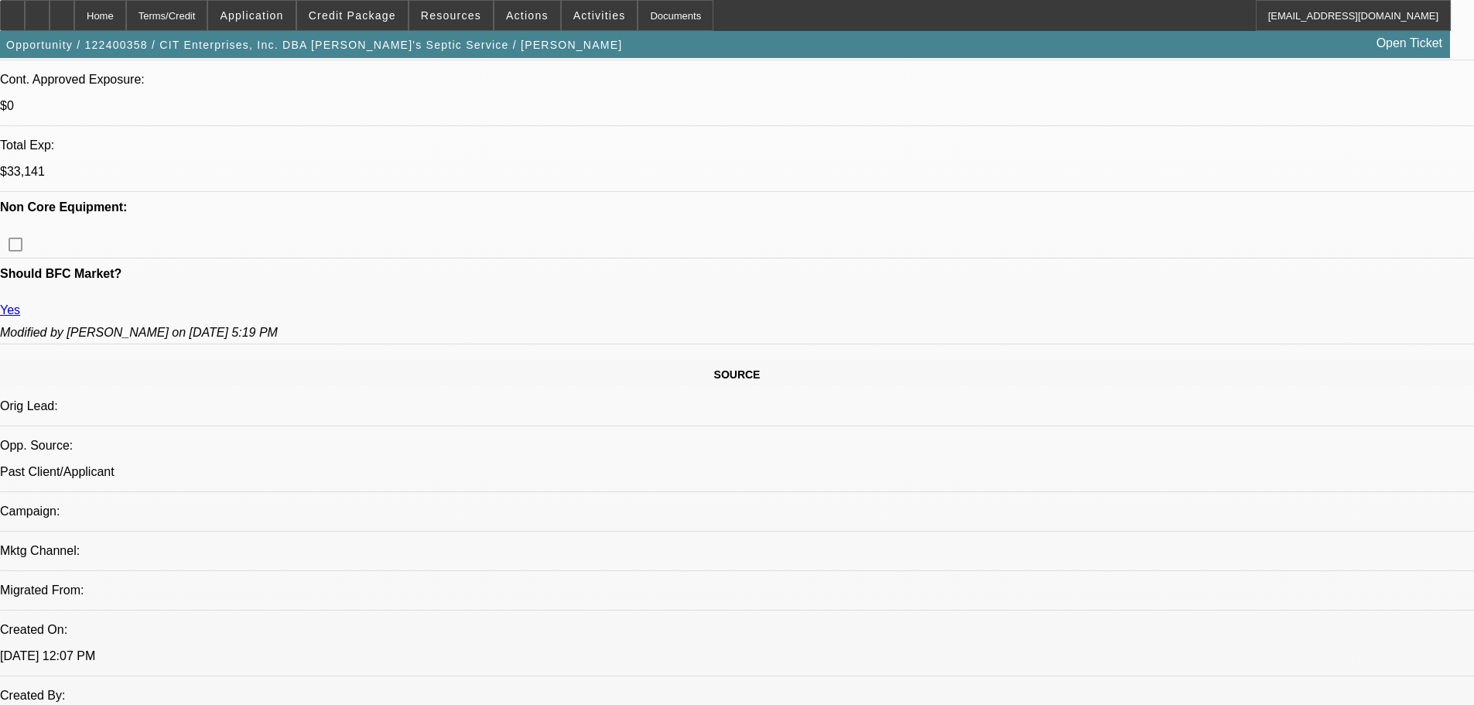
select select "0"
select select "3"
select select "0"
select select "6"
select select "0"
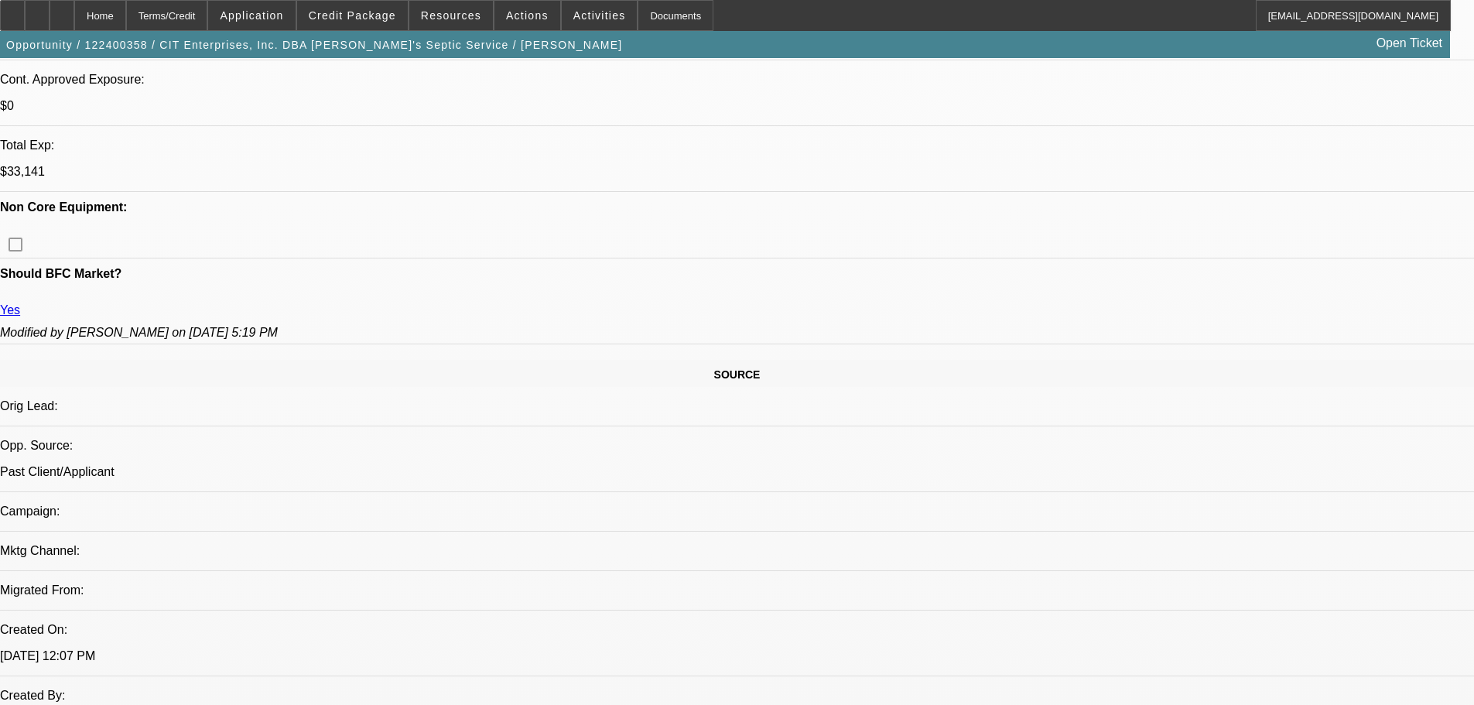
select select "0"
select select "3"
select select "0"
select select "6"
select select "0"
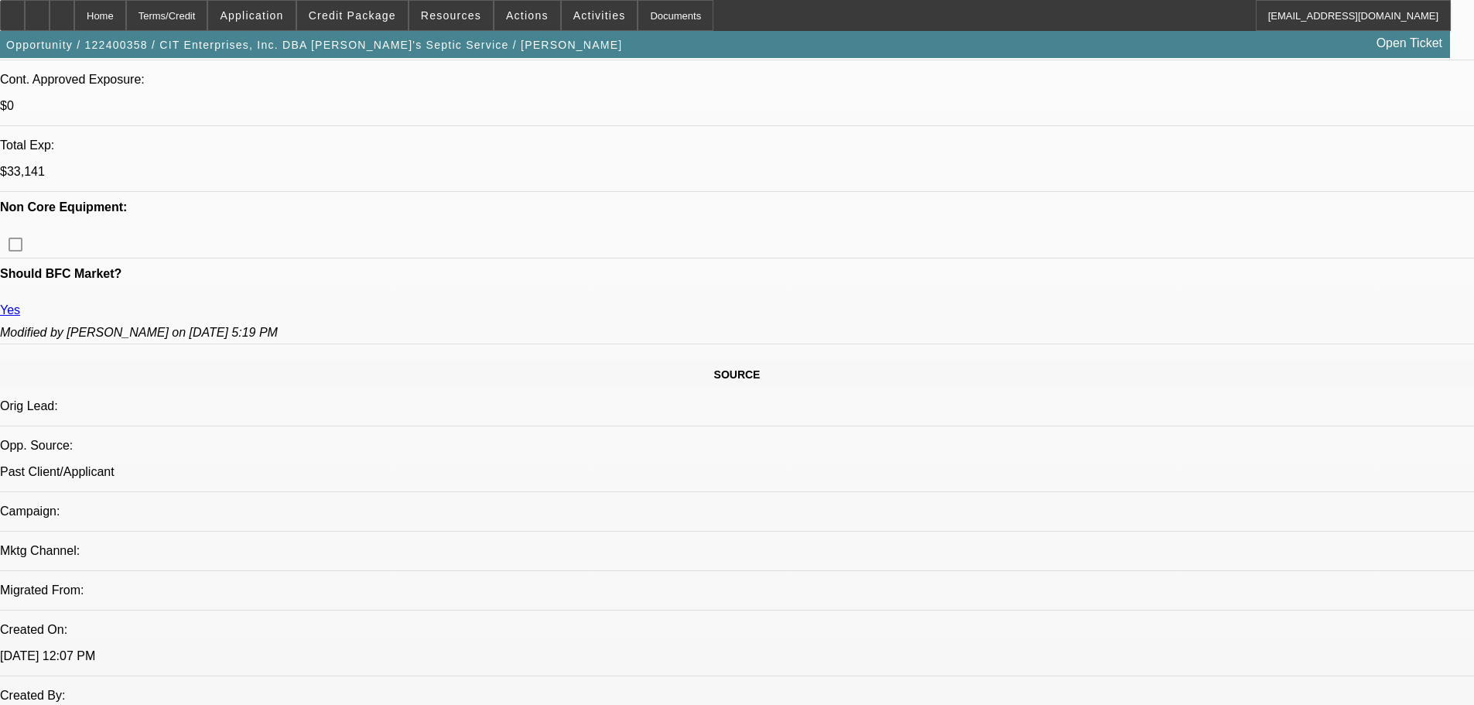
select select "0"
select select "3"
select select "0"
select select "6"
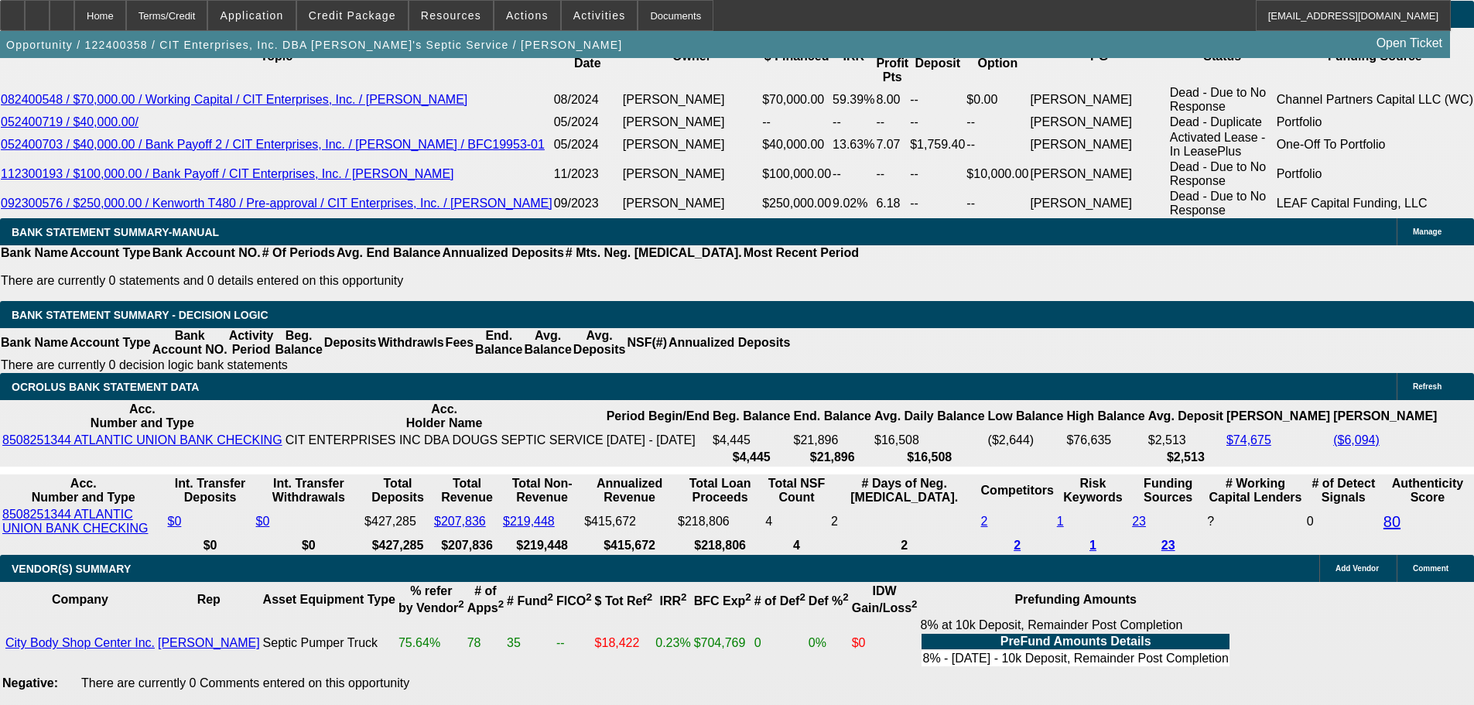
scroll to position [2785, 0]
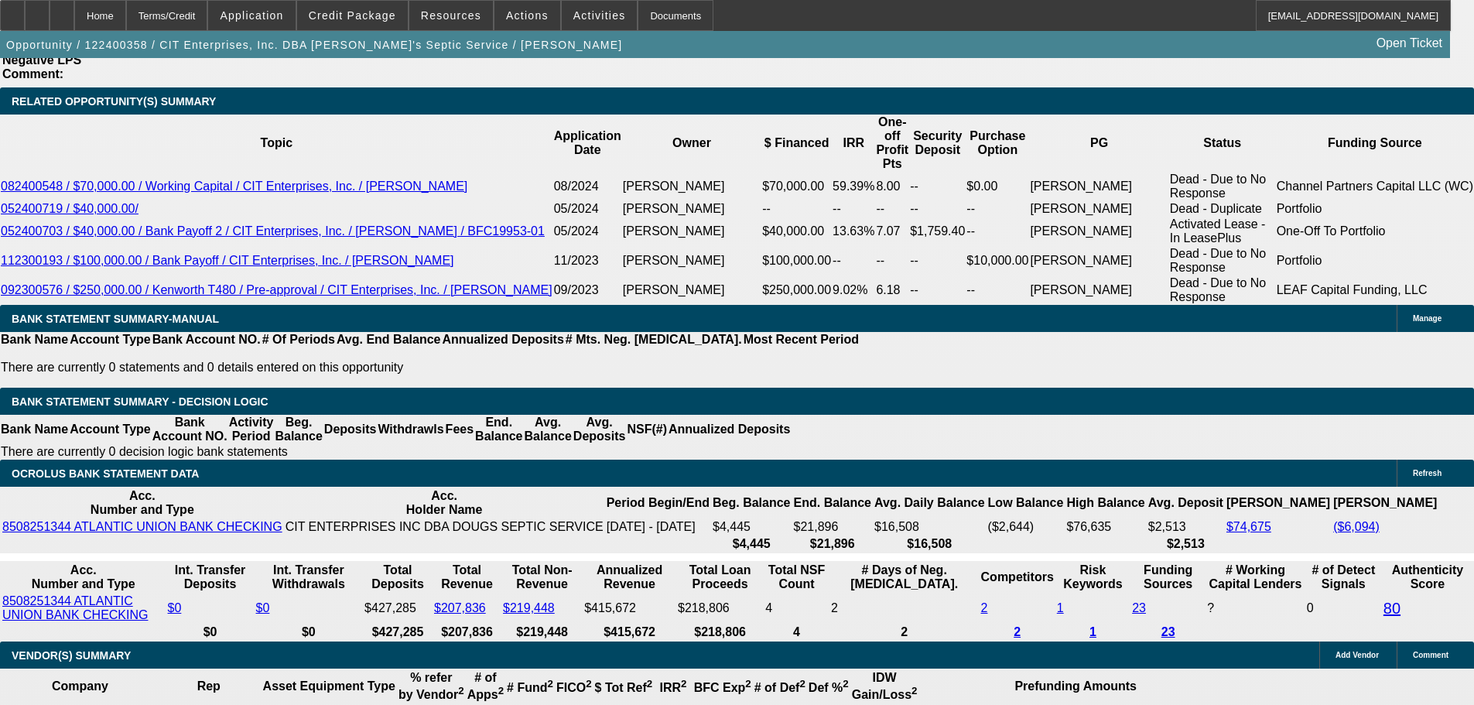
scroll to position [2630, 0]
